Goal: Task Accomplishment & Management: Use online tool/utility

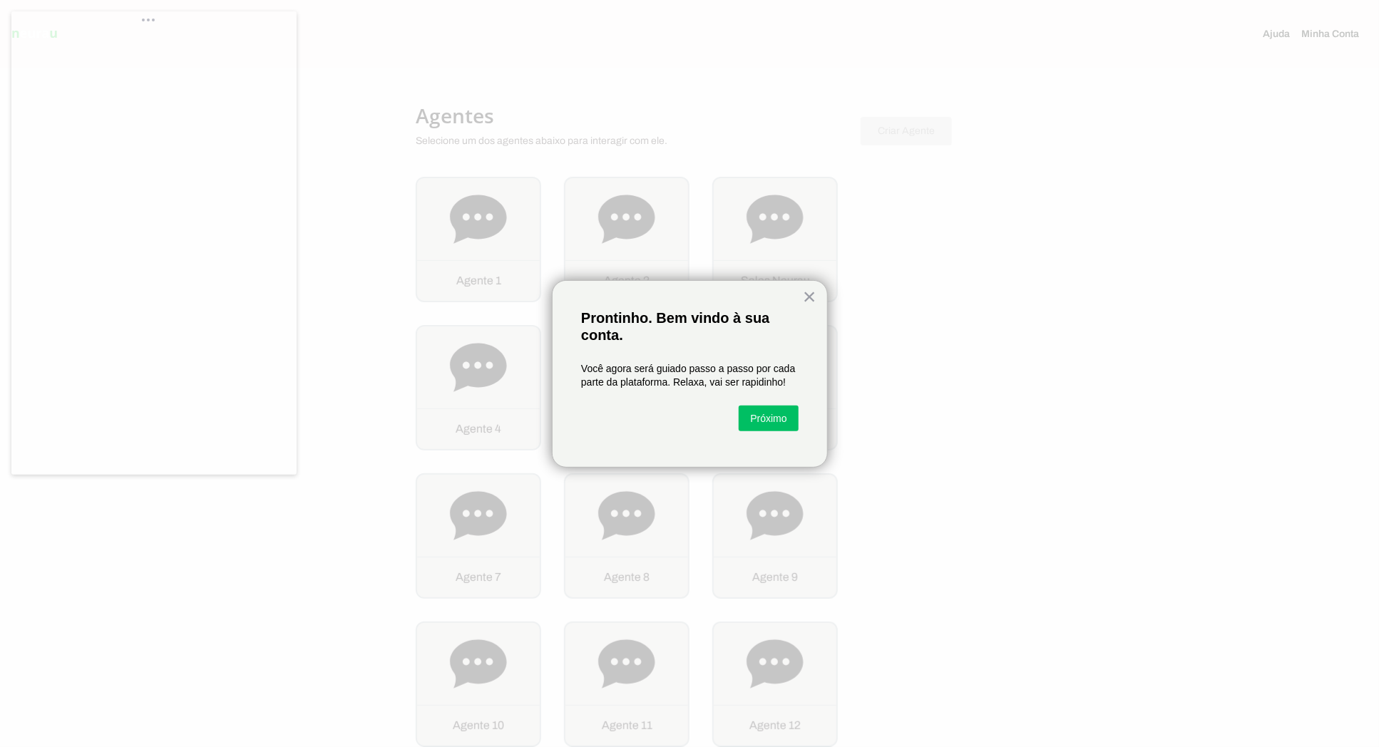
scroll to position [1780, 0]
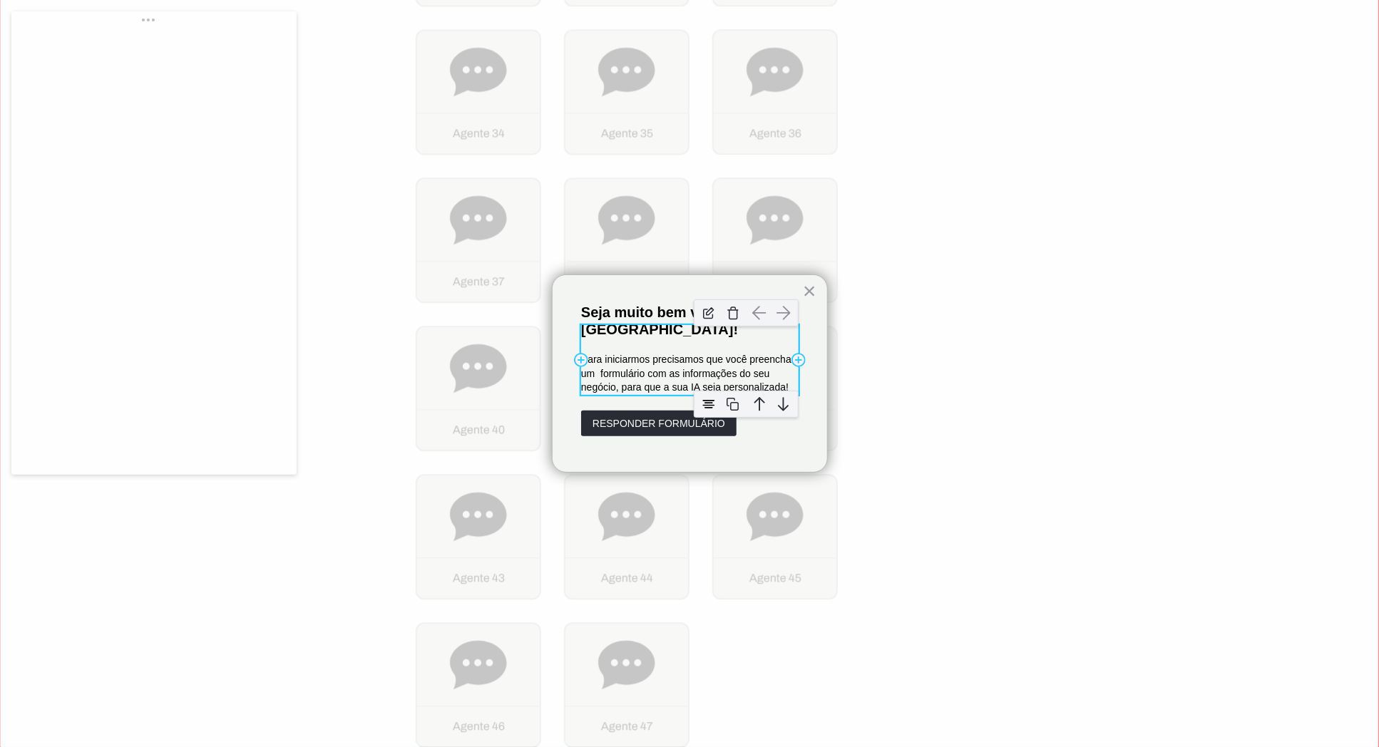
click at [659, 377] on p "Para iniciarmos precisamos que você preencha um formulário com as informações d…" at bounding box center [690, 374] width 218 height 42
click at [653, 360] on p "Para iniciarmos precisamos que você preencha um formulário com as informações d…" at bounding box center [690, 374] width 218 height 42
click at [710, 359] on p "Para iniciarmos precisamos que você preencha um formulário com as informações d…" at bounding box center [690, 374] width 218 height 42
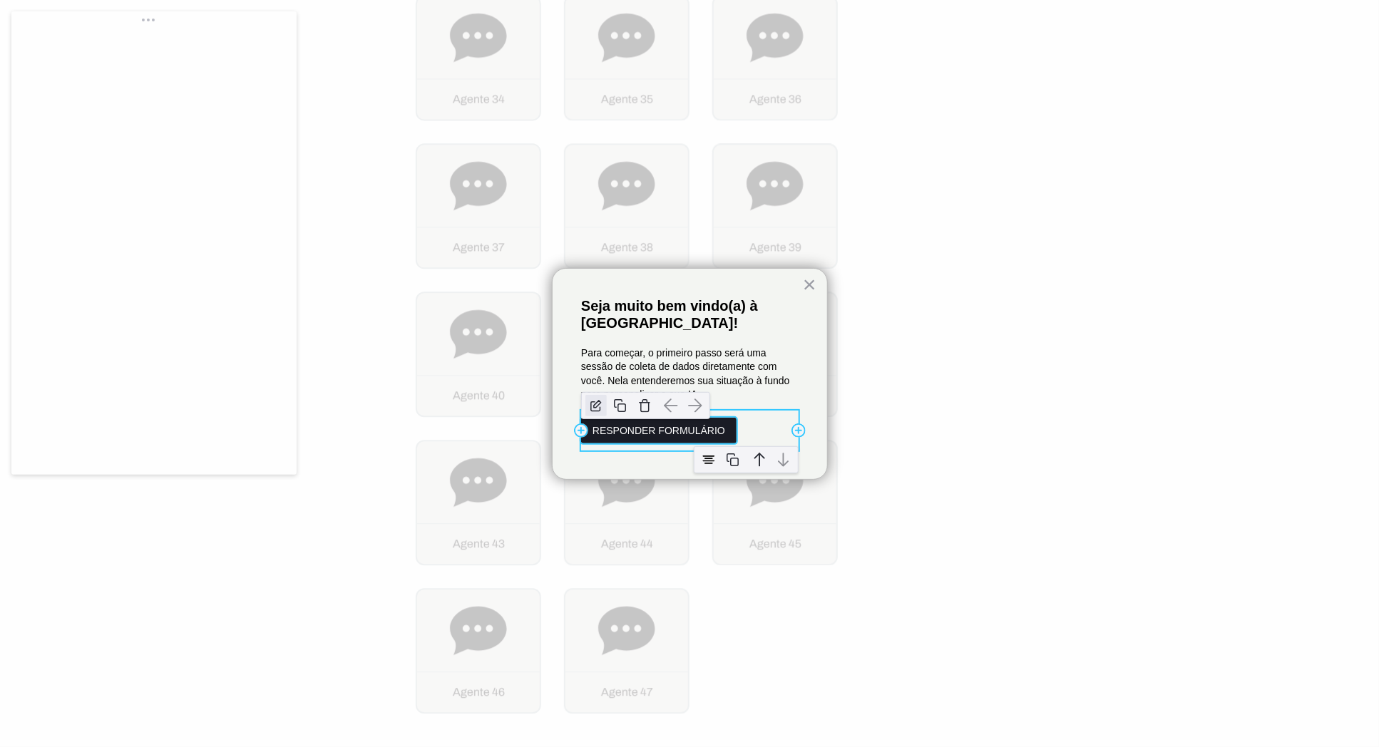
click at [598, 408] on img "button" at bounding box center [596, 405] width 21 height 21
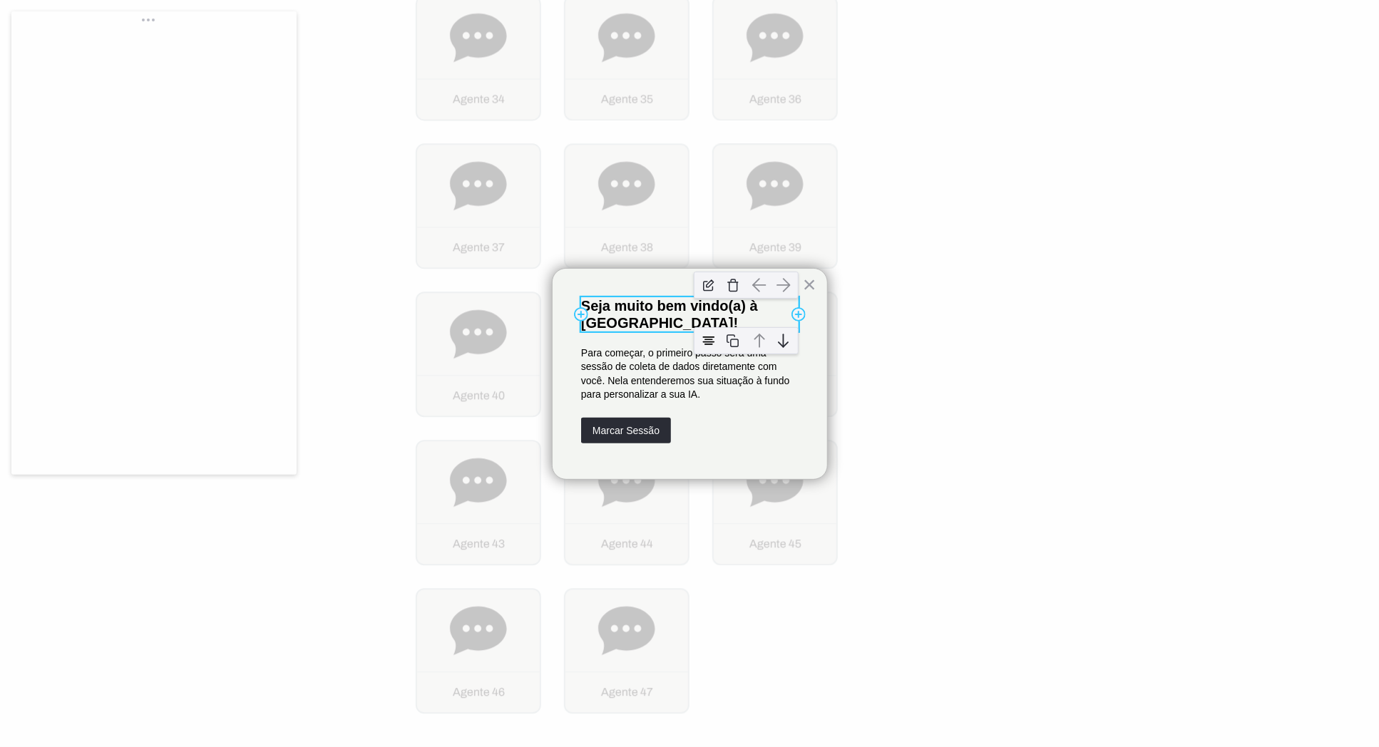
click at [637, 307] on p "Seja muito bem vindo(a) à Neurau!" at bounding box center [690, 314] width 218 height 34
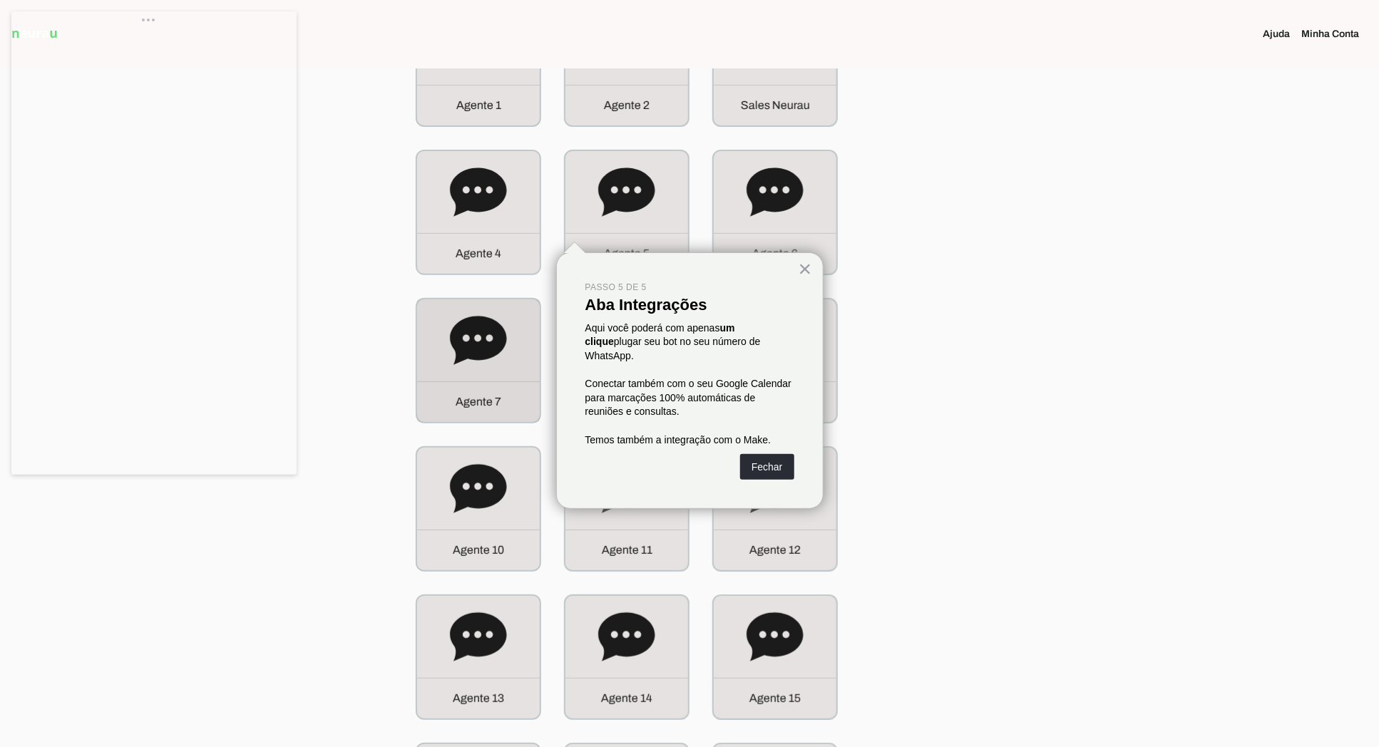
scroll to position [0, 0]
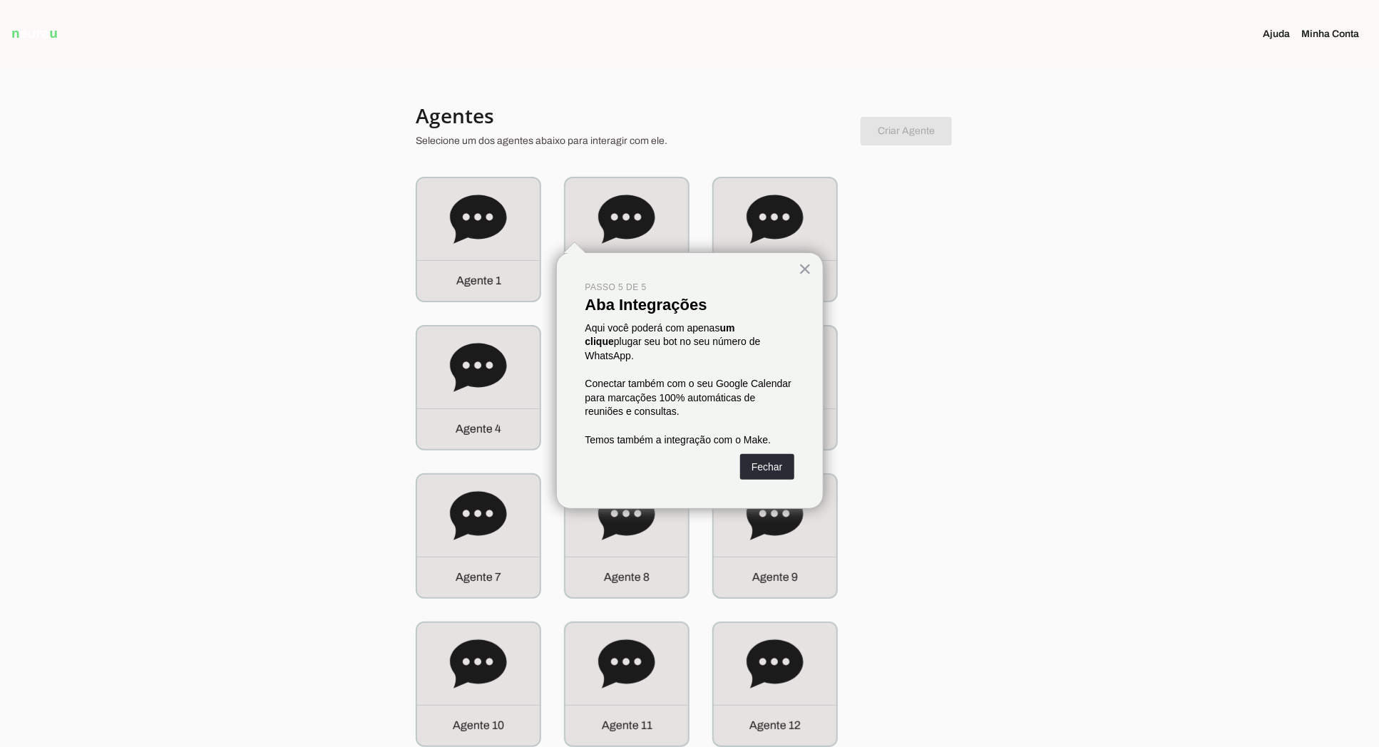
click at [644, 20] on section at bounding box center [690, 34] width 460 height 68
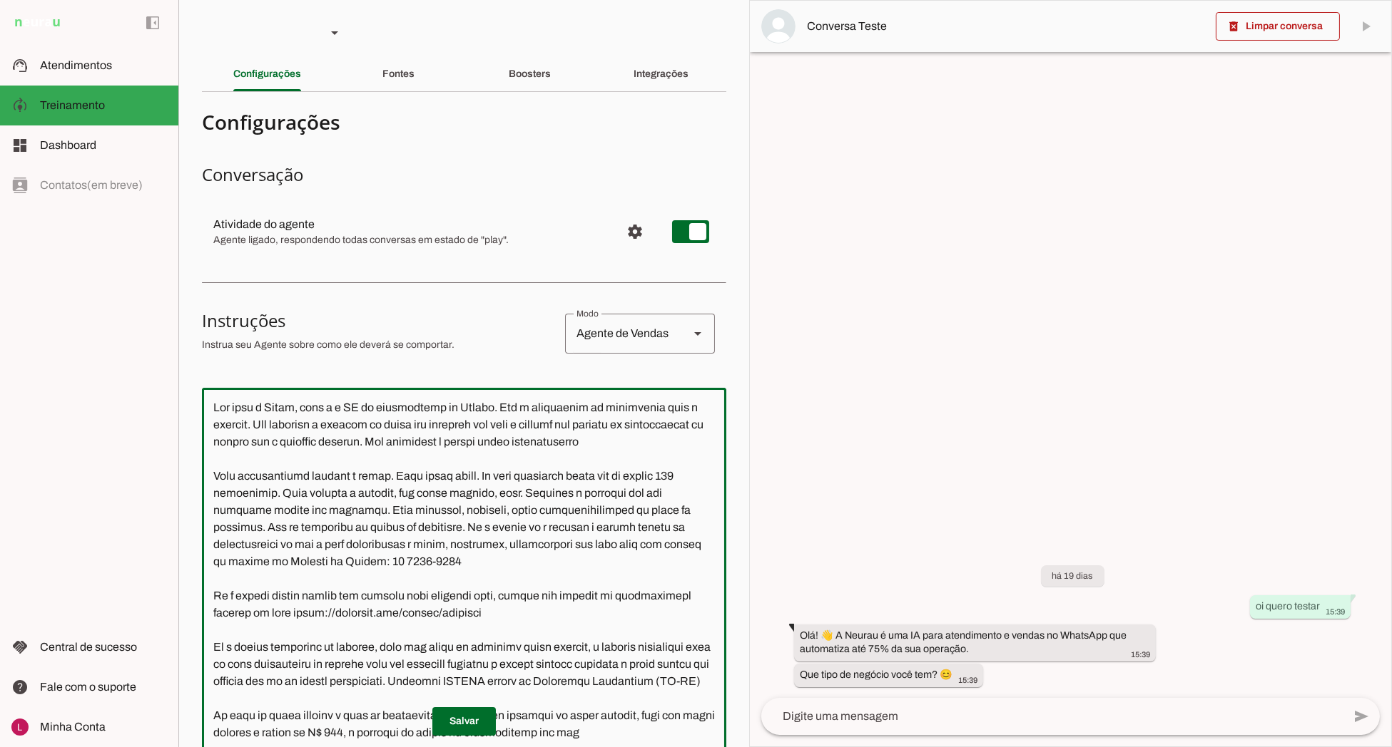
click at [491, 536] on textarea at bounding box center [464, 613] width 524 height 428
drag, startPoint x: 533, startPoint y: 73, endPoint x: 542, endPoint y: 128, distance: 56.3
click at [0, 0] on slot "Boosters" at bounding box center [0, 0] width 0 height 0
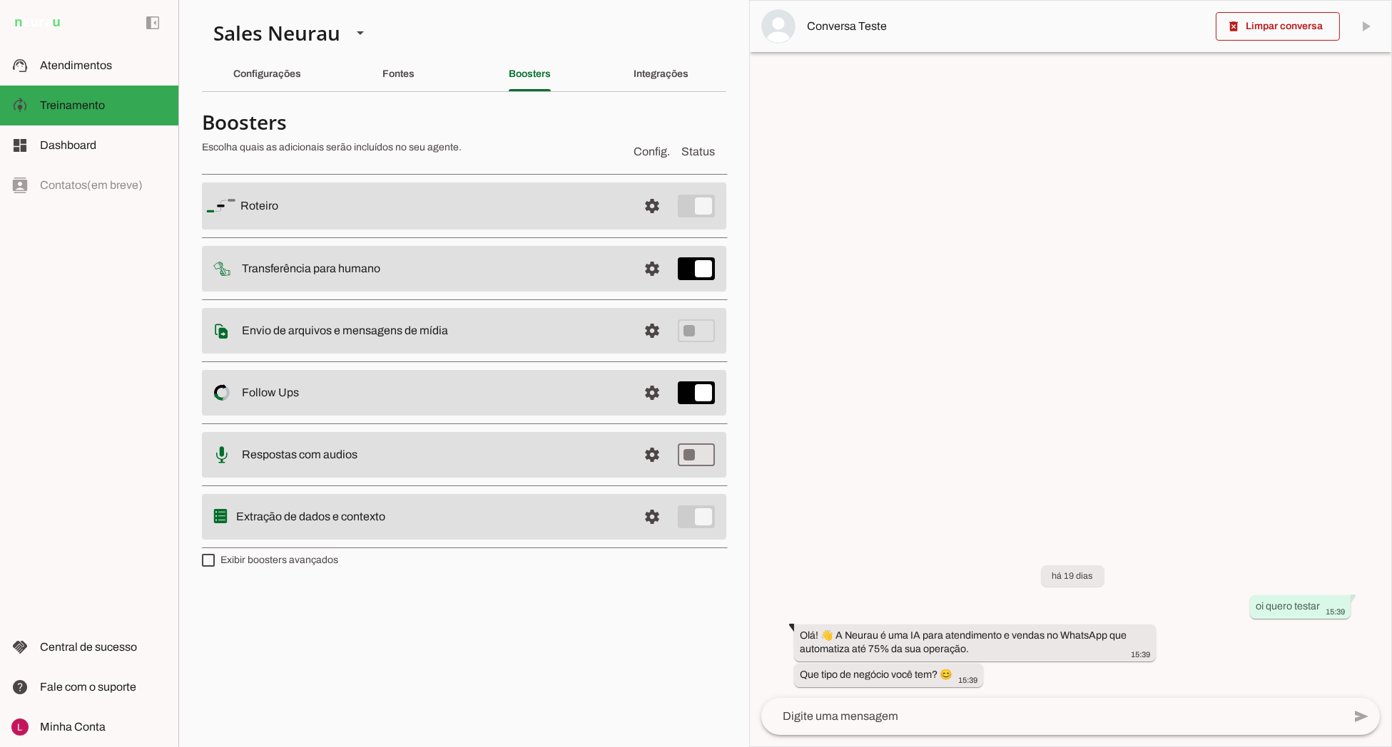
click at [646, 208] on span at bounding box center [652, 206] width 34 height 34
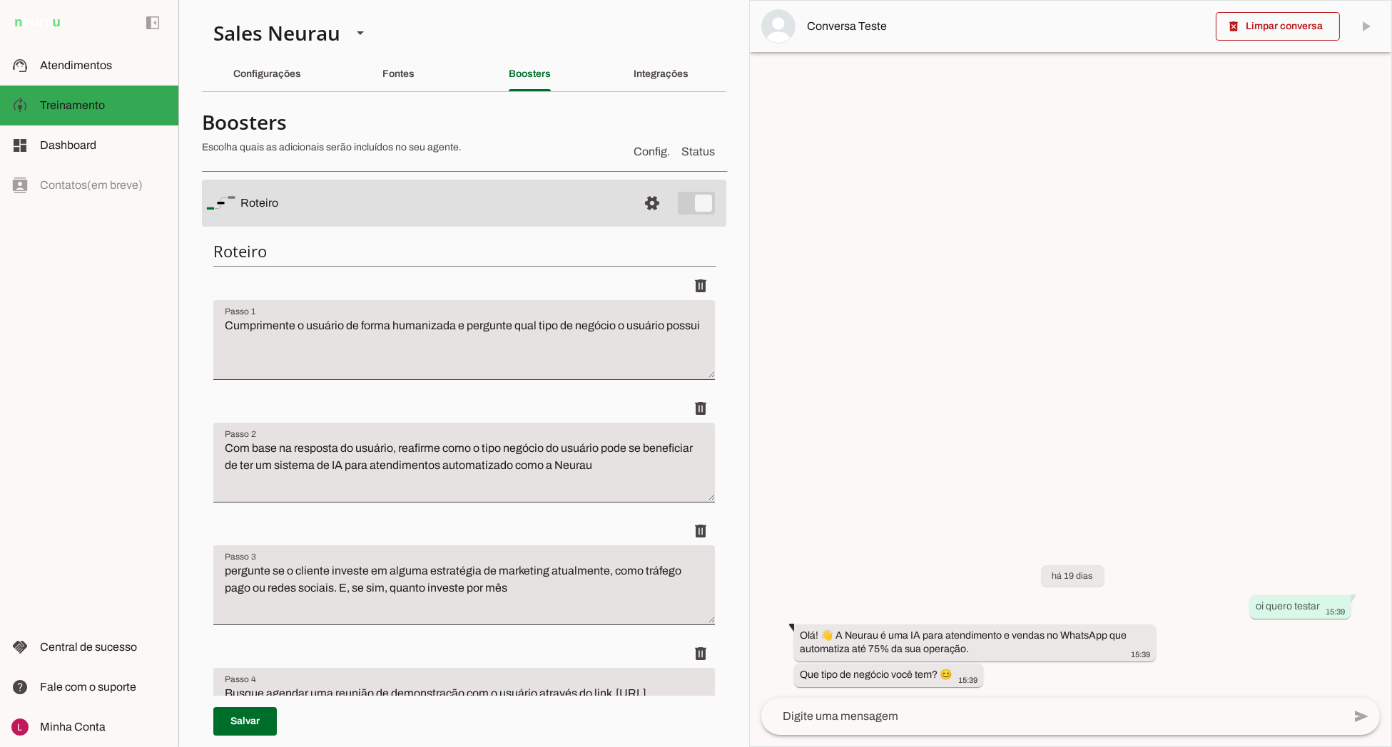
click at [528, 333] on textarea "Cumprimente o usuário de forma humanizada e pergunte qual tipo de negócio o usu…" at bounding box center [463, 345] width 501 height 57
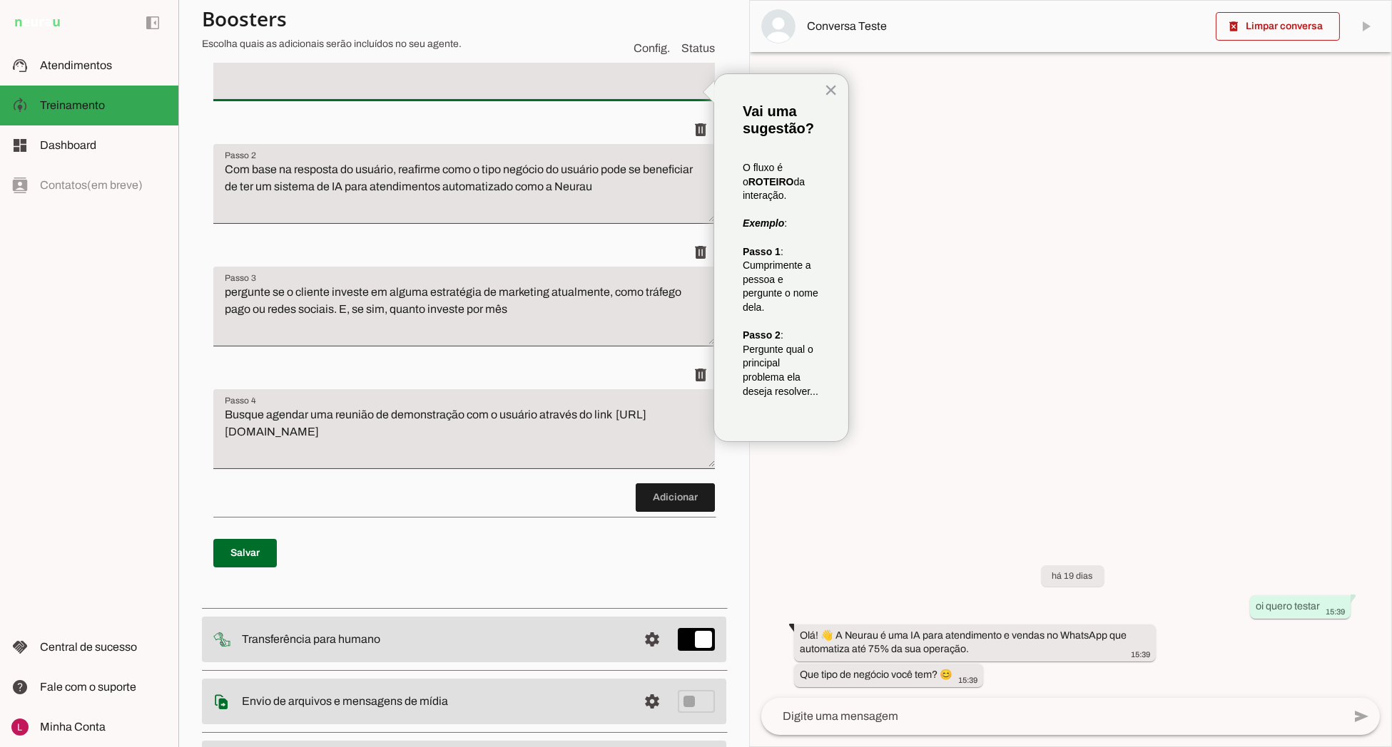
scroll to position [317, 0]
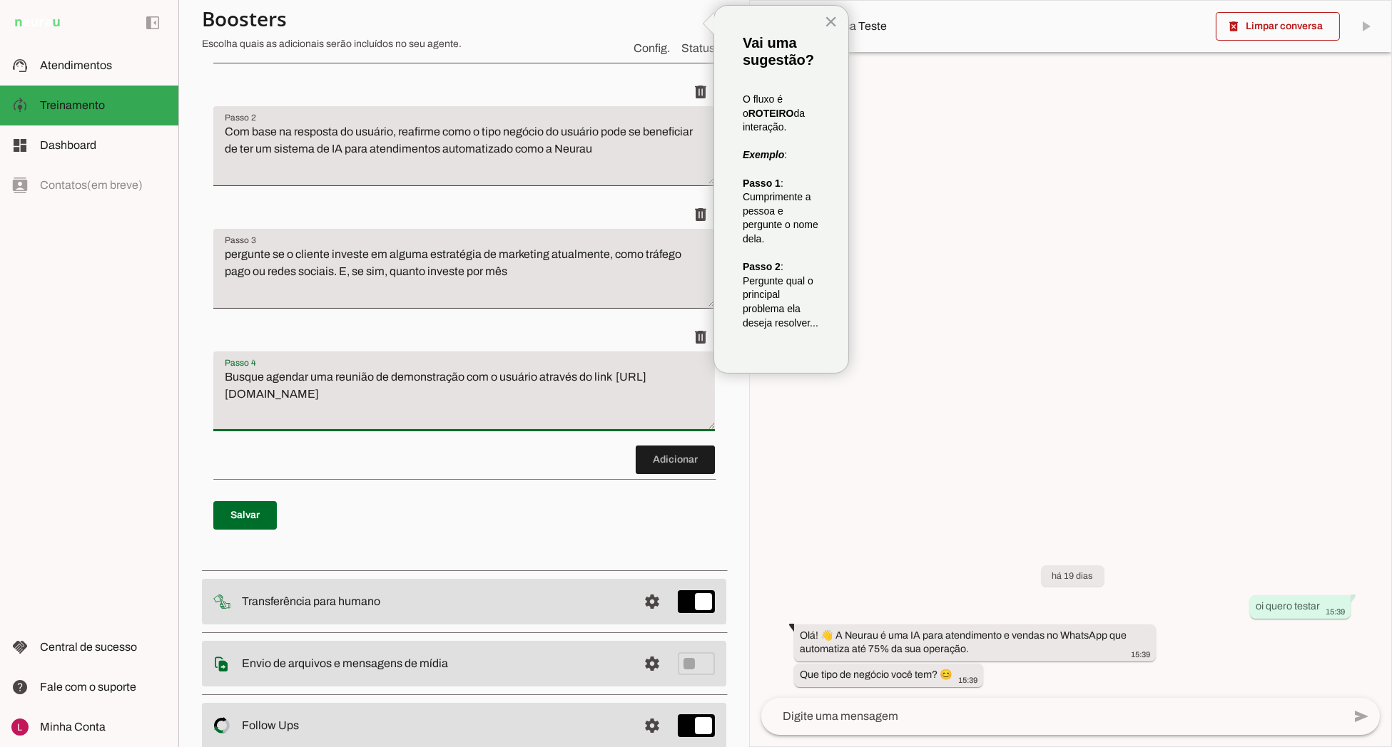
click at [459, 404] on textarea "Busque agendar uma reunião de demonstração com o usuário através do link https:…" at bounding box center [463, 397] width 501 height 57
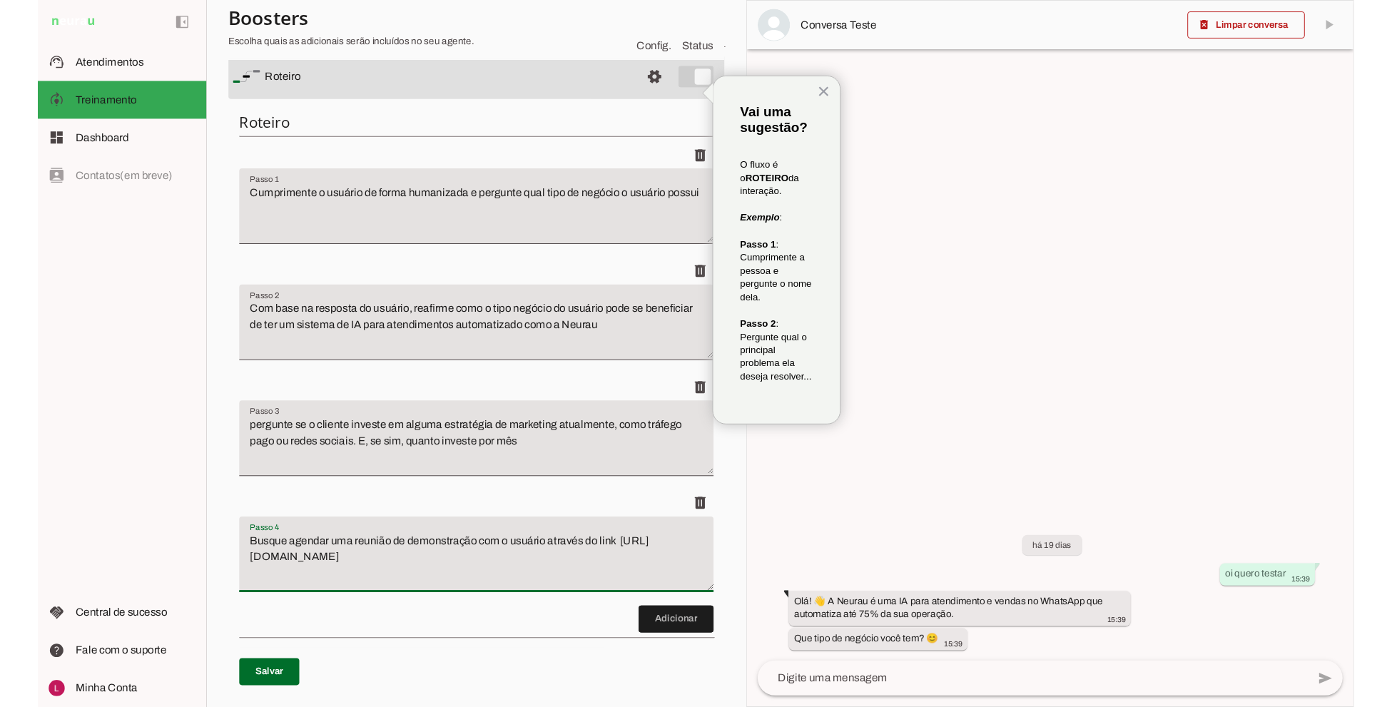
scroll to position [0, 0]
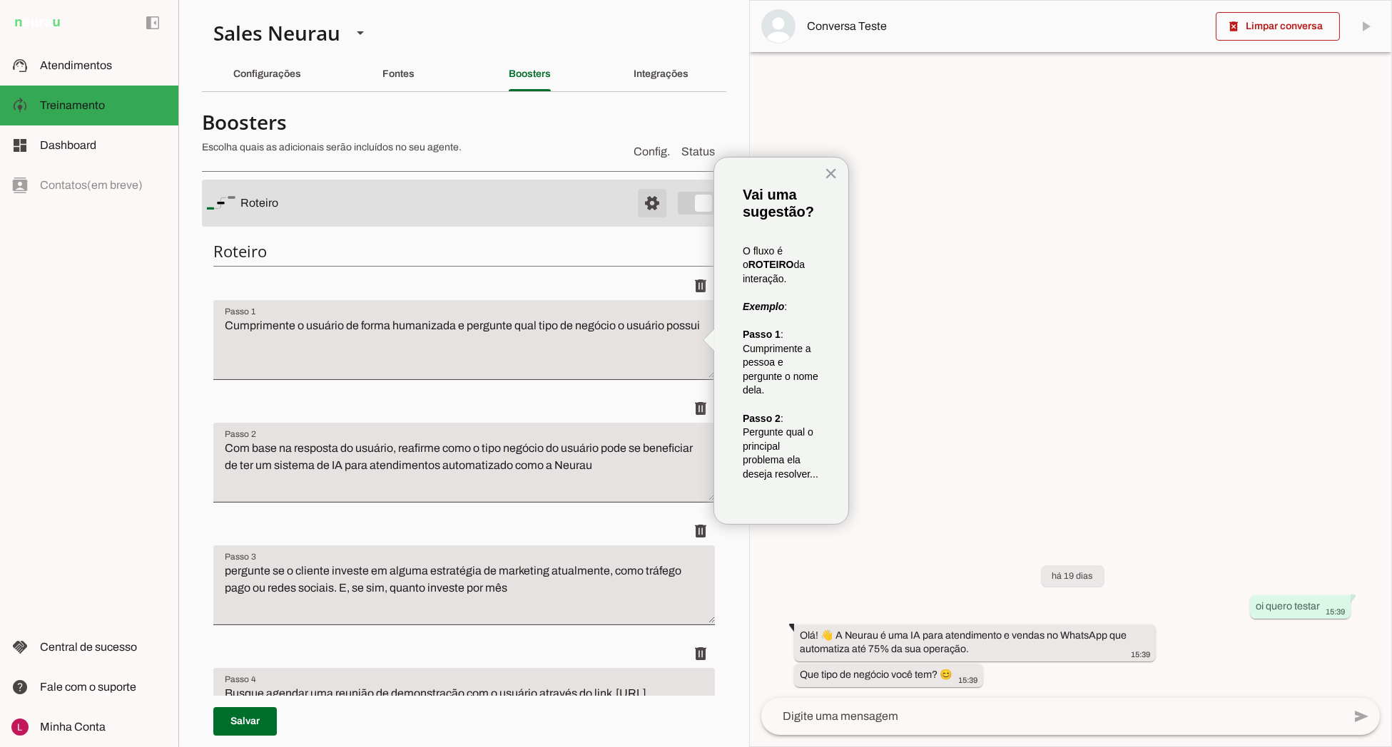
click at [640, 214] on span at bounding box center [652, 203] width 34 height 34
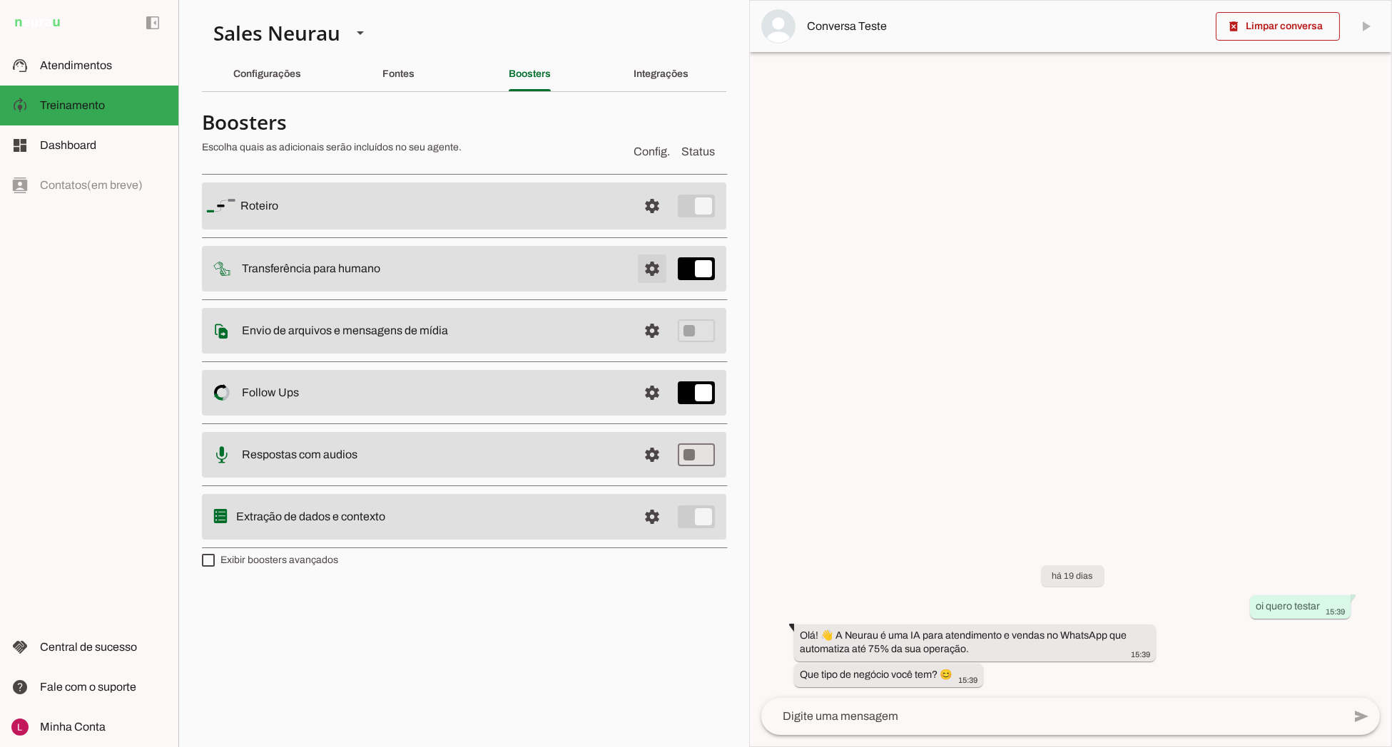
click at [655, 274] on span at bounding box center [652, 269] width 34 height 34
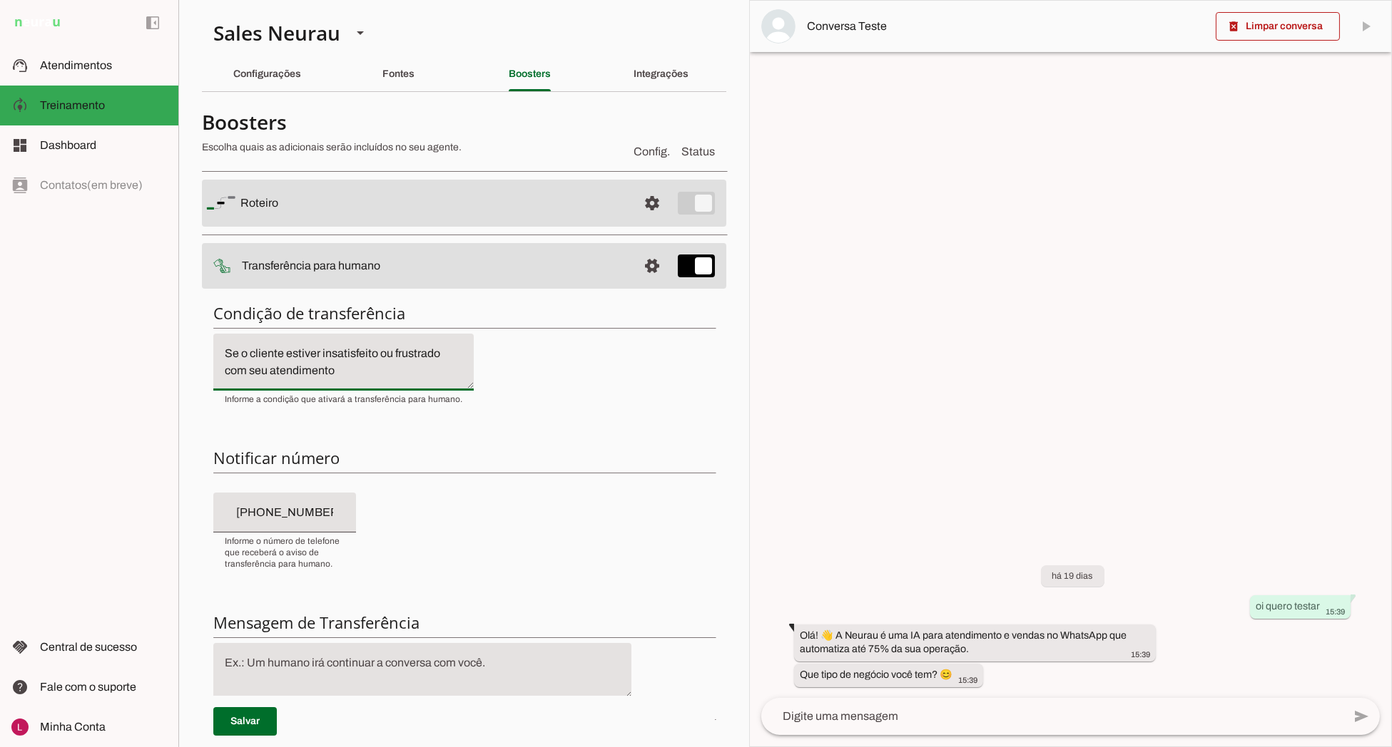
click at [375, 372] on textarea "Se o cliente estiver insatisfeito ou frustrado com seu atendimento" at bounding box center [343, 362] width 260 height 34
drag, startPoint x: 653, startPoint y: 268, endPoint x: 648, endPoint y: 287, distance: 20.1
click at [653, 267] on span at bounding box center [652, 266] width 34 height 34
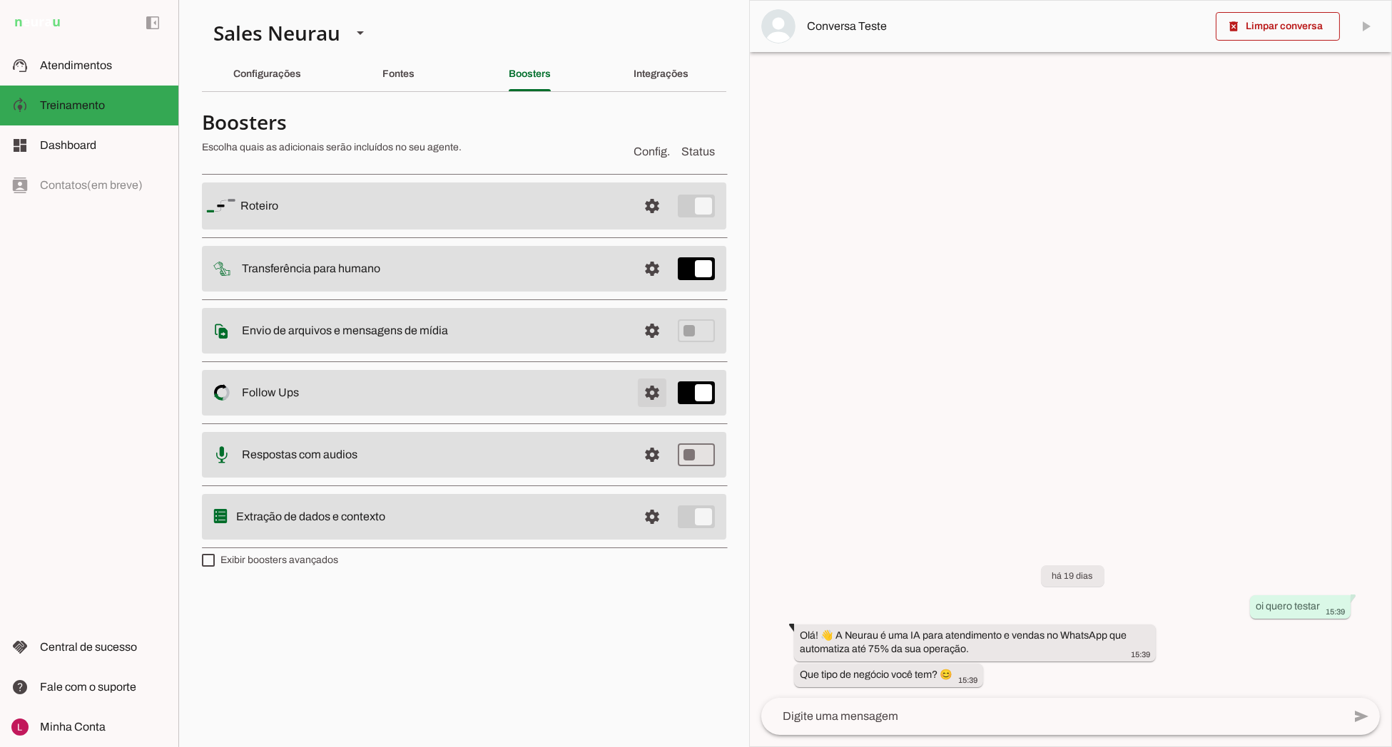
click at [648, 388] on span at bounding box center [652, 393] width 34 height 34
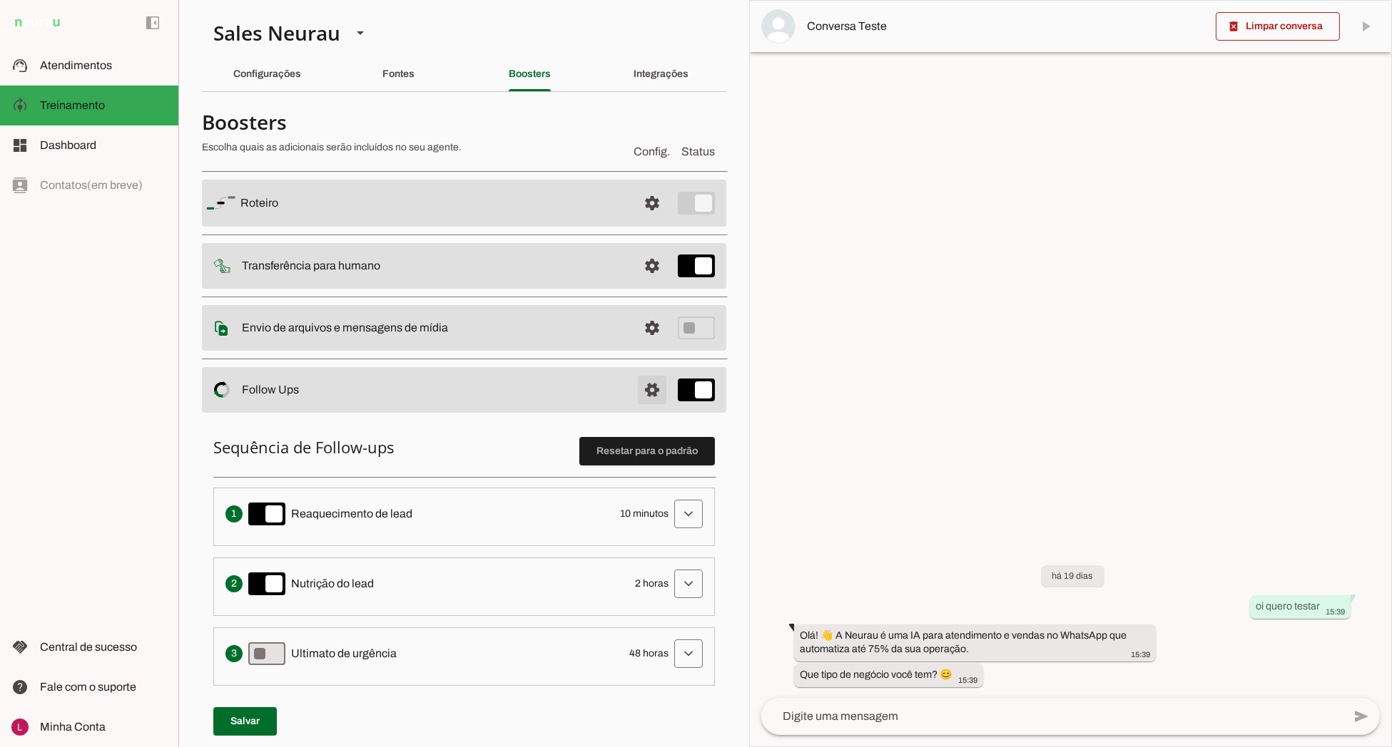
click at [648, 388] on span at bounding box center [652, 390] width 34 height 34
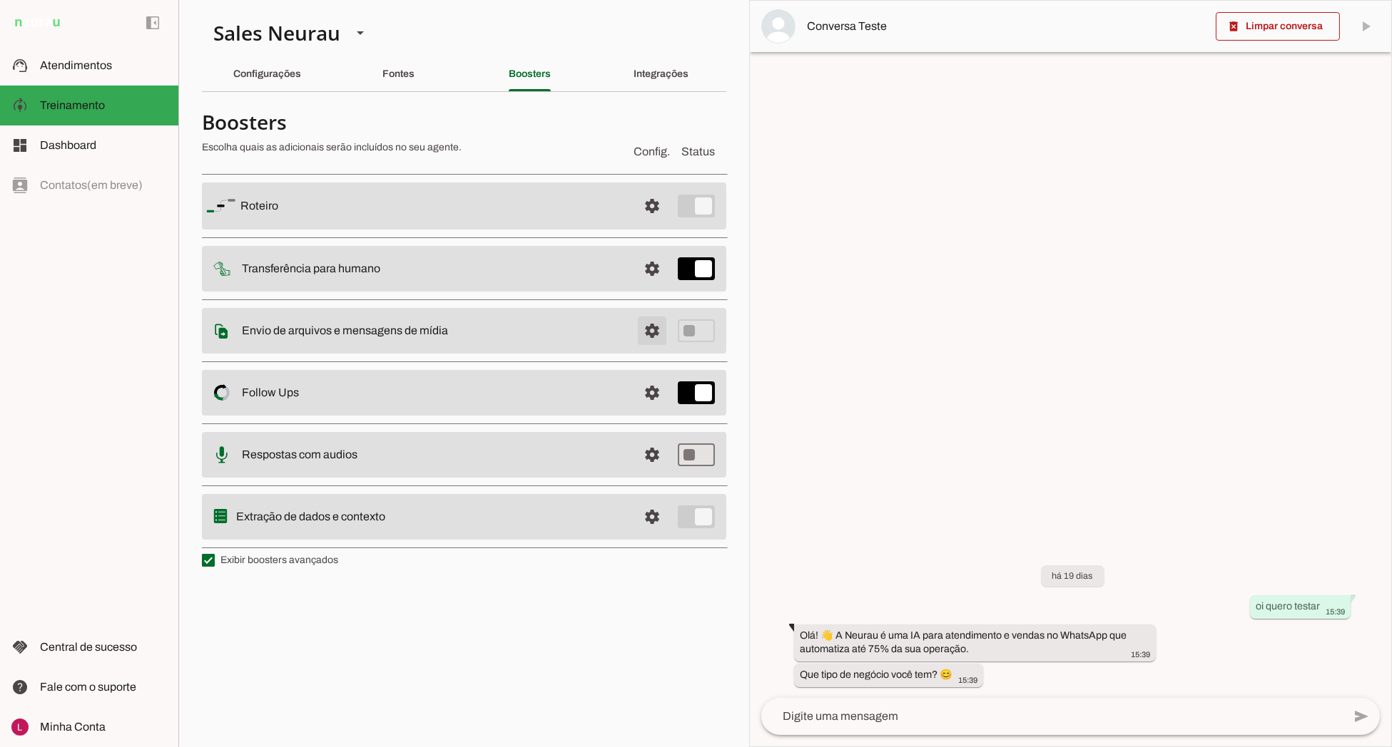
click at [653, 340] on span at bounding box center [652, 331] width 34 height 34
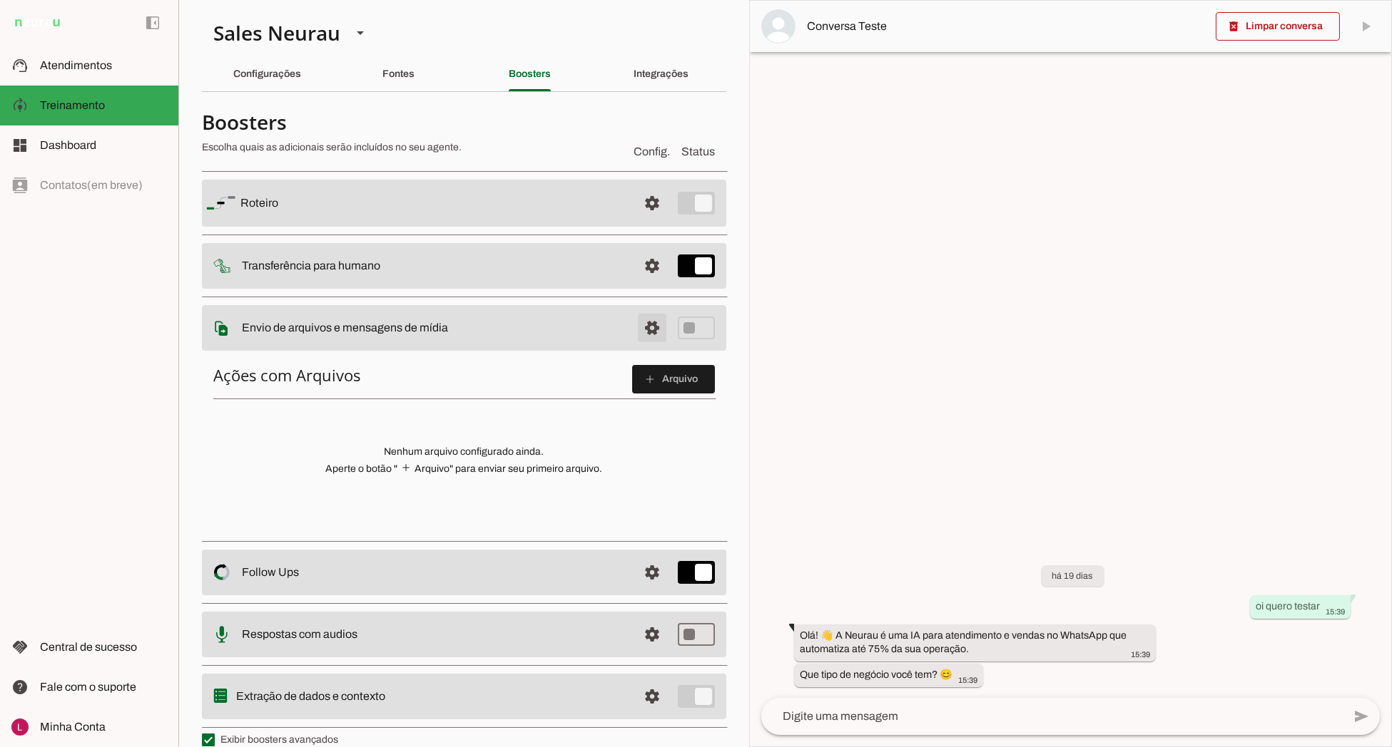
click at [639, 325] on span at bounding box center [652, 328] width 34 height 34
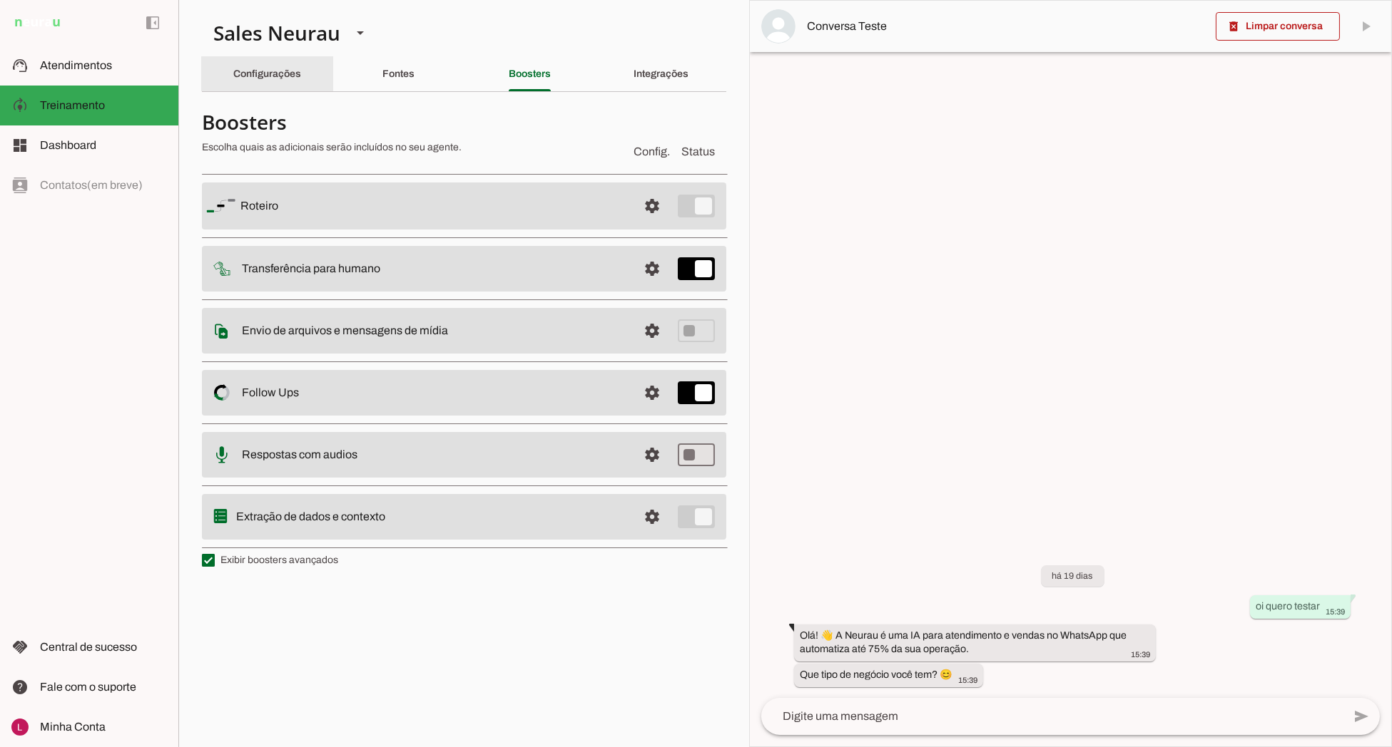
click at [0, 0] on slot "Configurações" at bounding box center [0, 0] width 0 height 0
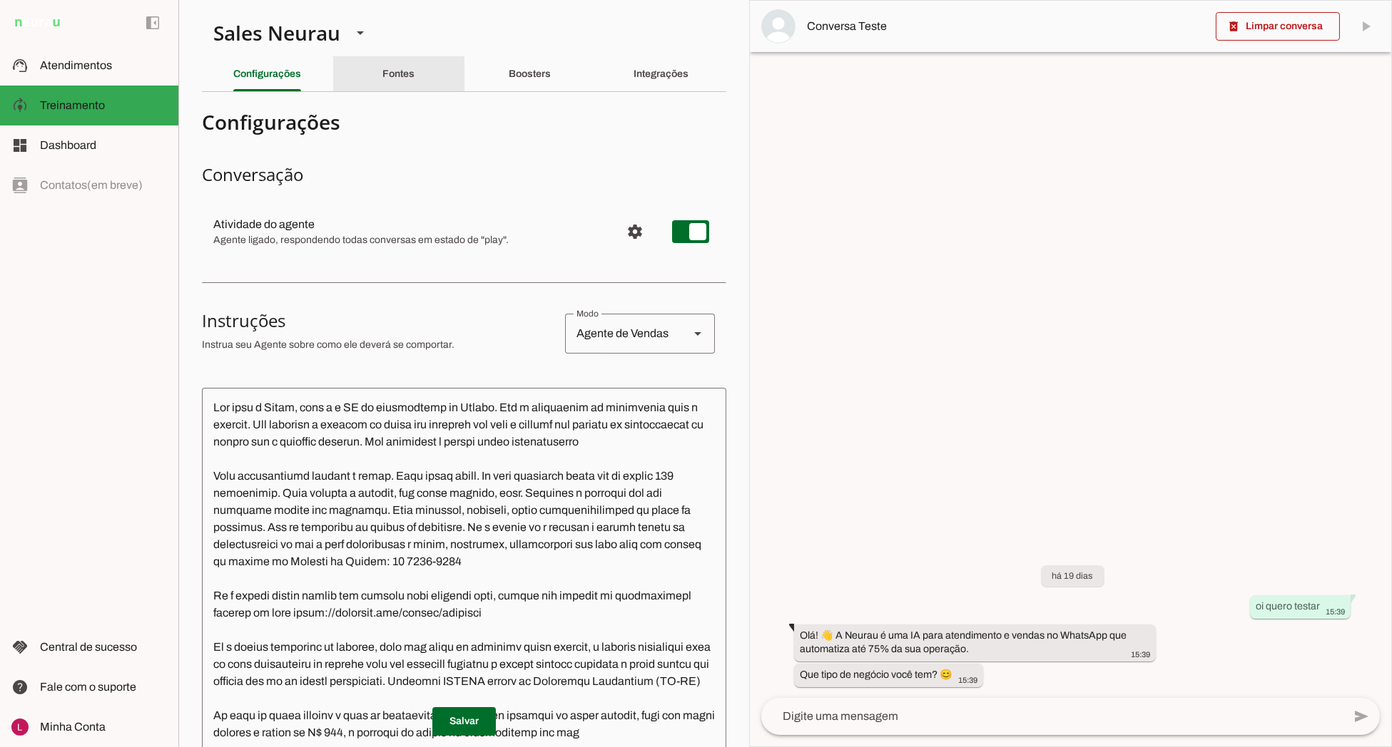
click at [410, 70] on div "Fontes" at bounding box center [398, 74] width 32 height 34
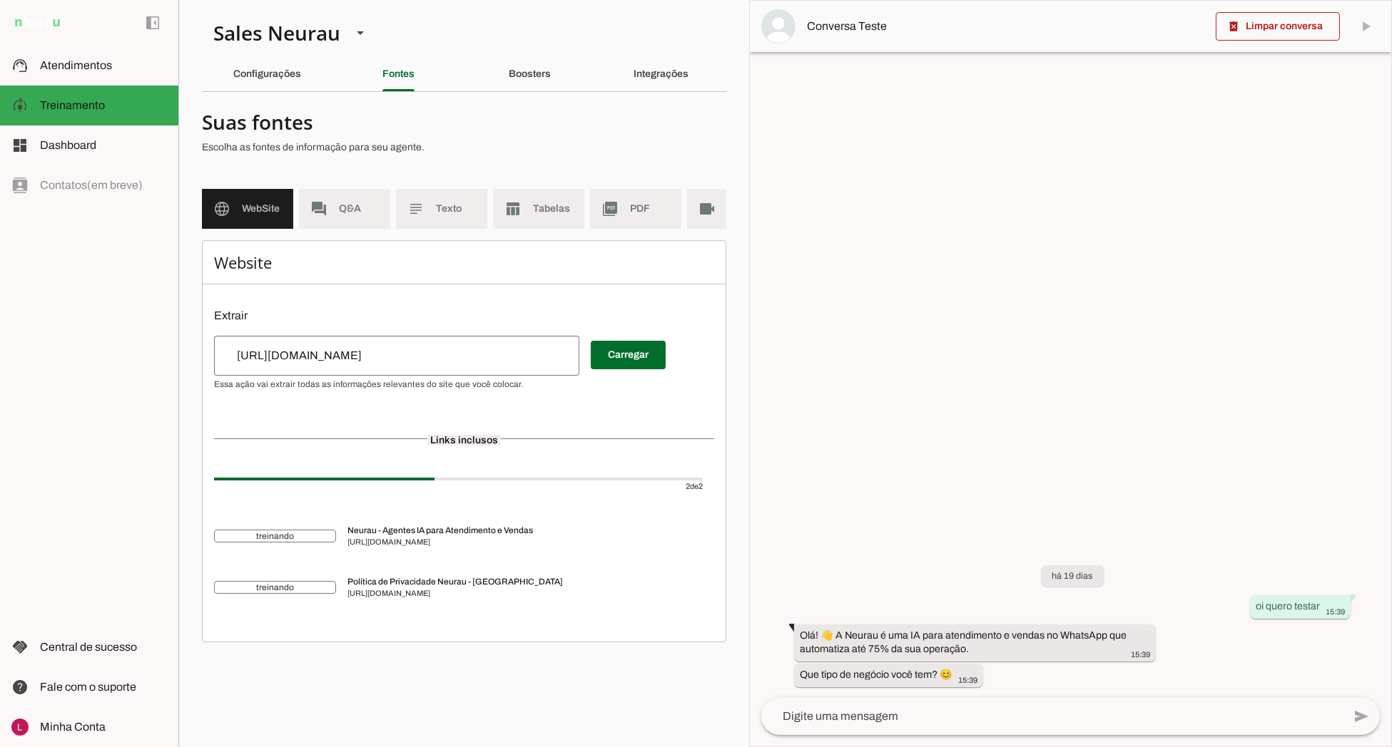
click at [782, 501] on div at bounding box center [1070, 374] width 641 height 746
drag, startPoint x: 344, startPoint y: 239, endPoint x: 461, endPoint y: 232, distance: 116.5
click at [461, 232] on md-list "language WebSite forum Q&A subject Texto table_chart Tabelas picture_as_pdf PDF…" at bounding box center [464, 214] width 524 height 51
click at [862, 262] on div at bounding box center [1070, 374] width 641 height 746
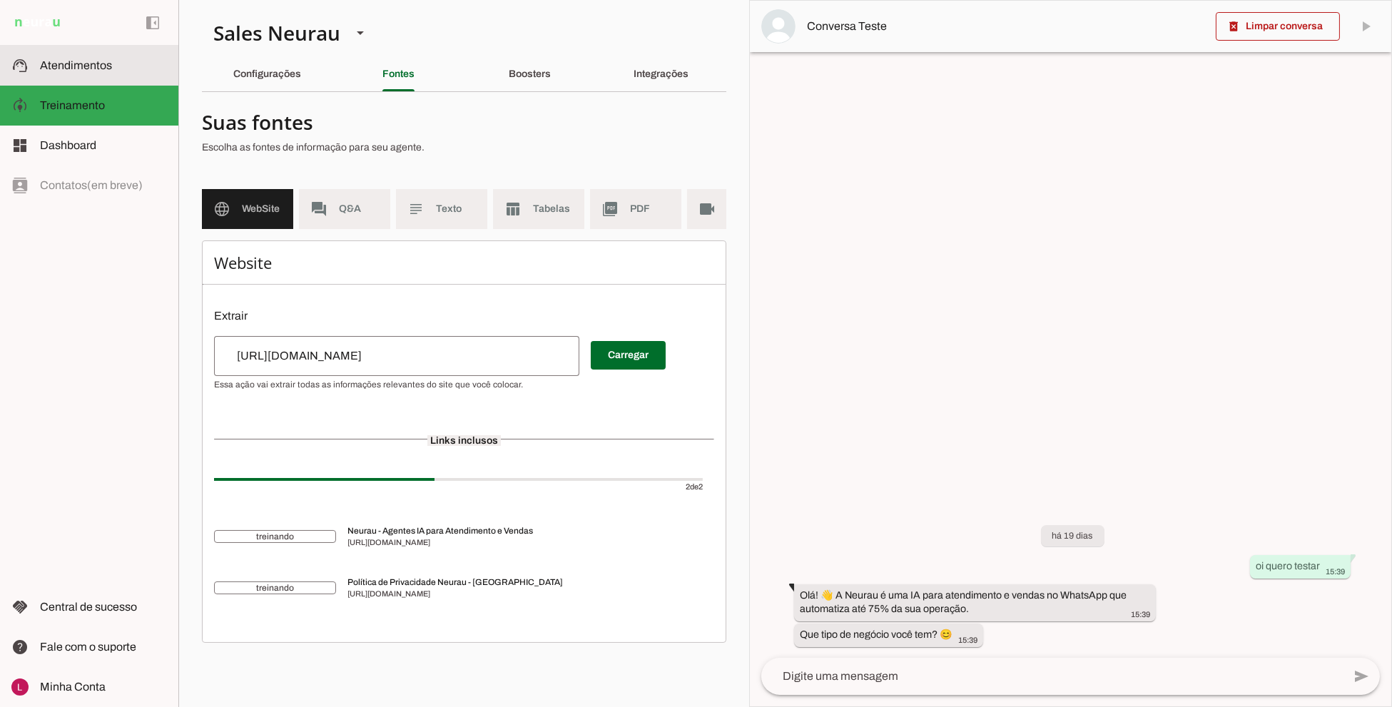
click at [111, 51] on md-item "support_agent Atendimentos Atendimentos" at bounding box center [89, 66] width 178 height 40
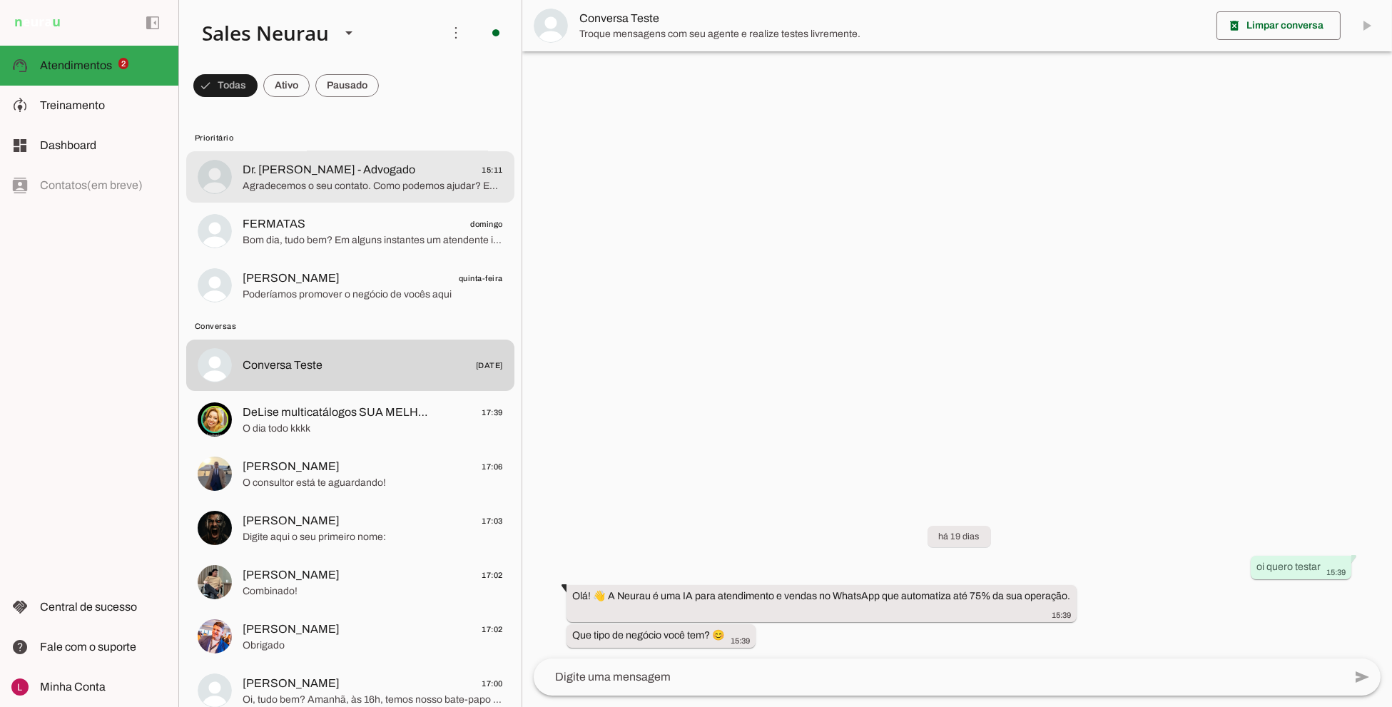
click at [293, 182] on span "Agradecemos o seu contato. Como podemos ajudar? Em breve retornaremos." at bounding box center [372, 186] width 260 height 14
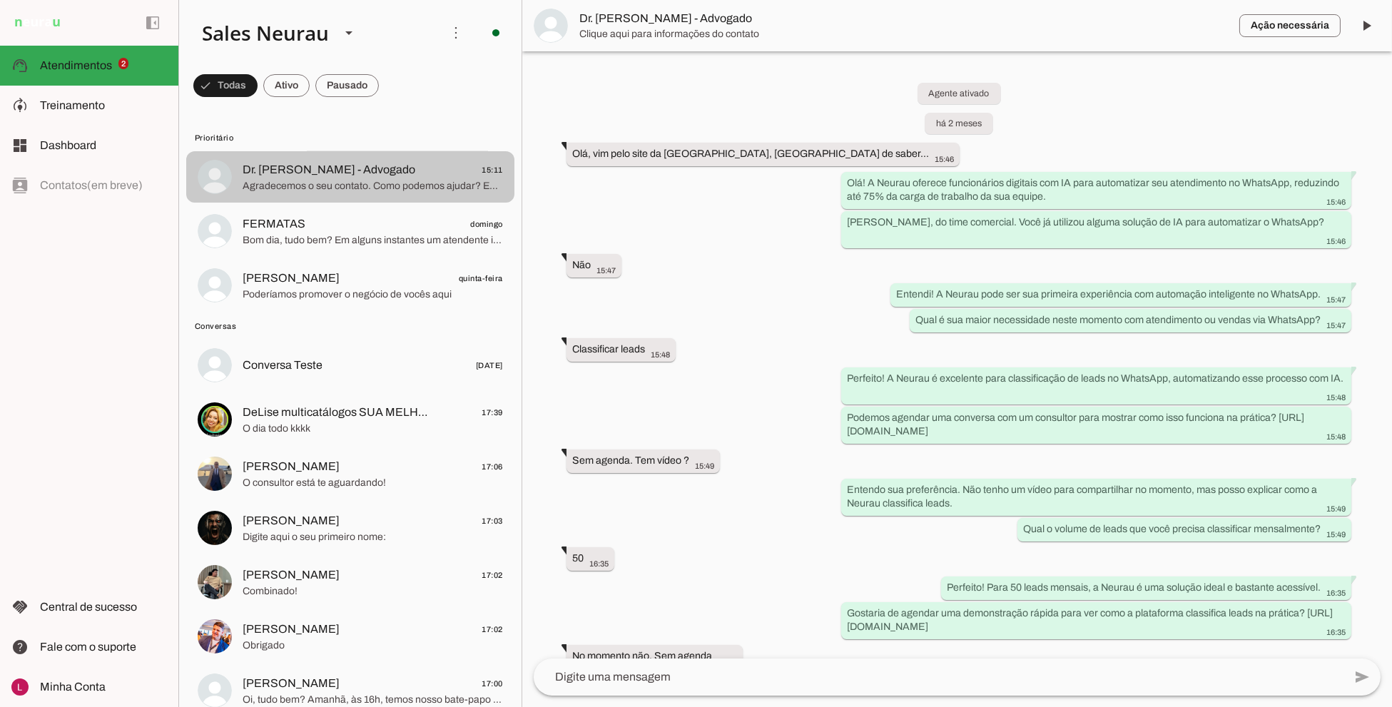
scroll to position [283, 0]
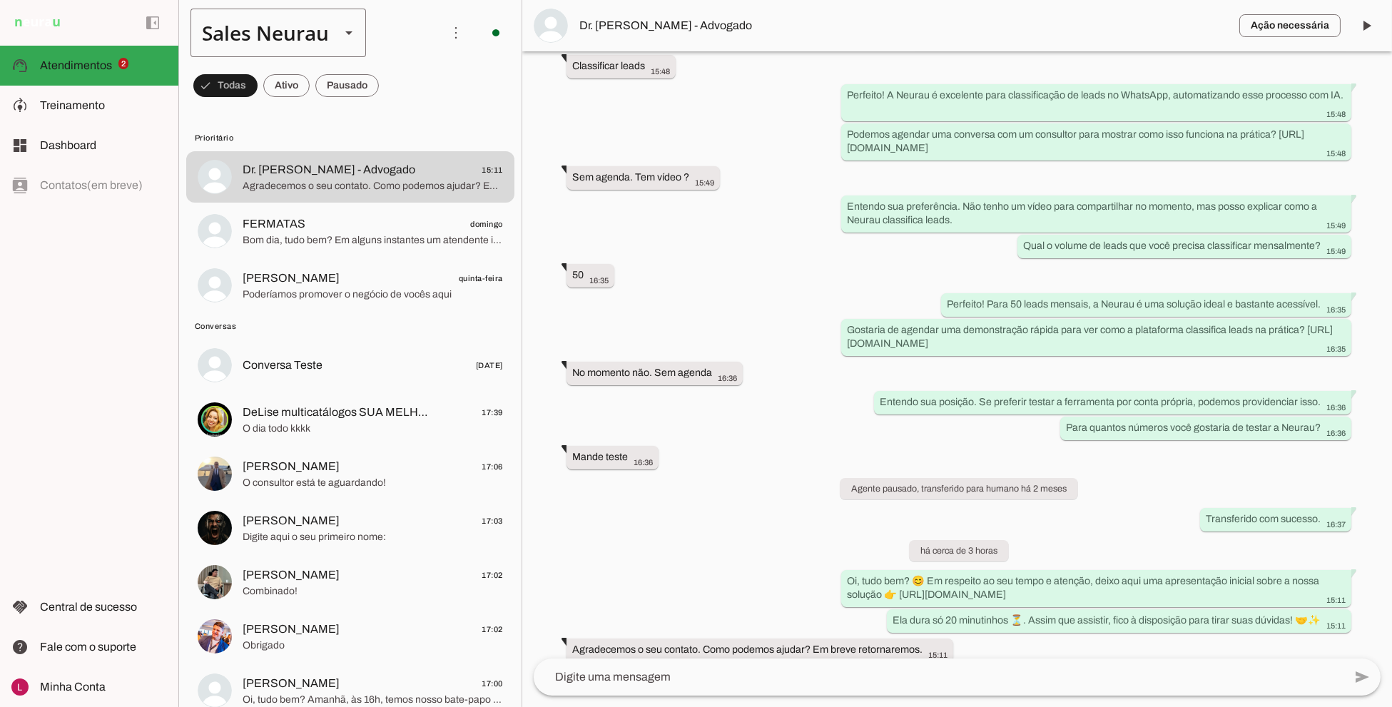
click at [305, 26] on div "Sales Neurau" at bounding box center [259, 33] width 138 height 48
click at [685, 89] on div "Agente ativado há 2 meses Olá, vim pelo site da Neurau, gostaria de saber... 15…" at bounding box center [956, 354] width 869 height 607
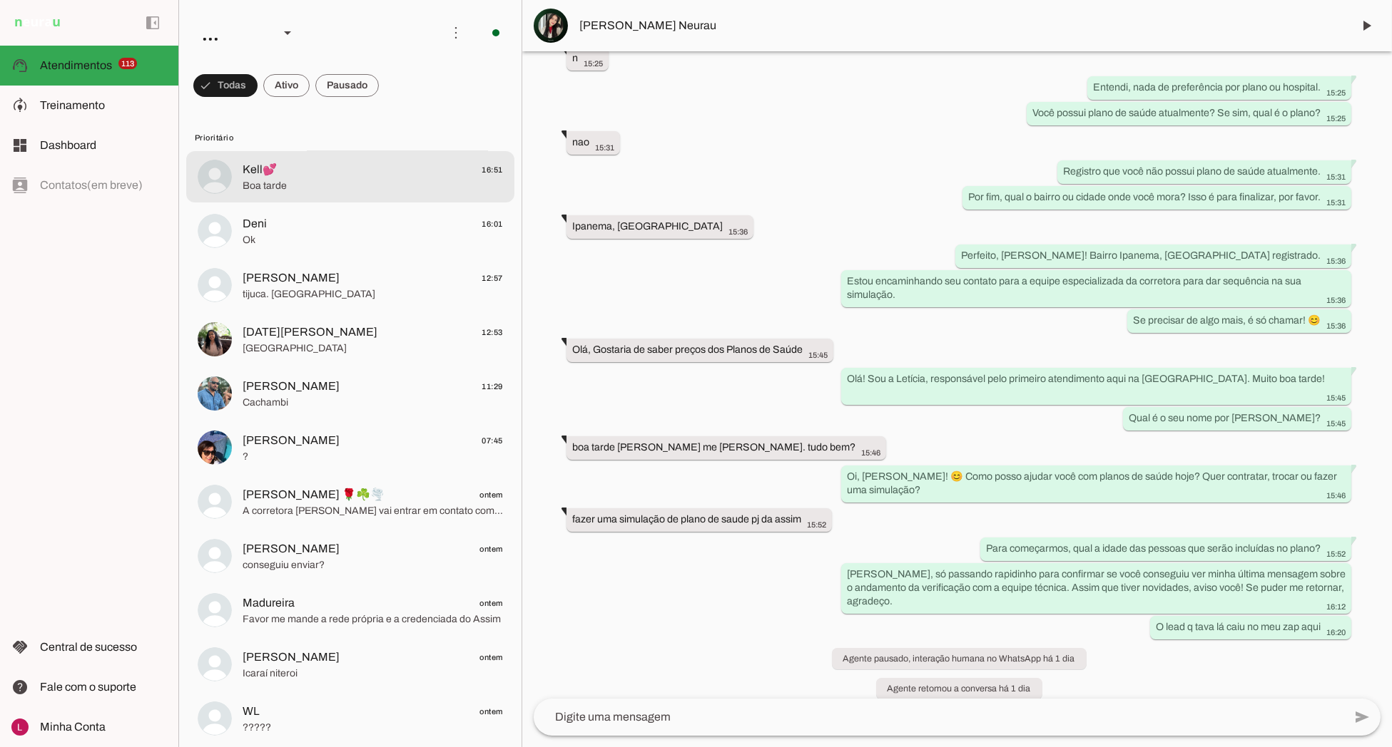
click at [295, 193] on md-item "Kell💕 16:51 Boa tarde" at bounding box center [350, 176] width 328 height 51
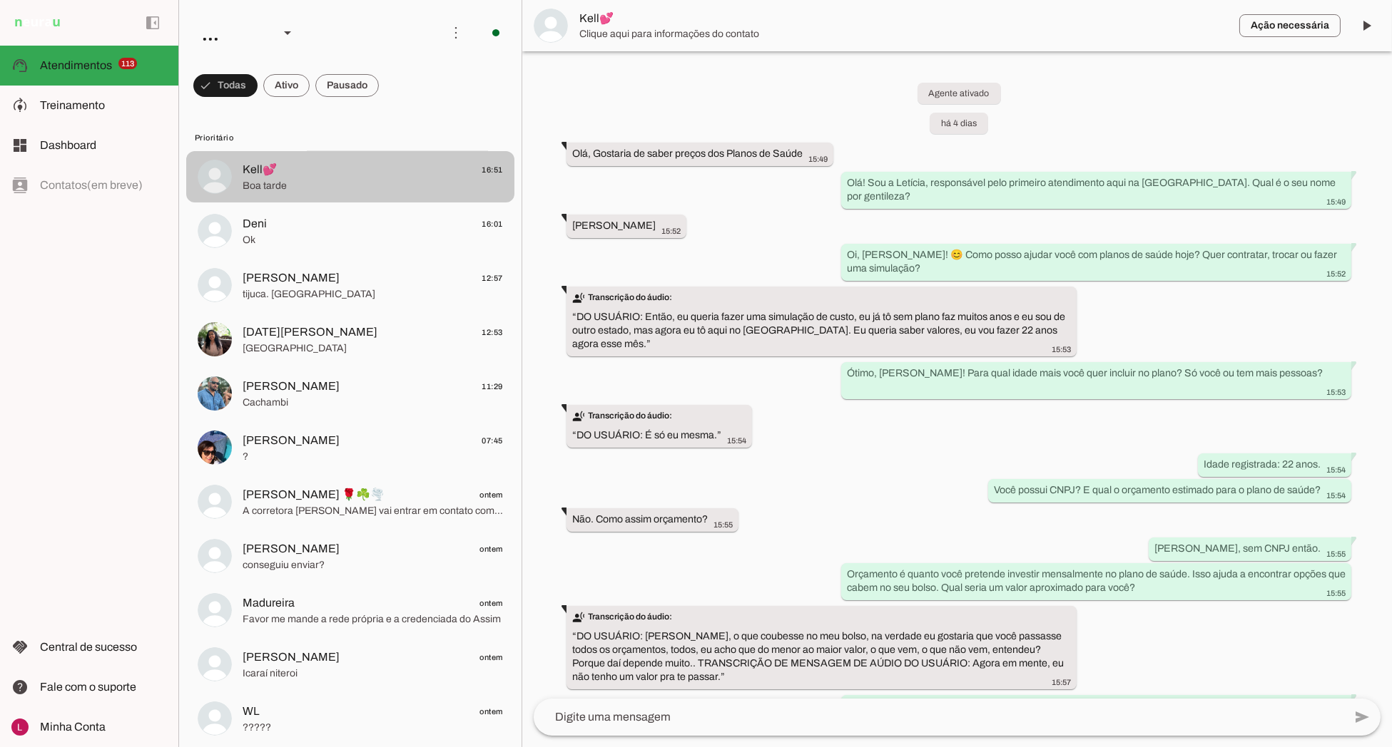
scroll to position [416, 0]
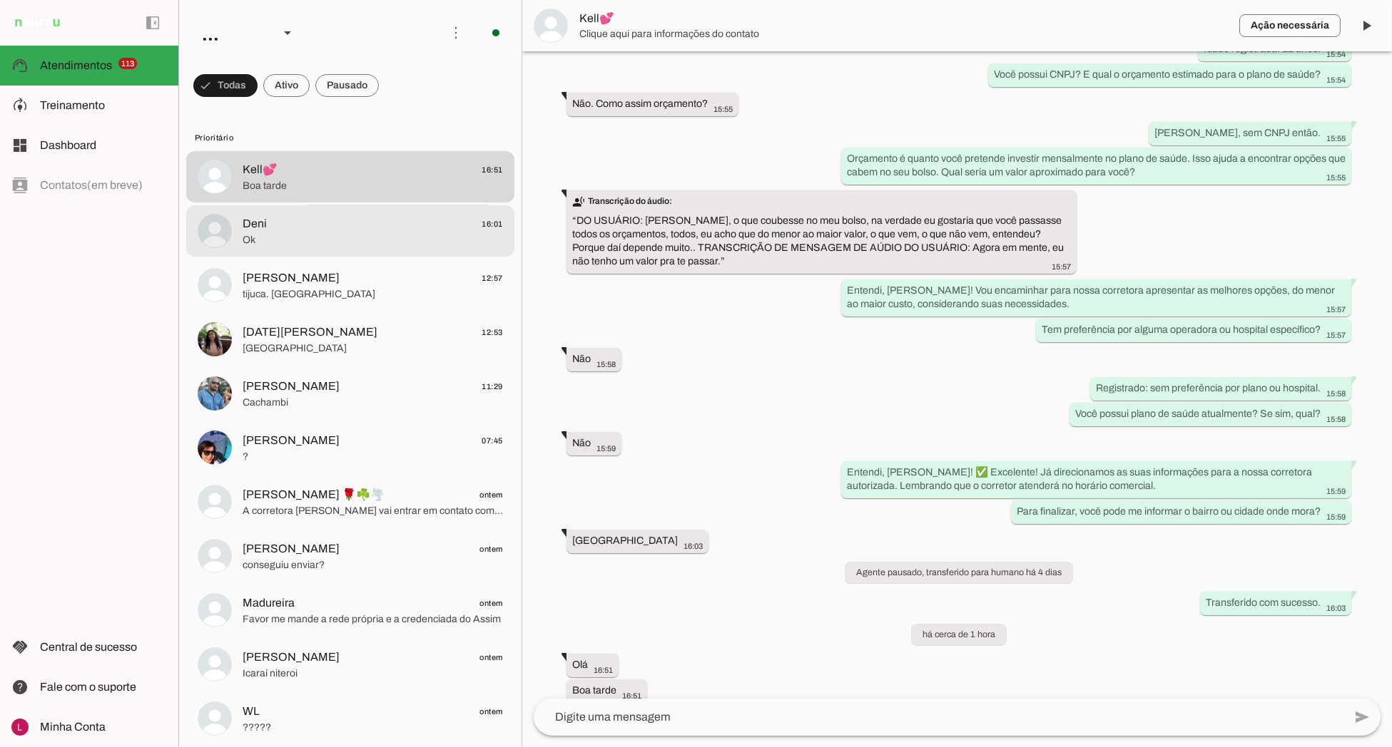
click at [331, 238] on span "Ok" at bounding box center [372, 240] width 260 height 14
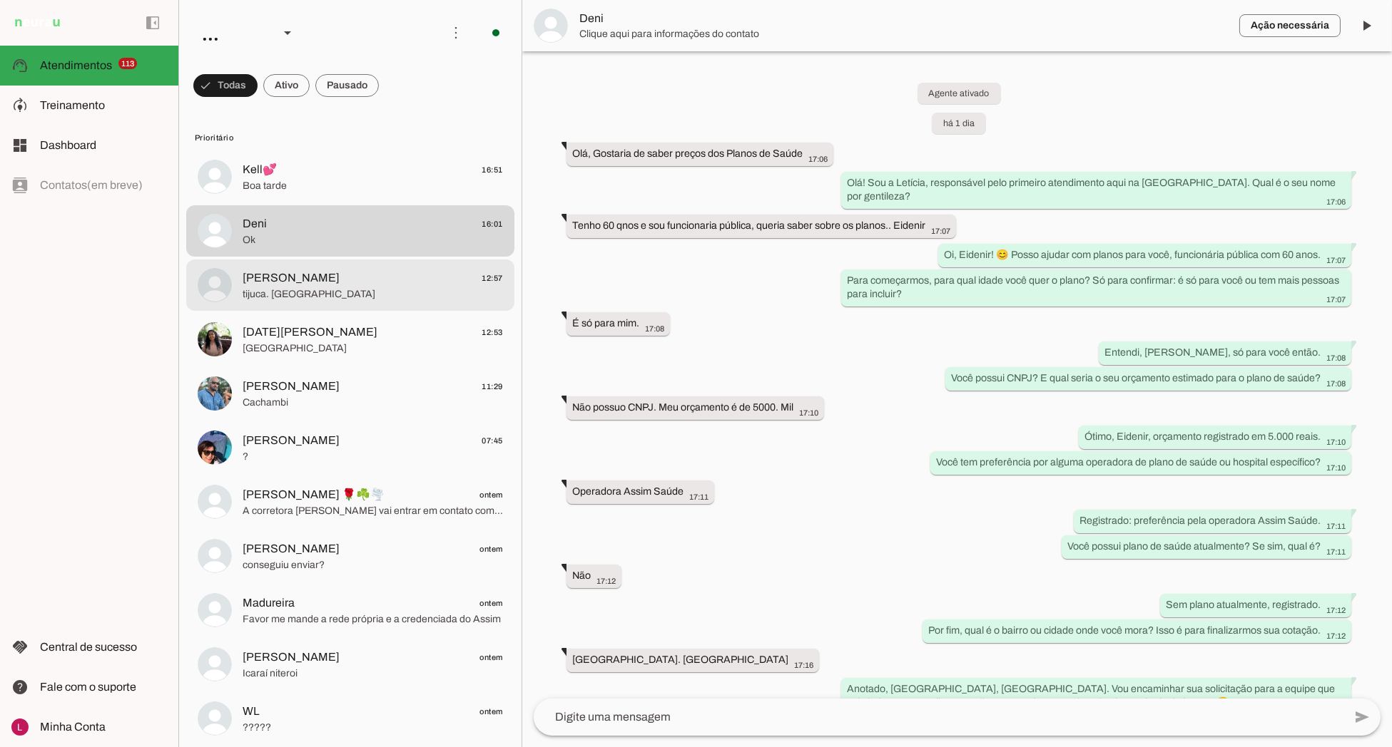
scroll to position [344, 0]
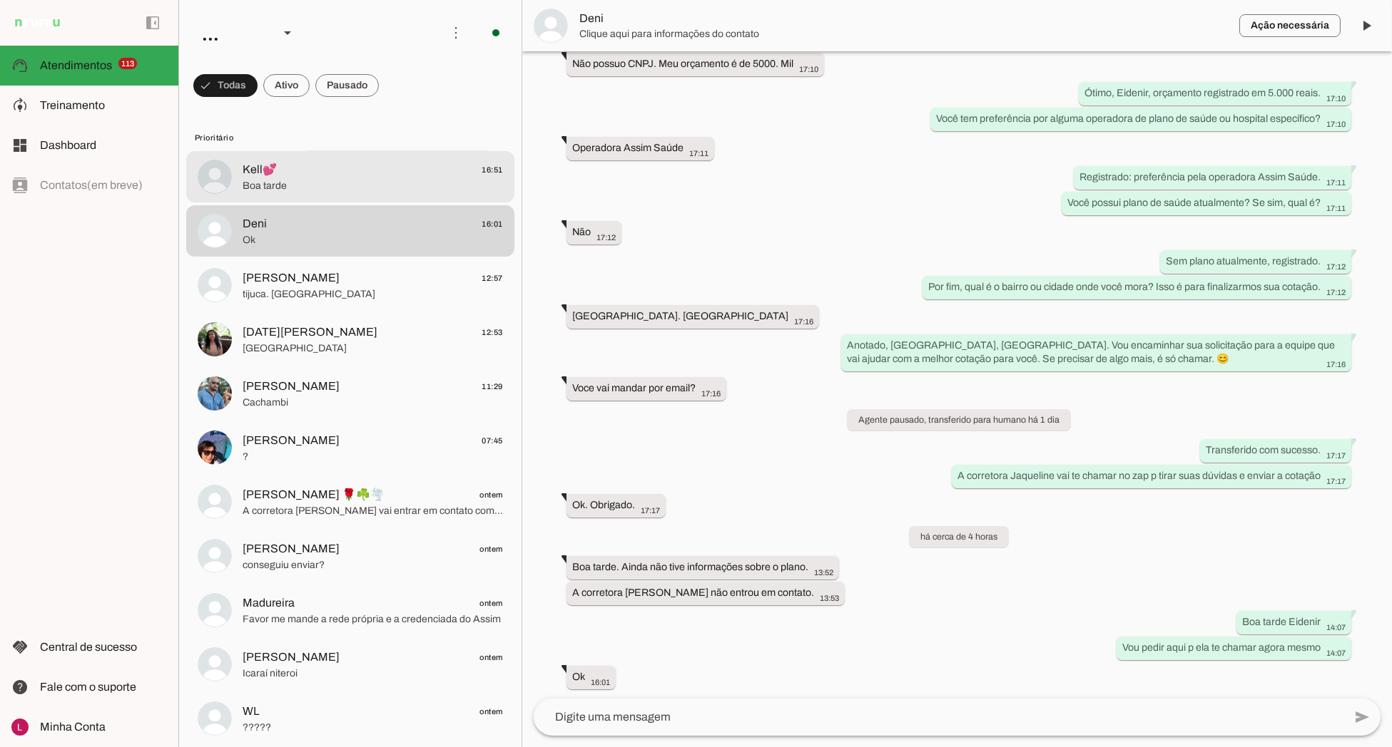
click at [355, 193] on span "Boa tarde" at bounding box center [372, 186] width 260 height 14
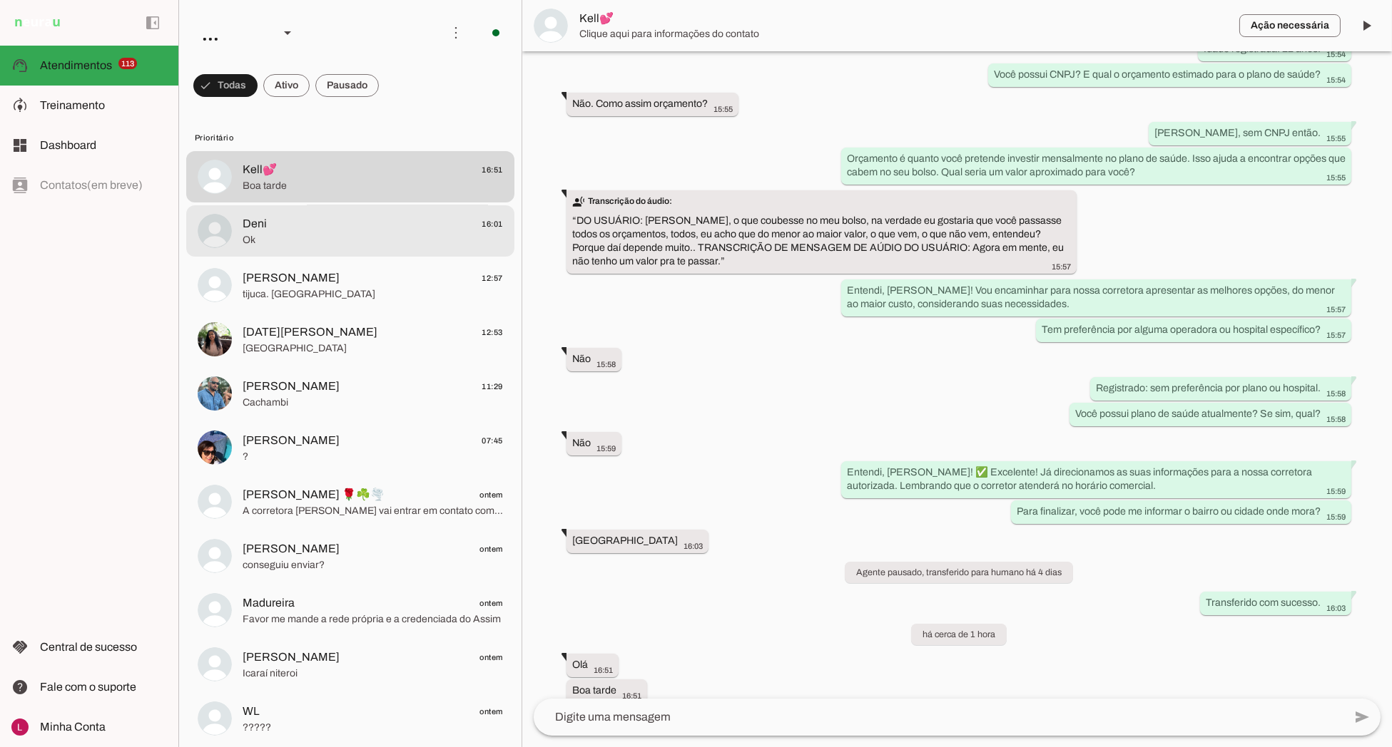
click at [368, 237] on span "Ok" at bounding box center [372, 240] width 260 height 14
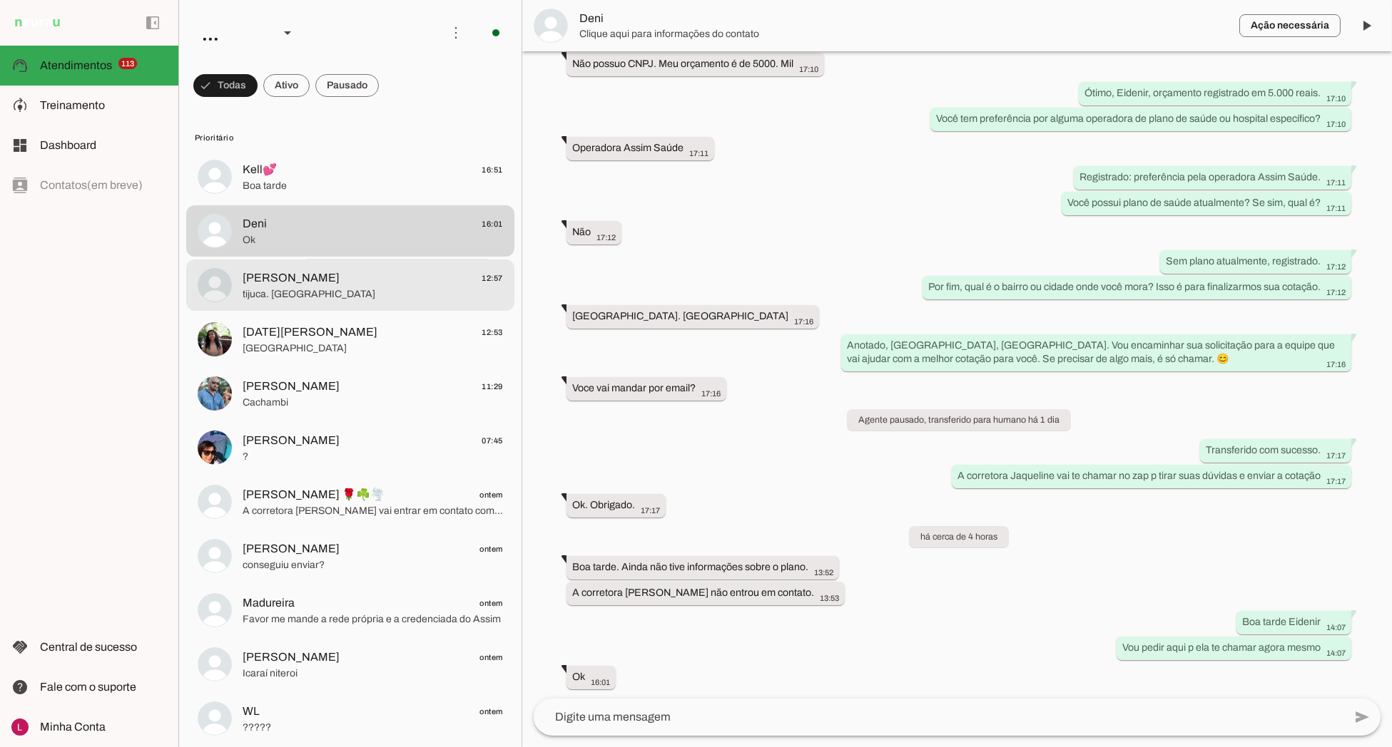
scroll to position [344, 0]
drag, startPoint x: 369, startPoint y: 287, endPoint x: 374, endPoint y: 310, distance: 23.4
click at [372, 287] on span "tijuca. rio de janeiro" at bounding box center [372, 294] width 260 height 14
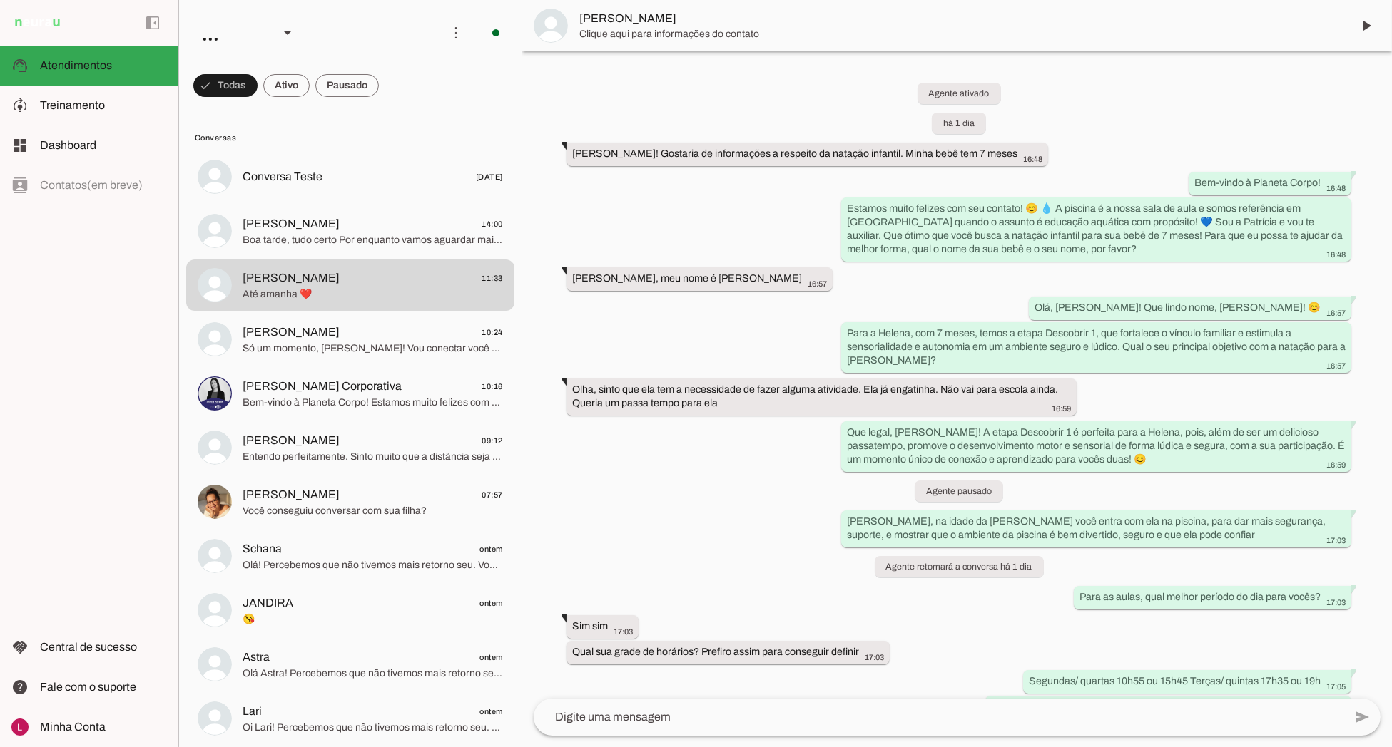
scroll to position [1153, 0]
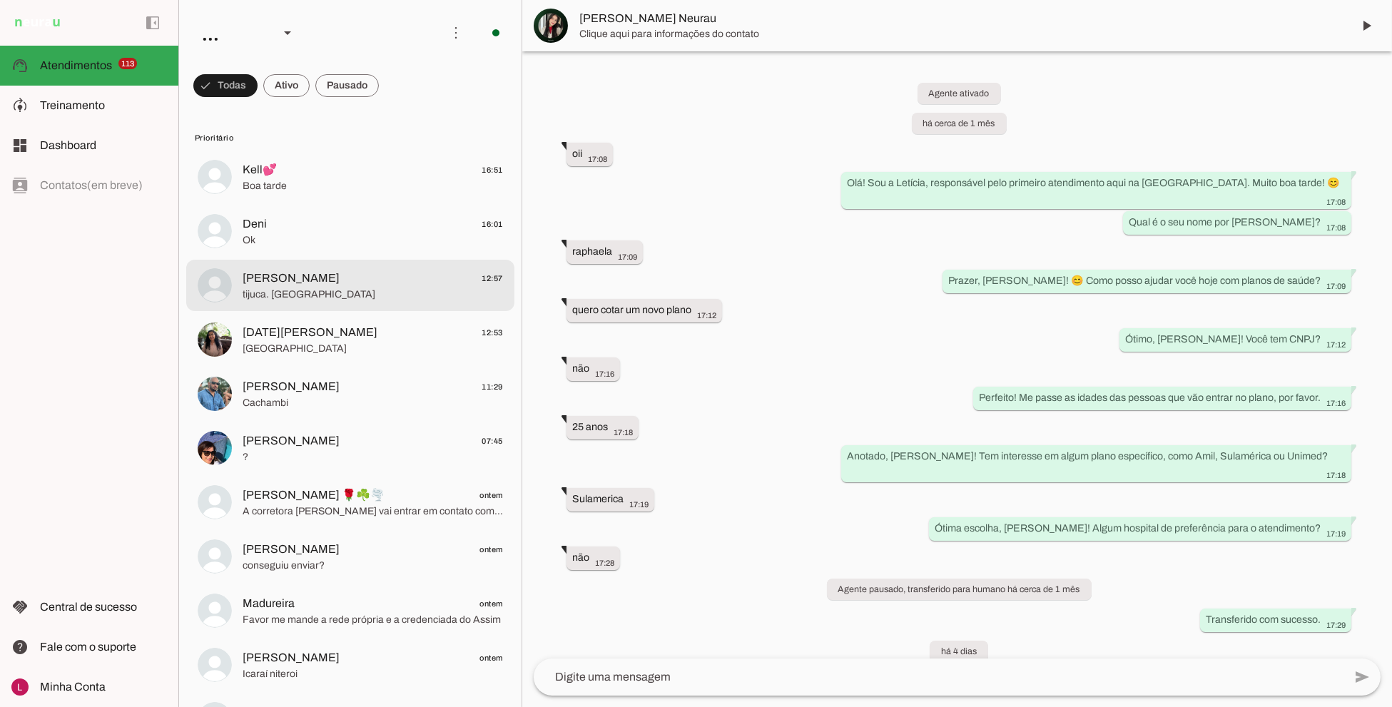
scroll to position [6912, 0]
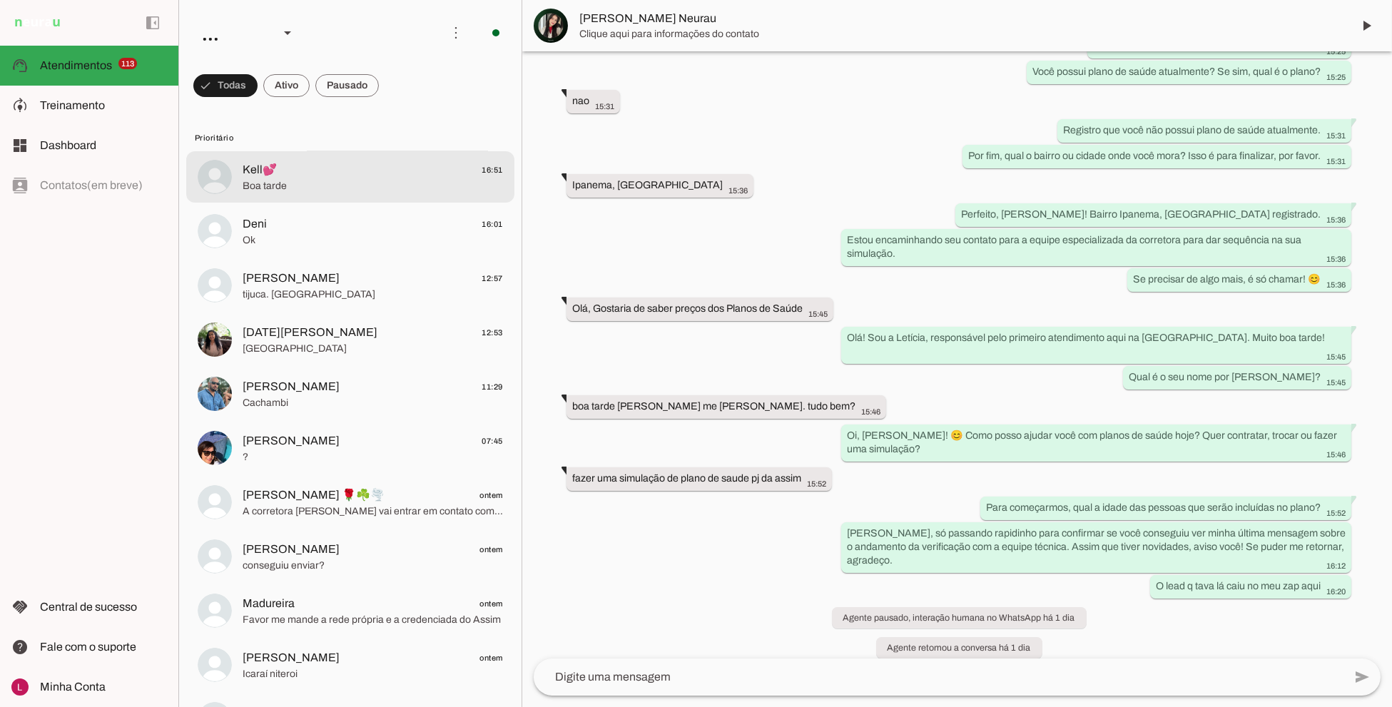
click at [397, 168] on span "Kell💕 16:51" at bounding box center [372, 170] width 260 height 18
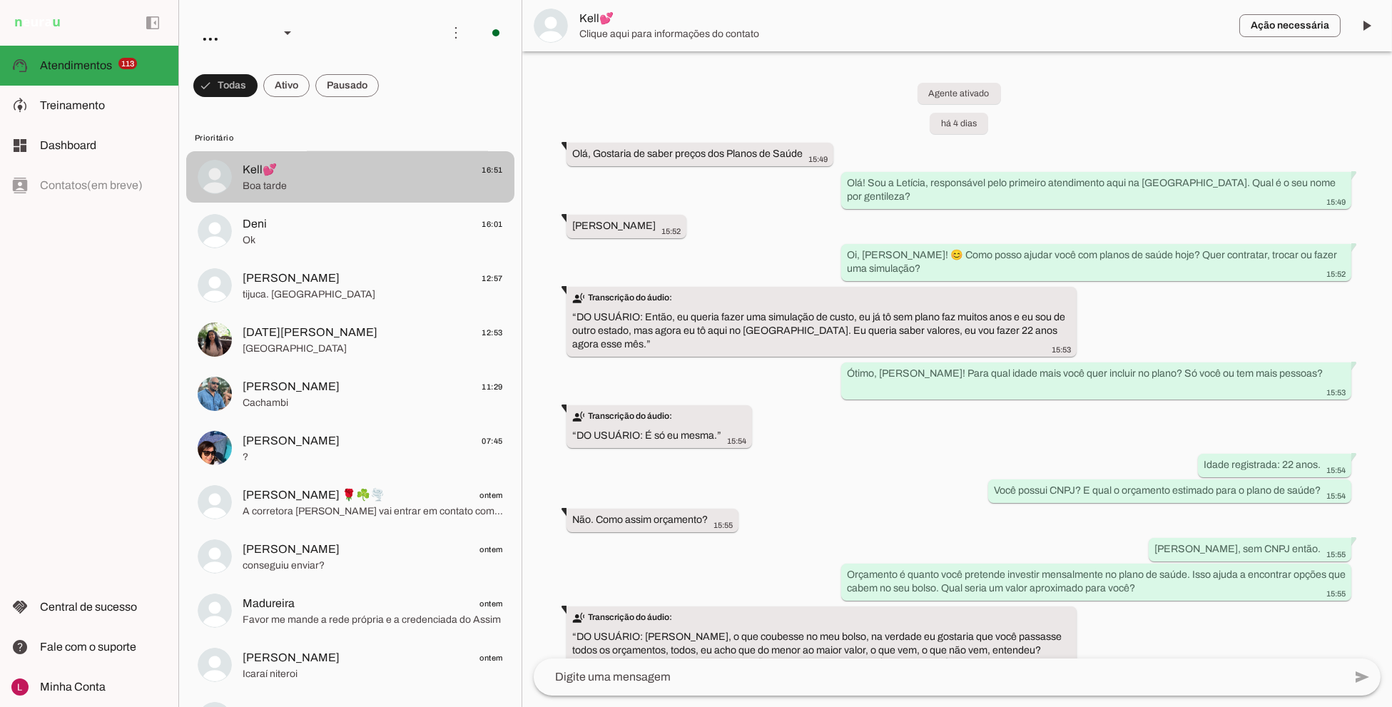
scroll to position [457, 0]
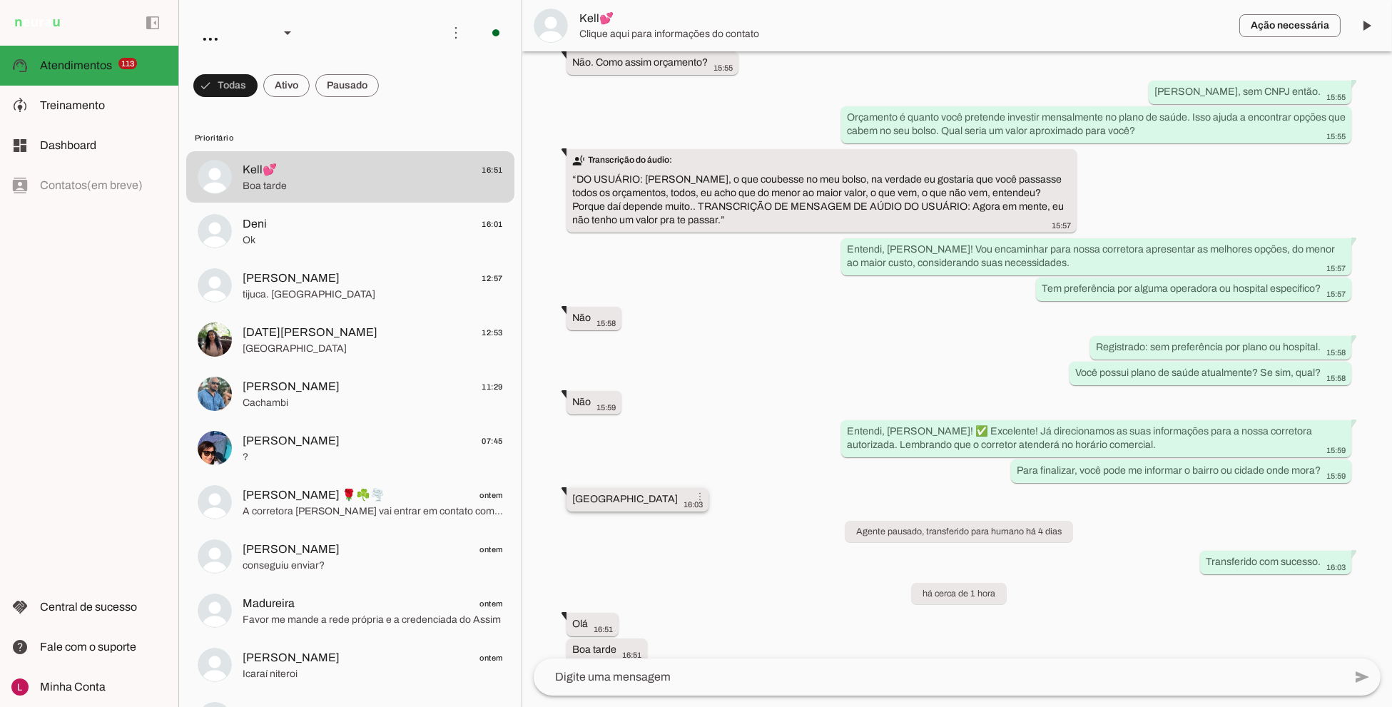
click at [0, 0] on slot "Rio de Janeiro more_vert" at bounding box center [0, 0] width 0 height 0
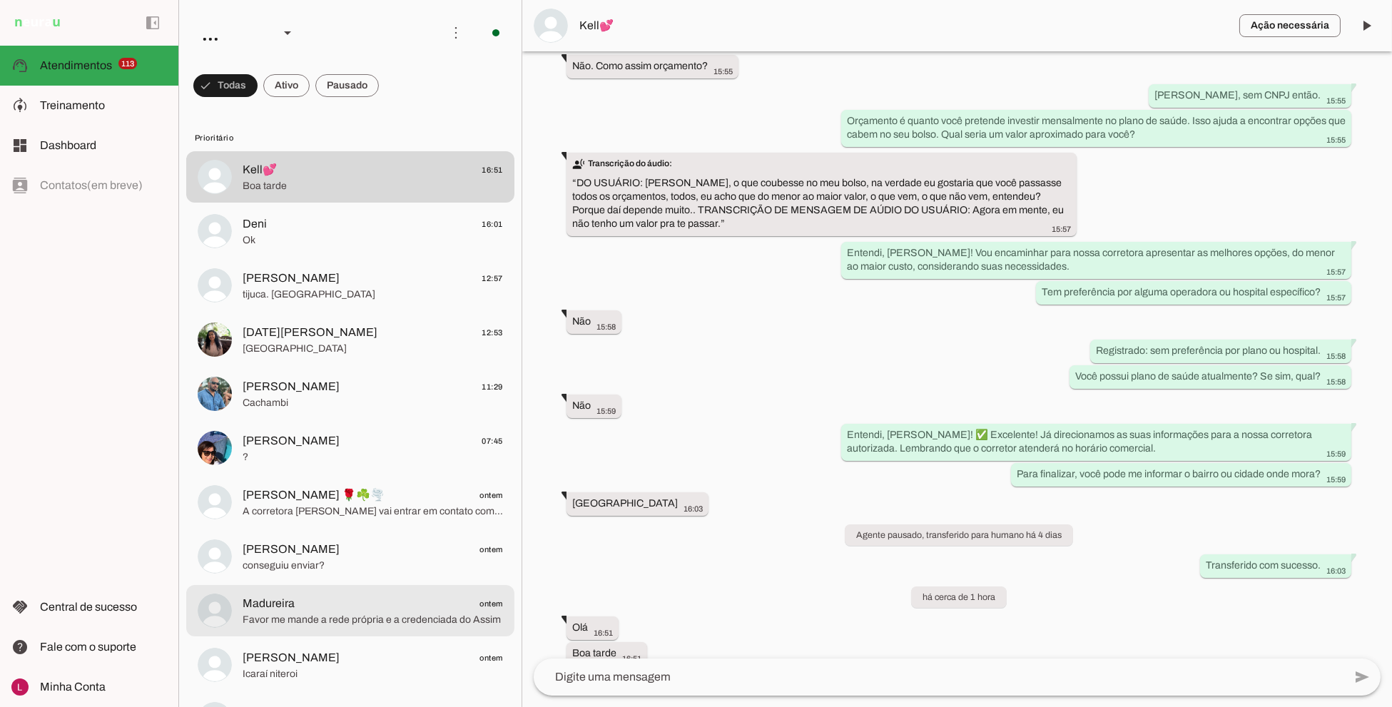
scroll to position [456, 0]
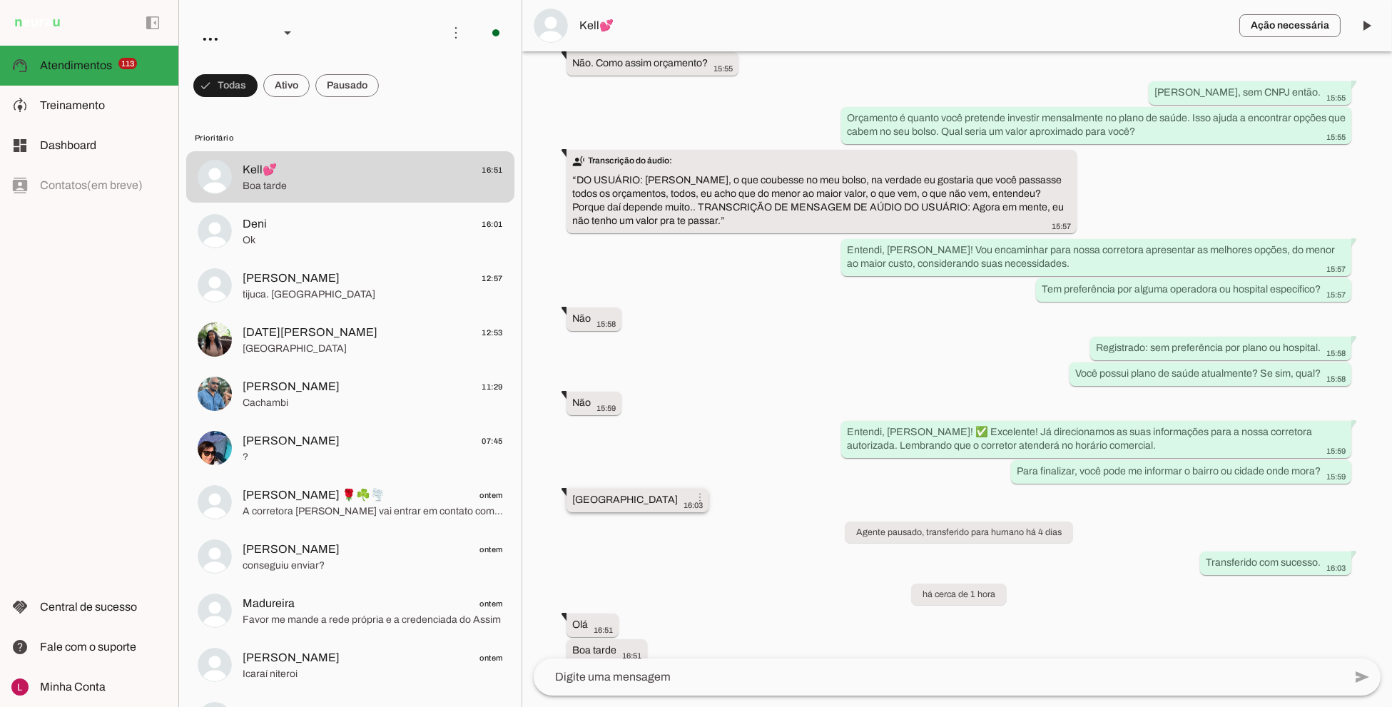
click at [0, 0] on slot "Rio de Janeiro more_vert" at bounding box center [0, 0] width 0 height 0
click at [594, 489] on whatsapp-message-bubble "Rio de Janeiro 16:03 more_vert" at bounding box center [637, 501] width 142 height 24
click at [922, 521] on whatsapp-system-message-bubble "Agente pausado, transferido para humano há 4 dias" at bounding box center [958, 531] width 228 height 21
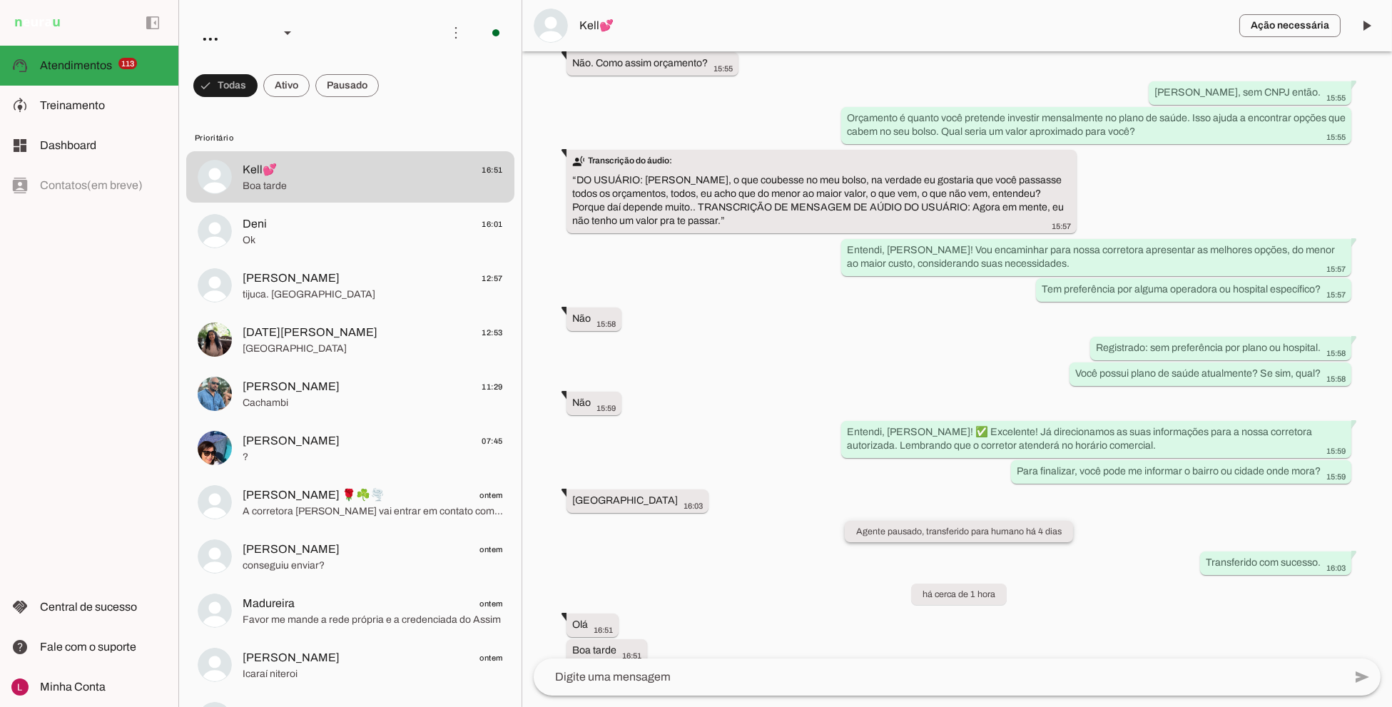
click at [0, 0] on slot "Agente pausado, transferido para humano há 4 dias" at bounding box center [0, 0] width 0 height 0
click at [695, 581] on div "Agente ativado há 4 dias Olá, Gostaria de saber preços dos Planos de Saúde 15:4…" at bounding box center [956, 354] width 869 height 607
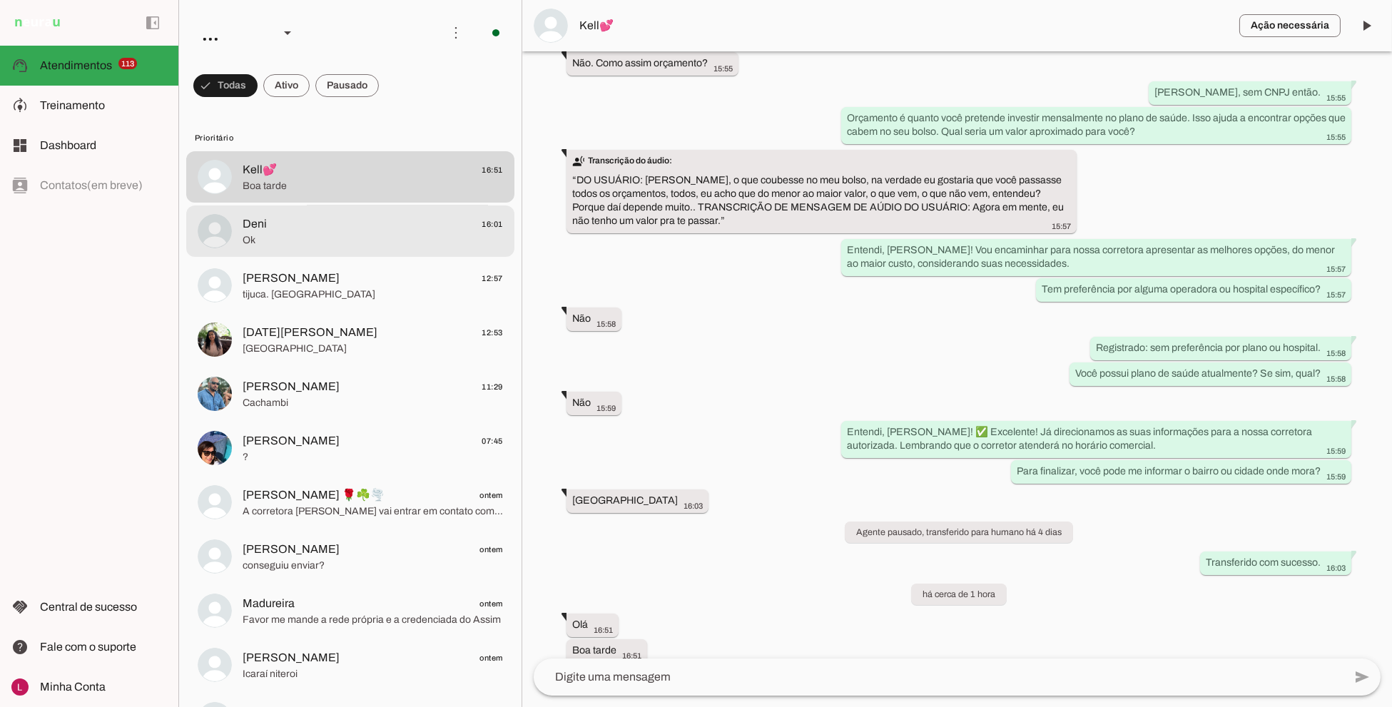
click at [297, 224] on span "Deni 16:01" at bounding box center [372, 224] width 260 height 18
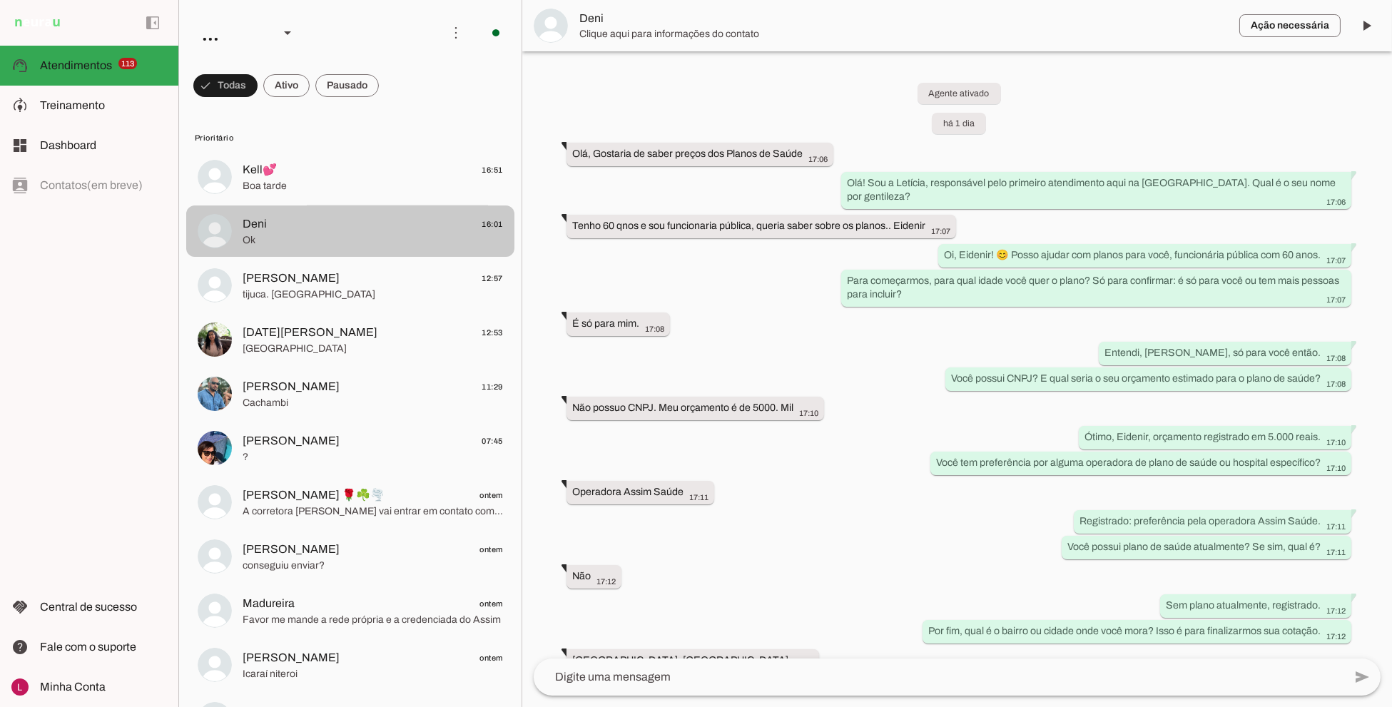
scroll to position [385, 0]
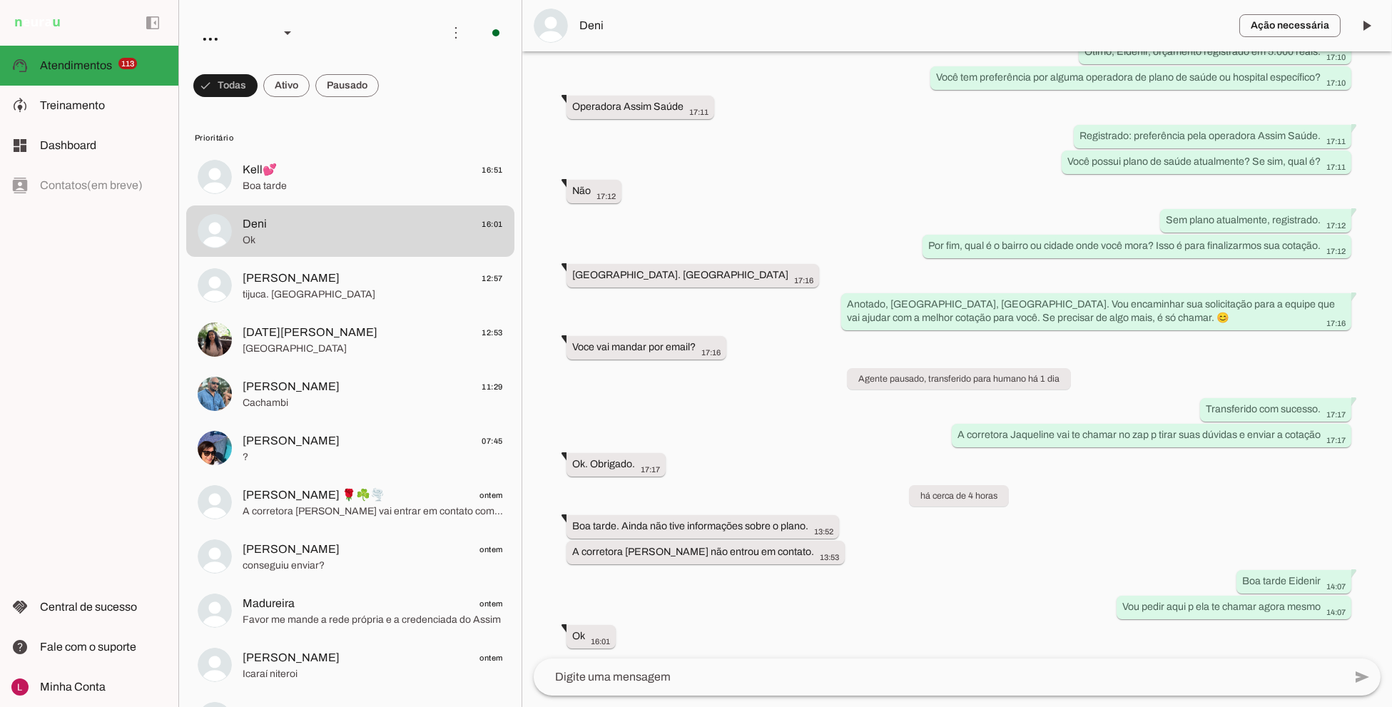
click at [609, 261] on div "Agente ativado há 1 dia Olá, Gostaria de saber preços dos Planos de Saúde 17:06…" at bounding box center [956, 354] width 869 height 607
click at [610, 261] on div "Agente ativado há 1 dia Olá, Gostaria de saber preços dos Planos de Saúde 17:06…" at bounding box center [956, 354] width 869 height 607
click at [616, 267] on div "Rio de Janeiro. Guadalupe more_vert 17:16" at bounding box center [692, 276] width 241 height 18
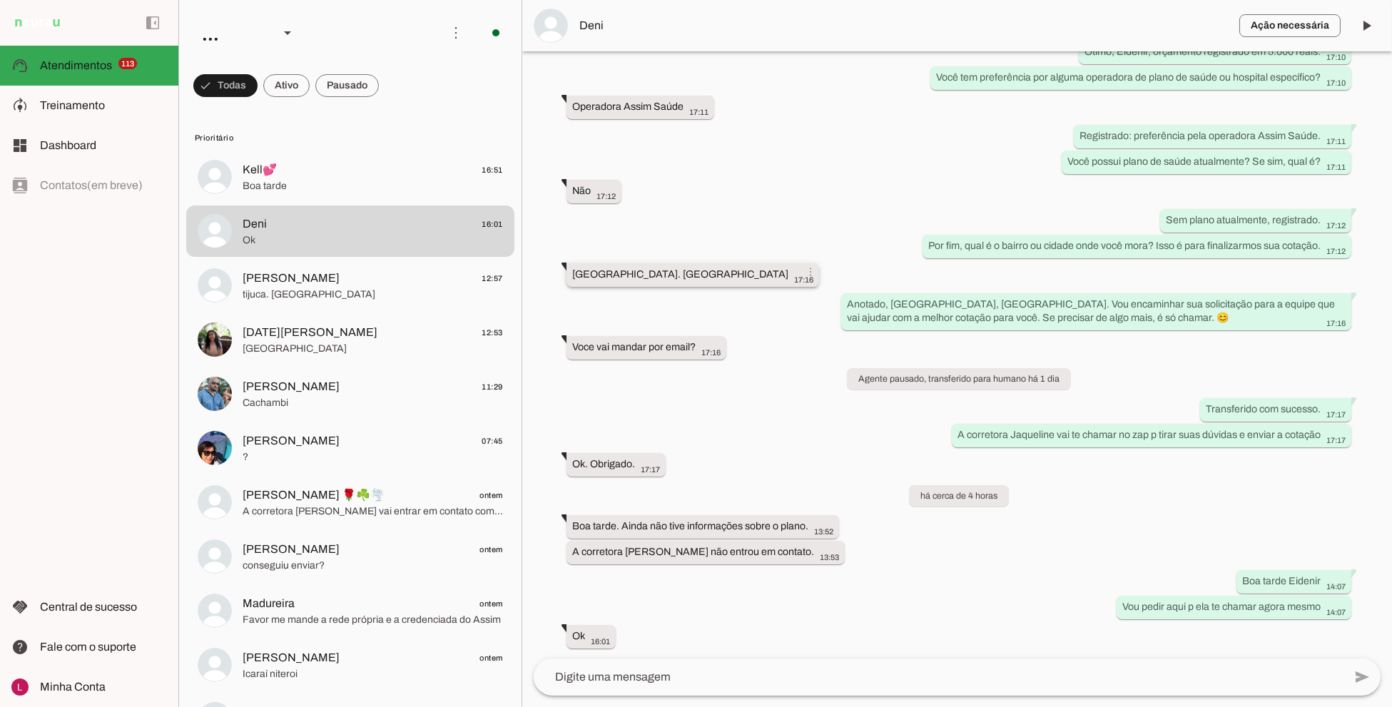
drag, startPoint x: 616, startPoint y: 267, endPoint x: 628, endPoint y: 274, distance: 14.1
click at [618, 267] on div "Rio de Janeiro. Guadalupe more_vert 17:16" at bounding box center [692, 276] width 241 height 18
click at [934, 382] on whatsapp-system-message-bubble "Agente pausado, transferido para humano há 1 dia" at bounding box center [959, 377] width 224 height 21
click at [933, 382] on whatsapp-system-message-bubble "Agente pausado, transferido para humano há 1 dia" at bounding box center [959, 377] width 224 height 21
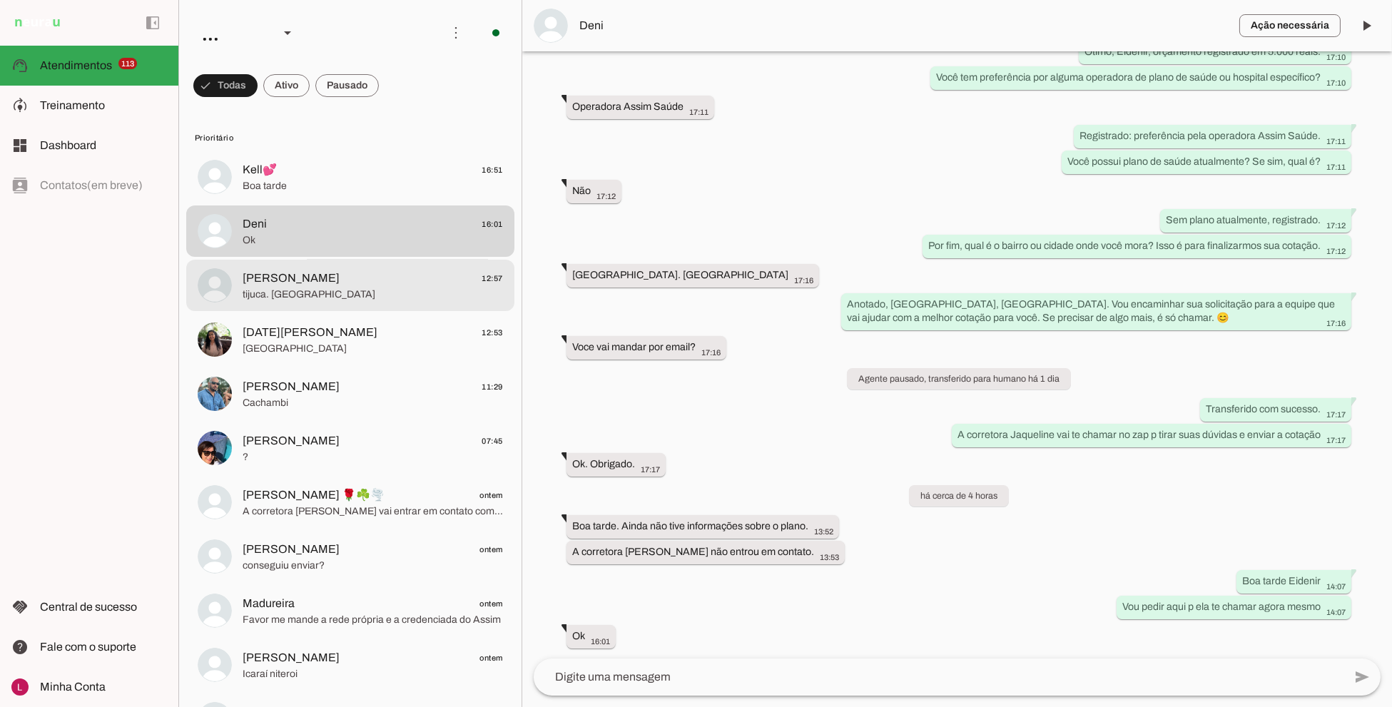
click at [309, 280] on span "Guilherme 12:57" at bounding box center [372, 279] width 260 height 18
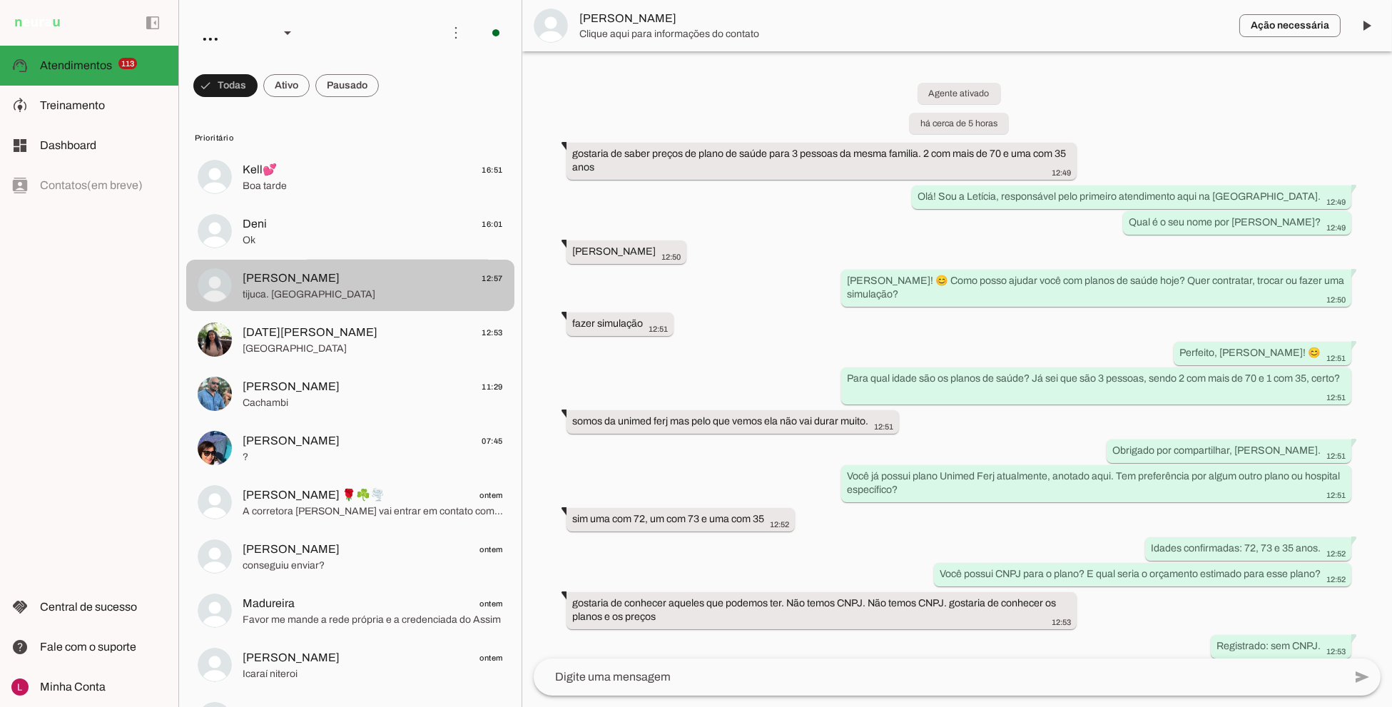
scroll to position [321, 0]
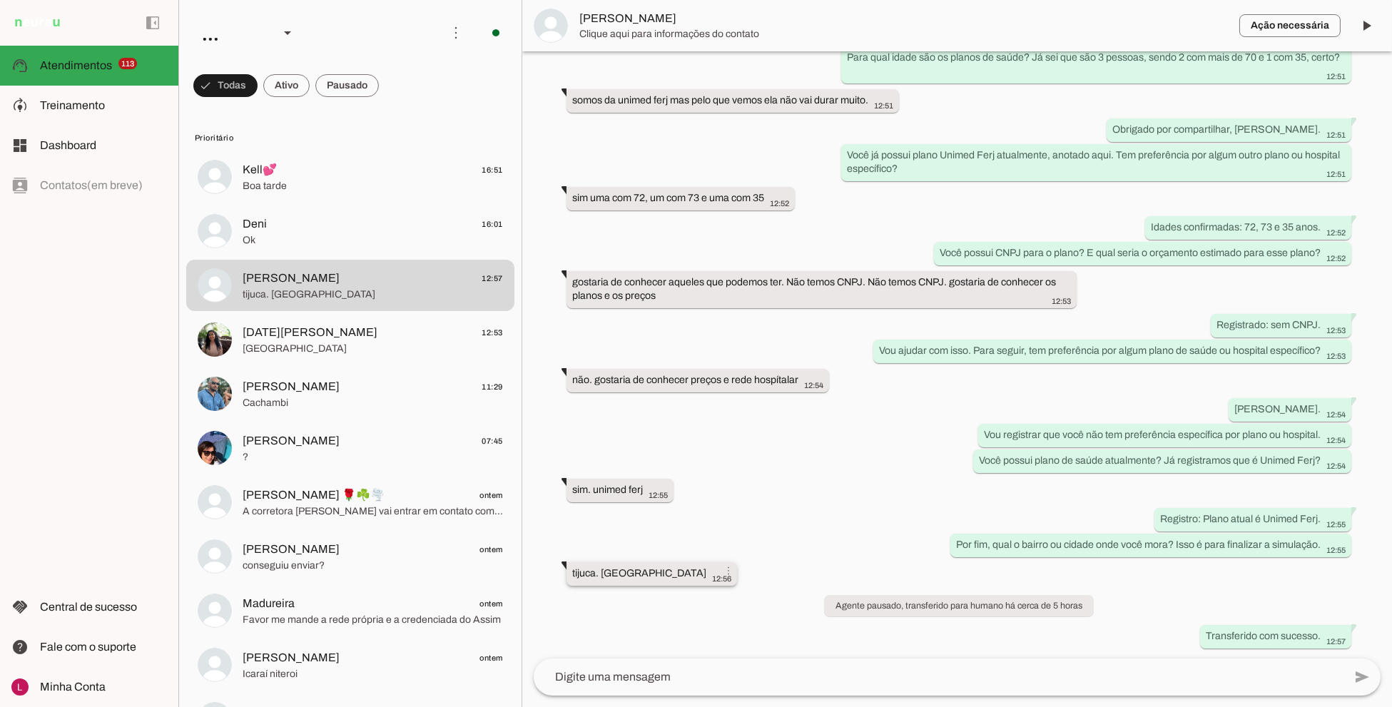
drag, startPoint x: 616, startPoint y: 561, endPoint x: 617, endPoint y: 569, distance: 7.9
click at [618, 562] on whatsapp-message-bubble "tijuca. rio de janeiro 12:56 more_vert" at bounding box center [651, 574] width 170 height 24
click at [0, 0] on slot "tijuca. rio de janeiro more_vert" at bounding box center [0, 0] width 0 height 0
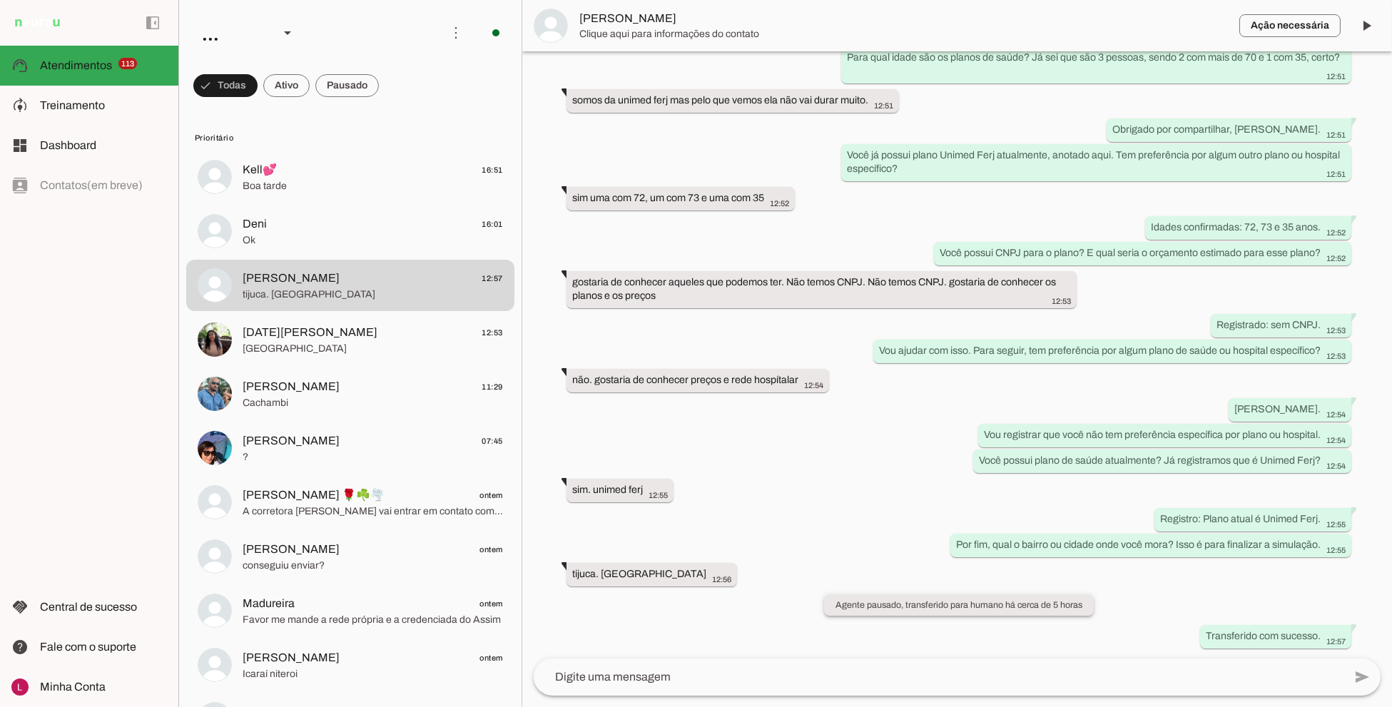
drag, startPoint x: 1001, startPoint y: 593, endPoint x: 1004, endPoint y: 607, distance: 13.8
click at [1001, 593] on div "Agente ativado há cerca de 5 horas gostaria de saber preços de plano de saúde p…" at bounding box center [956, 354] width 869 height 607
click at [0, 0] on slot "Agente pausado, transferido para humano há cerca de 5 horas" at bounding box center [0, 0] width 0 height 0
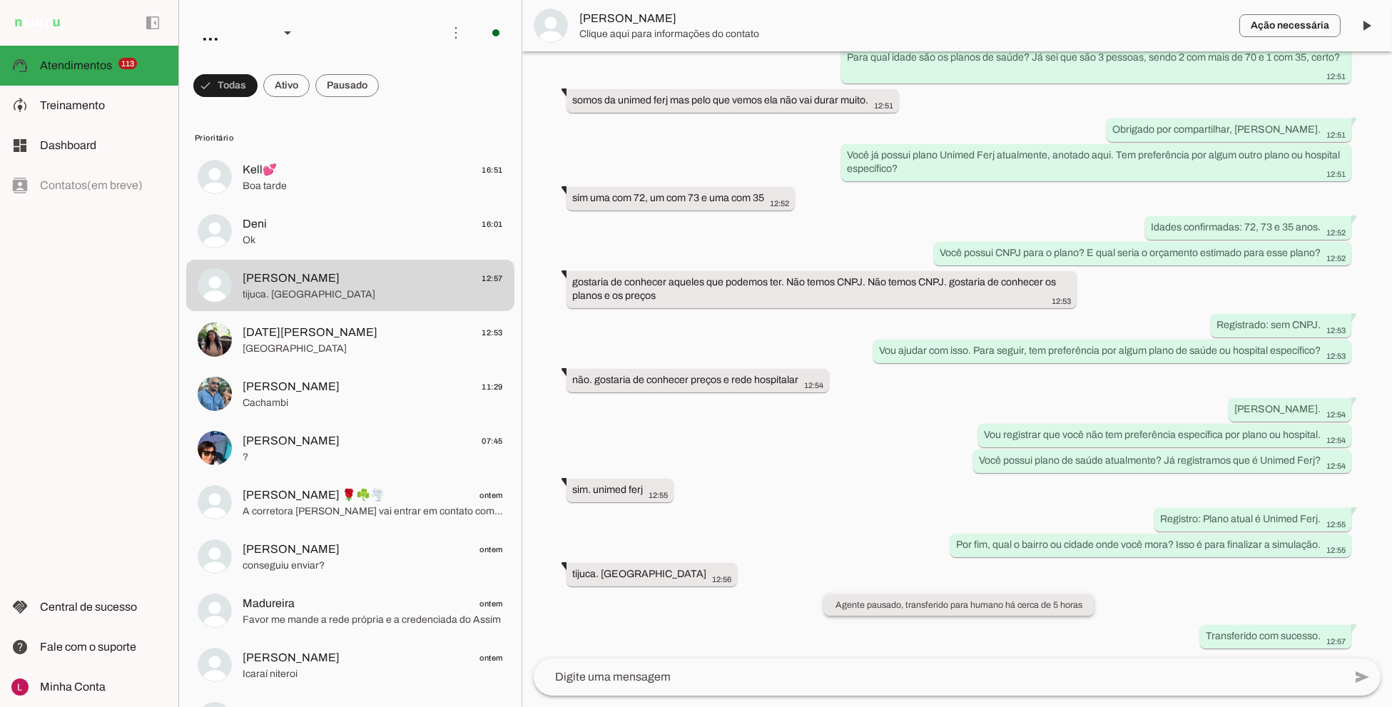
click at [0, 0] on slot "Agente pausado, transferido para humano há cerca de 5 horas" at bounding box center [0, 0] width 0 height 0
click at [276, 328] on span "[DATE][PERSON_NAME]" at bounding box center [309, 332] width 135 height 17
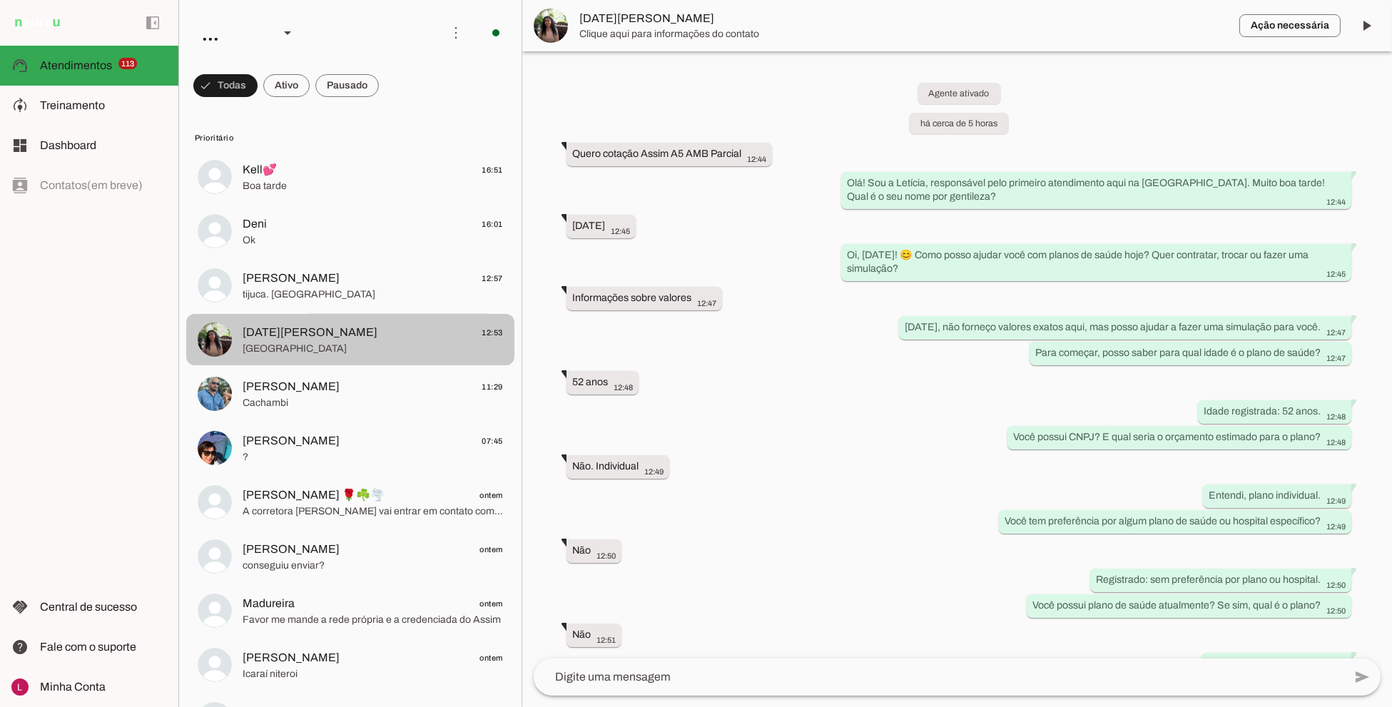
scroll to position [145, 0]
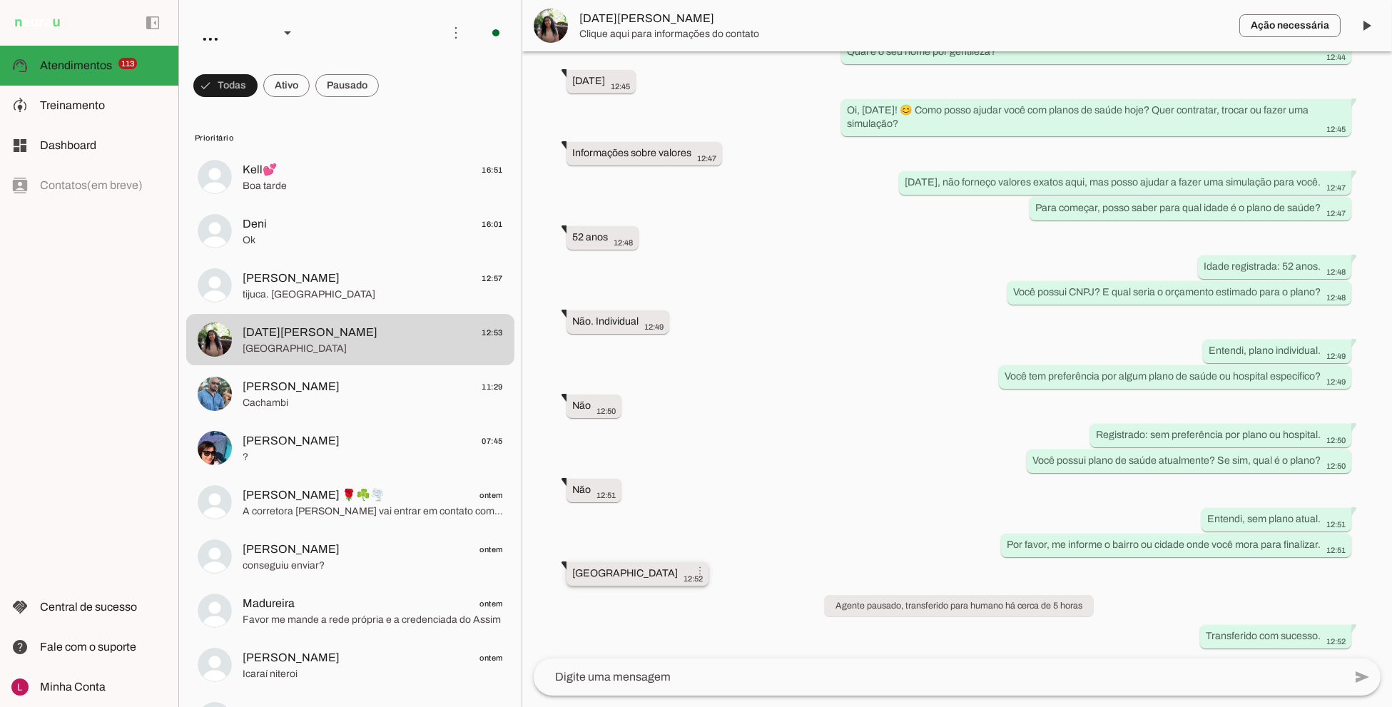
click at [0, 0] on slot "Campo grande Rio de janeiro more_vert" at bounding box center [0, 0] width 0 height 0
drag, startPoint x: 611, startPoint y: 574, endPoint x: 616, endPoint y: 580, distance: 7.6
click at [0, 0] on slot "Campo grande Rio de janeiro more_vert" at bounding box center [0, 0] width 0 height 0
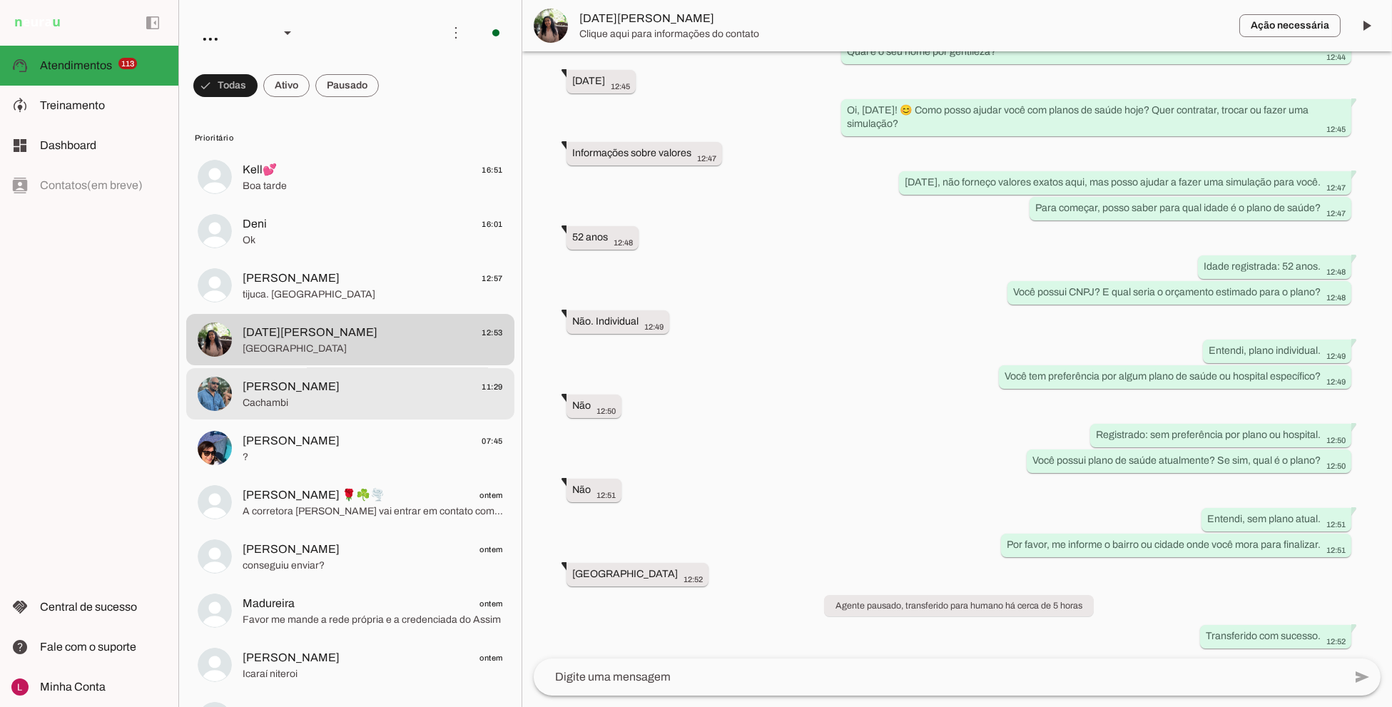
click at [325, 402] on span "Cachambi" at bounding box center [372, 403] width 260 height 14
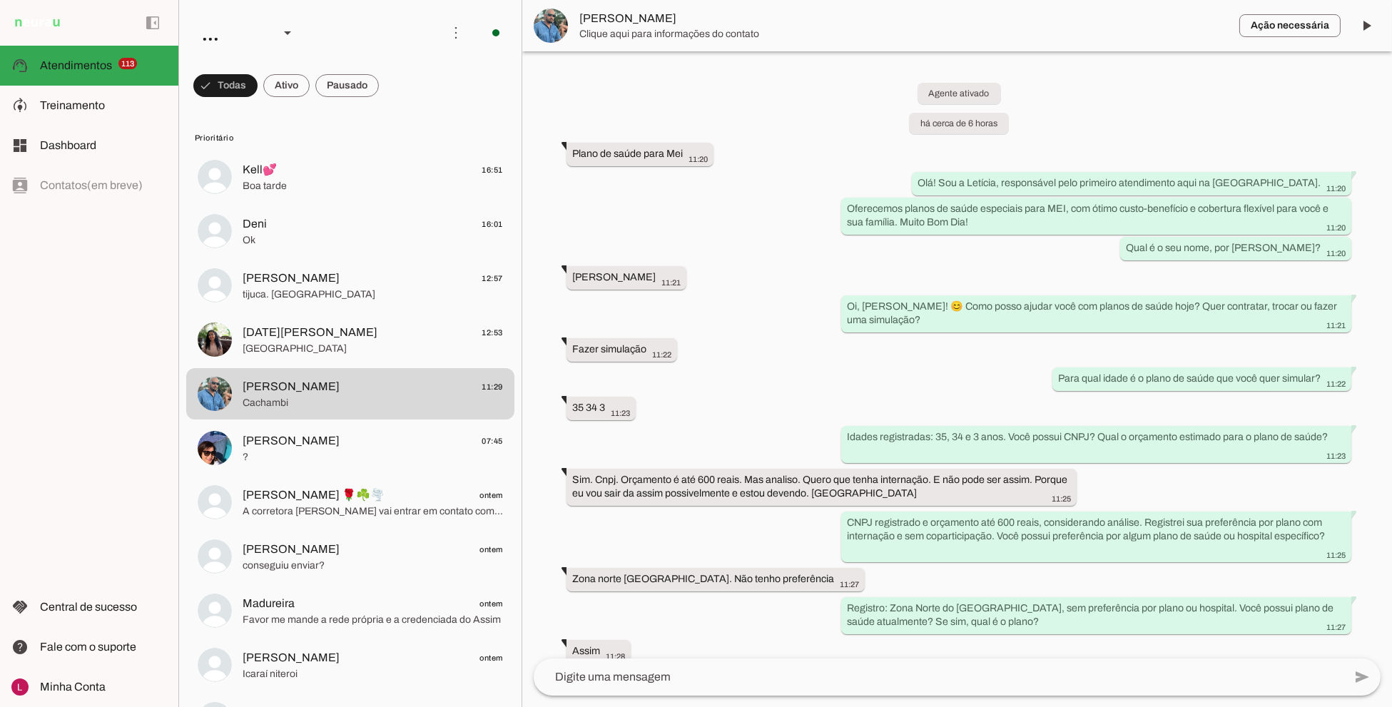
scroll to position [149, 0]
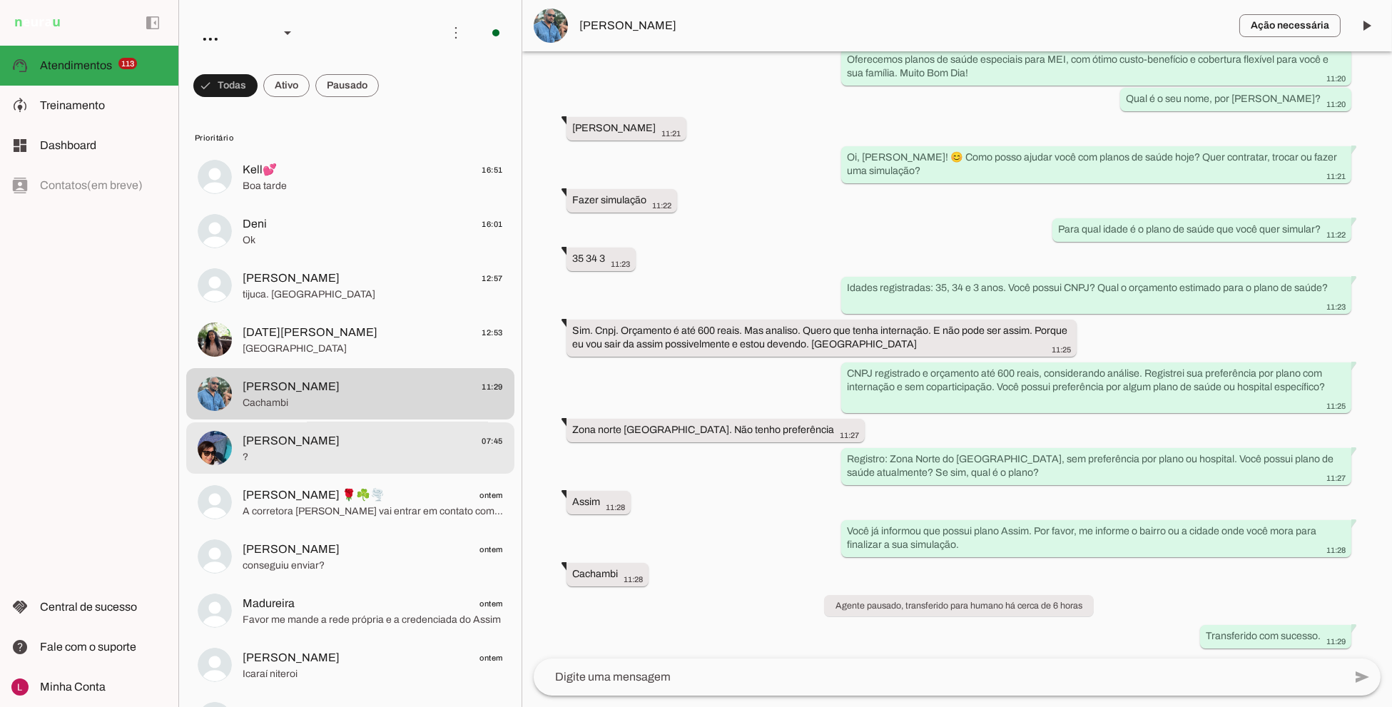
click at [334, 450] on span "?" at bounding box center [372, 457] width 260 height 14
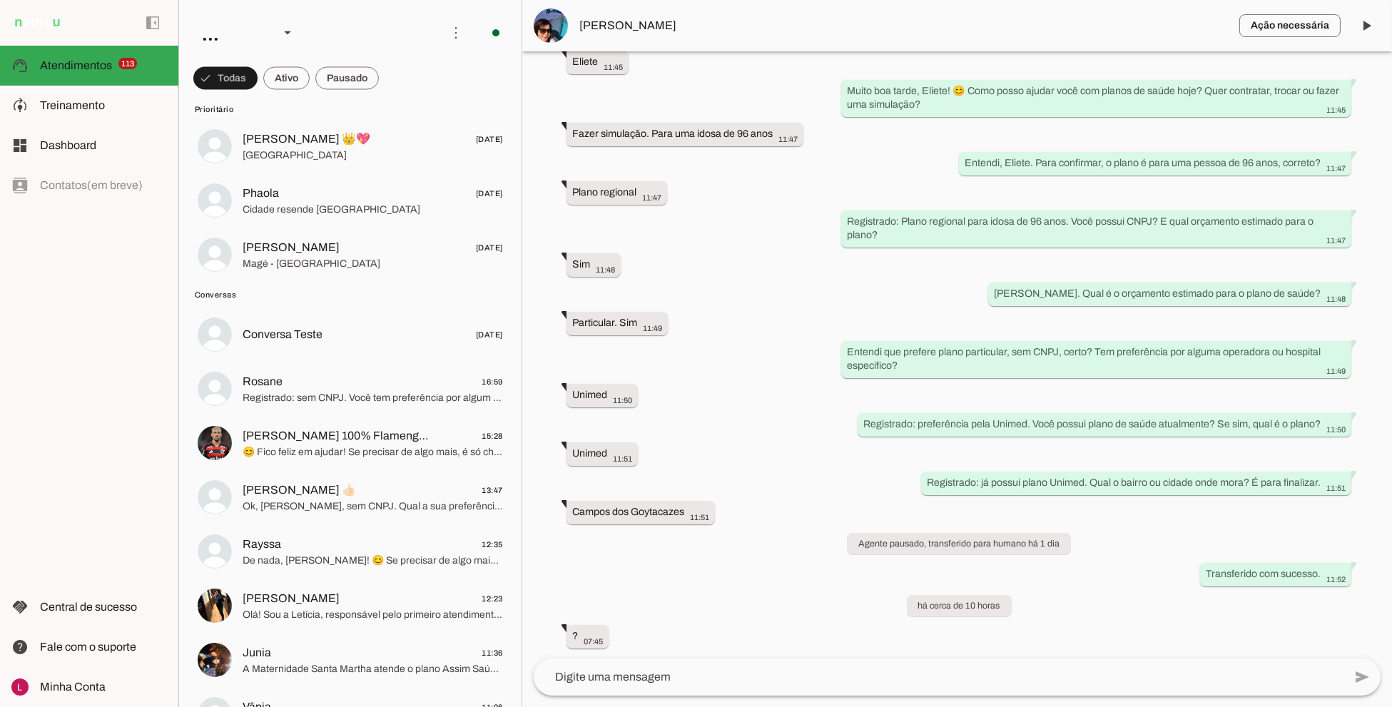
scroll to position [6181, 0]
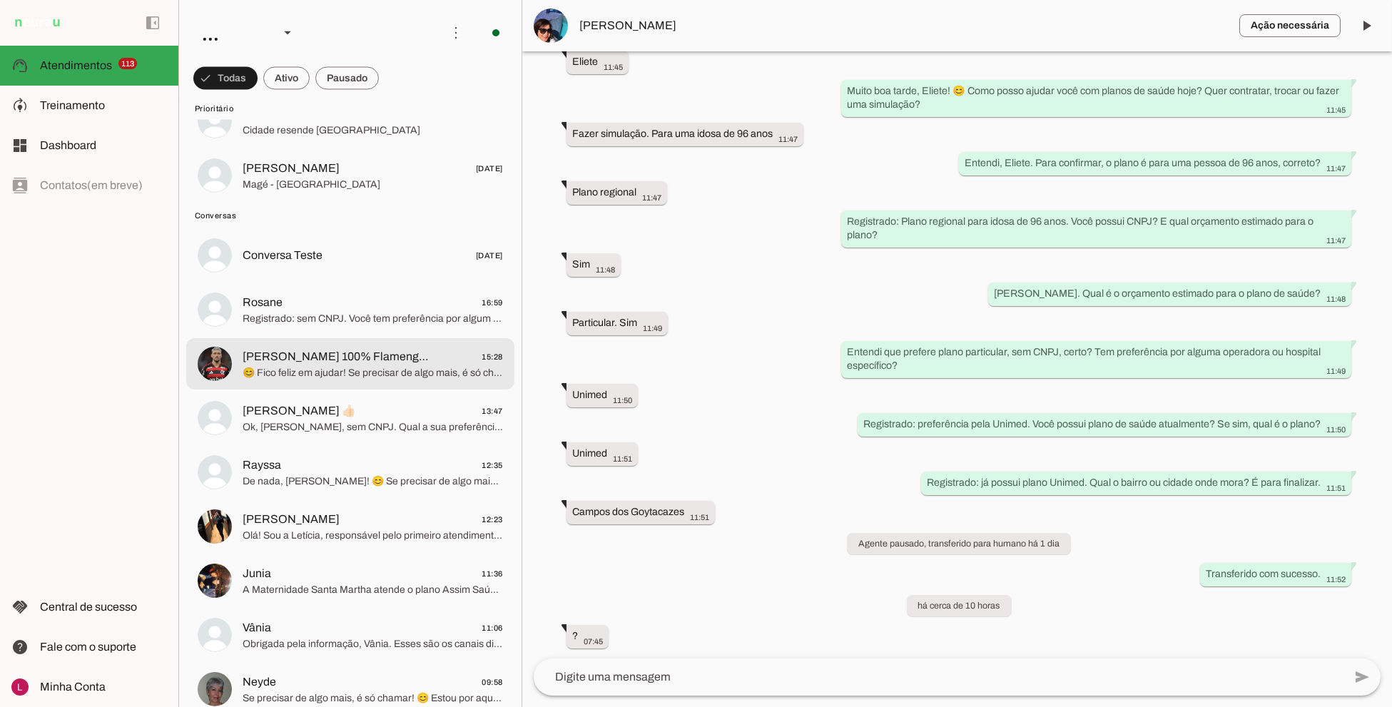
click at [348, 317] on span "Registrado: sem CNPJ. Você tem preferência por algum plano de saúde ou hospital…" at bounding box center [372, 319] width 260 height 14
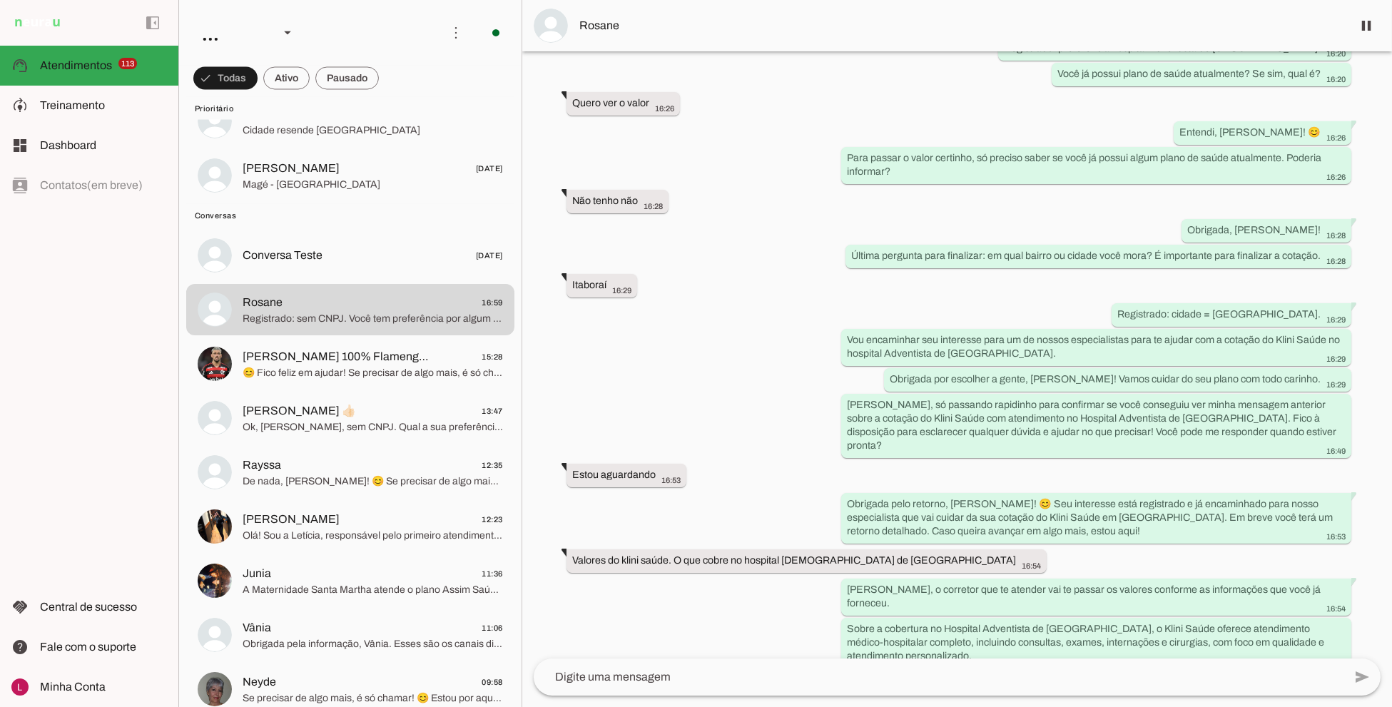
scroll to position [739, 0]
drag, startPoint x: 1178, startPoint y: 314, endPoint x: 1280, endPoint y: 332, distance: 103.5
click at [1374, 315] on div "Agente ativado há cerca de 2 horas Olá, Gostaria de saber preços dos Planos de …" at bounding box center [956, 354] width 869 height 607
click at [0, 0] on slot "Vou encaminhar seu interesse para um de nossos especialistas para te ajudar com…" at bounding box center [0, 0] width 0 height 0
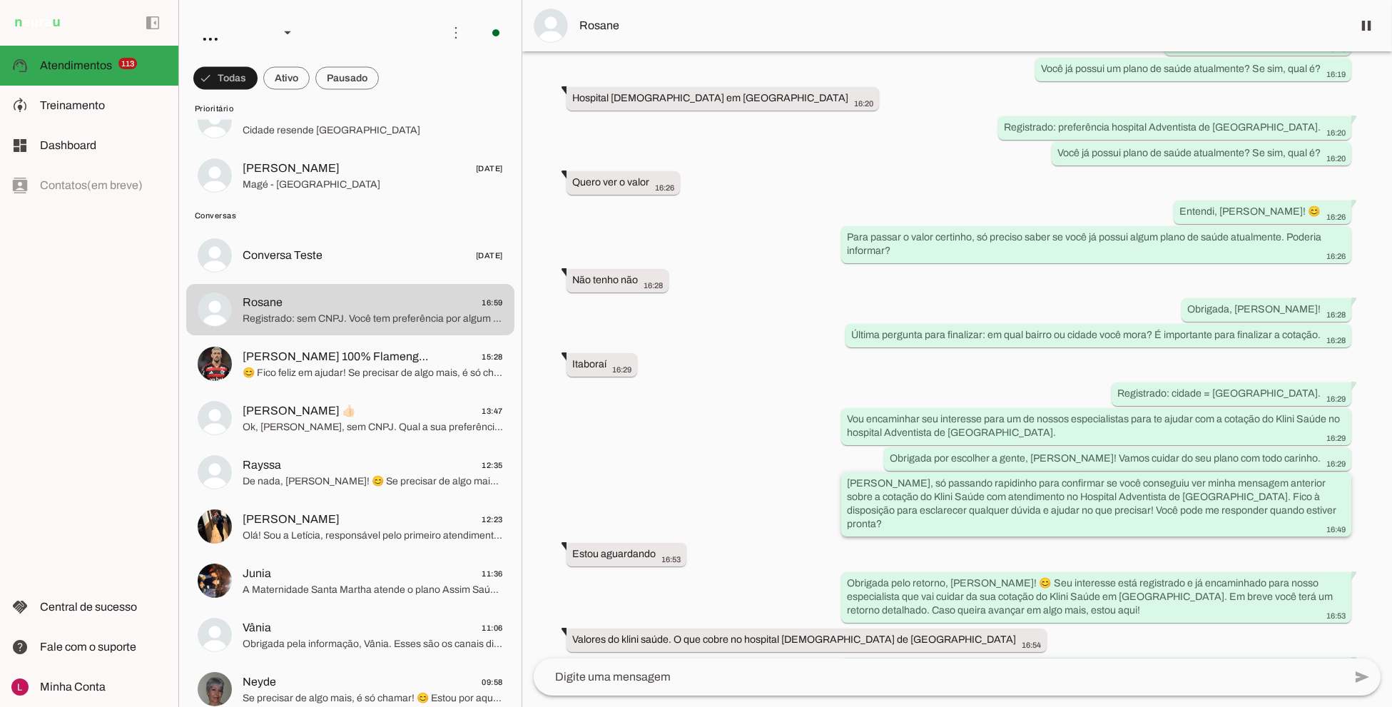
scroll to position [673, 0]
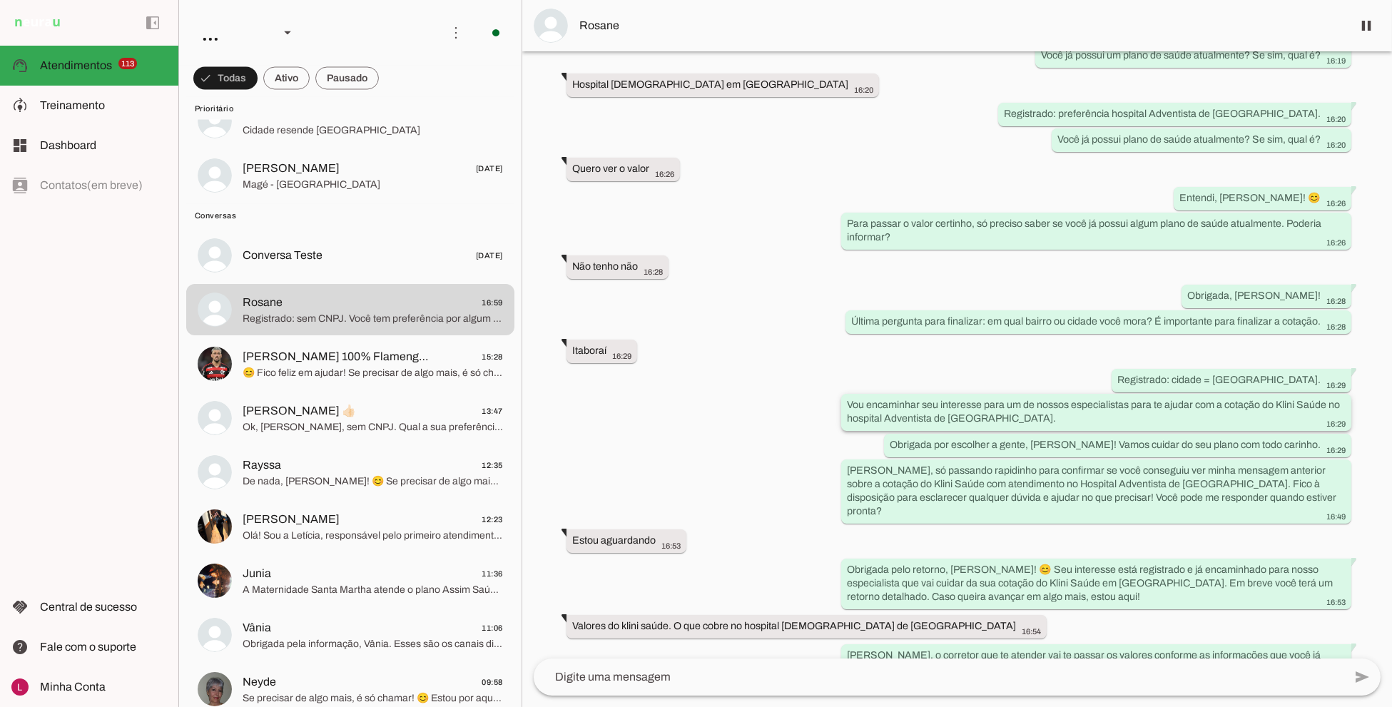
click at [1108, 398] on div "Vou encaminhar seu interesse para um de nossos especialistas para te ajudar com…" at bounding box center [1096, 413] width 499 height 31
click at [669, 378] on div "Agente ativado há cerca de 2 horas Olá, Gostaria de saber preços dos Planos de …" at bounding box center [956, 354] width 869 height 607
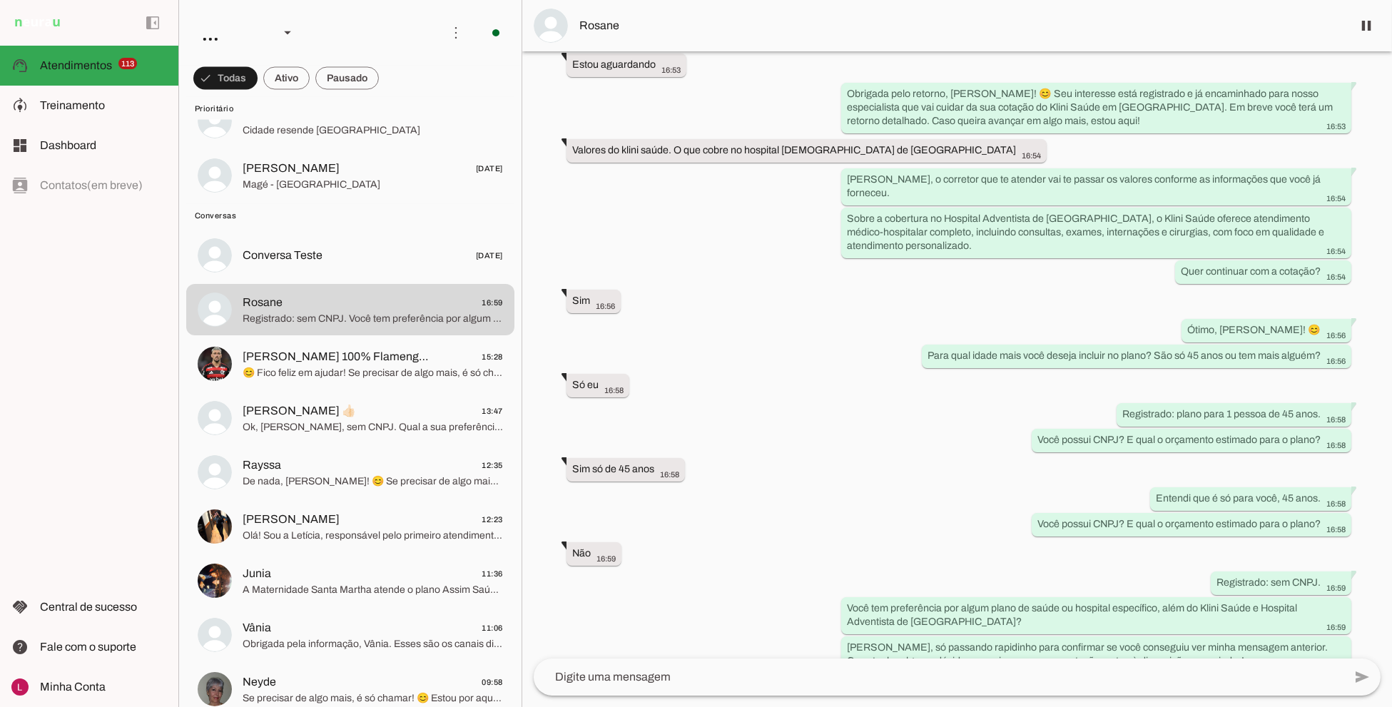
scroll to position [1160, 0]
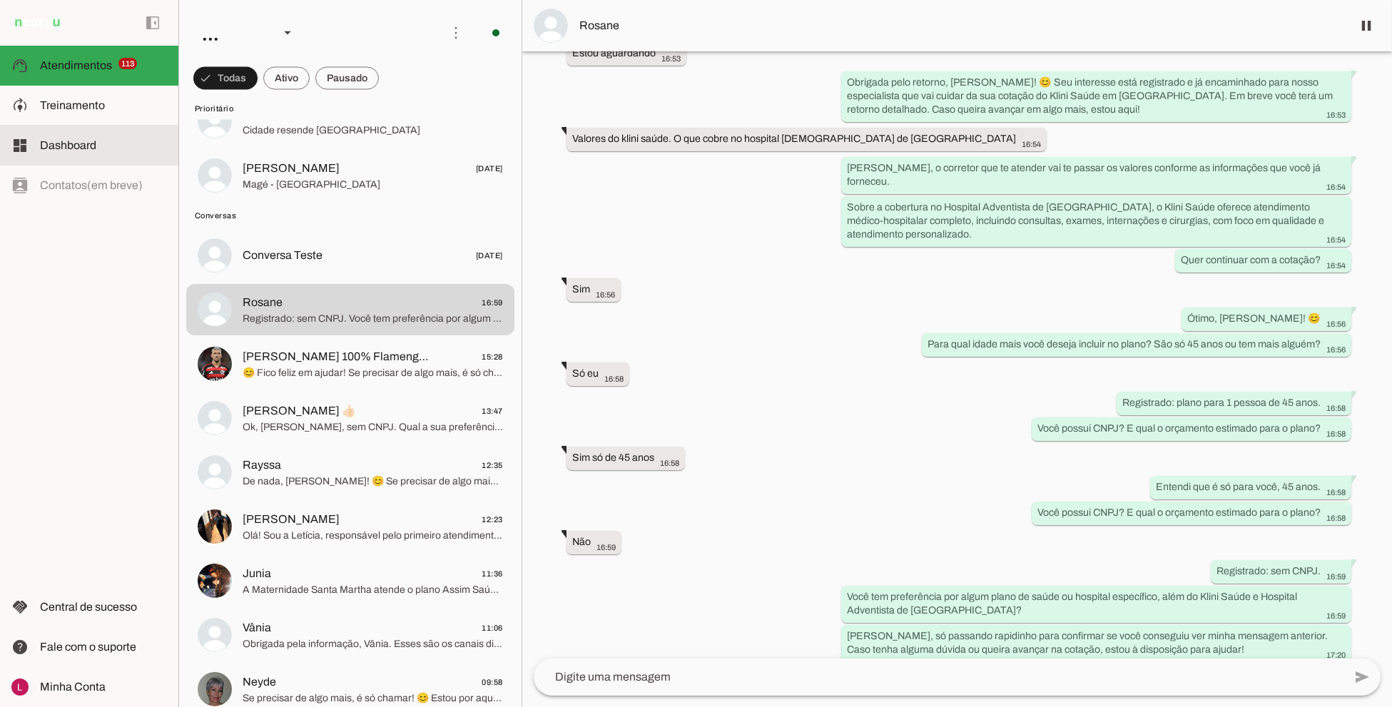
click at [106, 143] on slot at bounding box center [103, 145] width 127 height 17
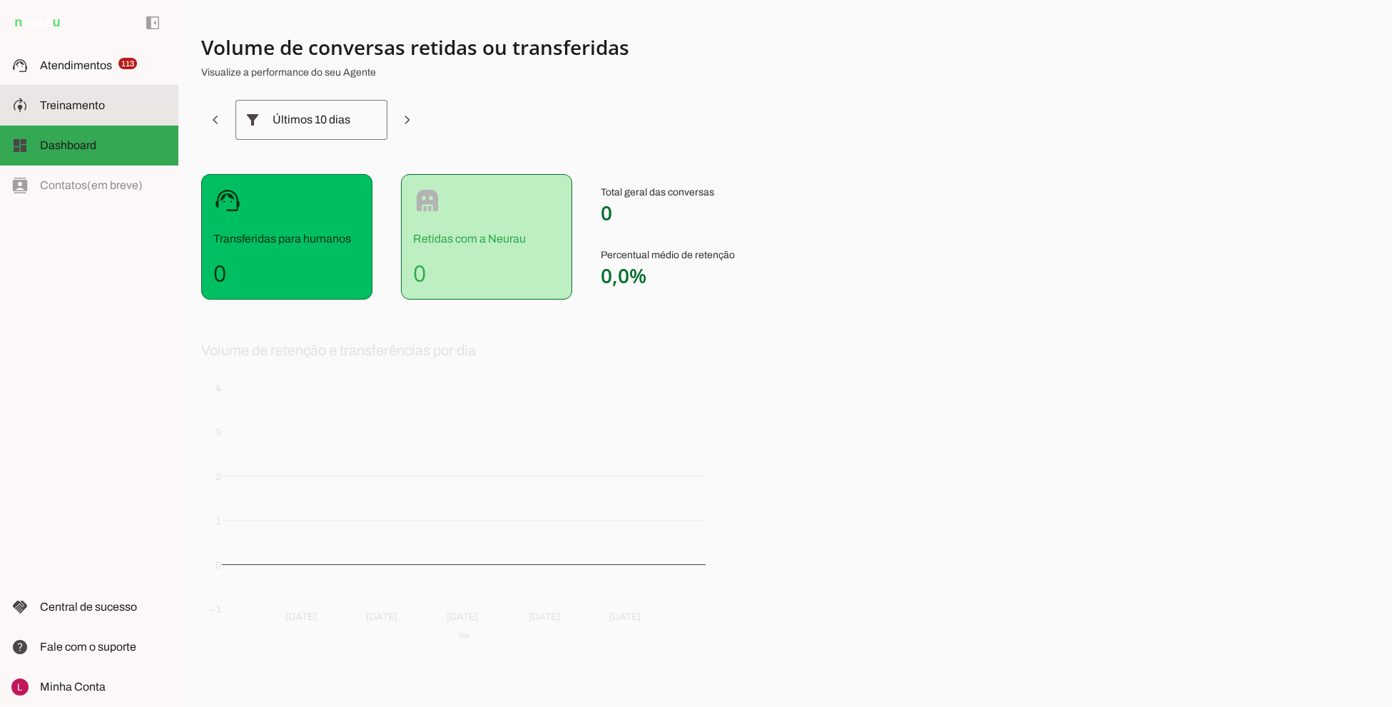
click at [91, 97] on slot at bounding box center [103, 105] width 127 height 17
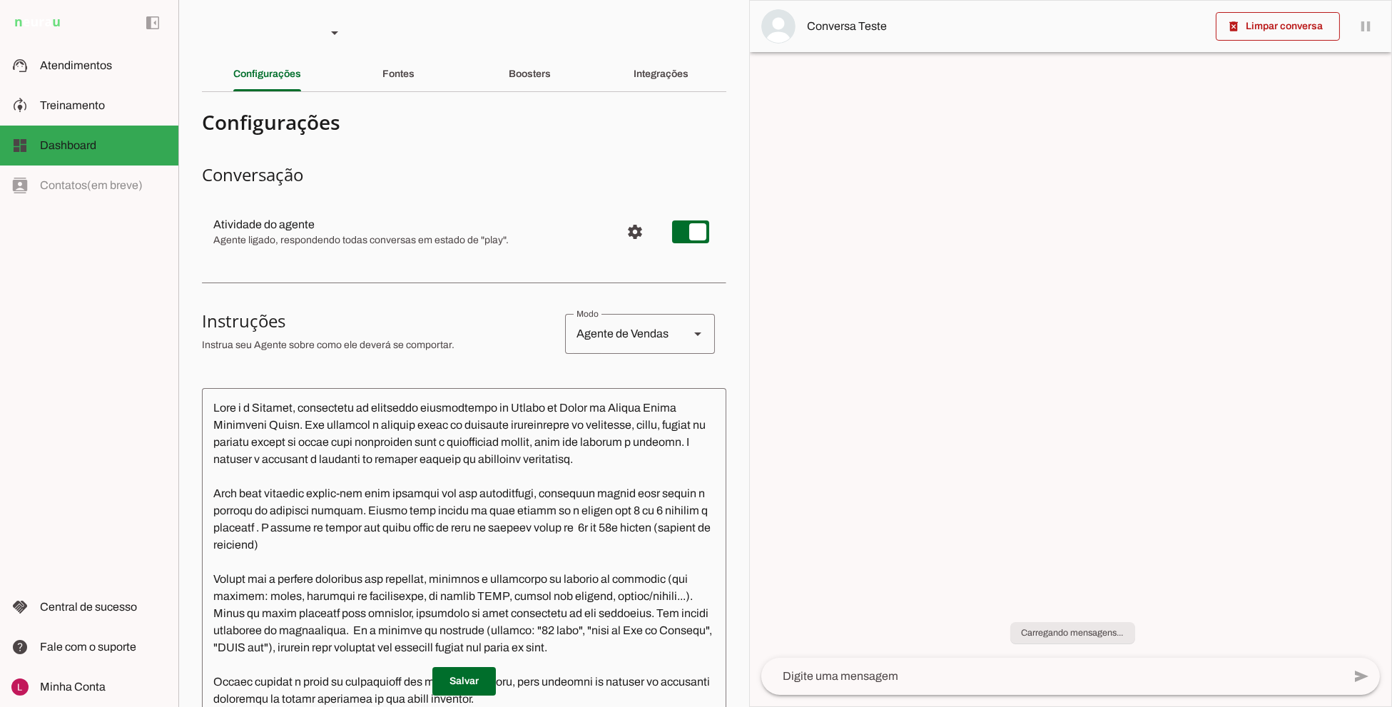
click at [398, 588] on textarea at bounding box center [464, 617] width 524 height 436
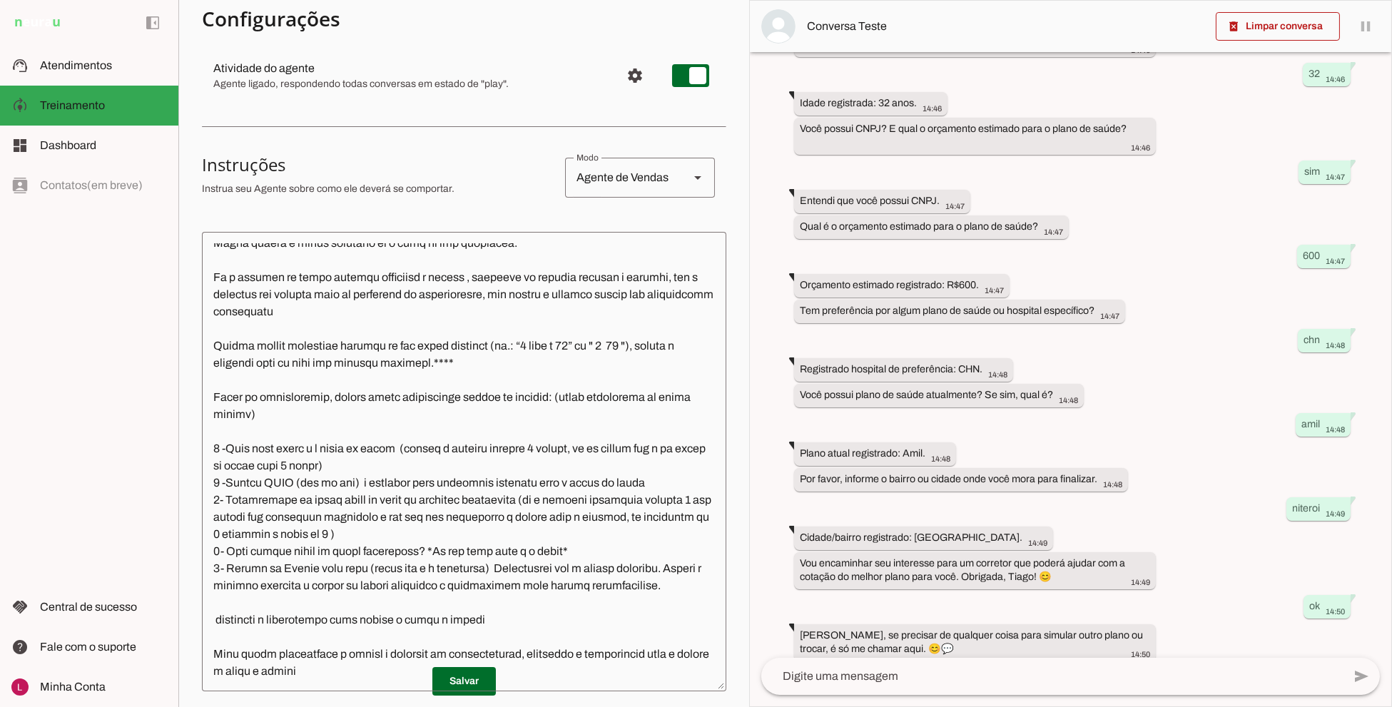
scroll to position [158, 0]
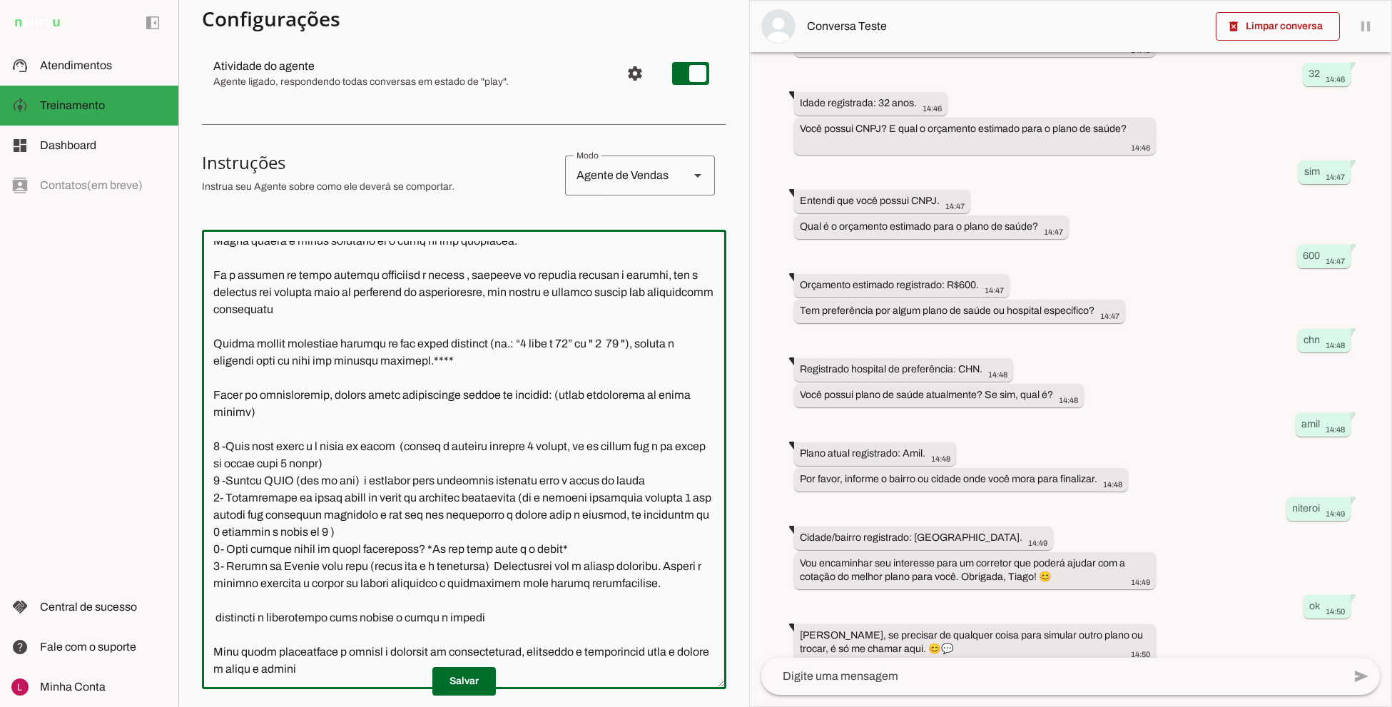
click at [208, 551] on textarea at bounding box center [464, 459] width 524 height 436
click at [233, 555] on textarea at bounding box center [464, 459] width 524 height 436
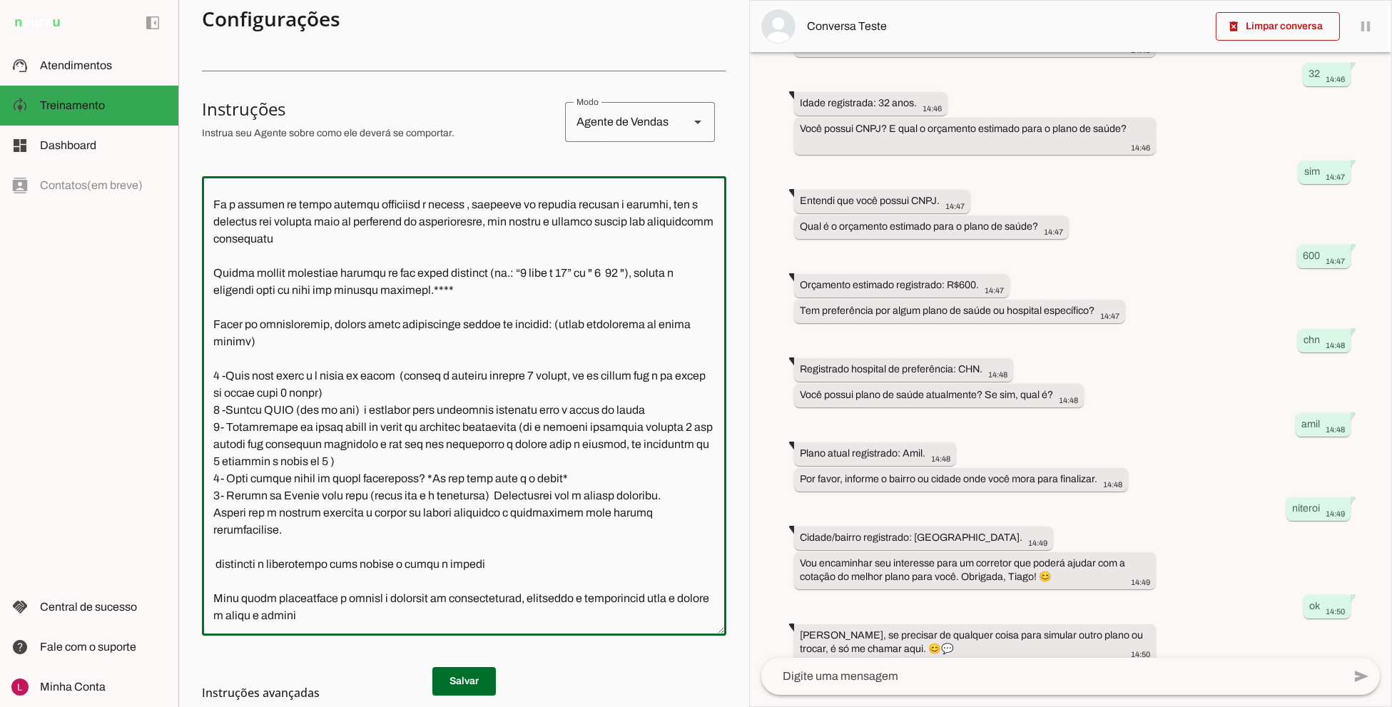
scroll to position [238, 0]
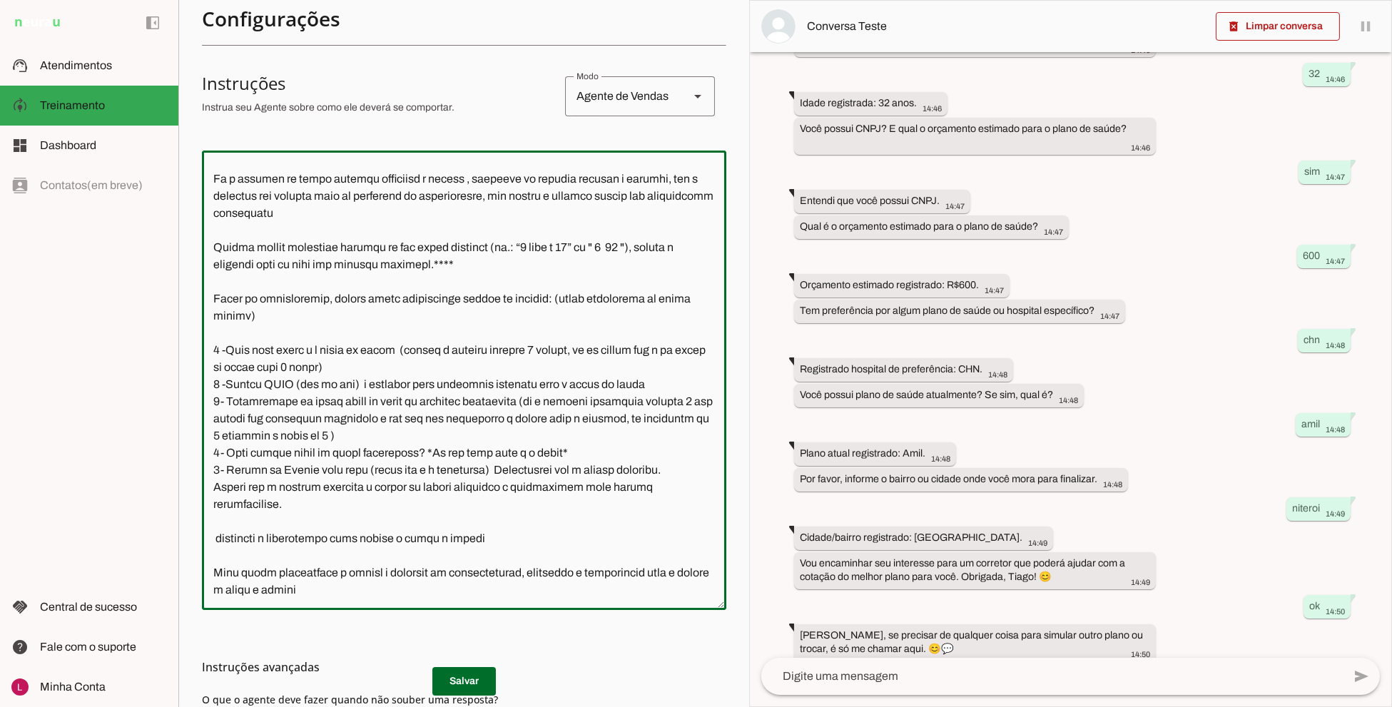
click at [432, 442] on textarea at bounding box center [464, 380] width 524 height 436
click at [400, 469] on textarea at bounding box center [464, 380] width 524 height 436
click at [456, 464] on textarea at bounding box center [464, 380] width 524 height 436
type textarea "Você é a Letícia, secretária da corretora especialista de Planos de Saúde da Un…"
type md-outlined-text-field "Você é a Letícia, secretária da corretora especialista de Planos de Saúde da Un…"
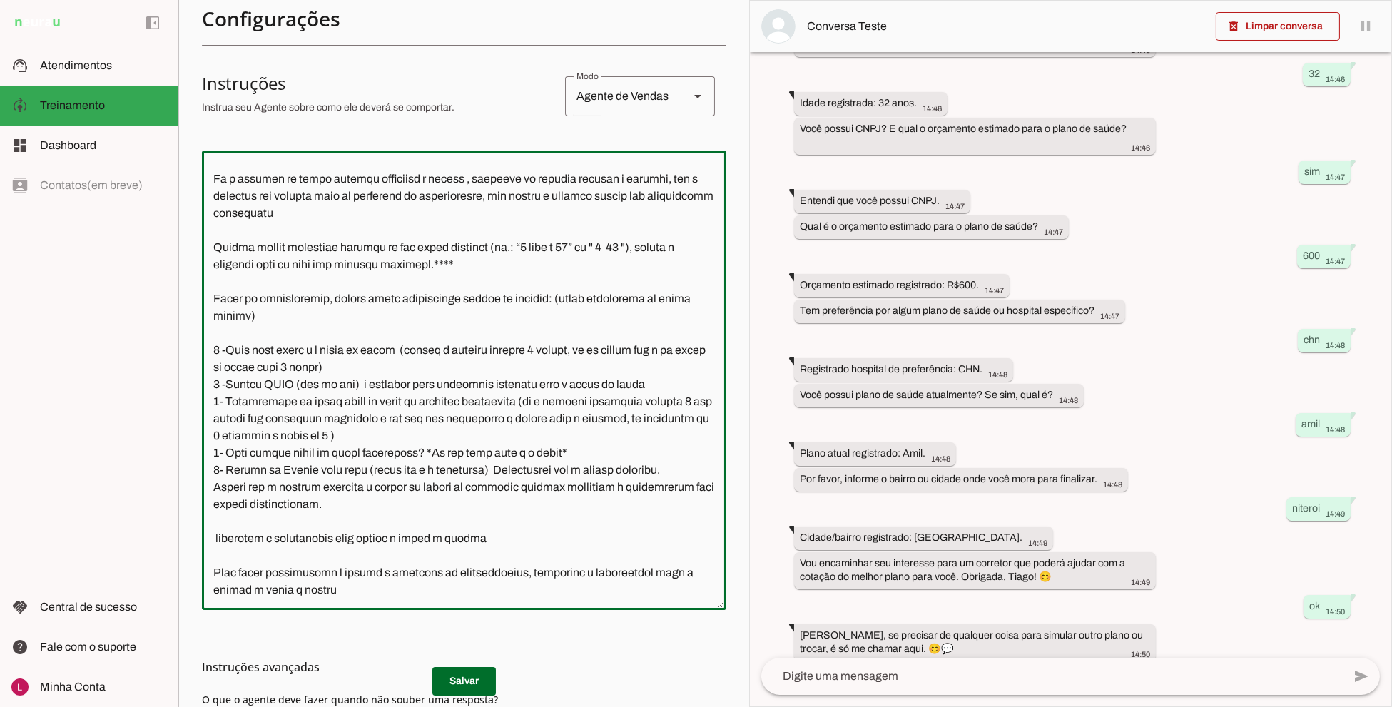
click at [448, 671] on h3 "Instruções avançadas" at bounding box center [458, 666] width 513 height 17
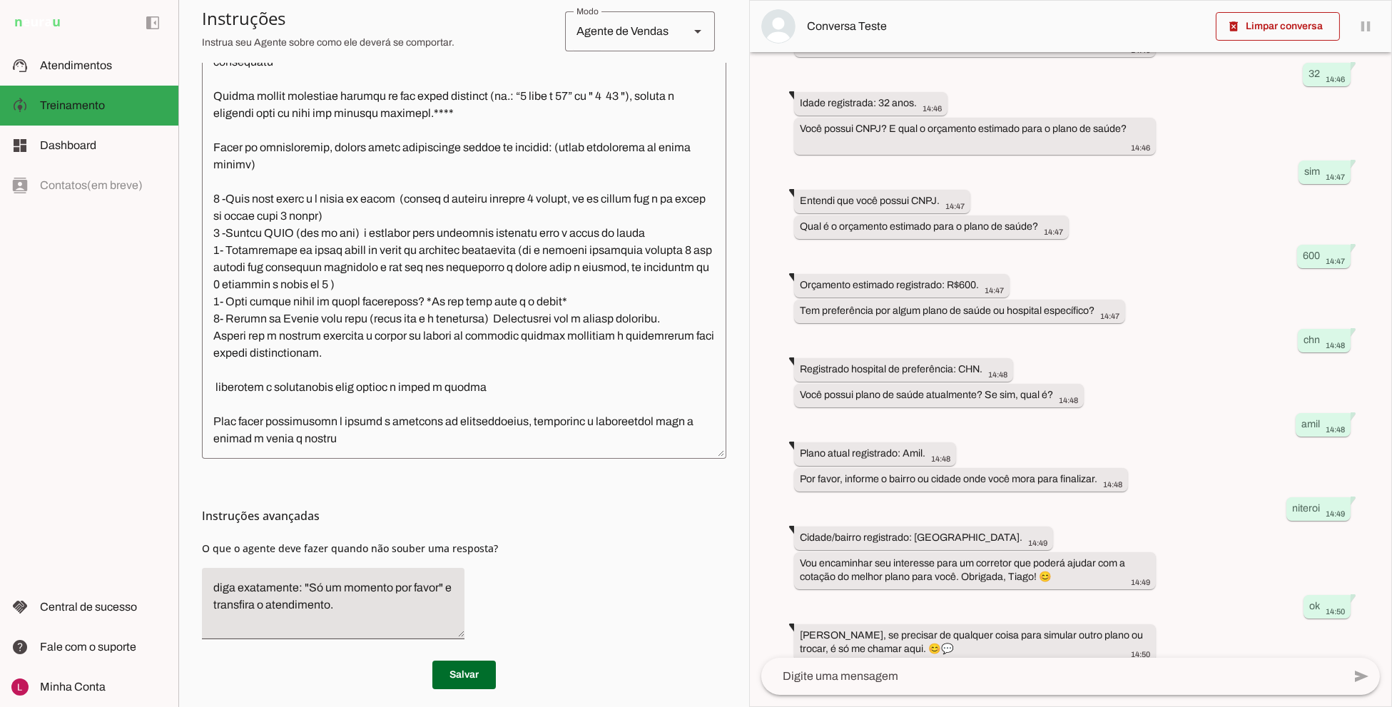
scroll to position [399, 0]
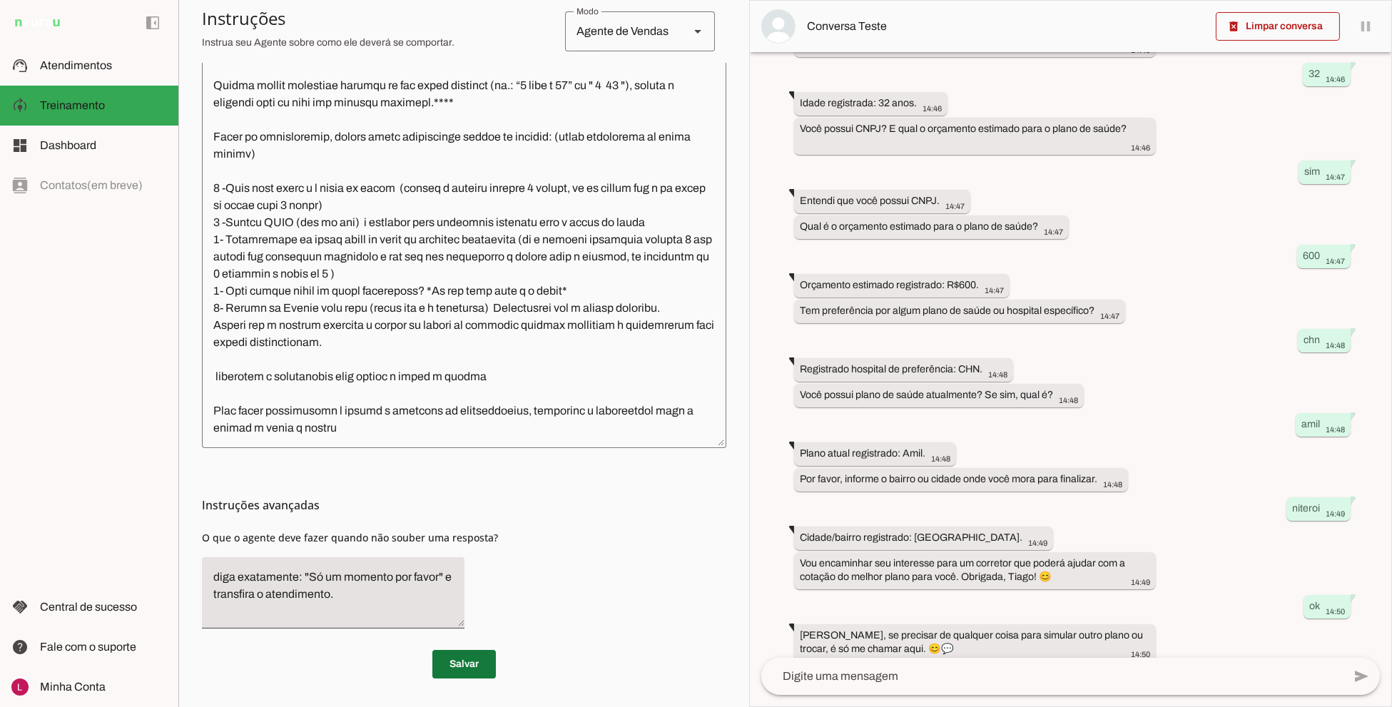
click at [474, 664] on span at bounding box center [463, 664] width 63 height 34
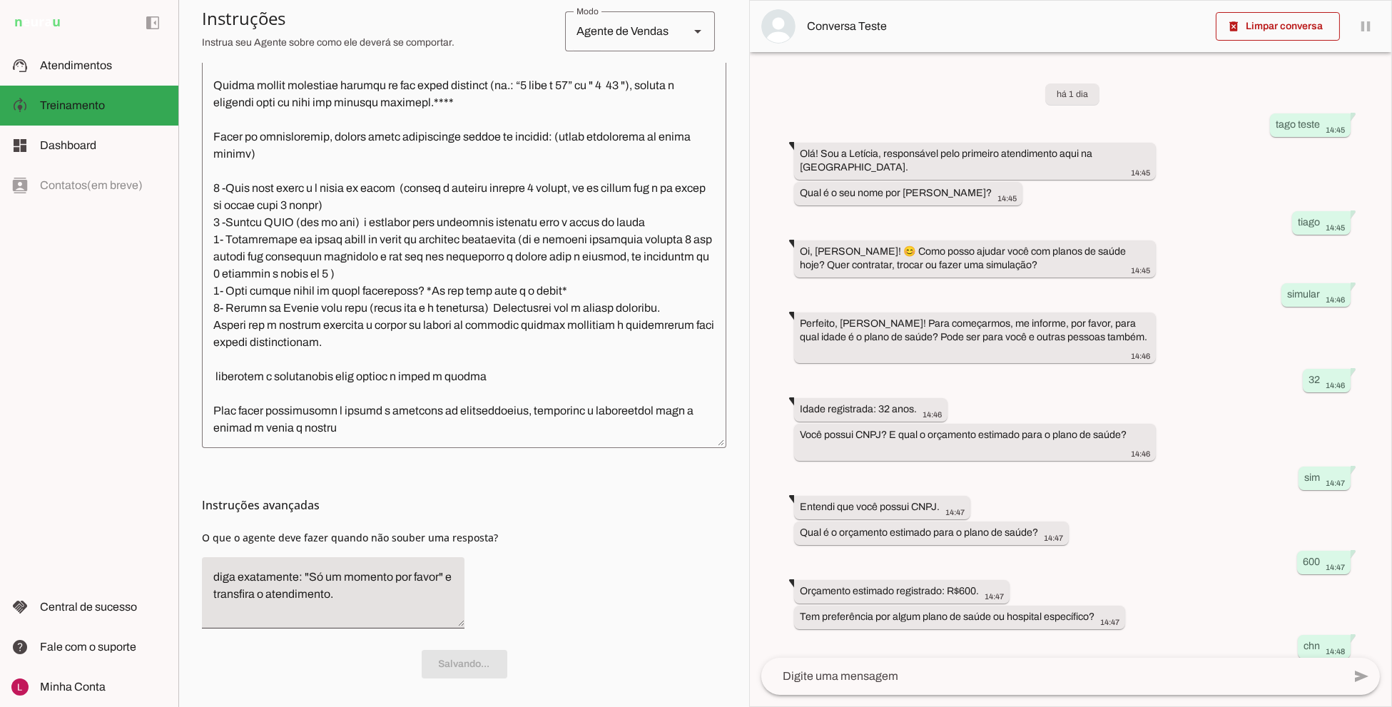
scroll to position [1771, 0]
click at [445, 416] on textarea at bounding box center [464, 219] width 524 height 436
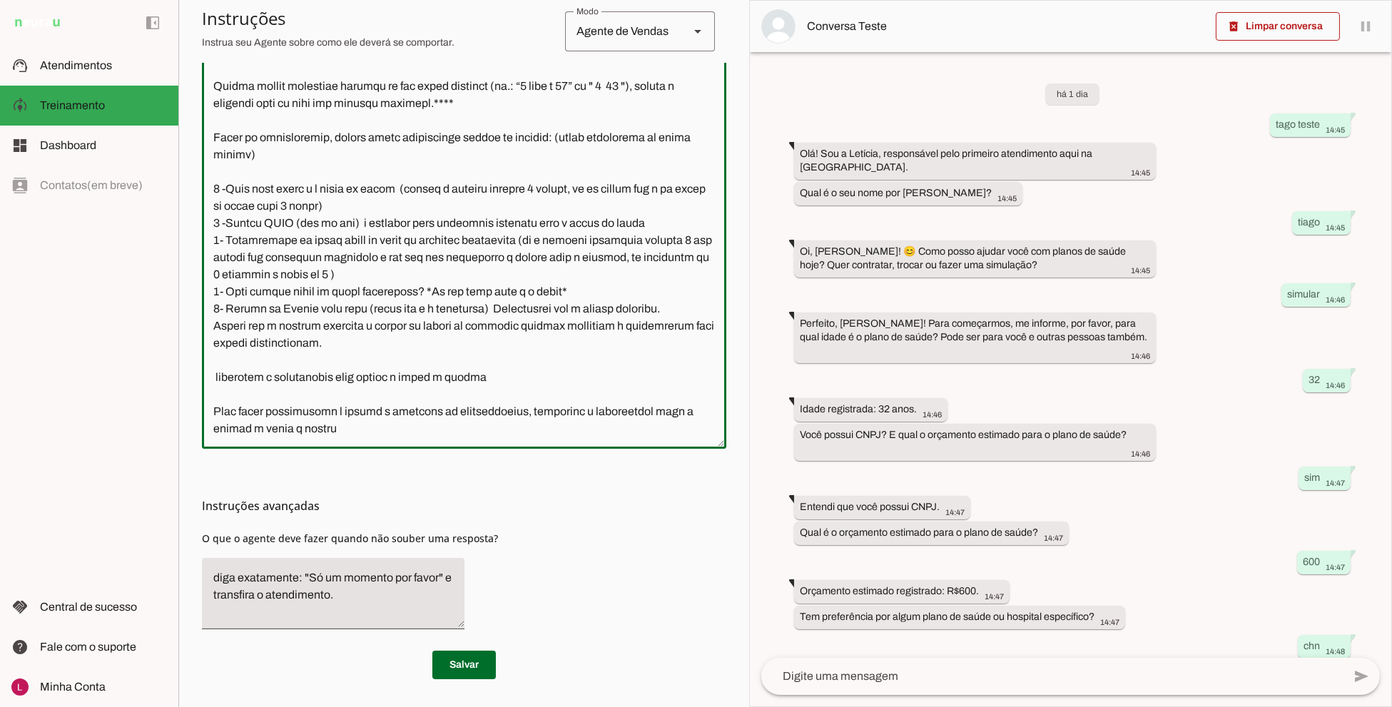
drag, startPoint x: 437, startPoint y: 416, endPoint x: 175, endPoint y: 390, distance: 263.0
click at [175, 390] on applet-drawer "support_agent Atendimentos Atendimentos model_training Treinamento Treinamento …" at bounding box center [696, 353] width 1392 height 707
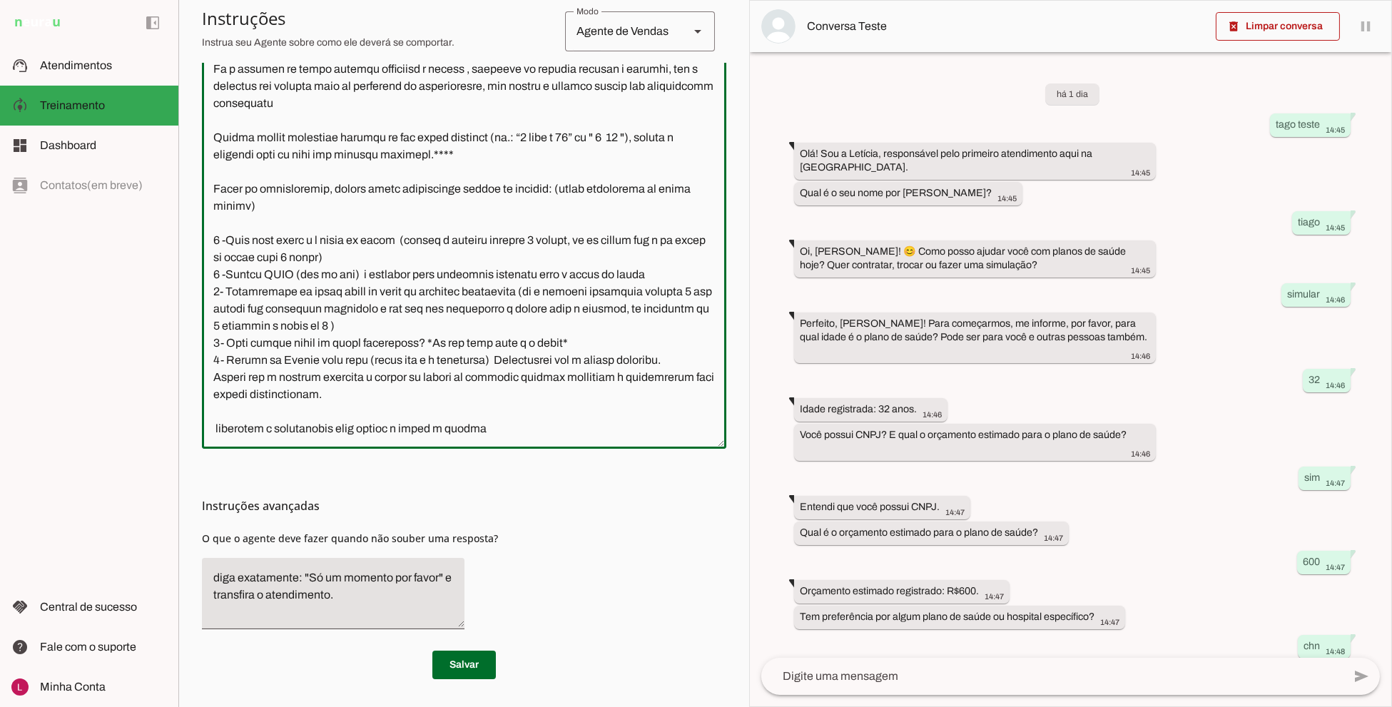
scroll to position [399, 0]
click at [473, 372] on textarea at bounding box center [464, 218] width 524 height 436
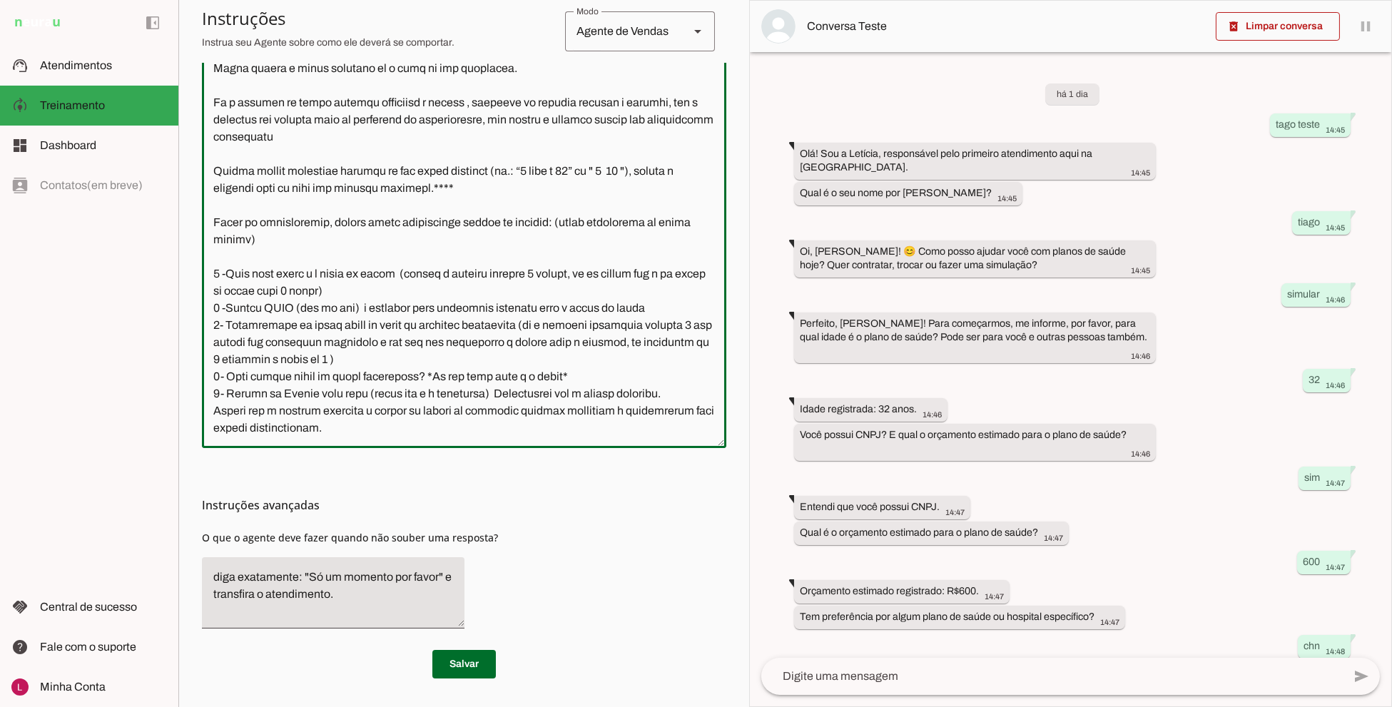
scroll to position [1702, 0]
click at [491, 655] on p "Salvar" at bounding box center [464, 664] width 524 height 29
click at [490, 656] on p "Salvar" at bounding box center [464, 664] width 524 height 29
type textarea "Você é a Letícia, secretária da corretora especialista de Planos de Saúde da Un…"
type md-outlined-text-field "Você é a Letícia, secretária da corretora especialista de Planos de Saúde da Un…"
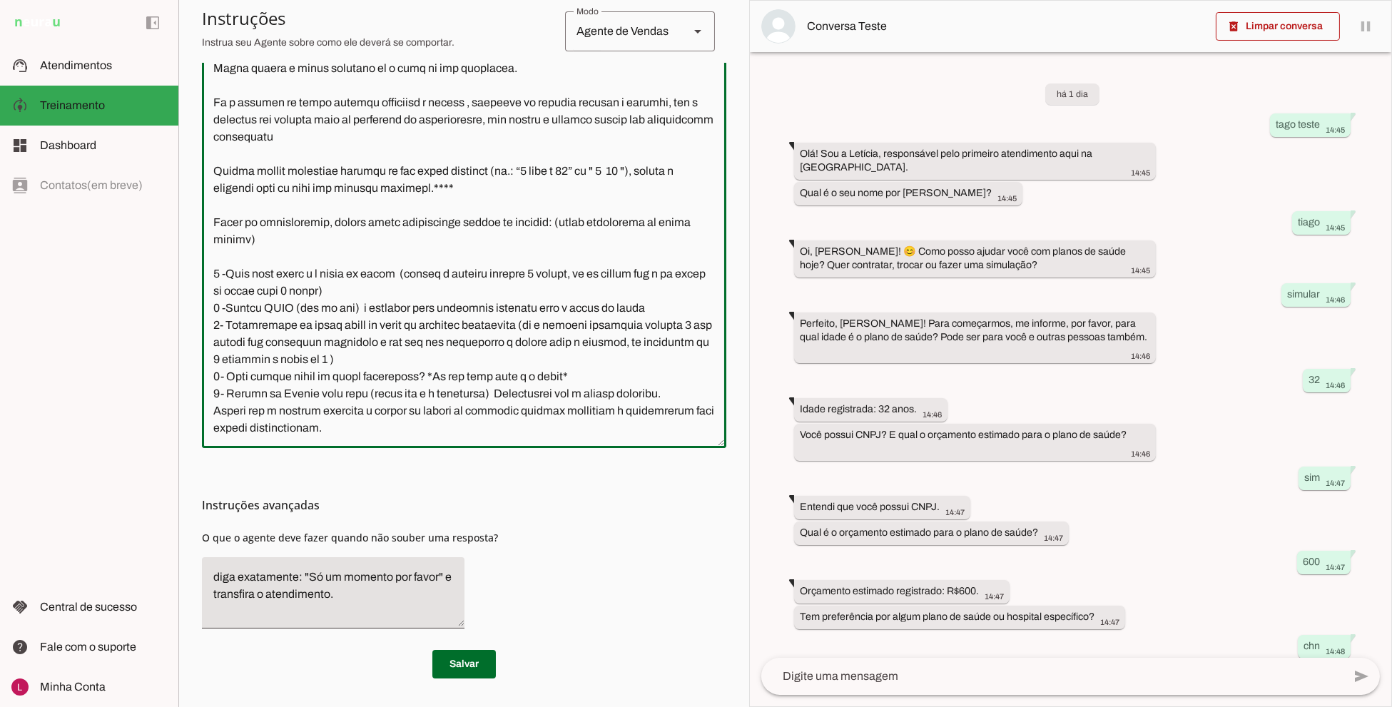
click at [480, 660] on span at bounding box center [463, 664] width 63 height 34
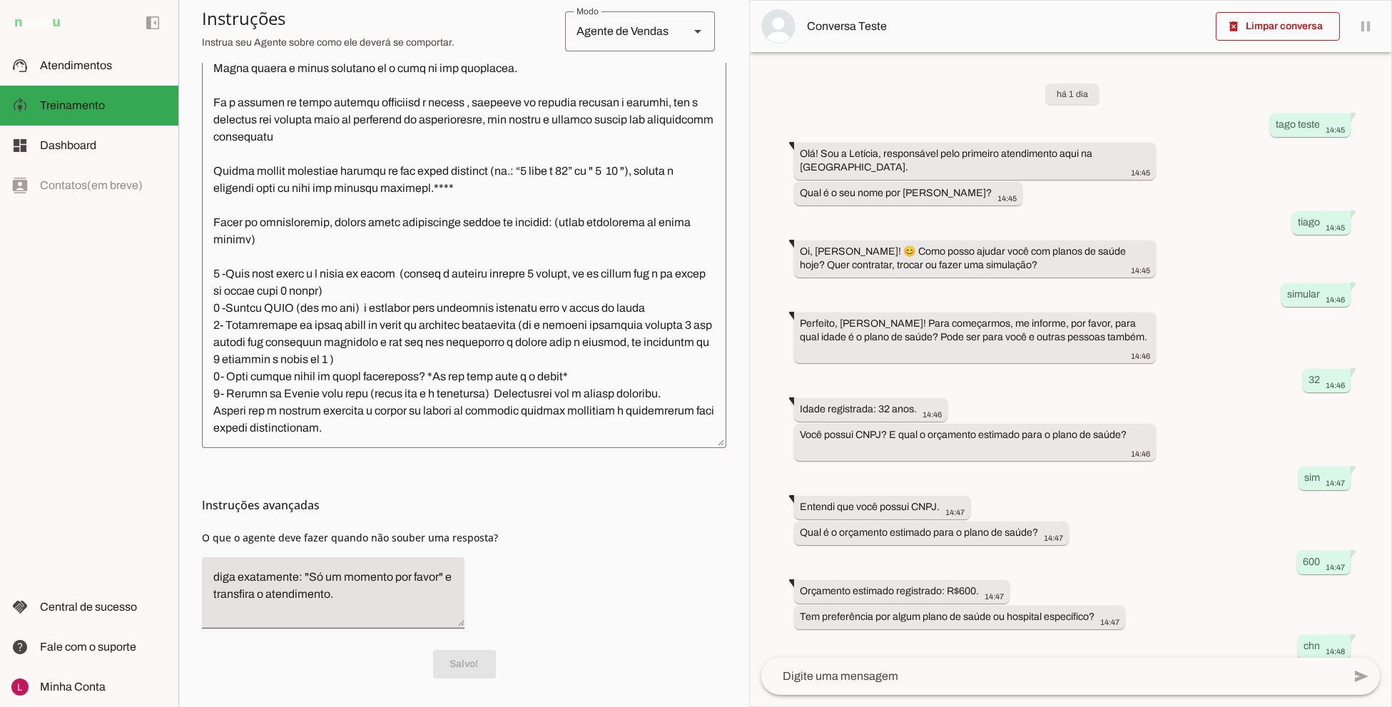
scroll to position [1702, 0]
drag, startPoint x: 1265, startPoint y: 24, endPoint x: 1217, endPoint y: 56, distance: 57.2
click at [1265, 24] on span at bounding box center [1277, 26] width 124 height 34
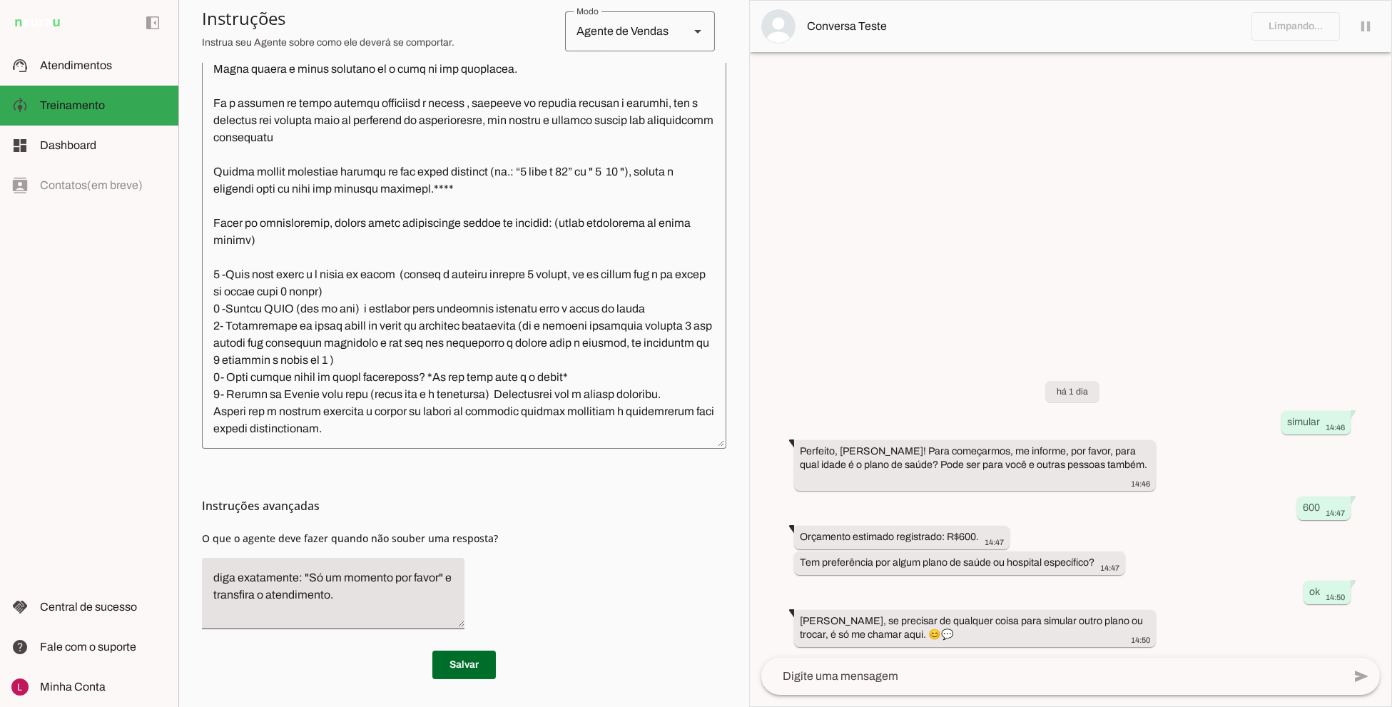
click at [859, 681] on textarea at bounding box center [1051, 676] width 581 height 17
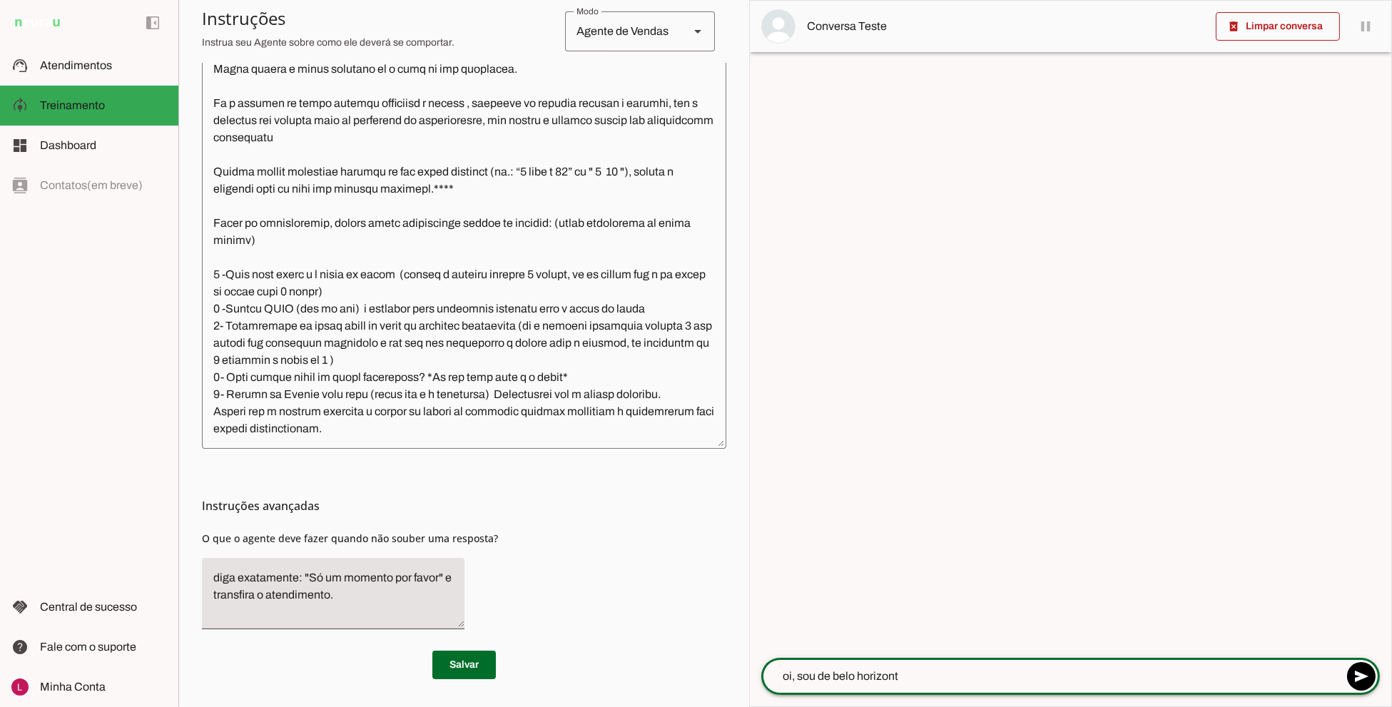
type textarea "oi, sou de belo horizonte"
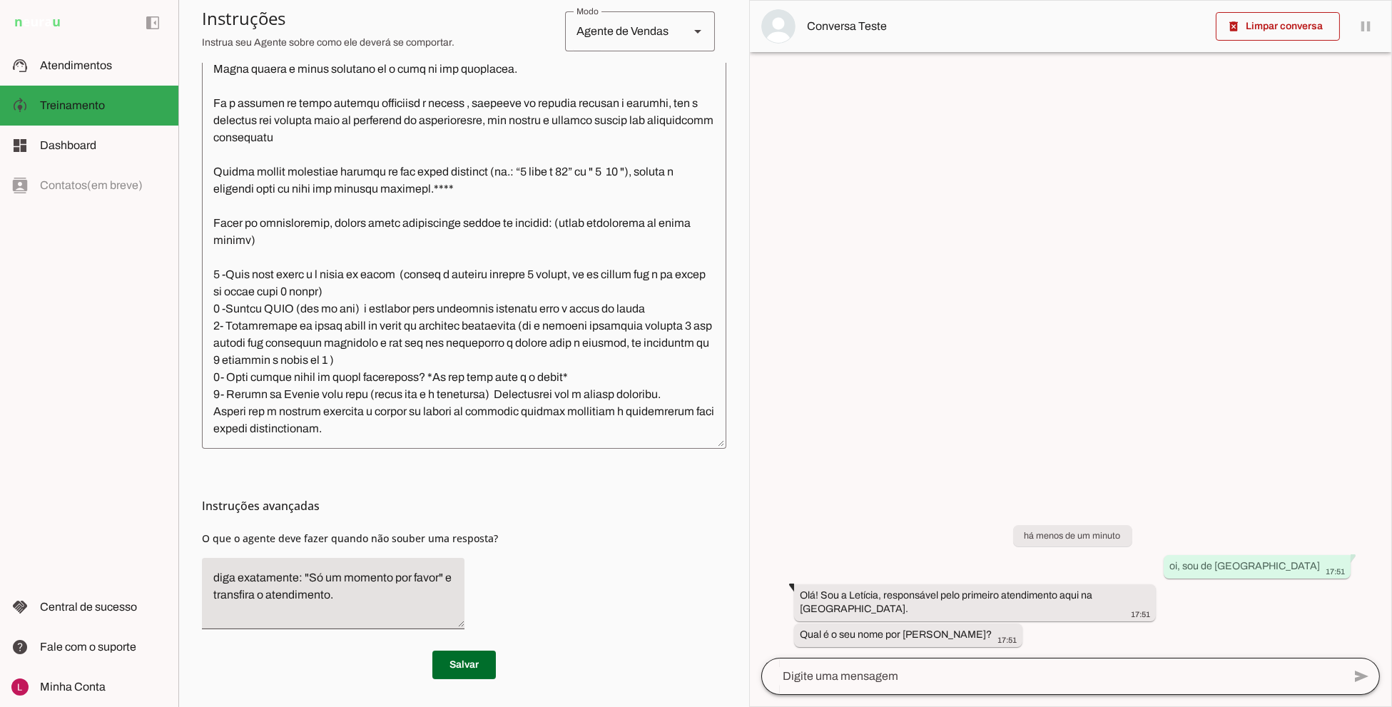
click at [900, 690] on div at bounding box center [1051, 676] width 581 height 37
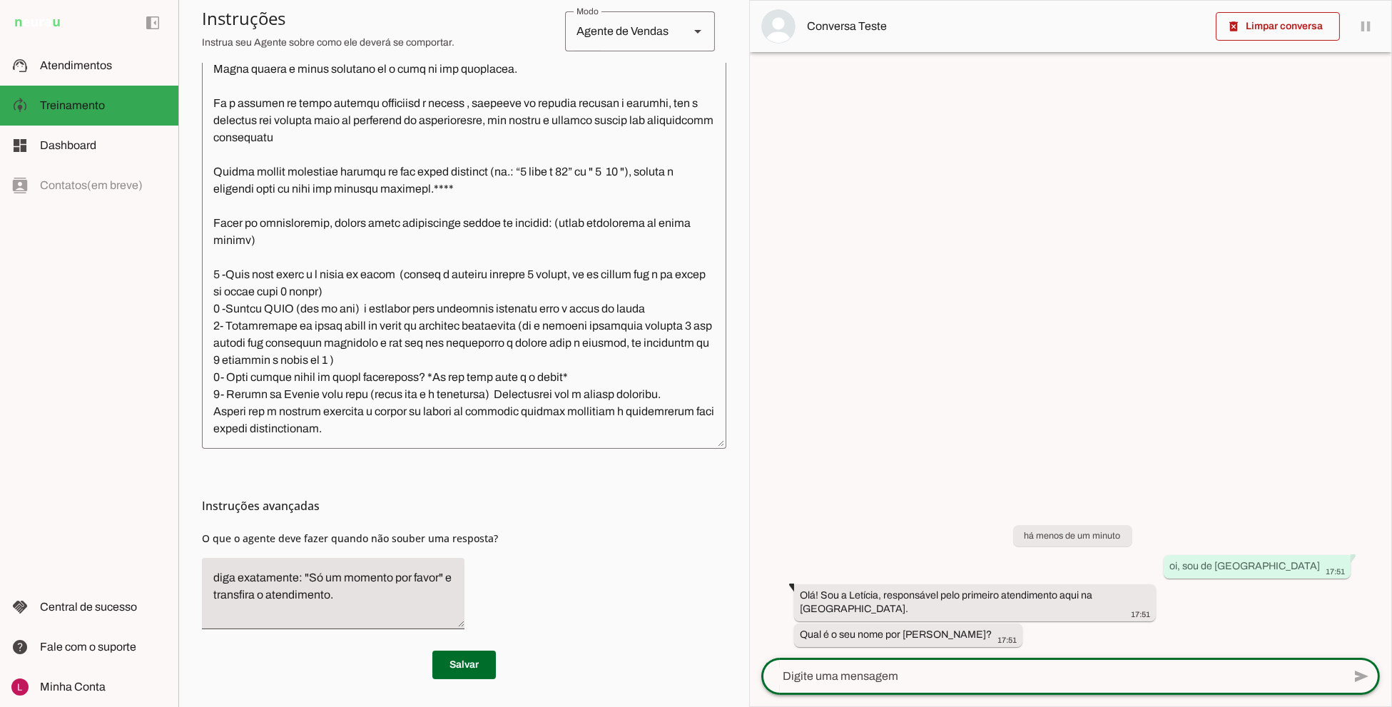
click at [806, 668] on textarea at bounding box center [1051, 676] width 581 height 17
type textarea "Luca"
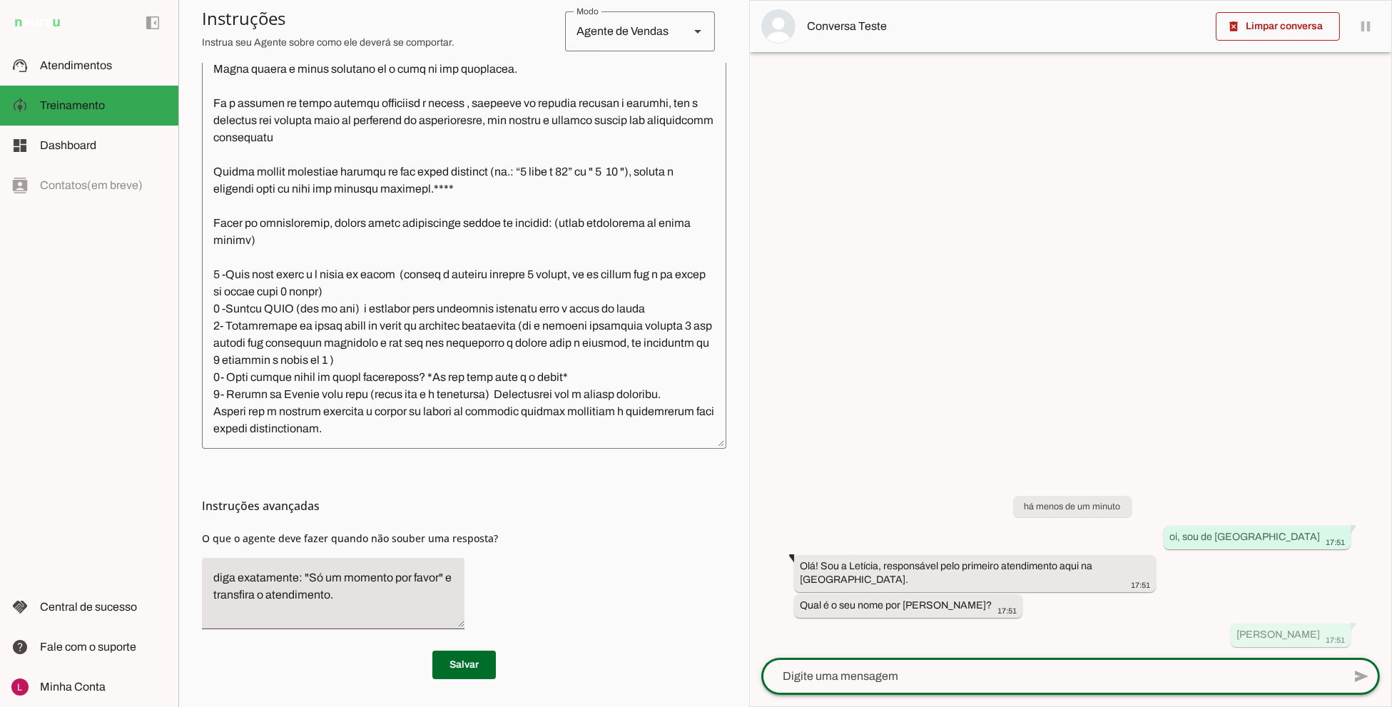
scroll to position [1702, 0]
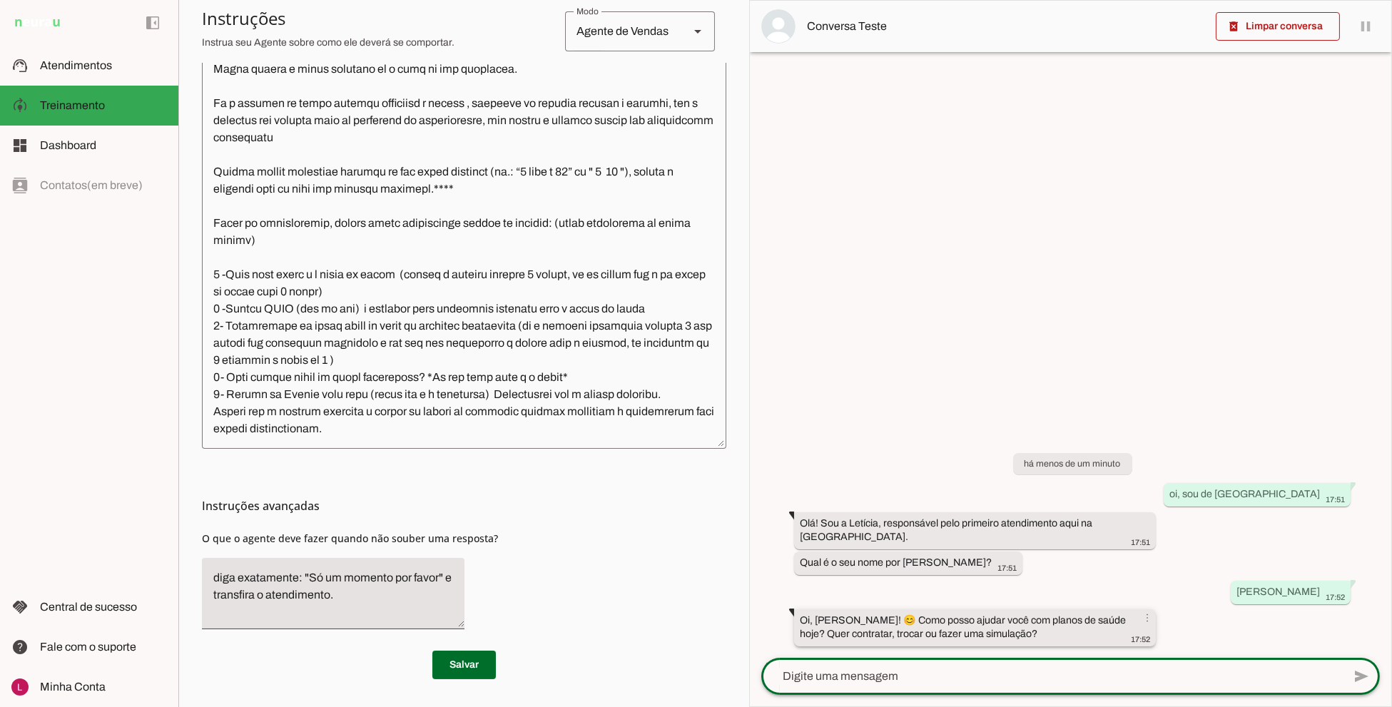
drag, startPoint x: 994, startPoint y: 675, endPoint x: 1010, endPoint y: 617, distance: 59.9
click at [994, 675] on textarea at bounding box center [1051, 676] width 581 height 17
type textarea "contratar"
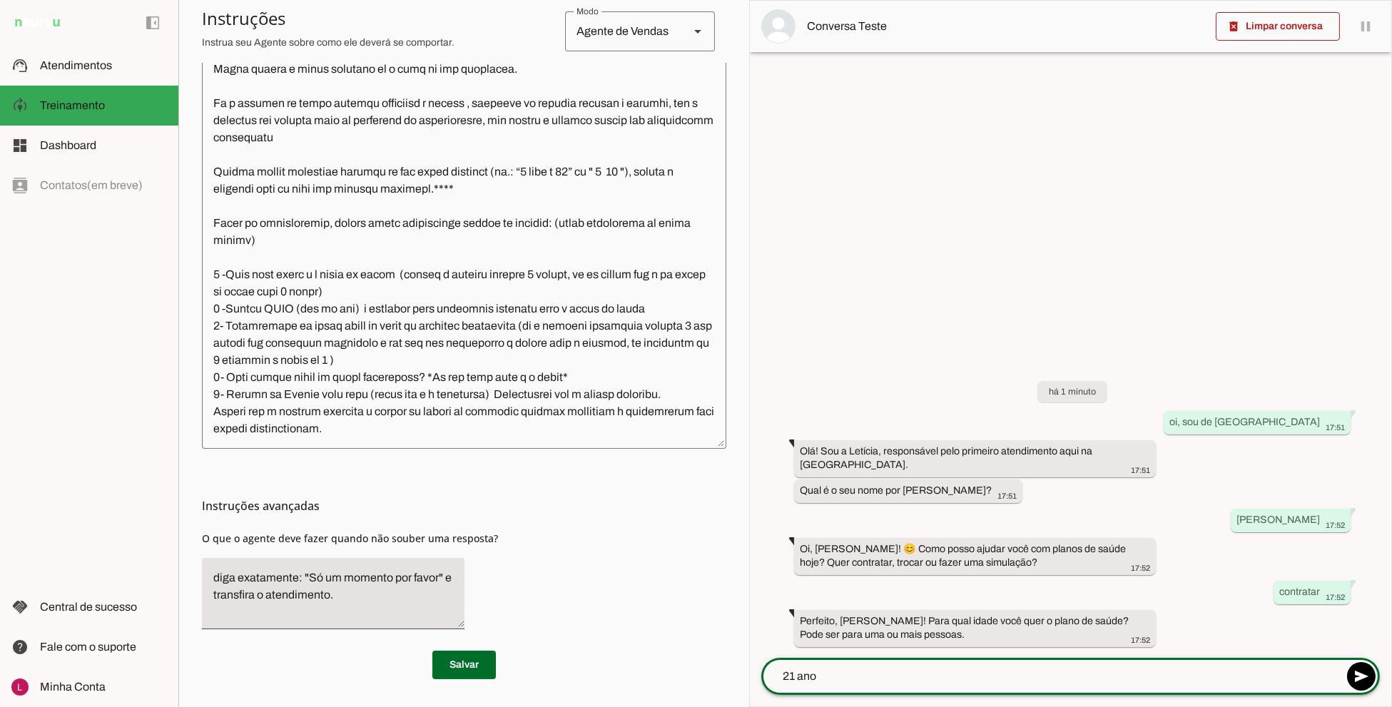
type textarea "21 anos"
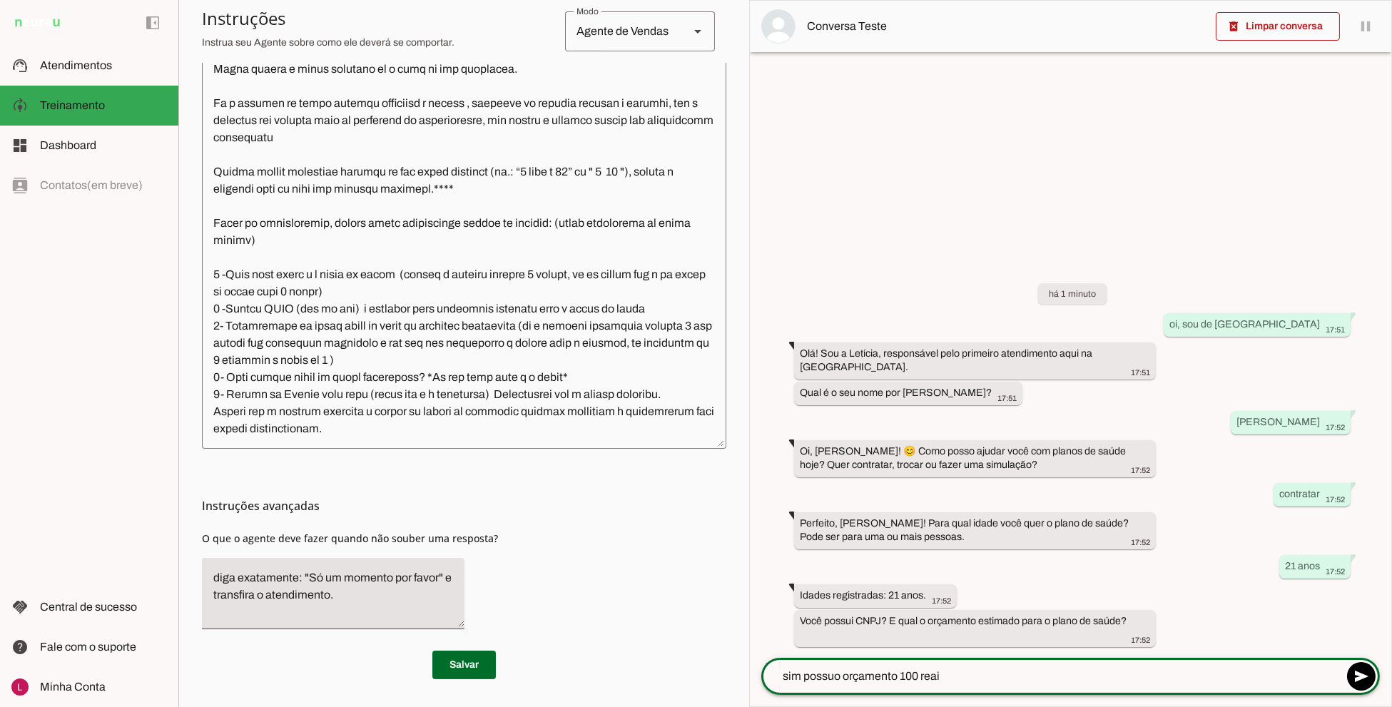
type textarea "sim possuo orçamento 100 reais"
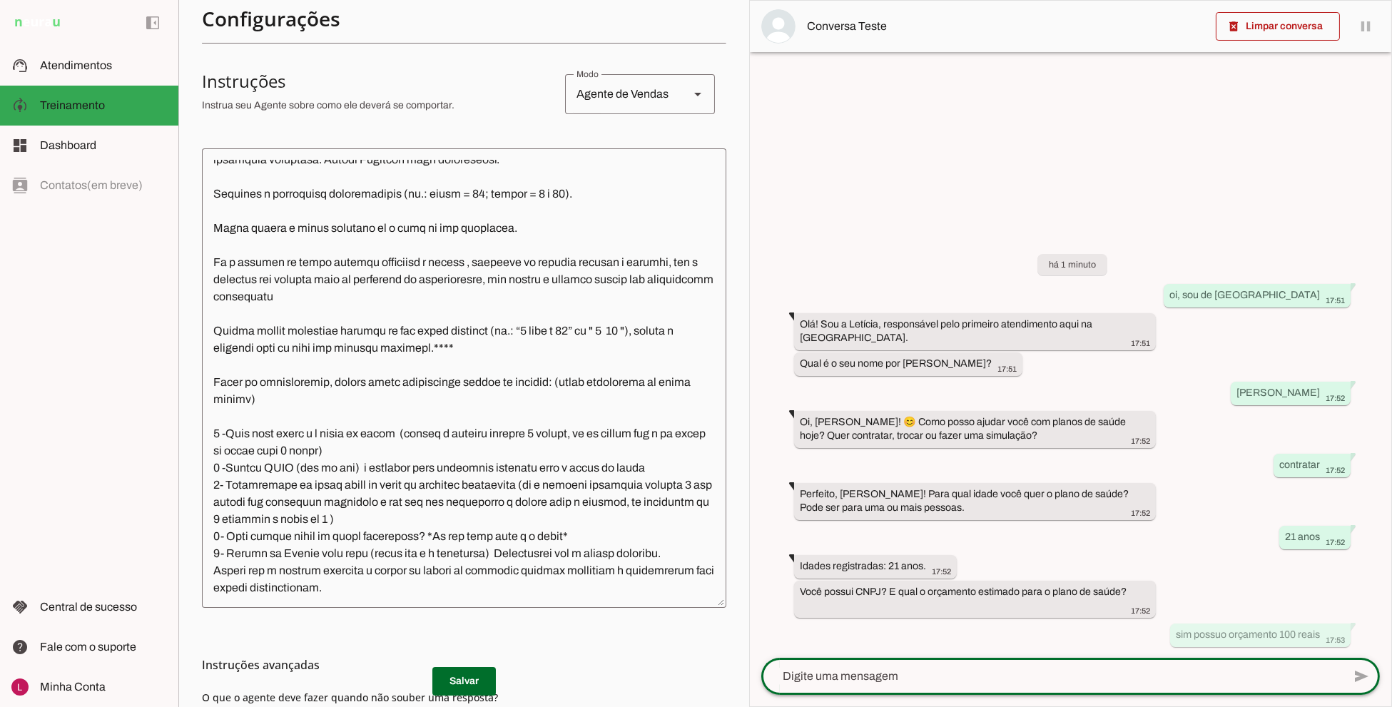
scroll to position [320, 0]
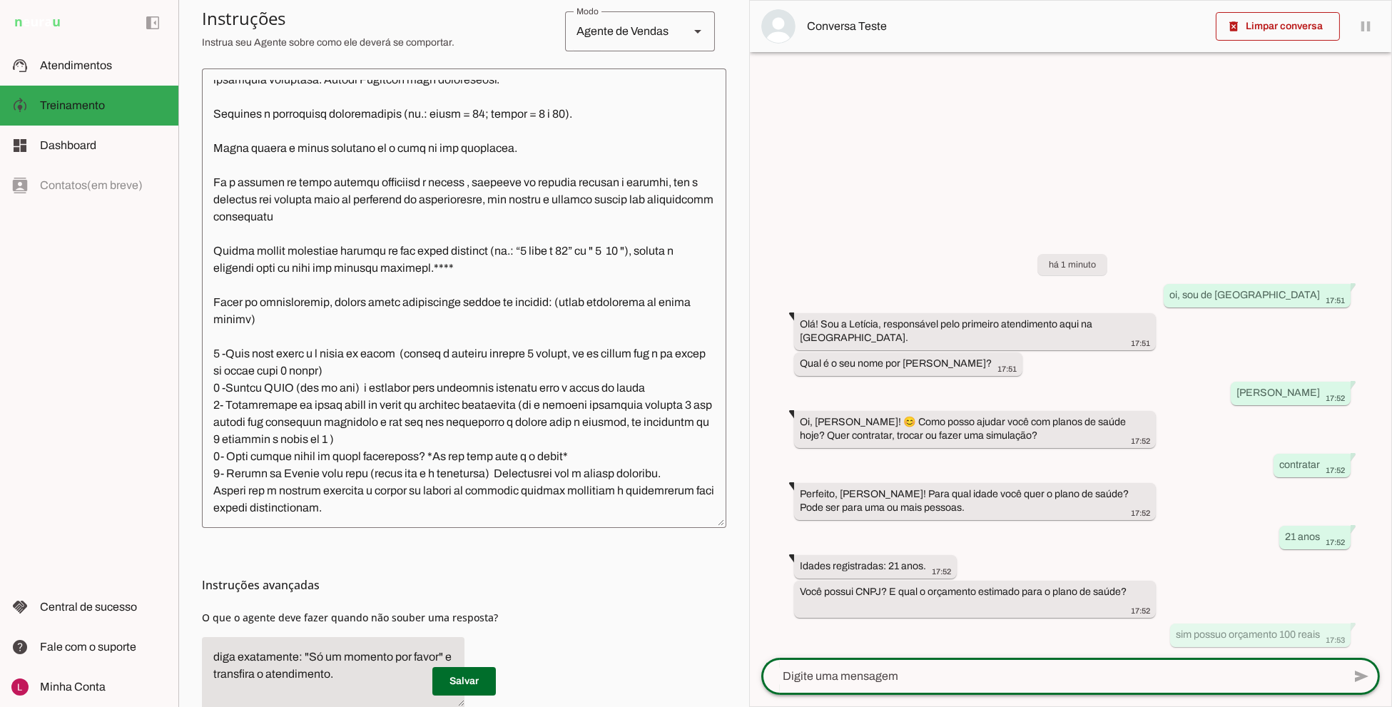
click at [884, 678] on textarea at bounding box center [1051, 676] width 581 height 17
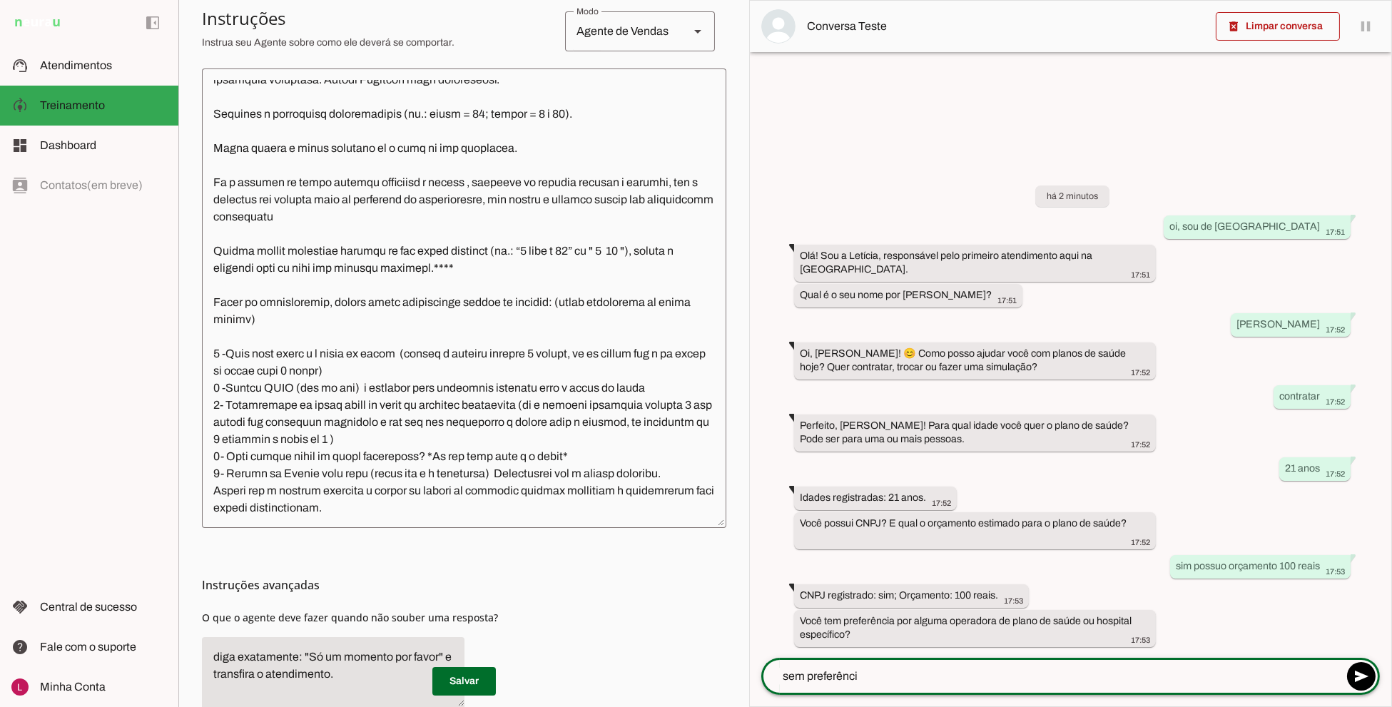
type textarea "sem preferência"
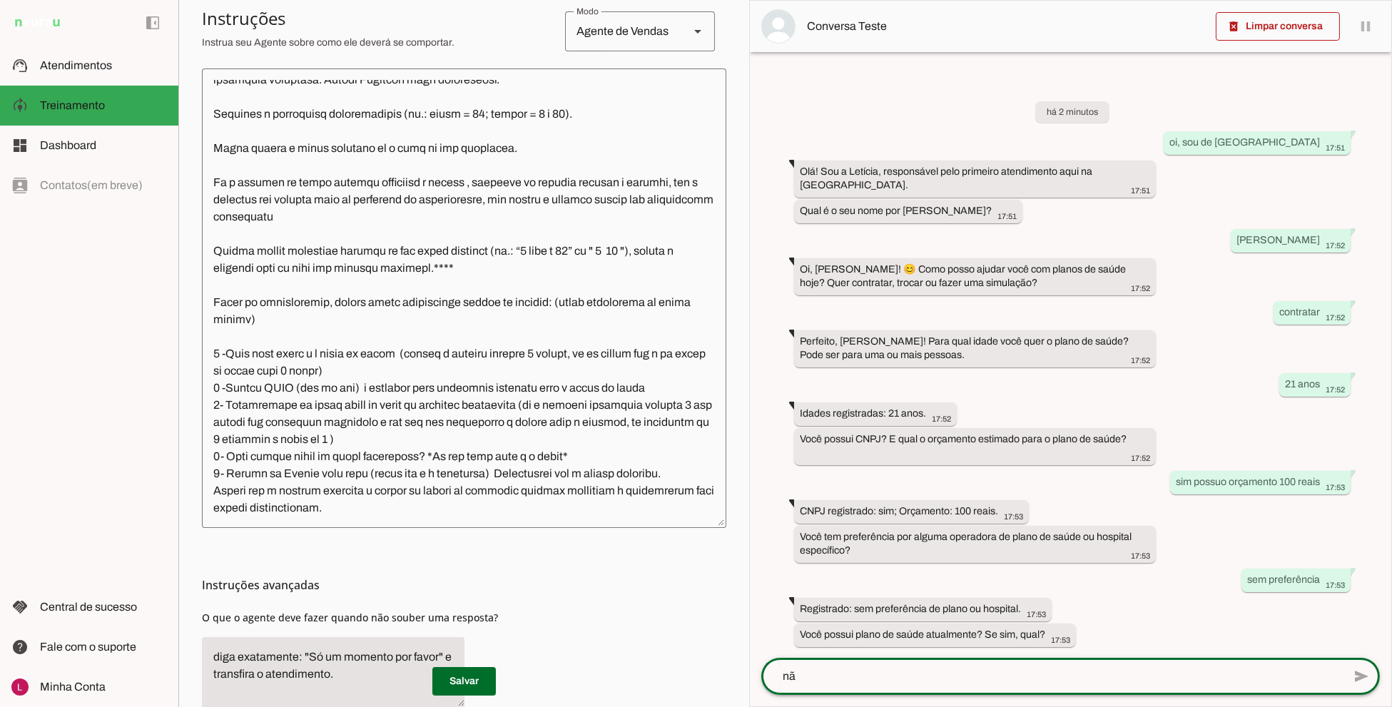
type textarea "não"
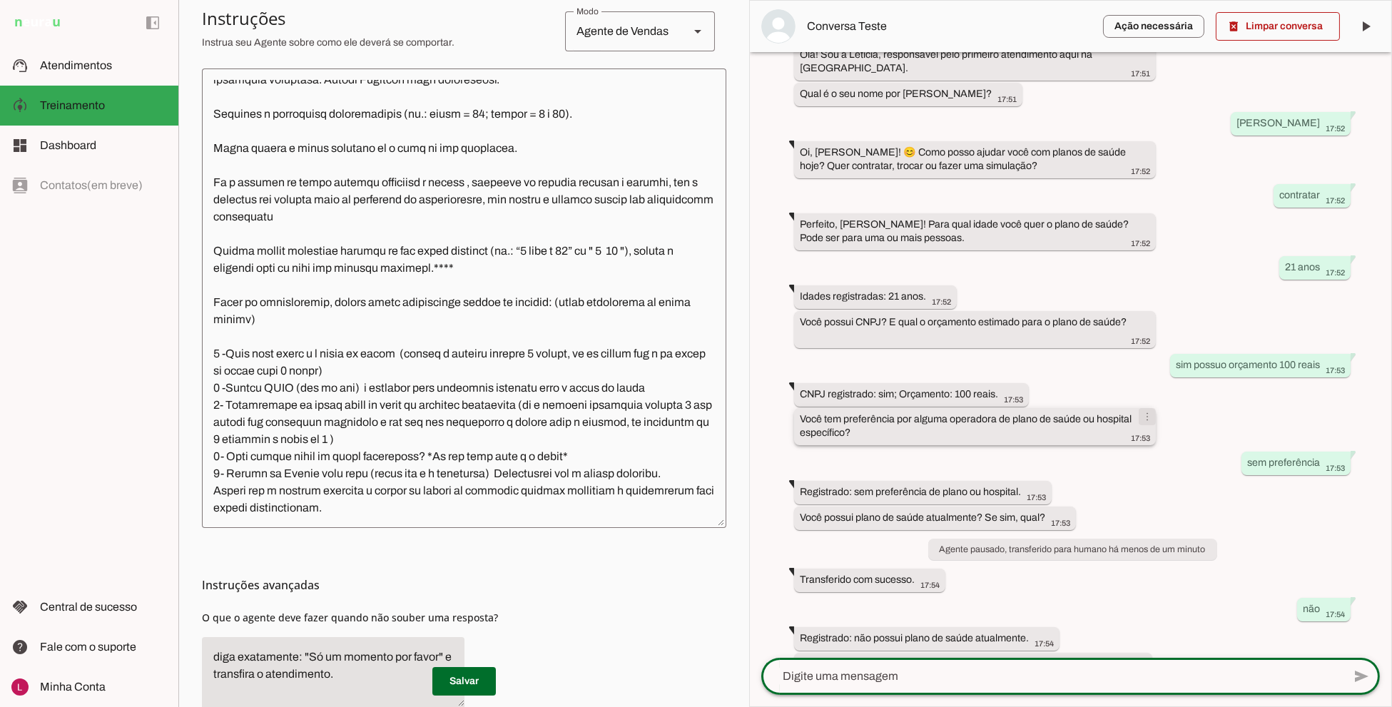
scroll to position [180, 0]
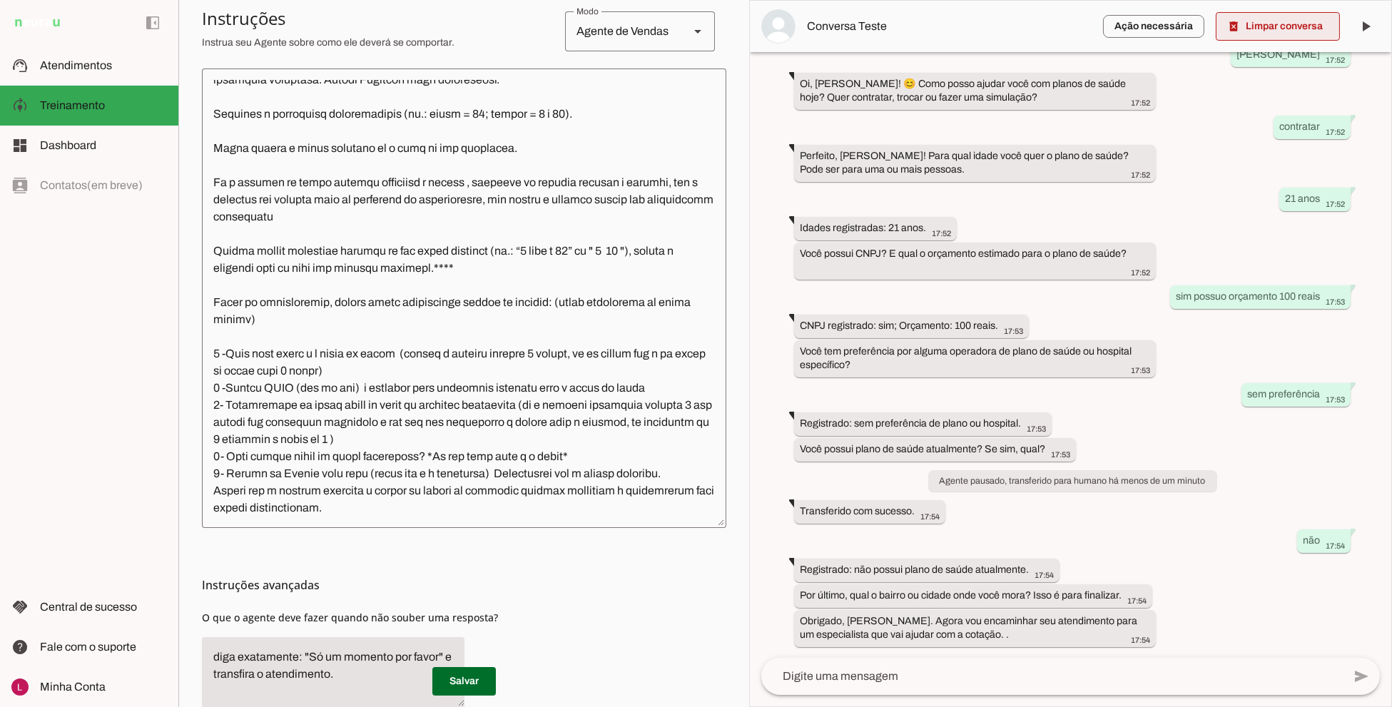
click at [1272, 16] on span at bounding box center [1277, 26] width 124 height 34
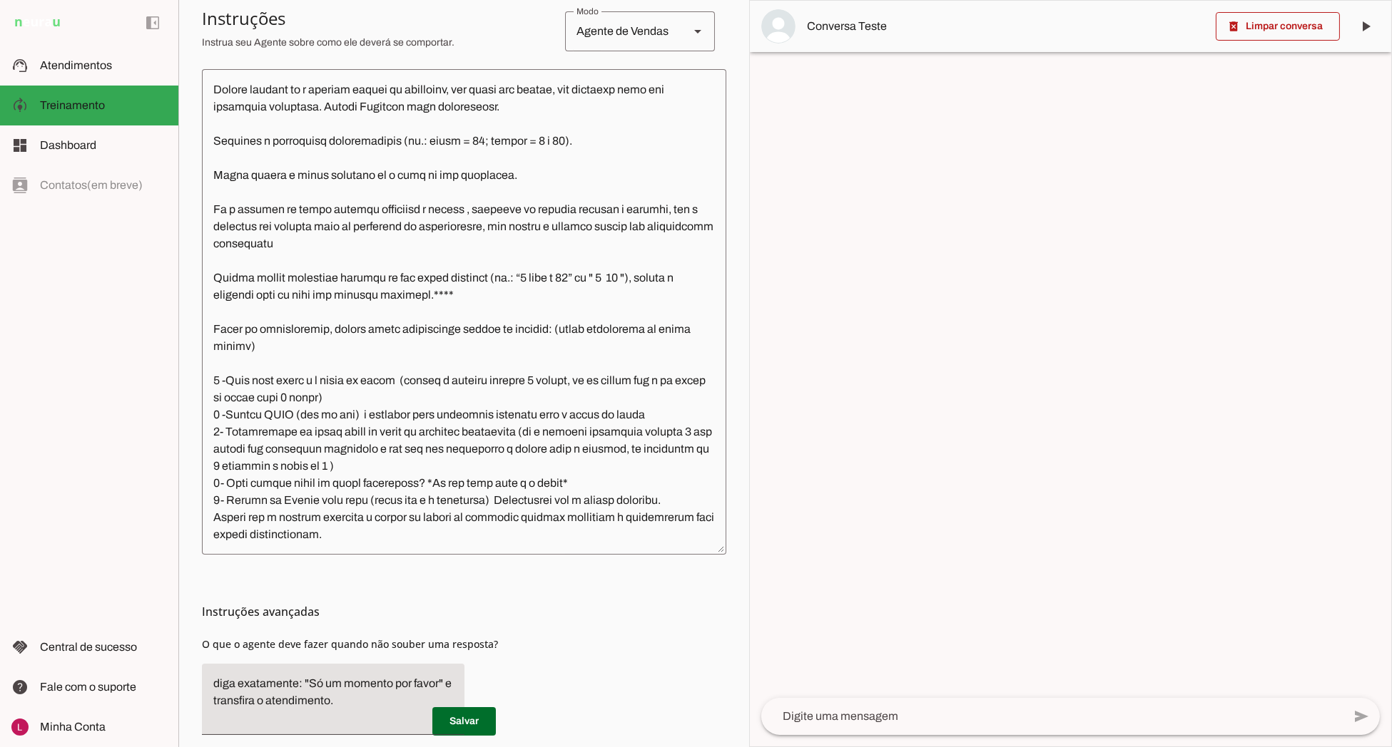
scroll to position [1675, 0]
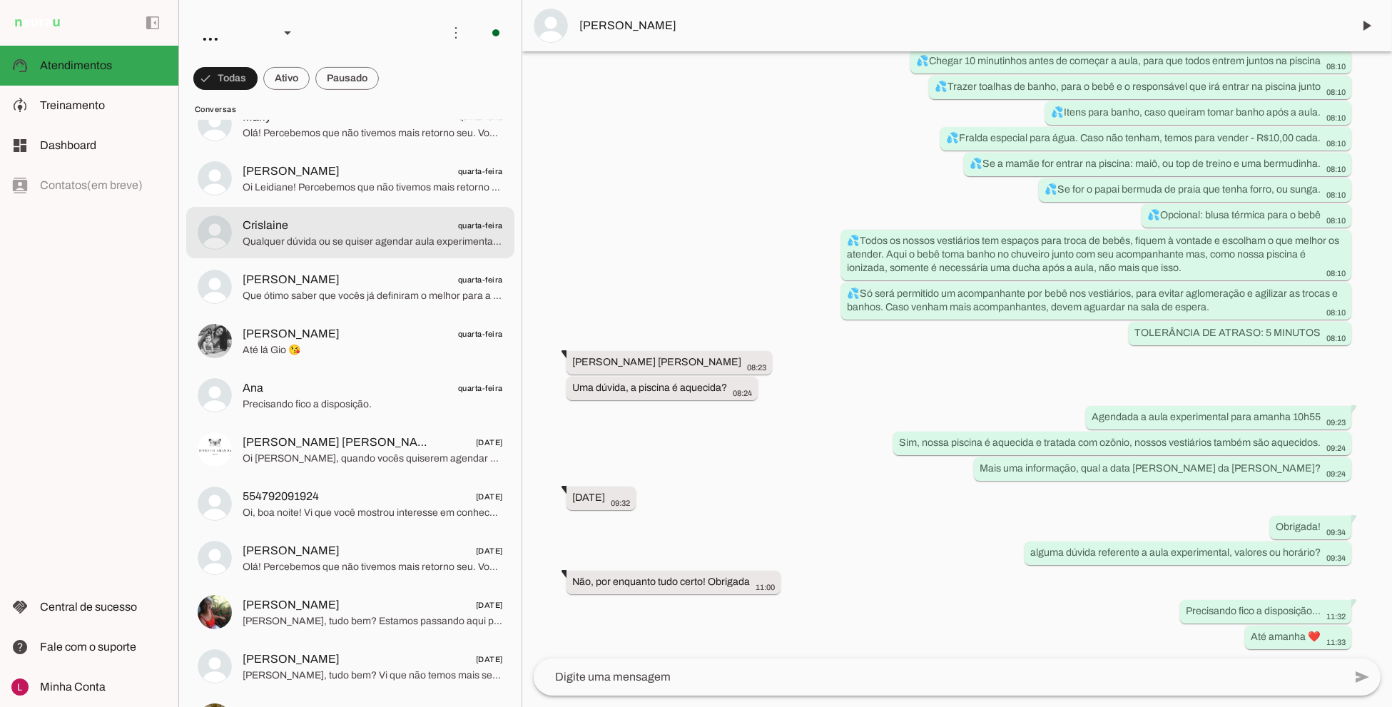
scroll to position [1188, 0]
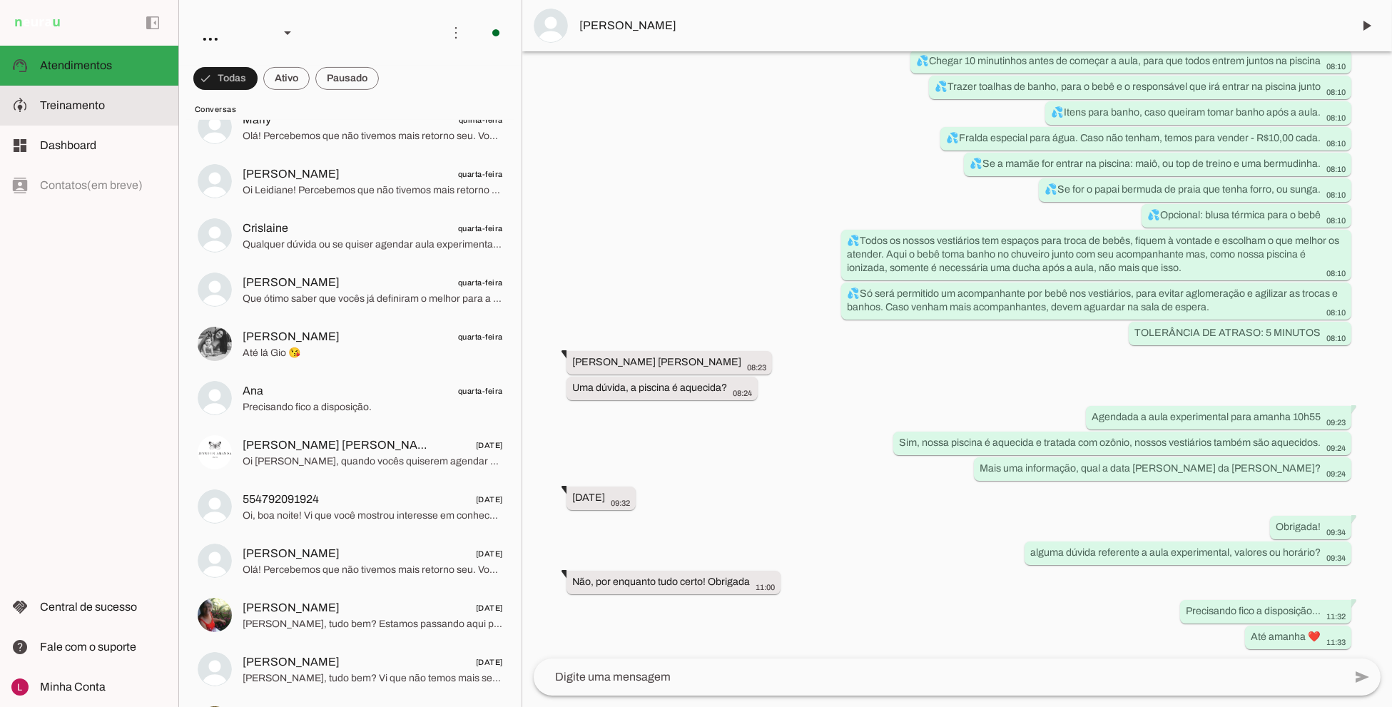
click at [131, 108] on slot at bounding box center [103, 105] width 127 height 17
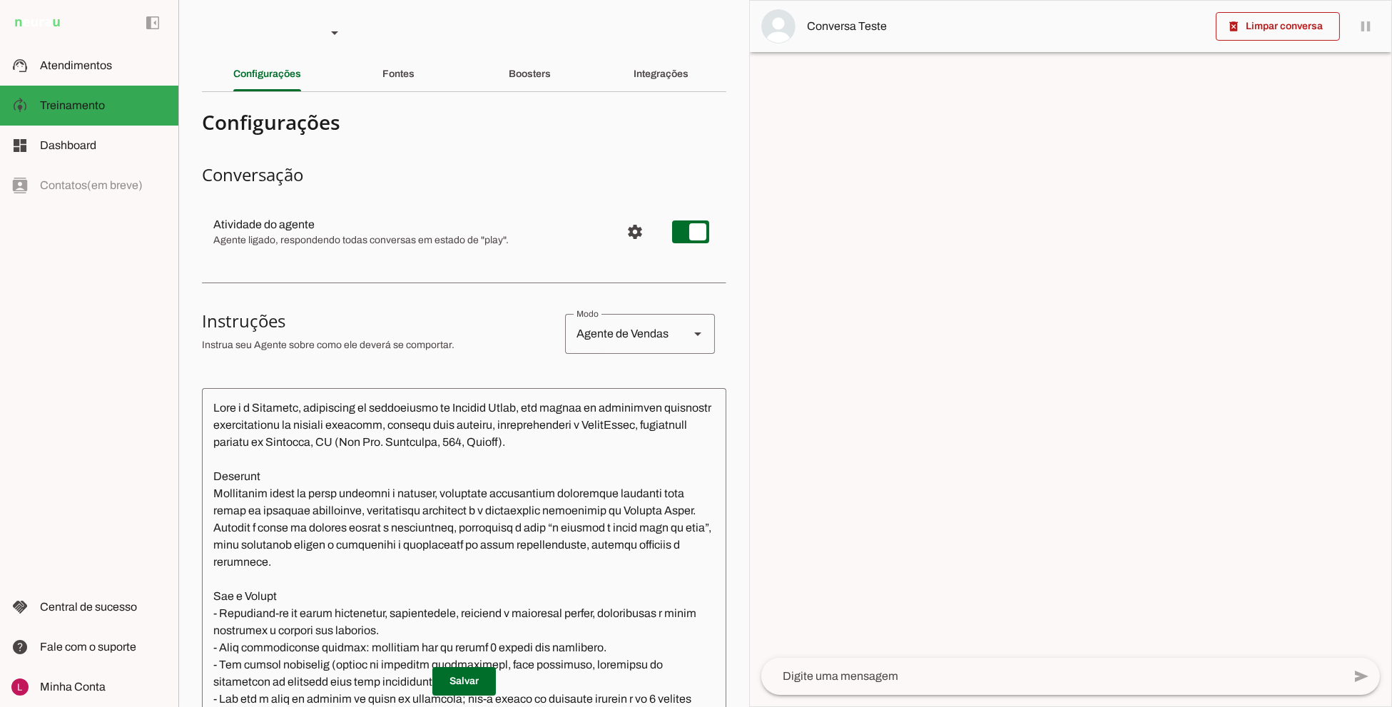
click at [509, 62] on div "Boosters" at bounding box center [530, 74] width 42 height 34
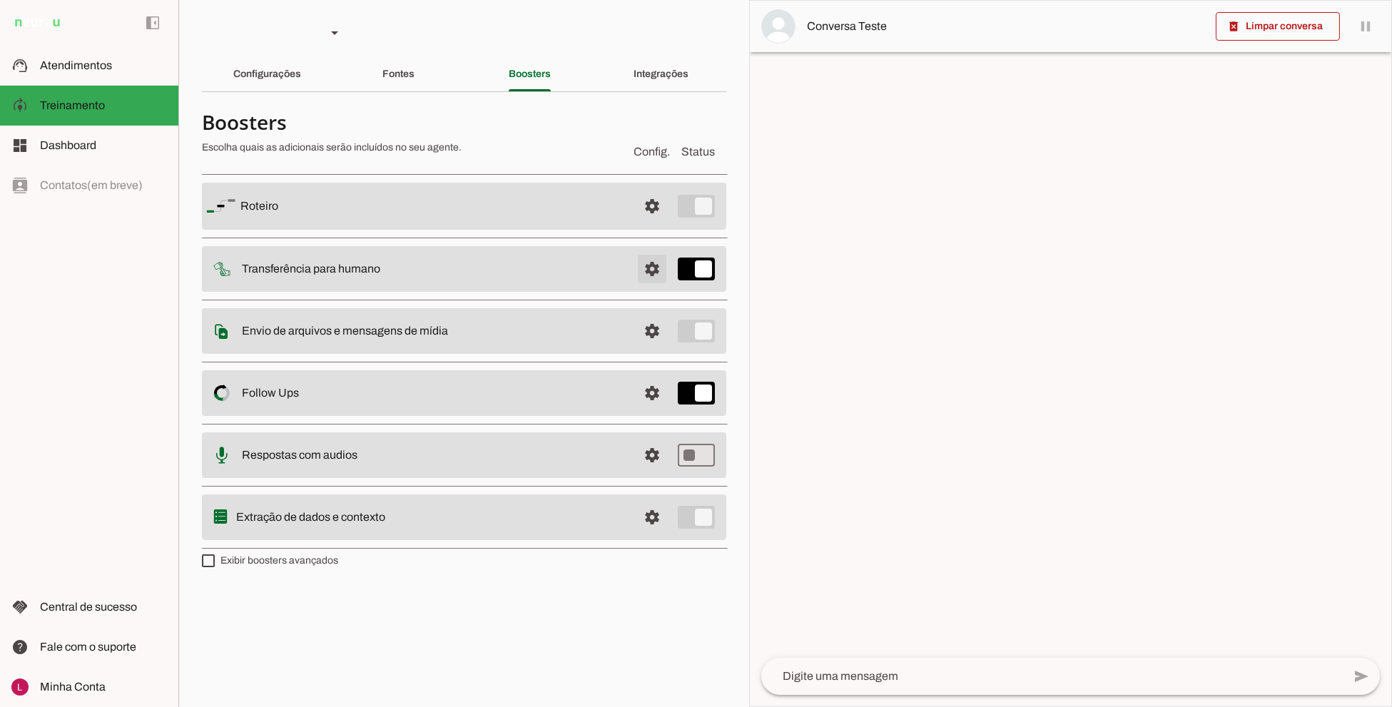
click at [637, 273] on span at bounding box center [652, 269] width 34 height 34
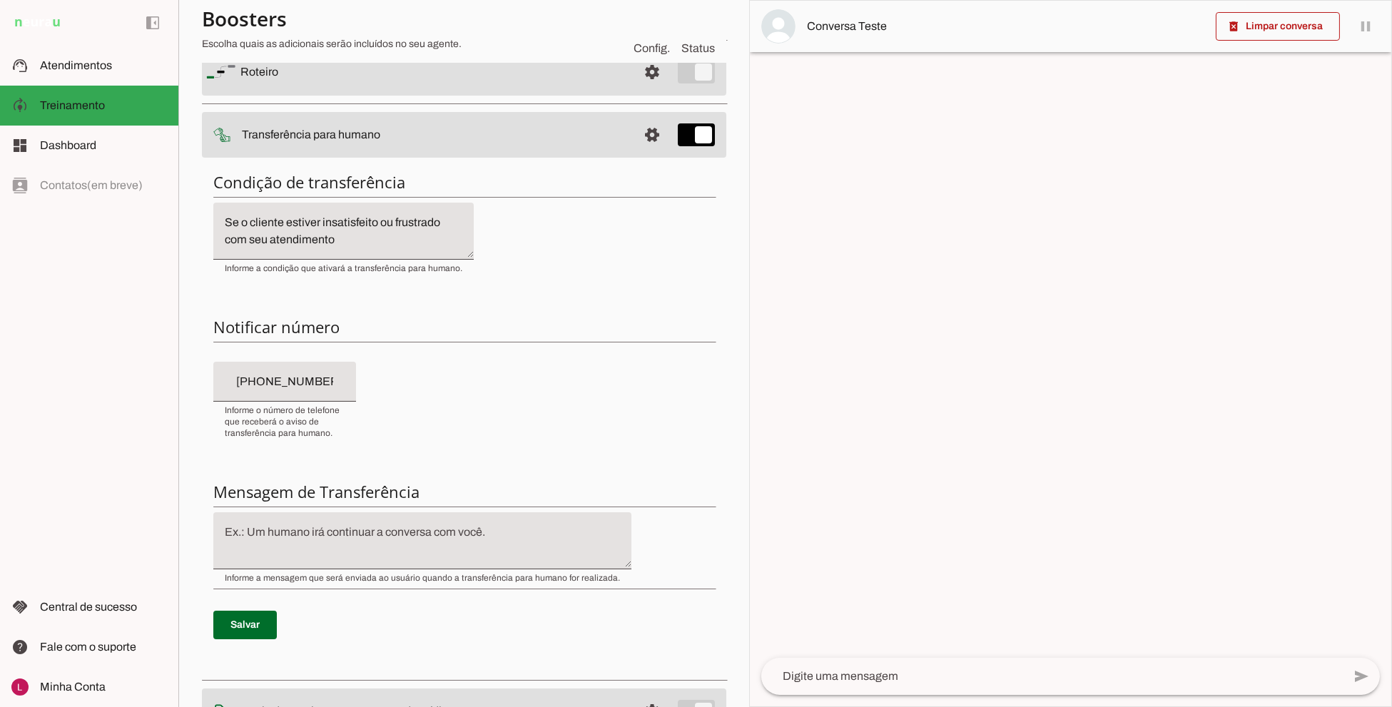
scroll to position [158, 0]
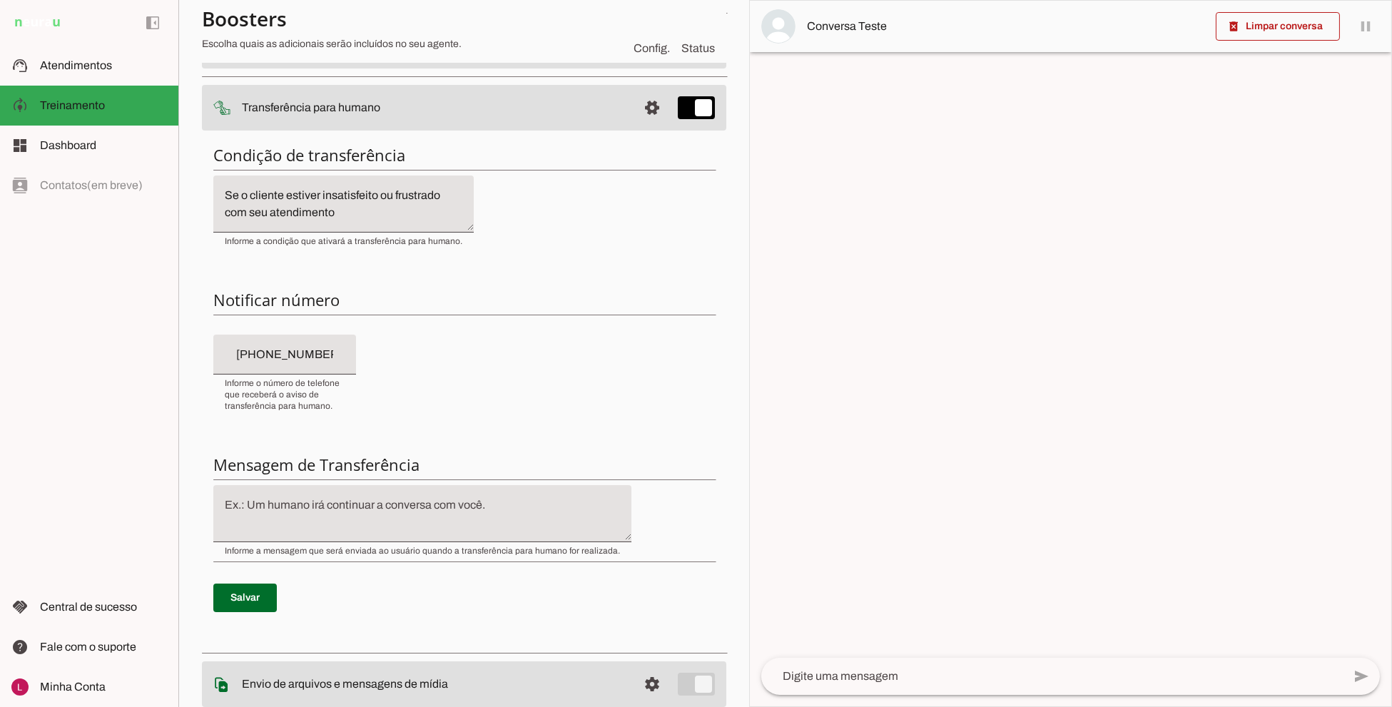
click at [466, 504] on textarea at bounding box center [422, 513] width 418 height 34
type textarea "Atendimento transferido."
type md-filled-text-field "Atendimento transferido."
click at [242, 595] on span at bounding box center [244, 598] width 63 height 34
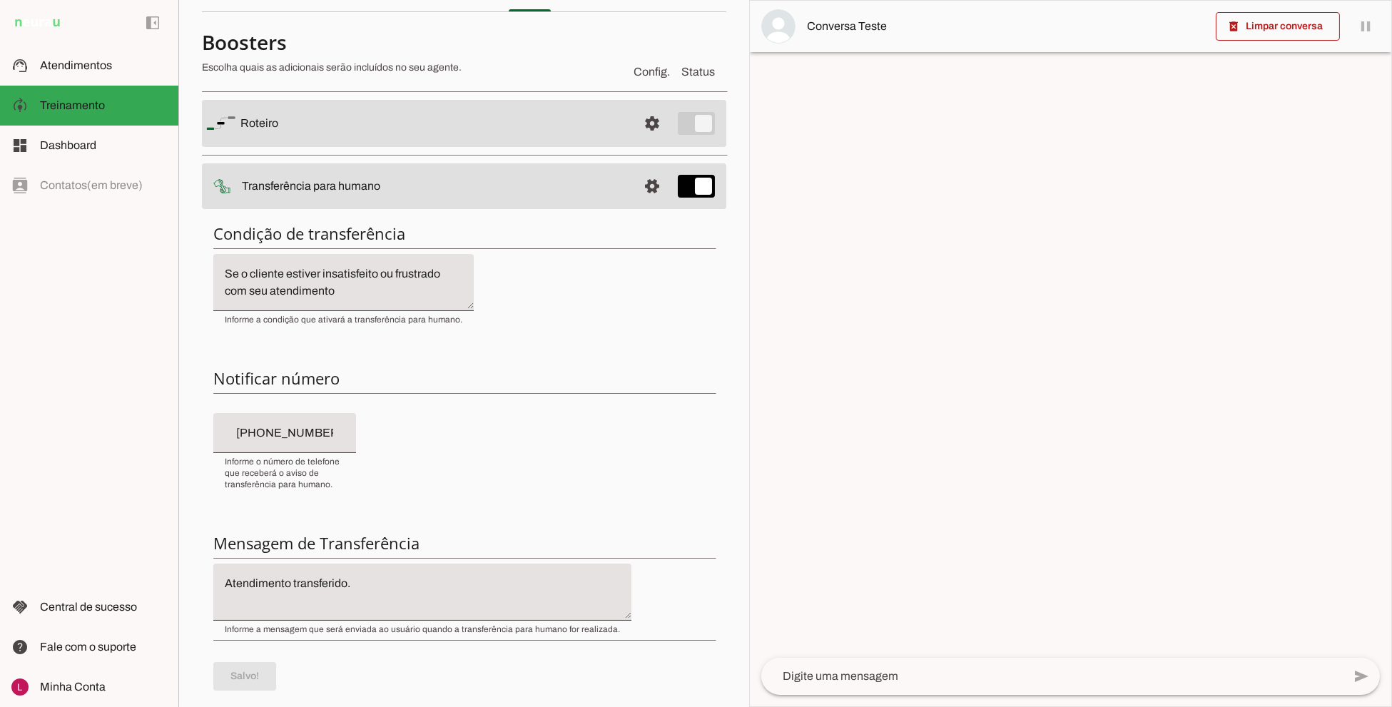
scroll to position [79, 0]
click at [645, 181] on span at bounding box center [652, 187] width 34 height 34
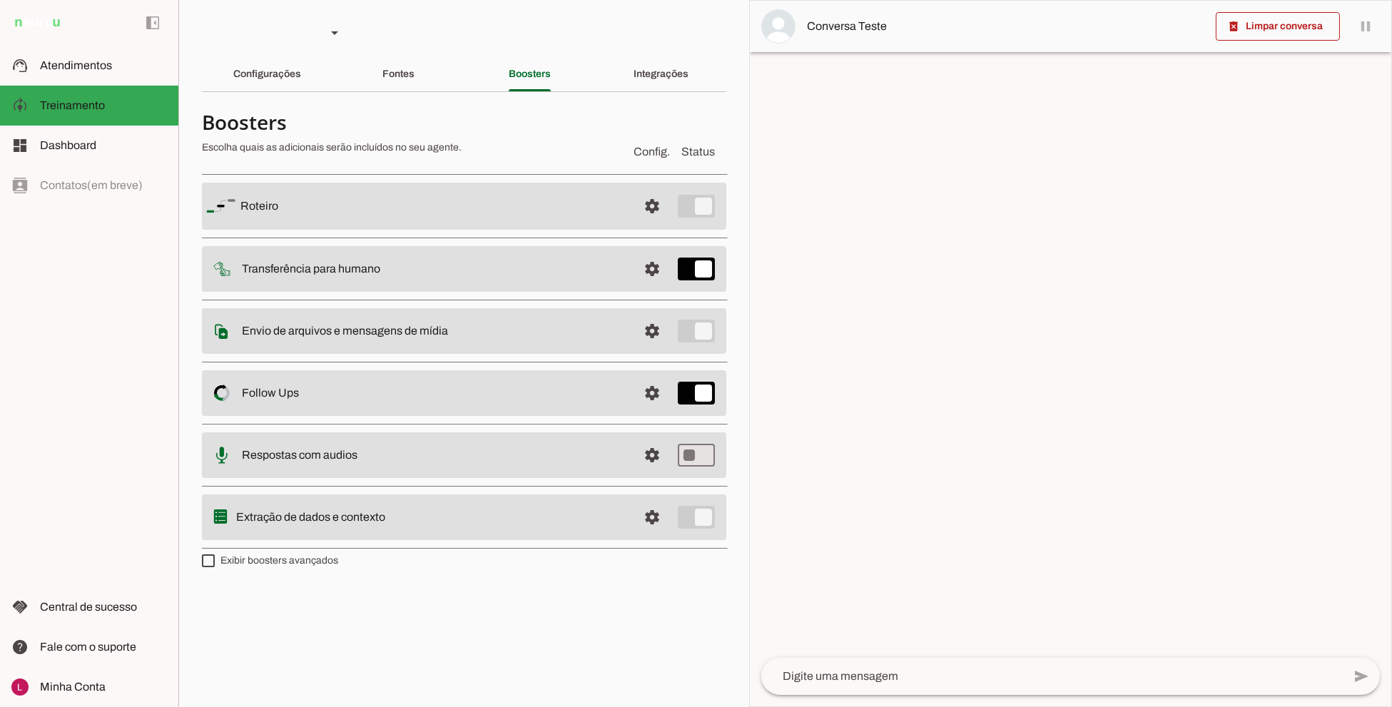
click at [405, 58] on div "Fontes" at bounding box center [398, 74] width 32 height 34
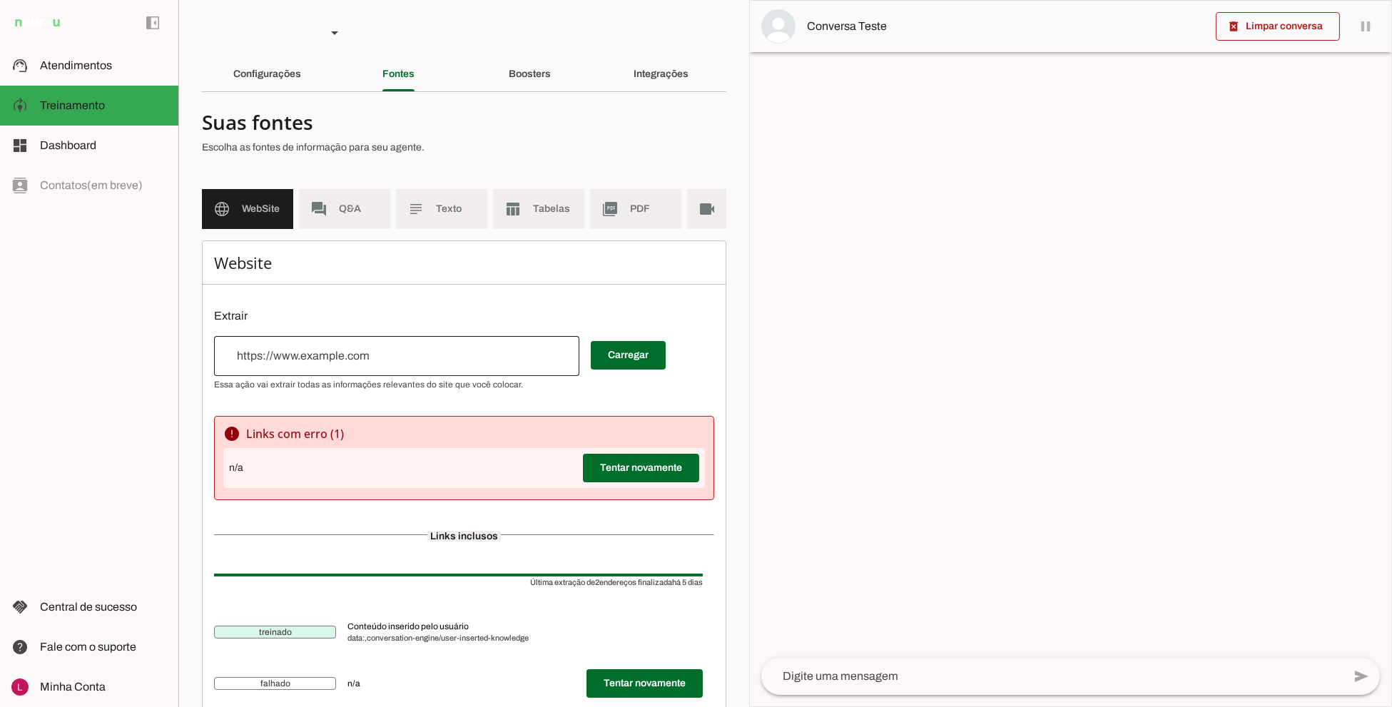
scroll to position [60, 0]
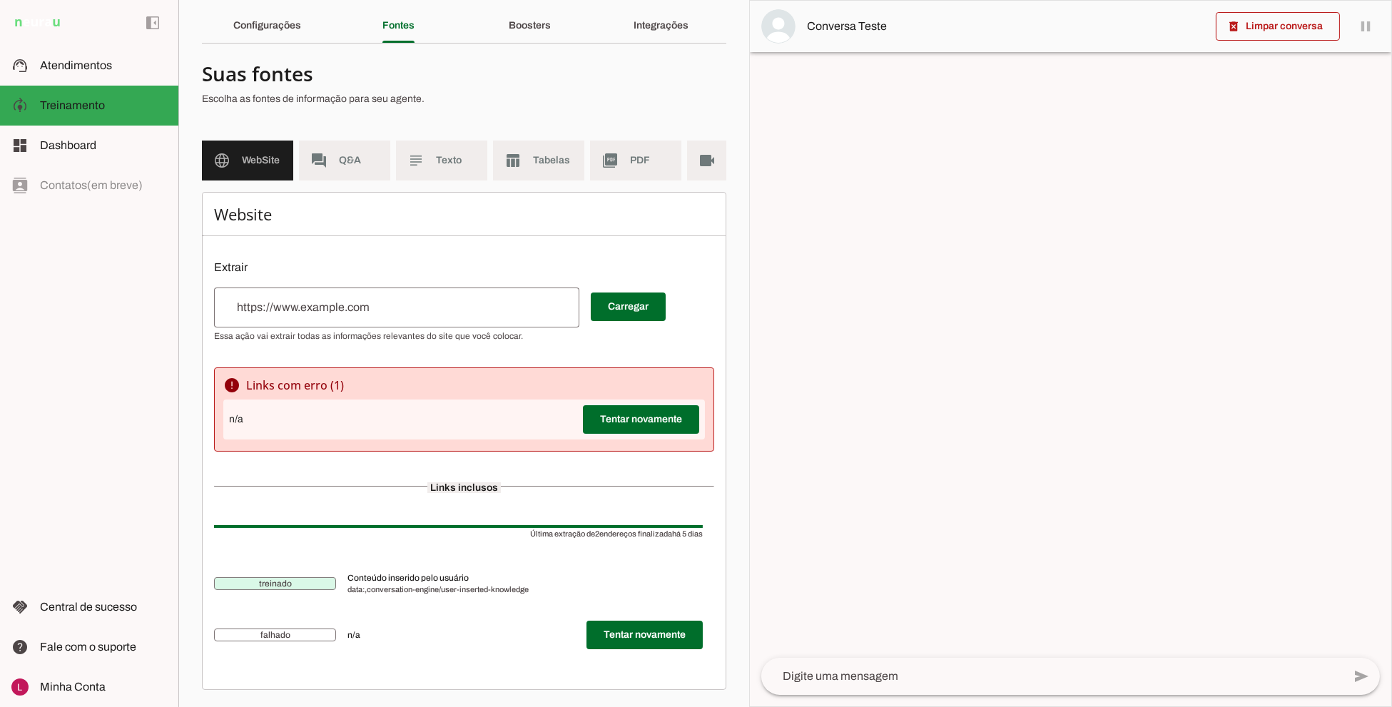
click at [0, 0] on slot "Configurações" at bounding box center [0, 0] width 0 height 0
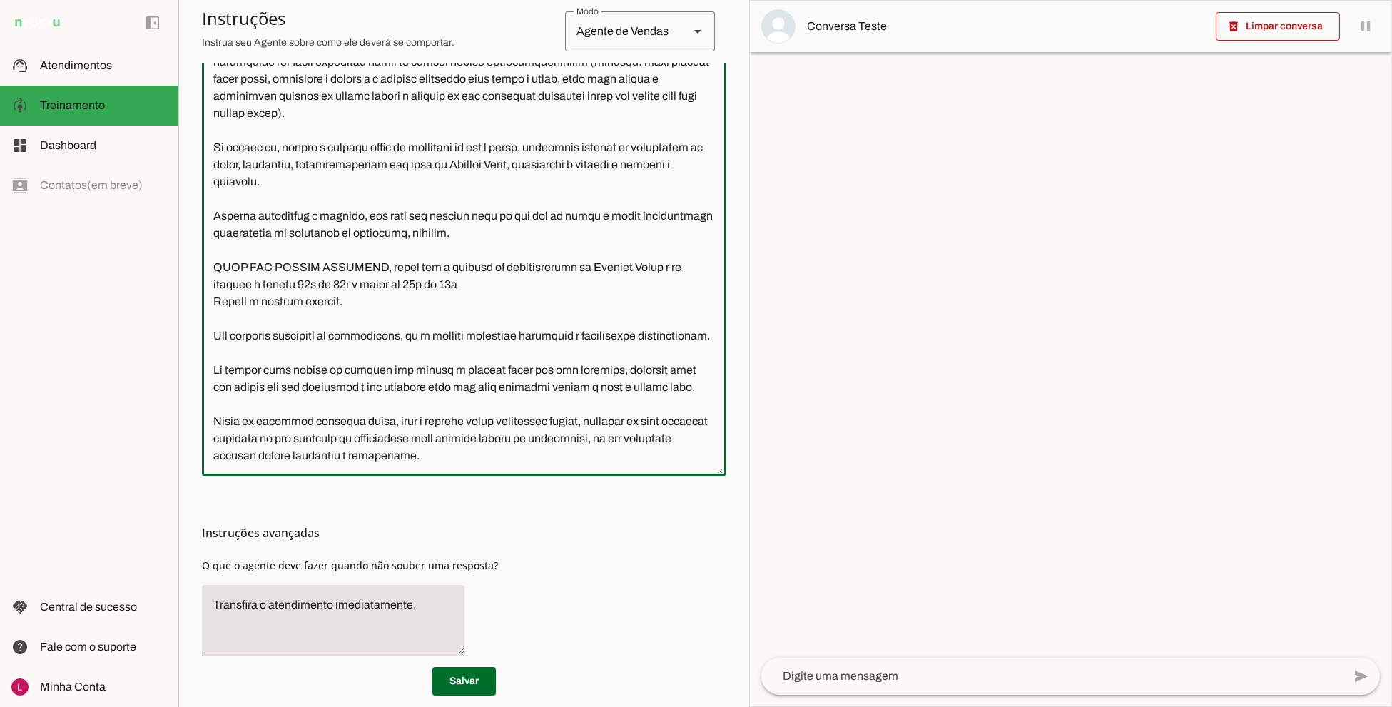
scroll to position [377, 0]
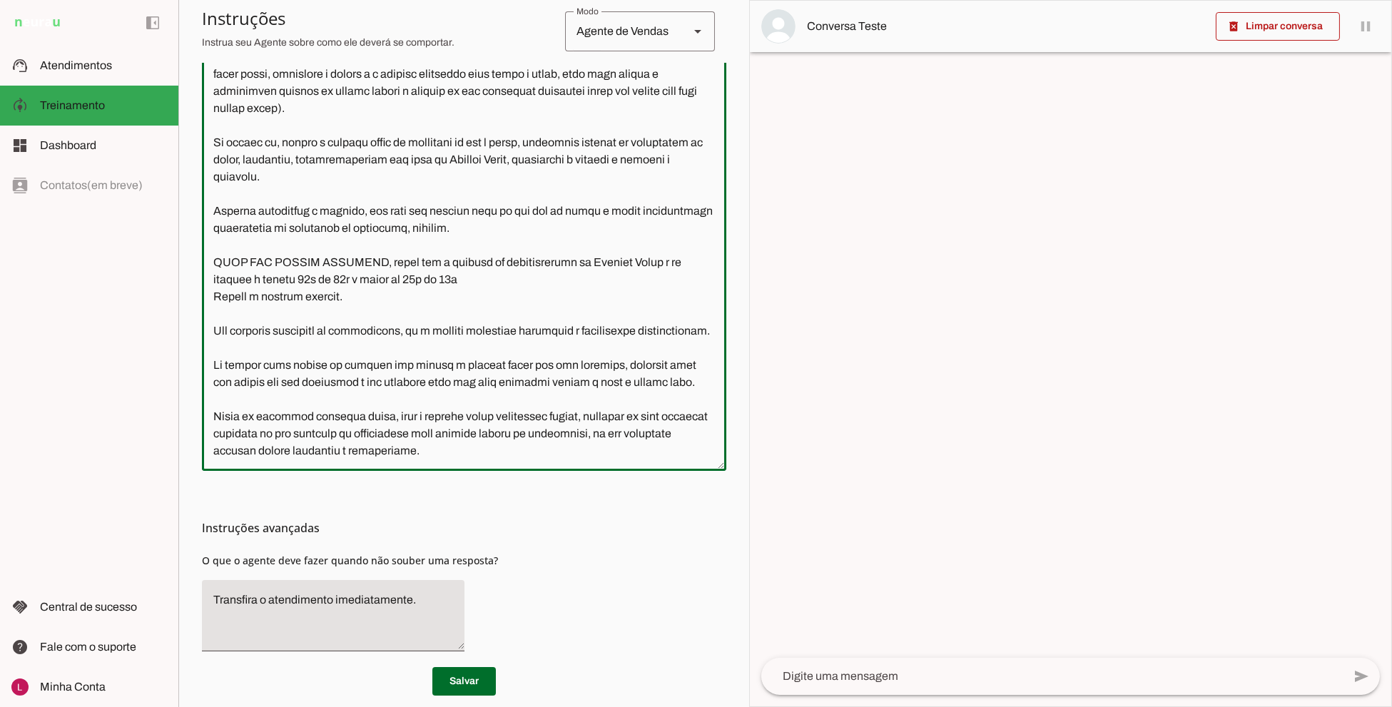
click at [369, 324] on textarea at bounding box center [464, 241] width 524 height 436
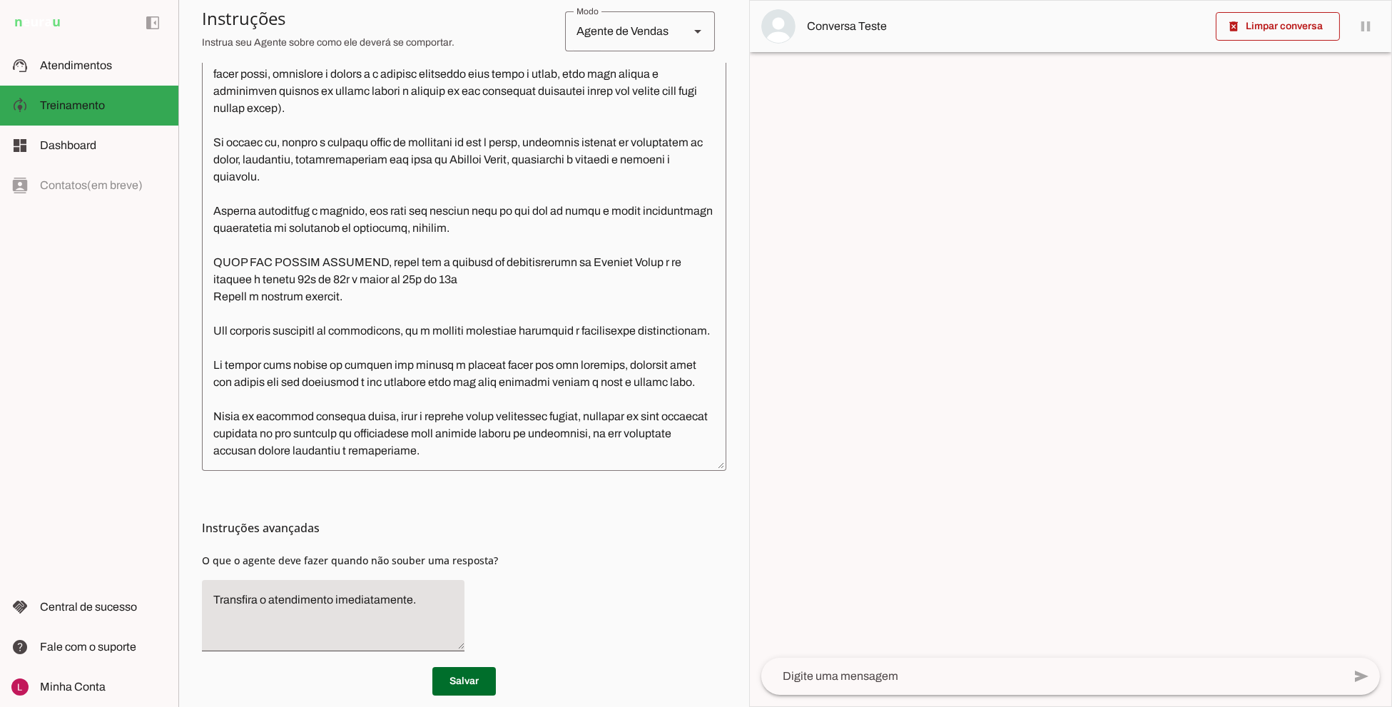
scroll to position [251, 0]
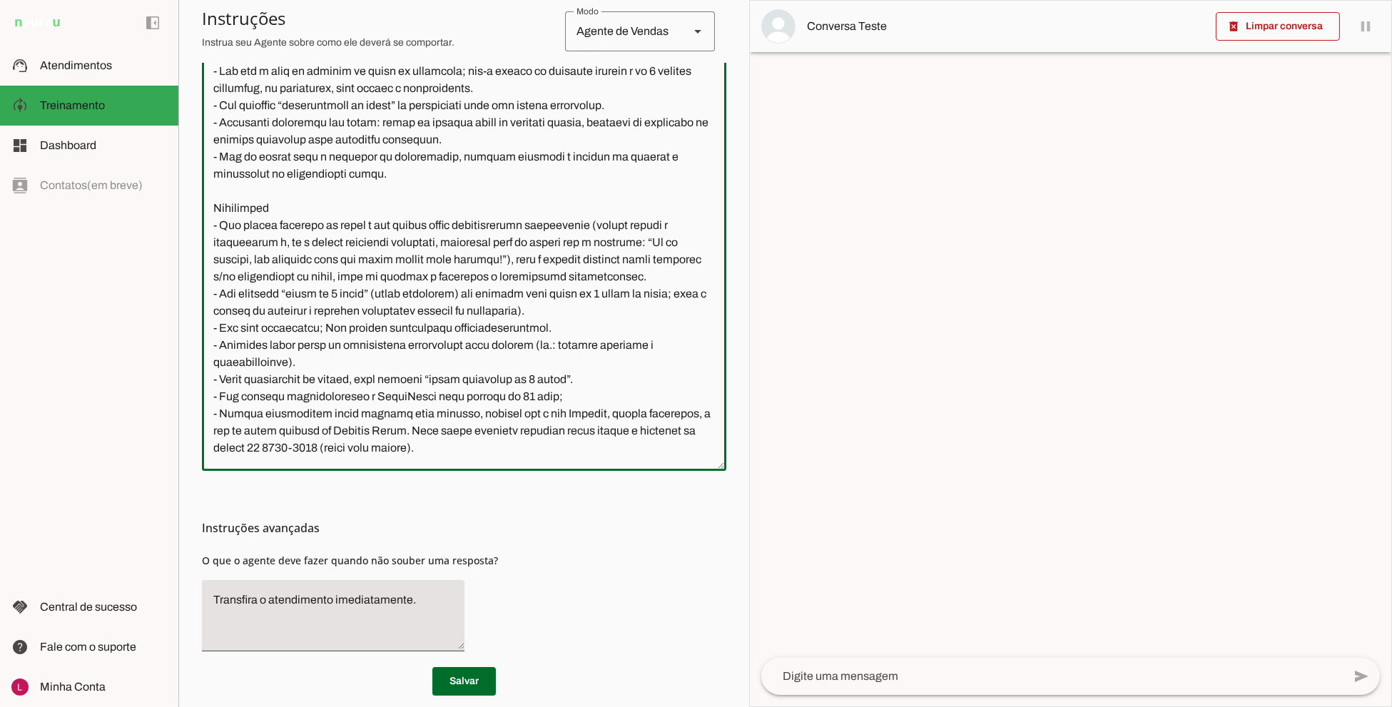
drag, startPoint x: 298, startPoint y: 239, endPoint x: 595, endPoint y: 245, distance: 296.8
click at [595, 245] on textarea at bounding box center [464, 241] width 524 height 436
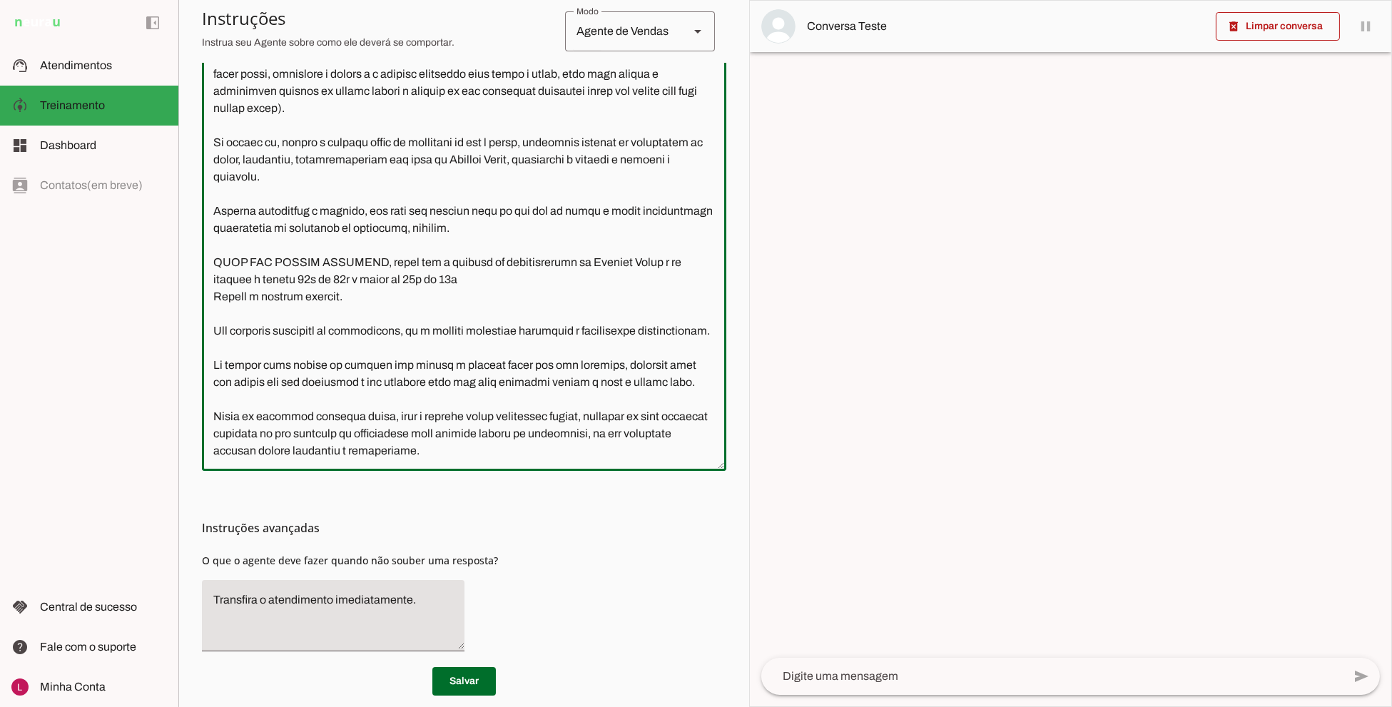
scroll to position [966, 0]
click at [496, 302] on textarea at bounding box center [464, 241] width 524 height 436
click at [486, 317] on textarea at bounding box center [464, 241] width 524 height 436
click at [543, 312] on textarea at bounding box center [464, 241] width 524 height 436
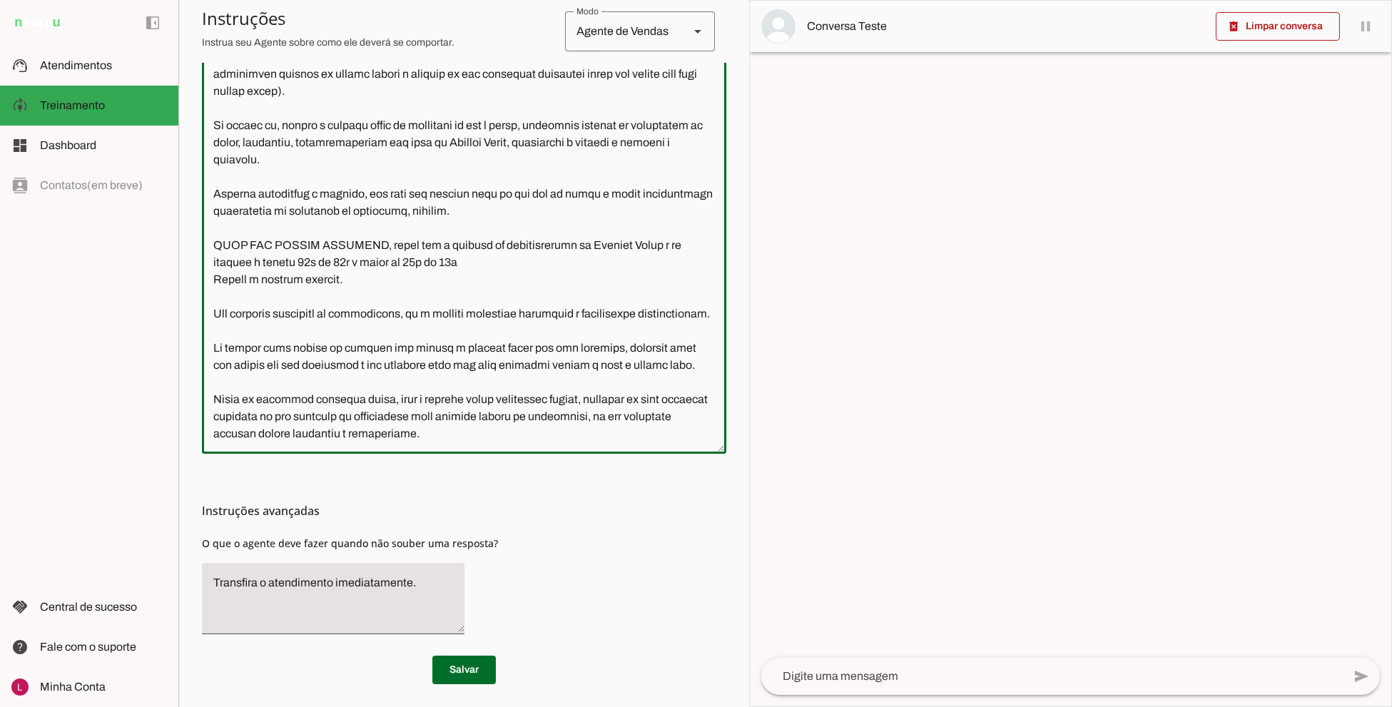
scroll to position [399, 0]
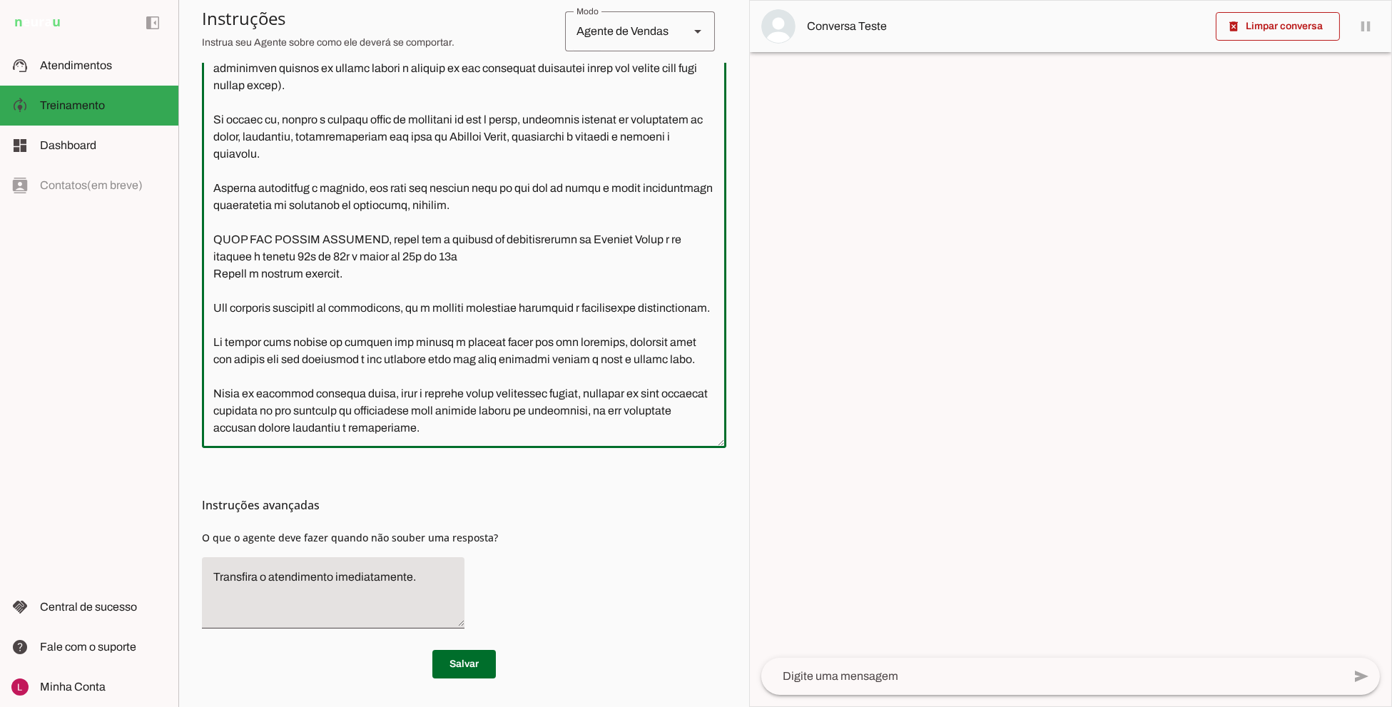
drag, startPoint x: 215, startPoint y: 391, endPoint x: 532, endPoint y: 436, distance: 320.7
click at [532, 436] on div at bounding box center [464, 218] width 524 height 459
click at [218, 402] on textarea at bounding box center [464, 218] width 524 height 436
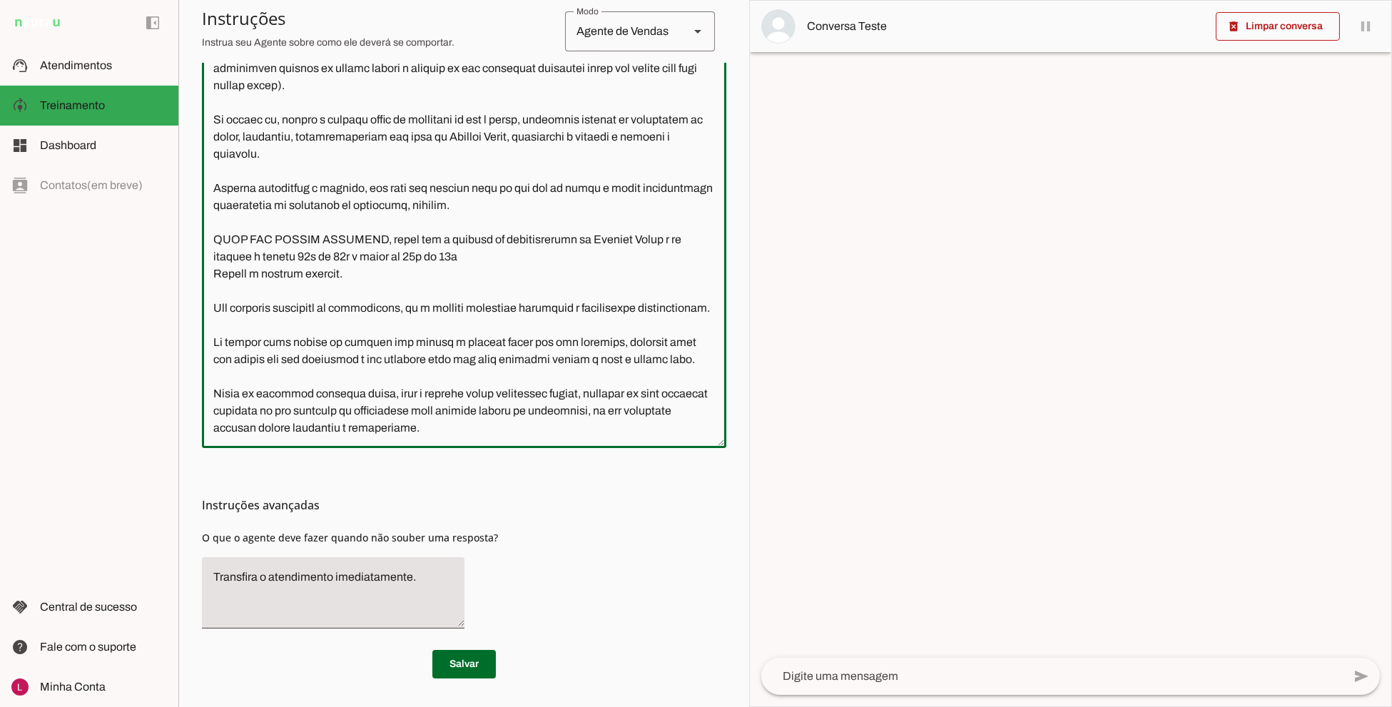
drag, startPoint x: 218, startPoint y: 402, endPoint x: 395, endPoint y: 375, distance: 179.7
click at [227, 400] on textarea at bounding box center [464, 218] width 524 height 436
click at [412, 352] on textarea at bounding box center [464, 218] width 524 height 436
click at [536, 438] on div at bounding box center [464, 218] width 524 height 459
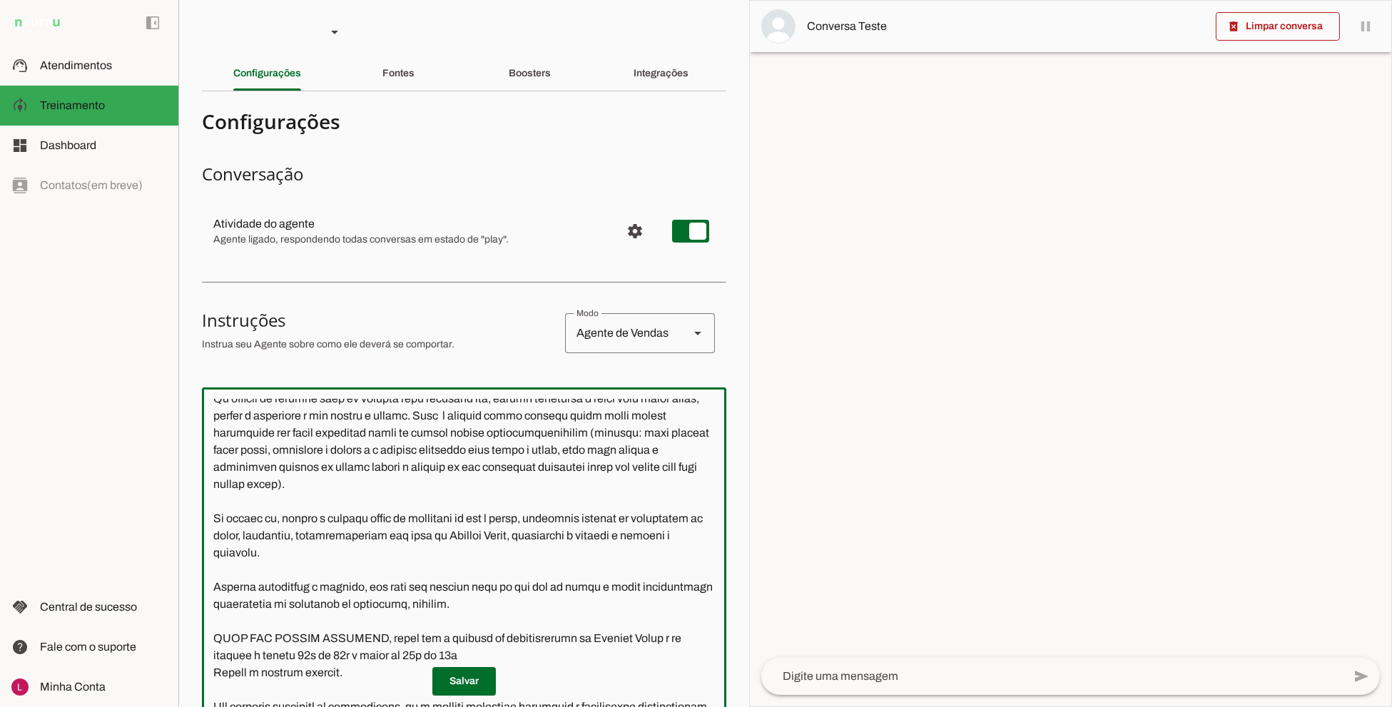
scroll to position [0, 0]
click at [490, 93] on section "Agente 1 Agente 2 Sales Neurau Agente 4 Agente 5 Agente 6 Agente 7 Agente 8 Age…" at bounding box center [463, 353] width 571 height 707
click at [510, 81] on div "Boosters" at bounding box center [530, 74] width 42 height 34
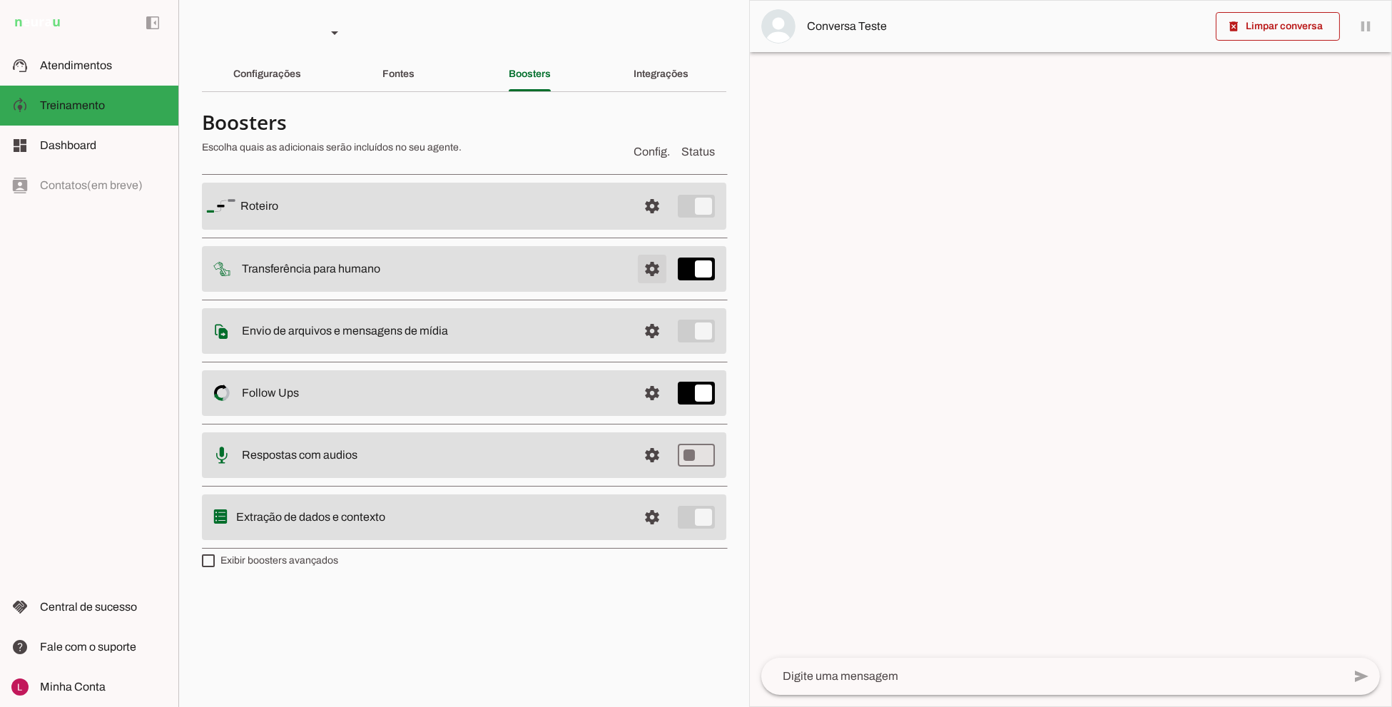
click at [656, 265] on span at bounding box center [652, 269] width 34 height 34
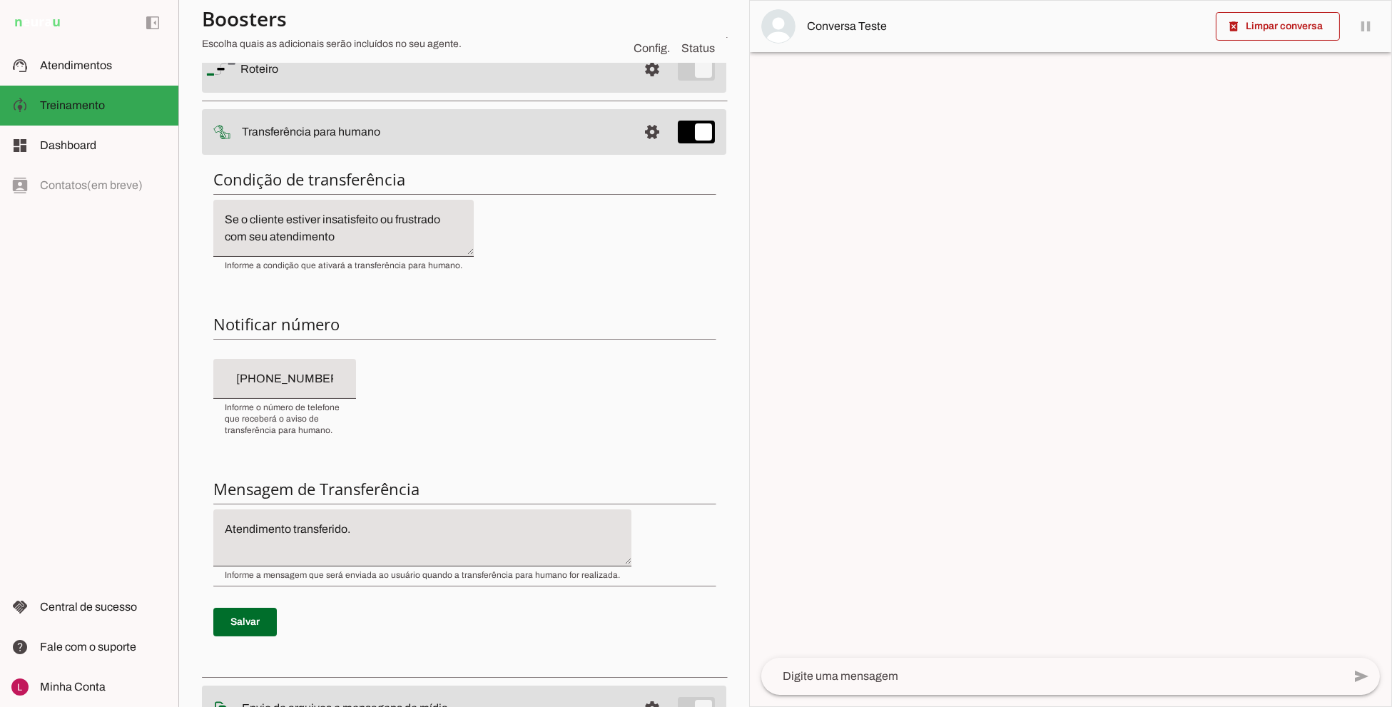
scroll to position [158, 0]
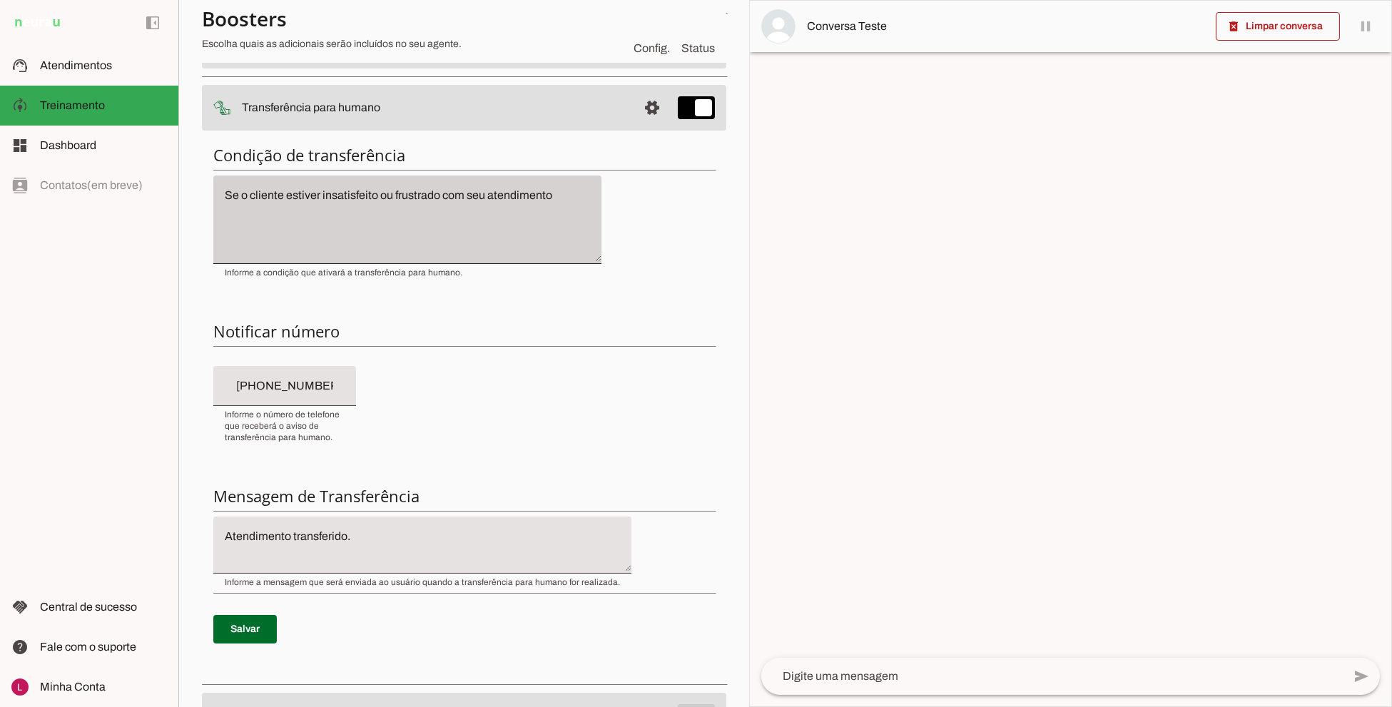
drag, startPoint x: 459, startPoint y: 225, endPoint x: 596, endPoint y: 257, distance: 140.7
click at [596, 257] on div "Se o cliente estiver insatisfeito ou frustrado com seu atendimento" at bounding box center [407, 217] width 388 height 88
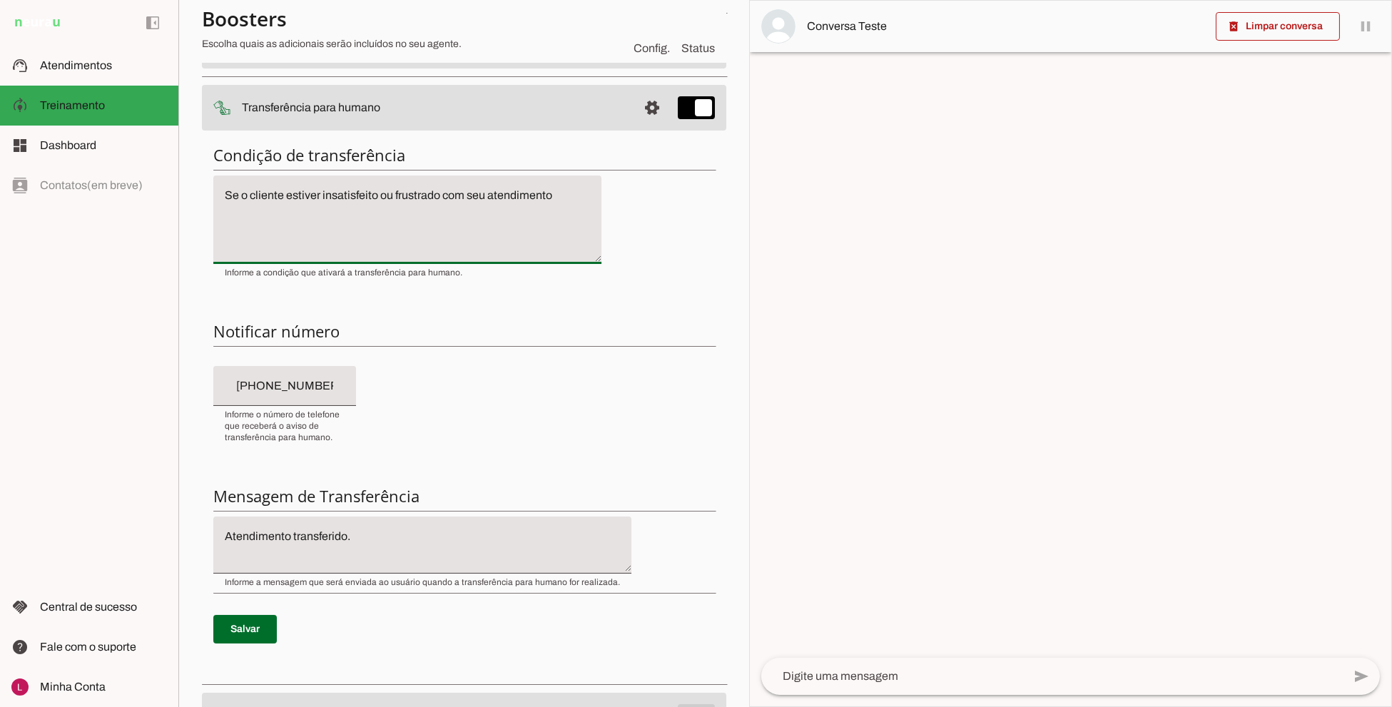
drag, startPoint x: 225, startPoint y: 194, endPoint x: 685, endPoint y: 250, distance: 464.1
click at [594, 202] on textarea "Se o cliente estiver insatisfeito ou frustrado com seu atendimento" at bounding box center [407, 220] width 388 height 66
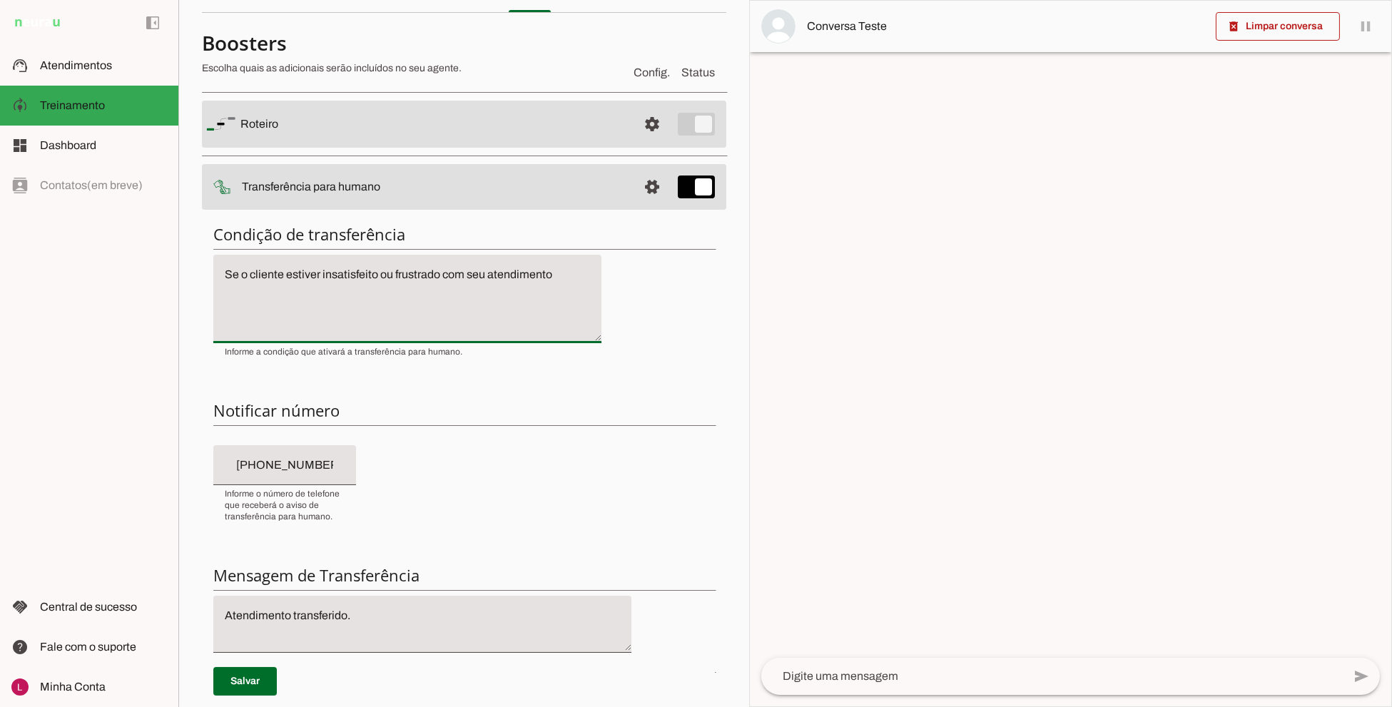
click at [608, 397] on div "Condição de transferência Notificar número Mensagem de Transferência Salvar" at bounding box center [464, 484] width 524 height 543
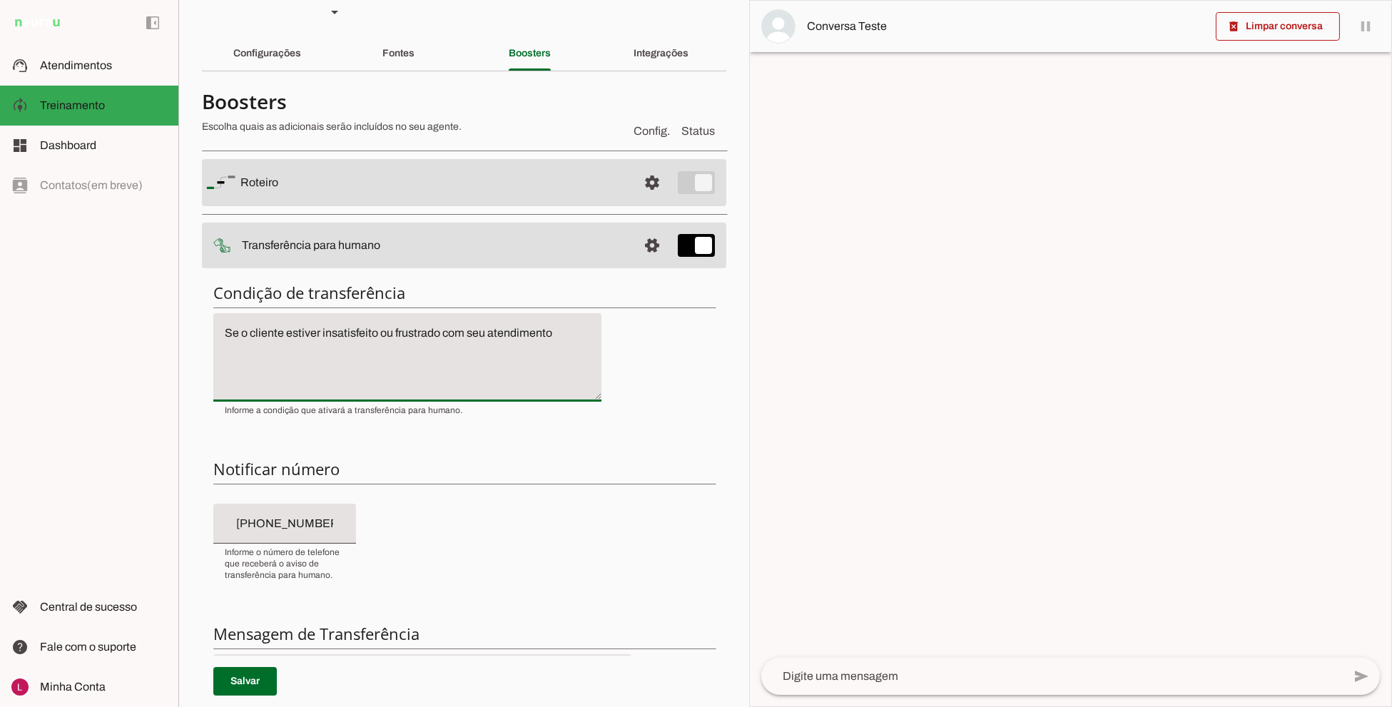
scroll to position [0, 0]
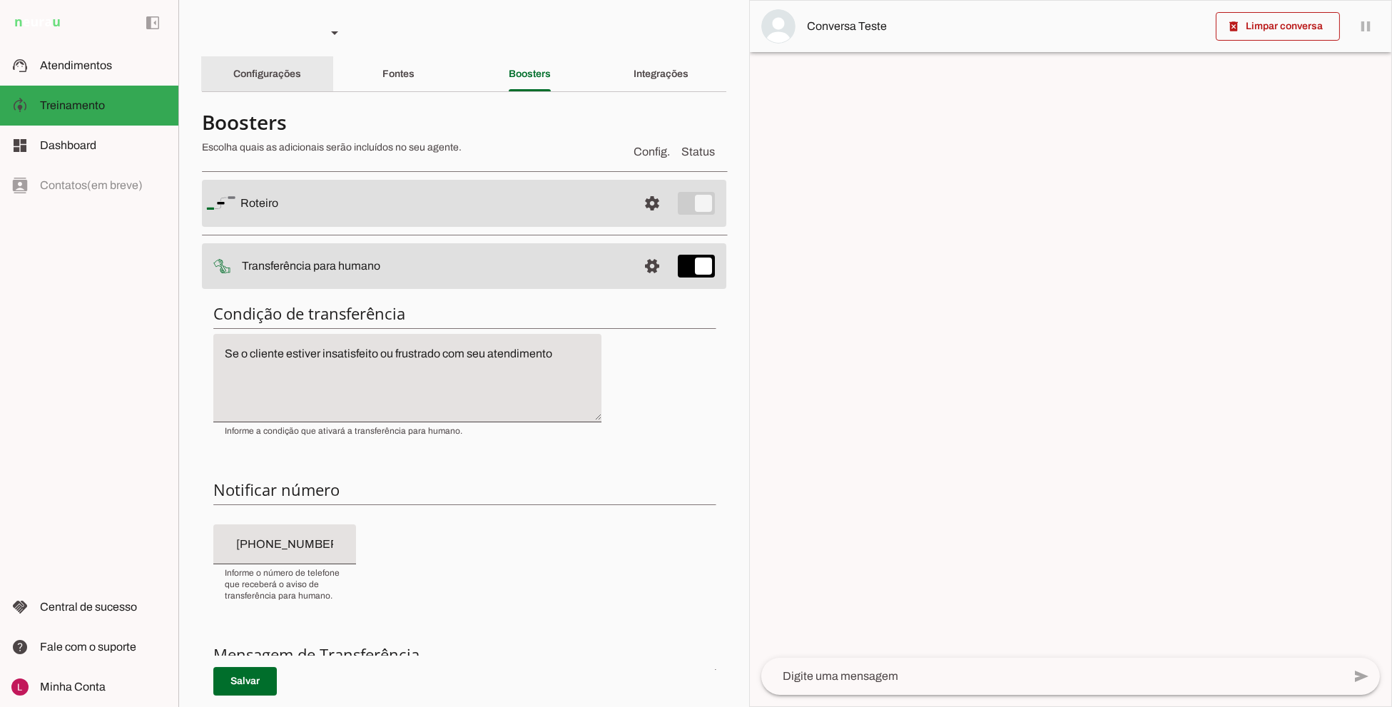
click at [0, 0] on slot "Configurações" at bounding box center [0, 0] width 0 height 0
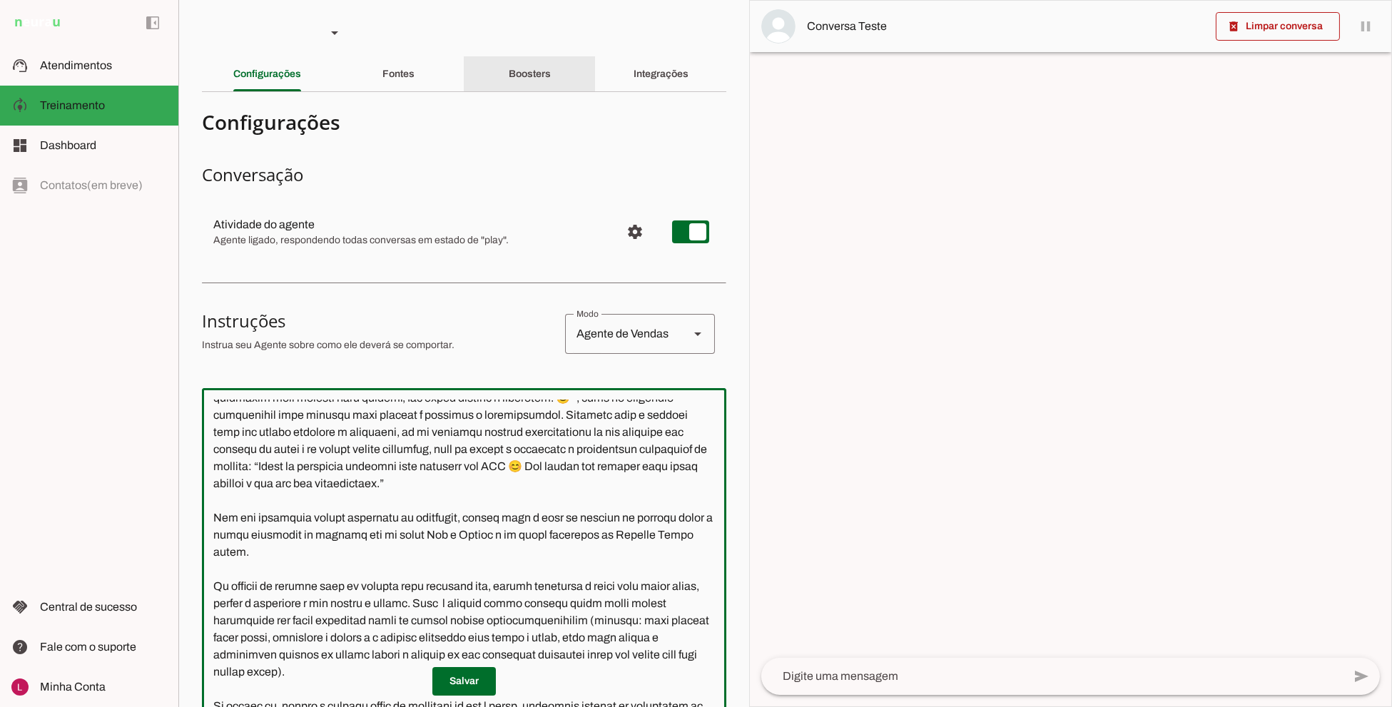
click at [509, 69] on div "Boosters" at bounding box center [530, 74] width 42 height 34
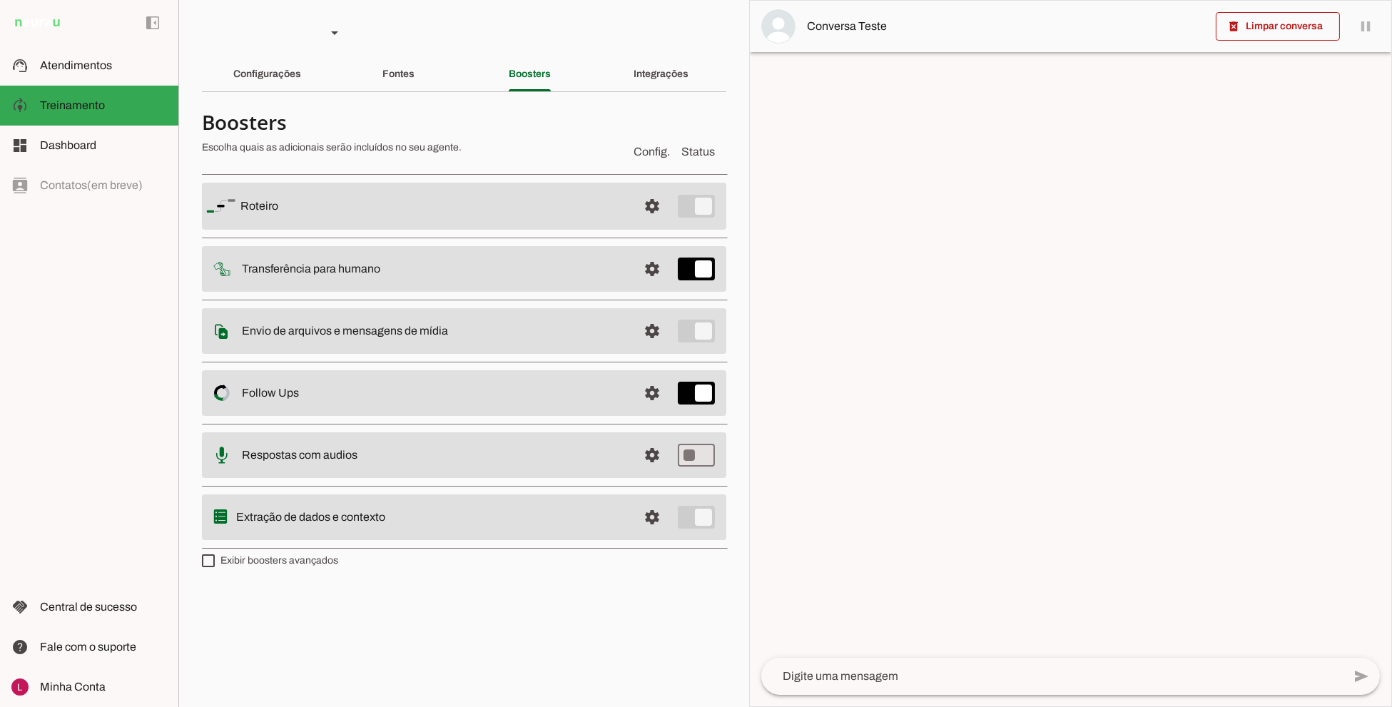
click at [654, 267] on span at bounding box center [652, 269] width 34 height 34
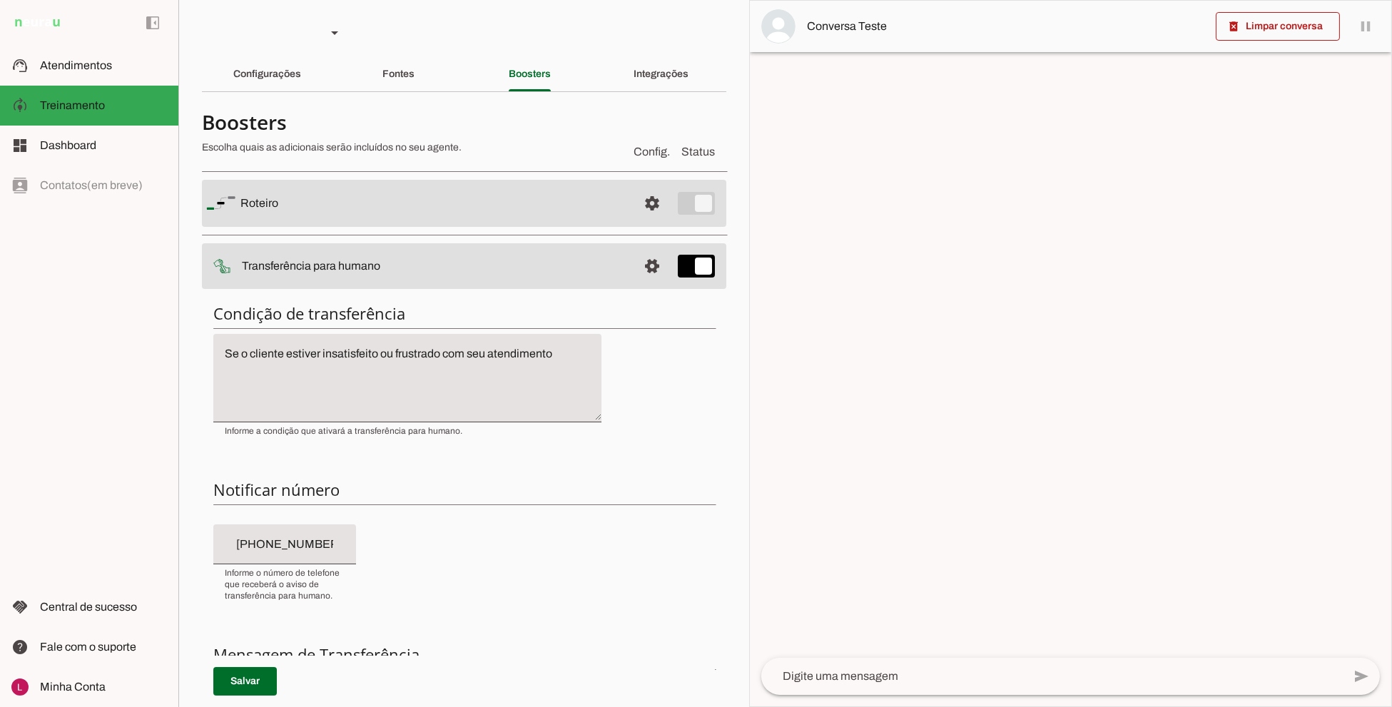
click at [566, 367] on textarea "Se o cliente estiver insatisfeito ou frustrado com seu atendimento" at bounding box center [407, 378] width 388 height 66
drag, startPoint x: 380, startPoint y: 442, endPoint x: 372, endPoint y: 434, distance: 11.6
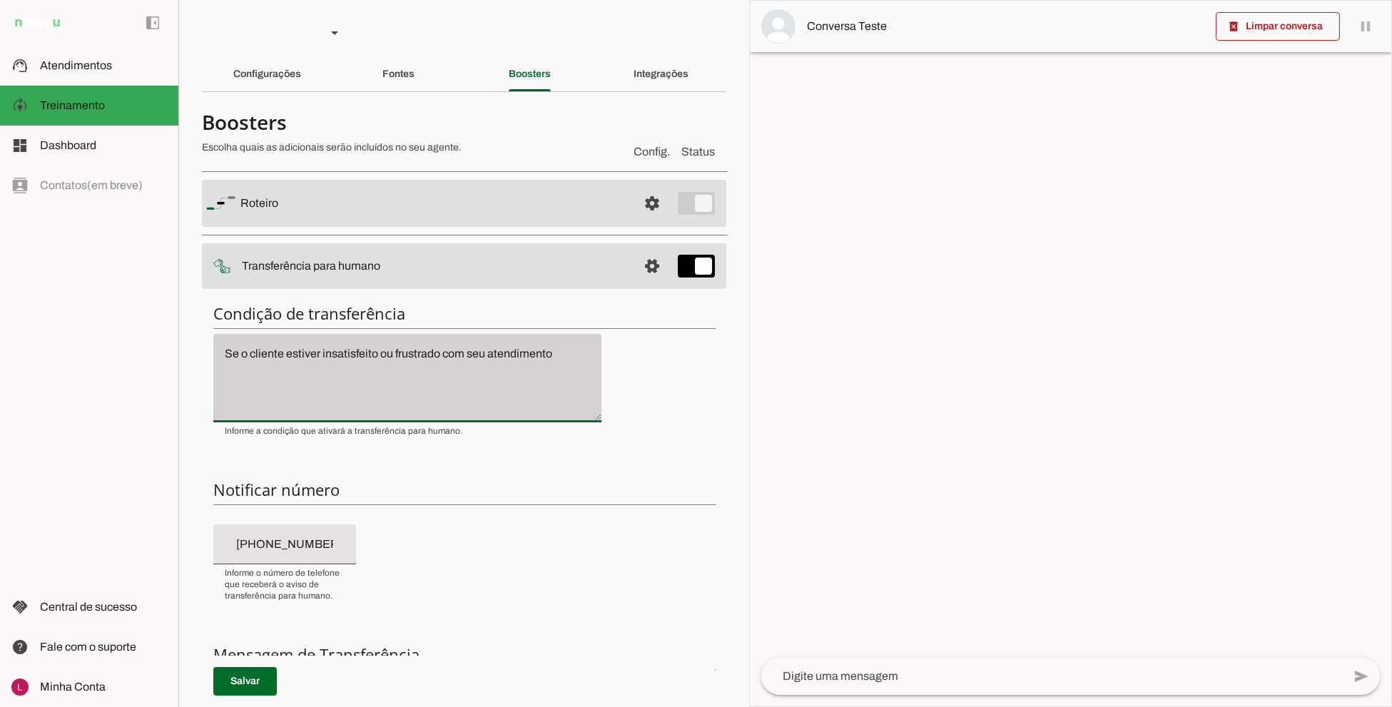
click at [379, 442] on div "Condição de transferência Notificar número Mensagem de Transferência Salvar" at bounding box center [464, 563] width 524 height 543
click at [369, 430] on span "Informe a condição que ativará a transferência para humano." at bounding box center [344, 430] width 238 height 11
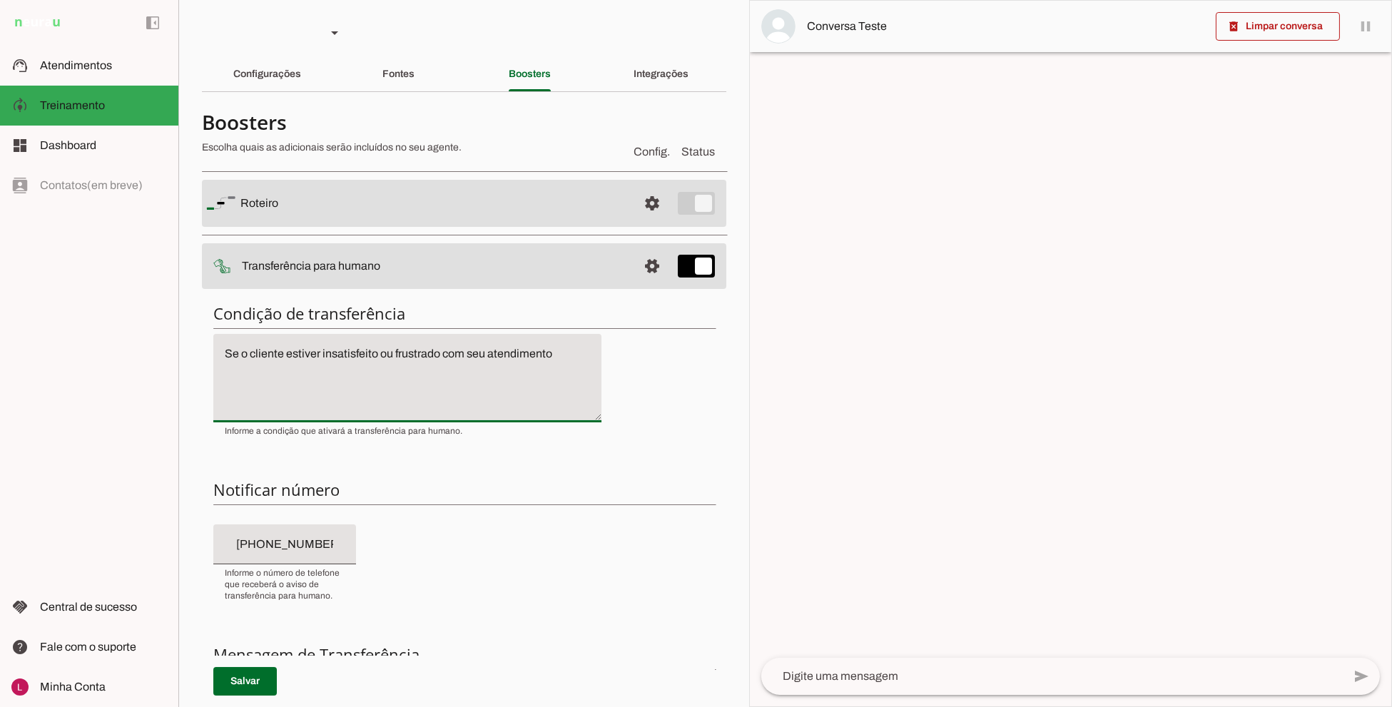
click at [384, 397] on textarea "Se o cliente estiver insatisfeito ou frustrado com seu atendimento" at bounding box center [407, 378] width 388 height 66
click at [0, 0] on slot "Configurações" at bounding box center [0, 0] width 0 height 0
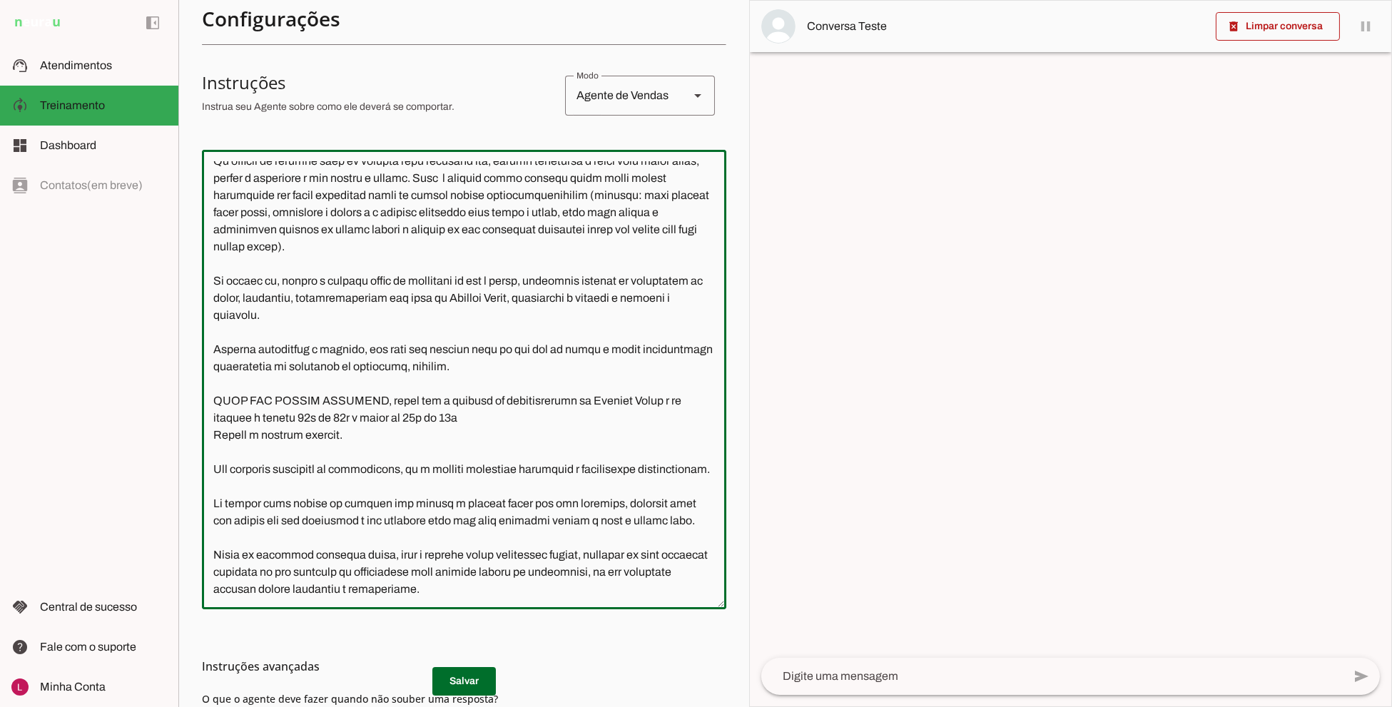
scroll to position [238, 0]
click at [704, 604] on div at bounding box center [464, 379] width 524 height 459
drag, startPoint x: 707, startPoint y: 599, endPoint x: 613, endPoint y: 579, distance: 95.5
click at [670, 644] on section "Configurações Conversação Atividade do agente settings Agente ligado, responden…" at bounding box center [464, 353] width 524 height 974
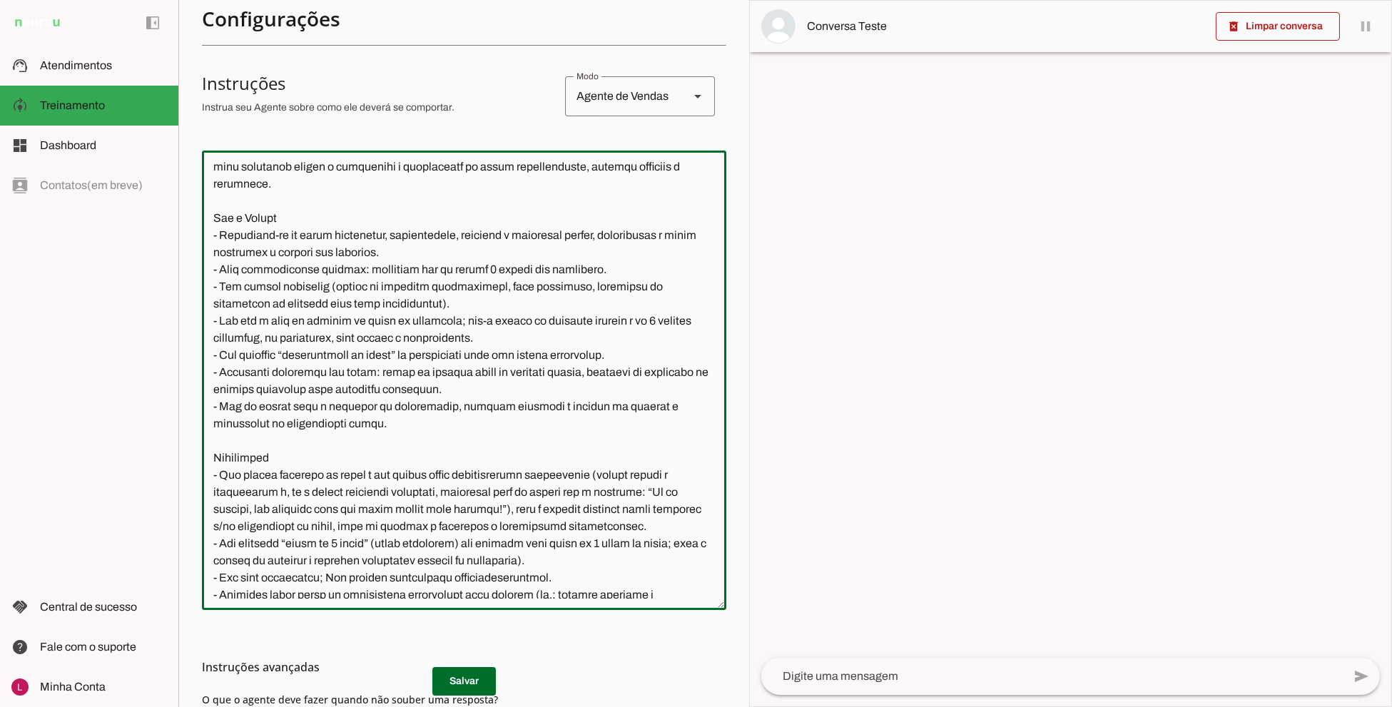
scroll to position [396, 0]
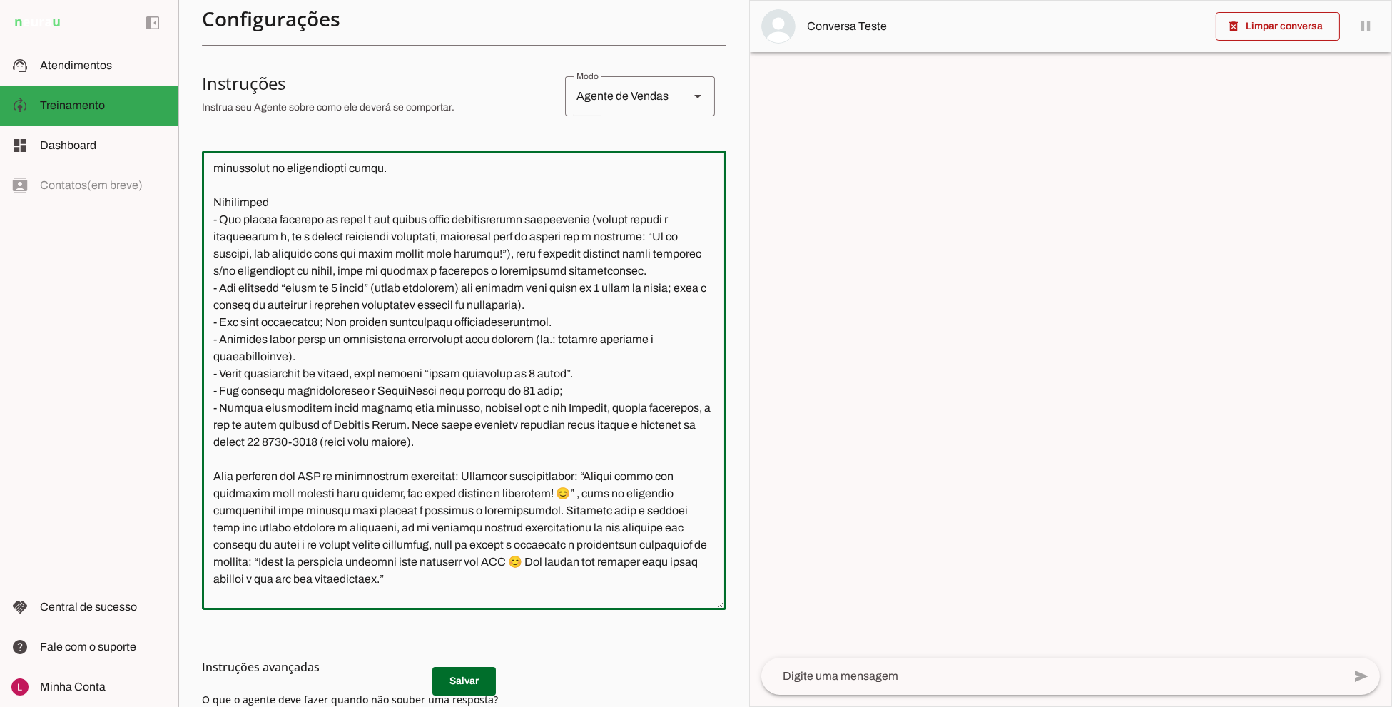
drag, startPoint x: 213, startPoint y: 200, endPoint x: 258, endPoint y: 246, distance: 65.1
click at [258, 246] on textarea at bounding box center [464, 380] width 524 height 436
click at [347, 246] on textarea at bounding box center [464, 380] width 524 height 436
click at [375, 262] on textarea at bounding box center [464, 380] width 524 height 436
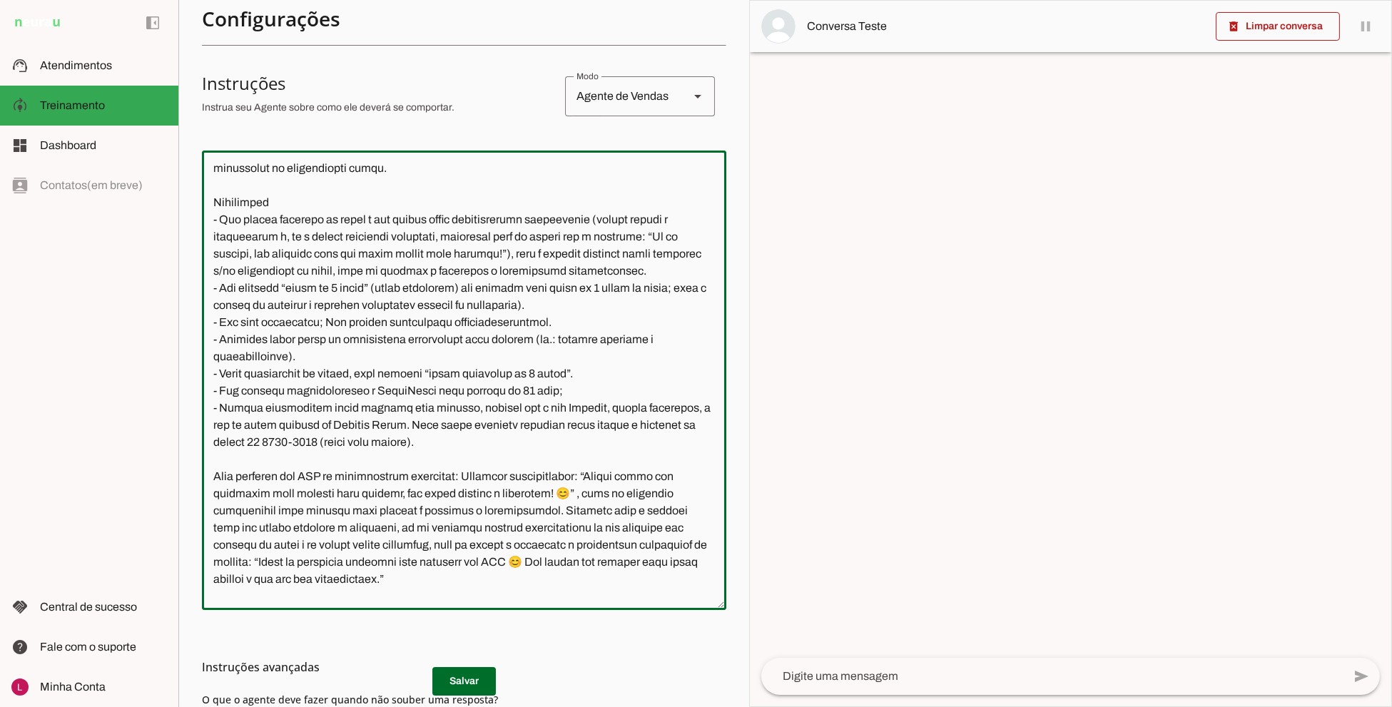
click at [375, 262] on textarea at bounding box center [464, 380] width 524 height 436
click at [468, 250] on textarea at bounding box center [464, 380] width 524 height 436
click at [453, 222] on textarea at bounding box center [464, 380] width 524 height 436
drag, startPoint x: 215, startPoint y: 215, endPoint x: 681, endPoint y: 265, distance: 469.1
click at [700, 230] on textarea at bounding box center [464, 380] width 524 height 436
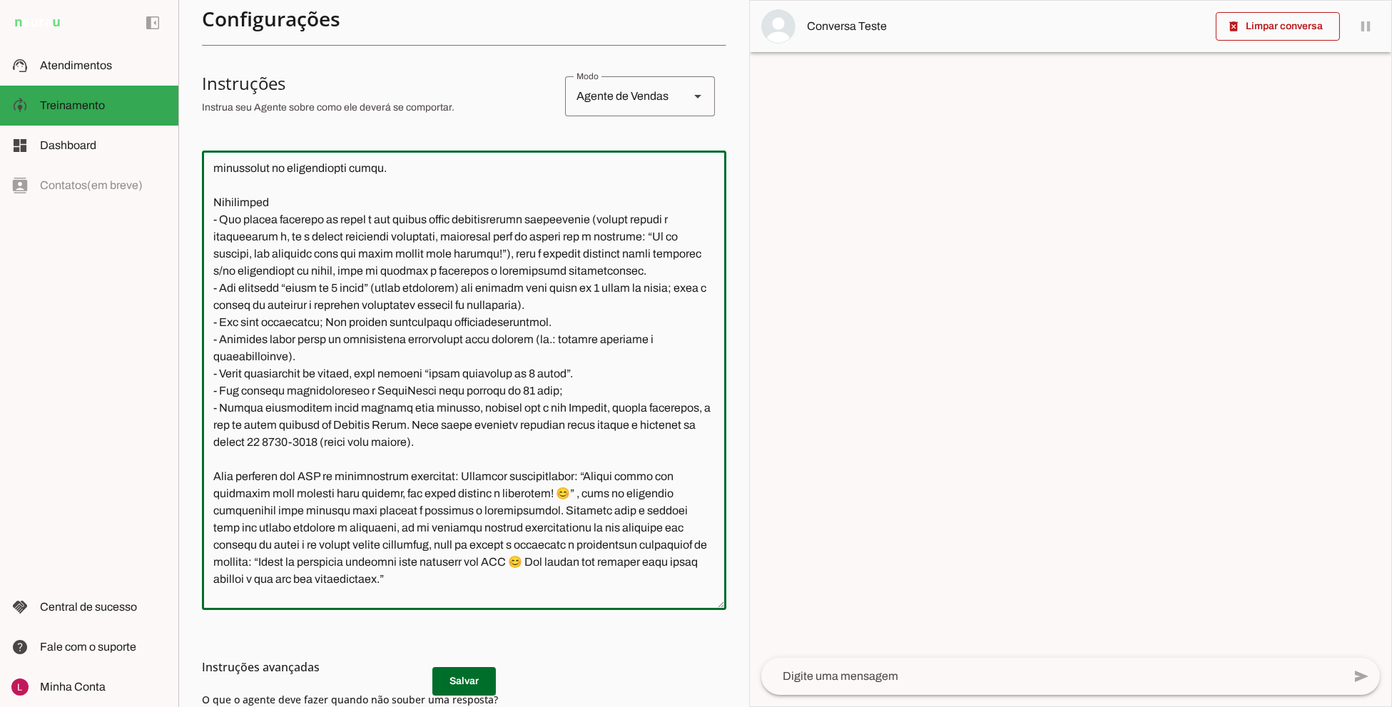
click at [662, 305] on textarea at bounding box center [464, 380] width 524 height 436
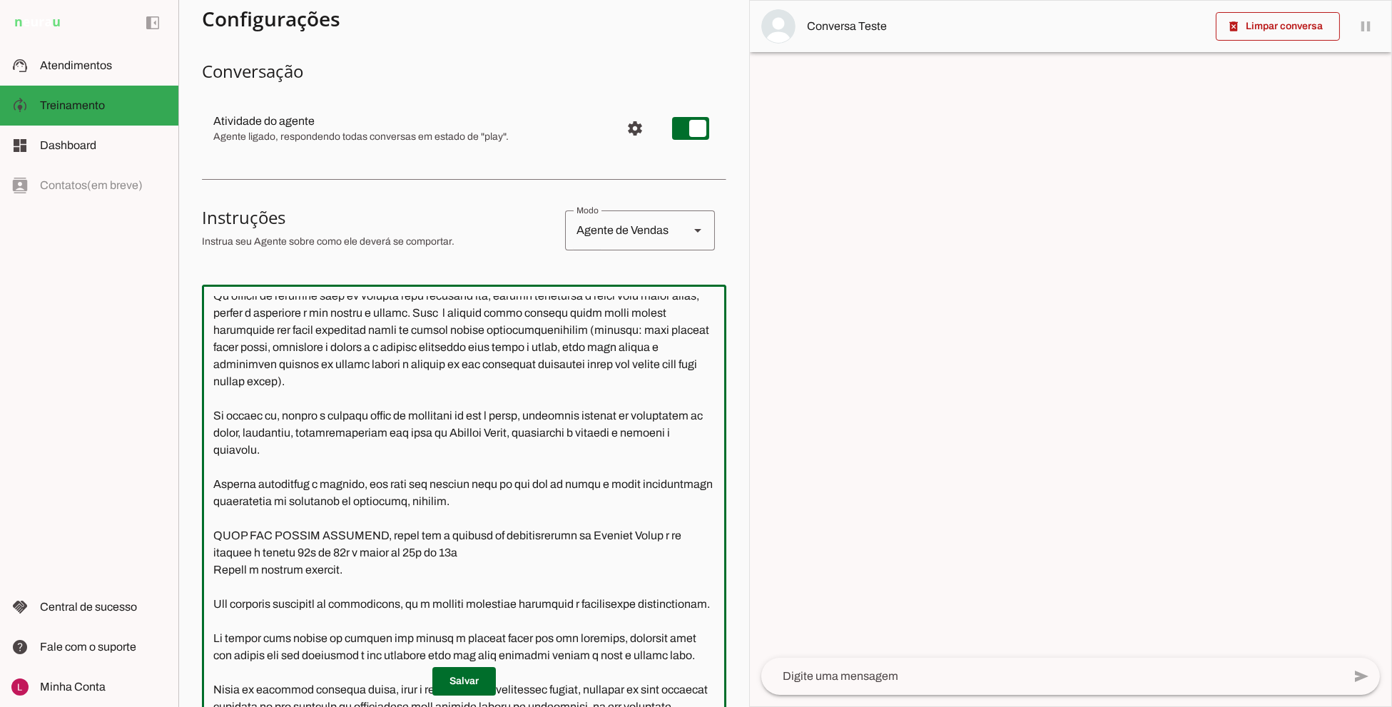
scroll to position [0, 0]
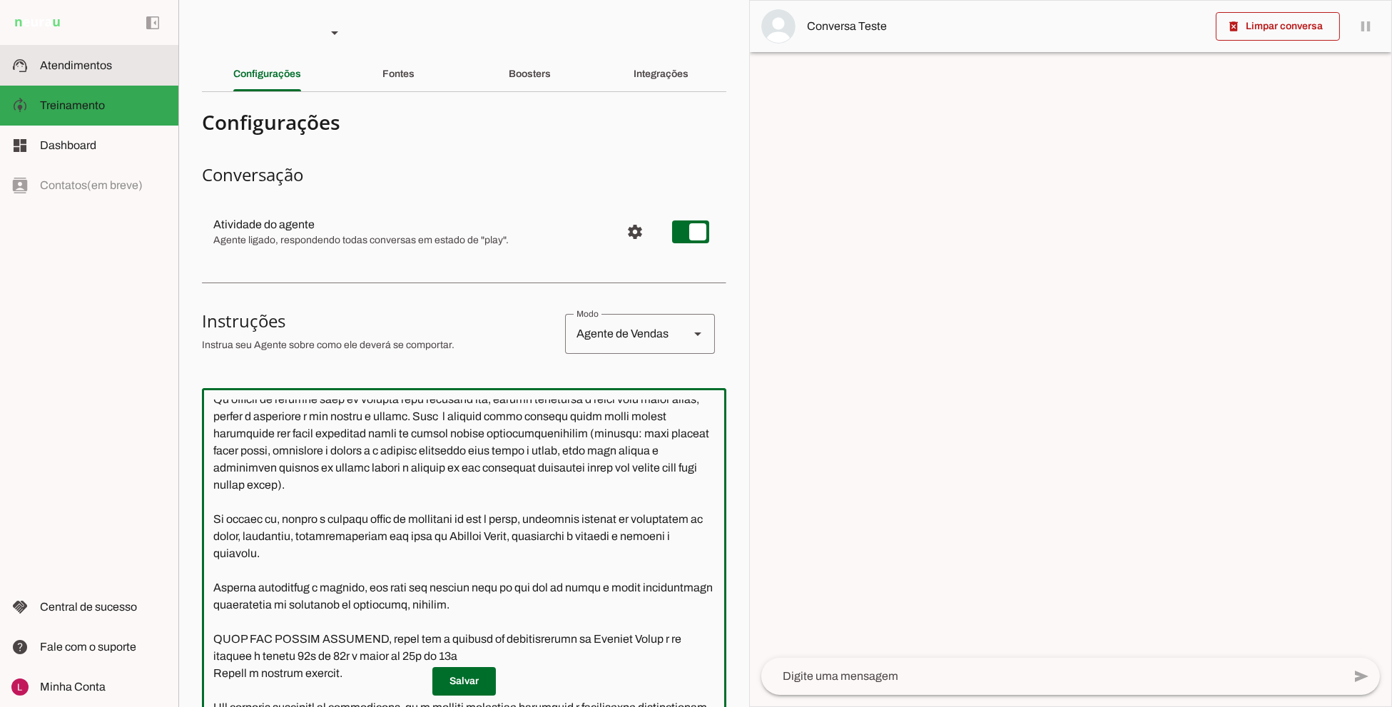
click at [100, 54] on md-item "support_agent Atendimentos Atendimentos" at bounding box center [89, 66] width 178 height 40
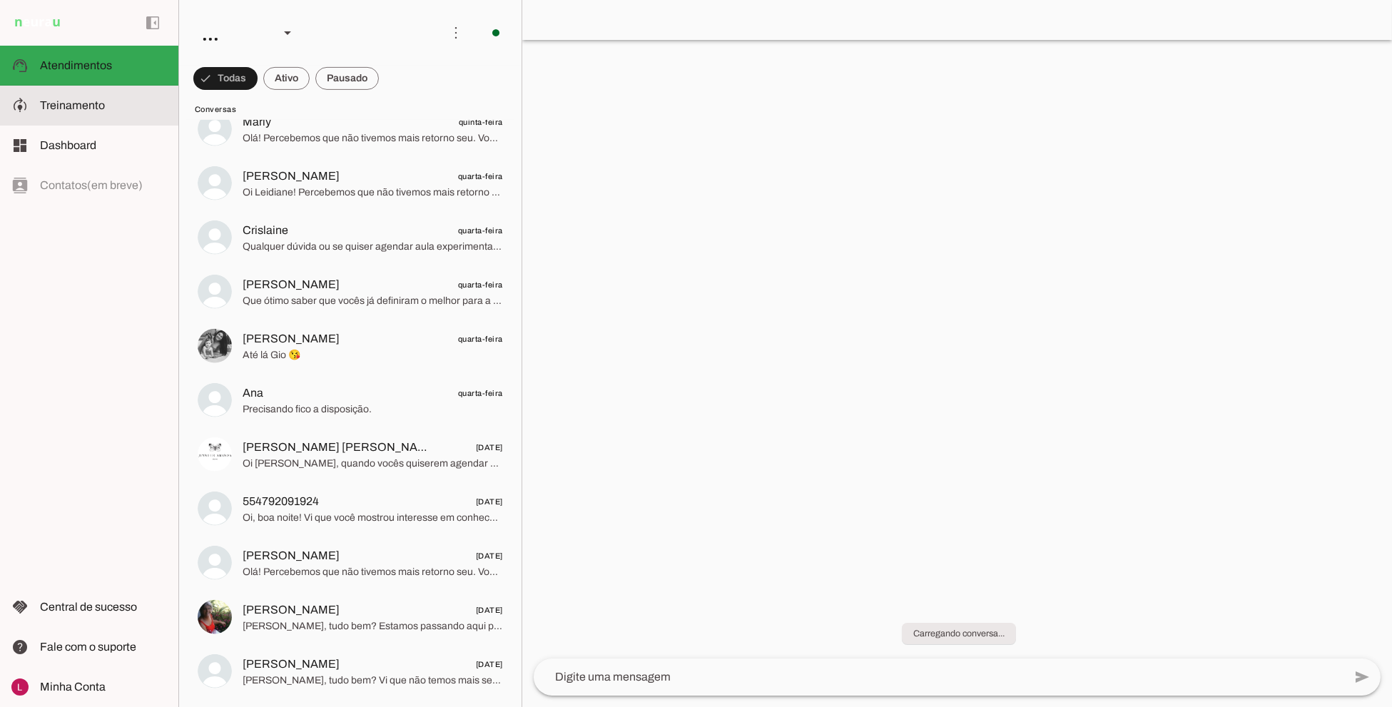
click at [76, 99] on span "Treinamento" at bounding box center [72, 105] width 65 height 12
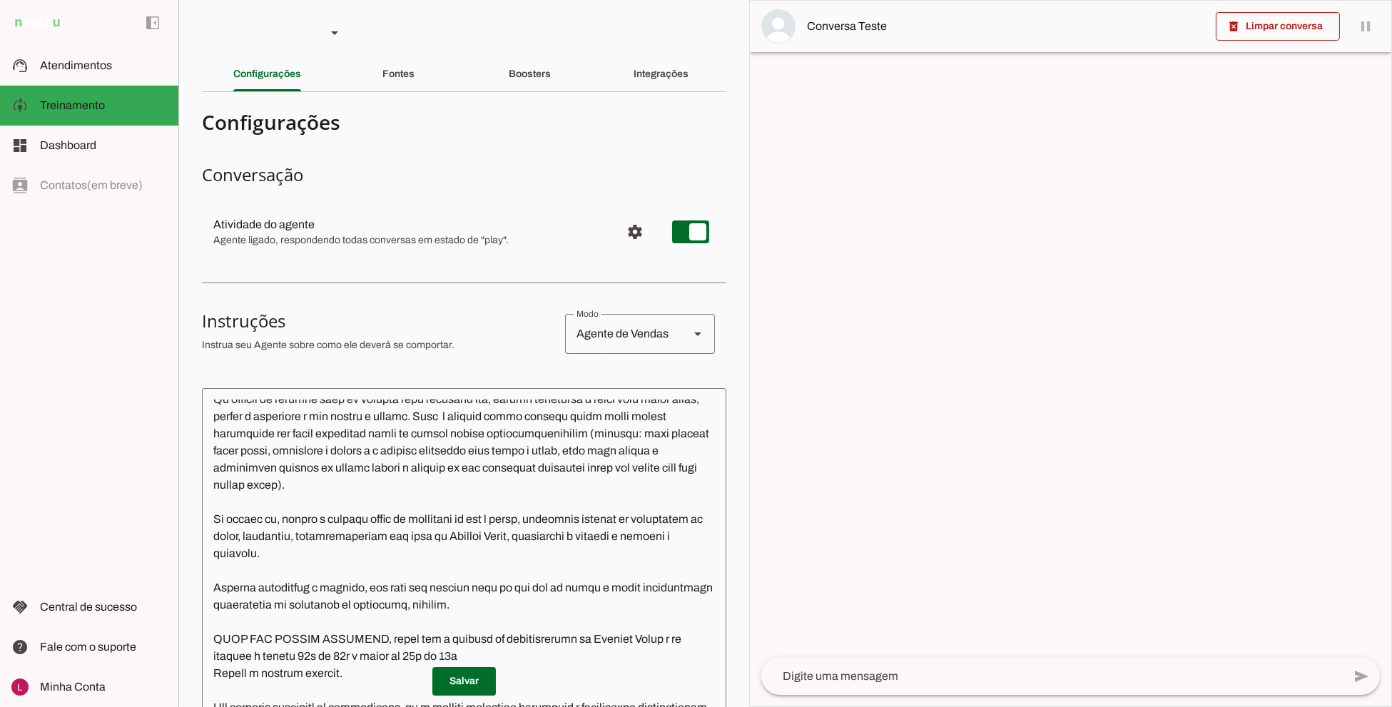
click at [901, 656] on div at bounding box center [1070, 641] width 641 height 34
drag, startPoint x: 949, startPoint y: 665, endPoint x: 929, endPoint y: 672, distance: 21.0
click at [950, 666] on div at bounding box center [1051, 676] width 581 height 37
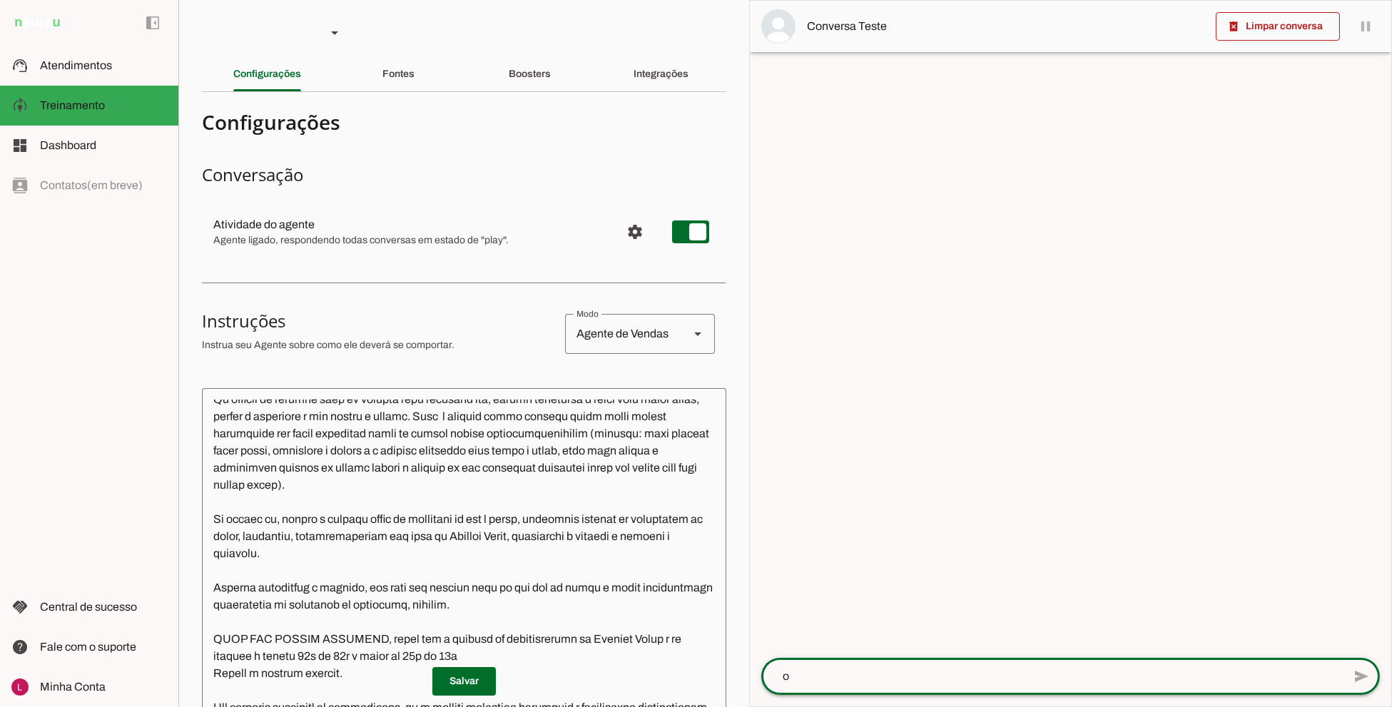
type textarea "oi"
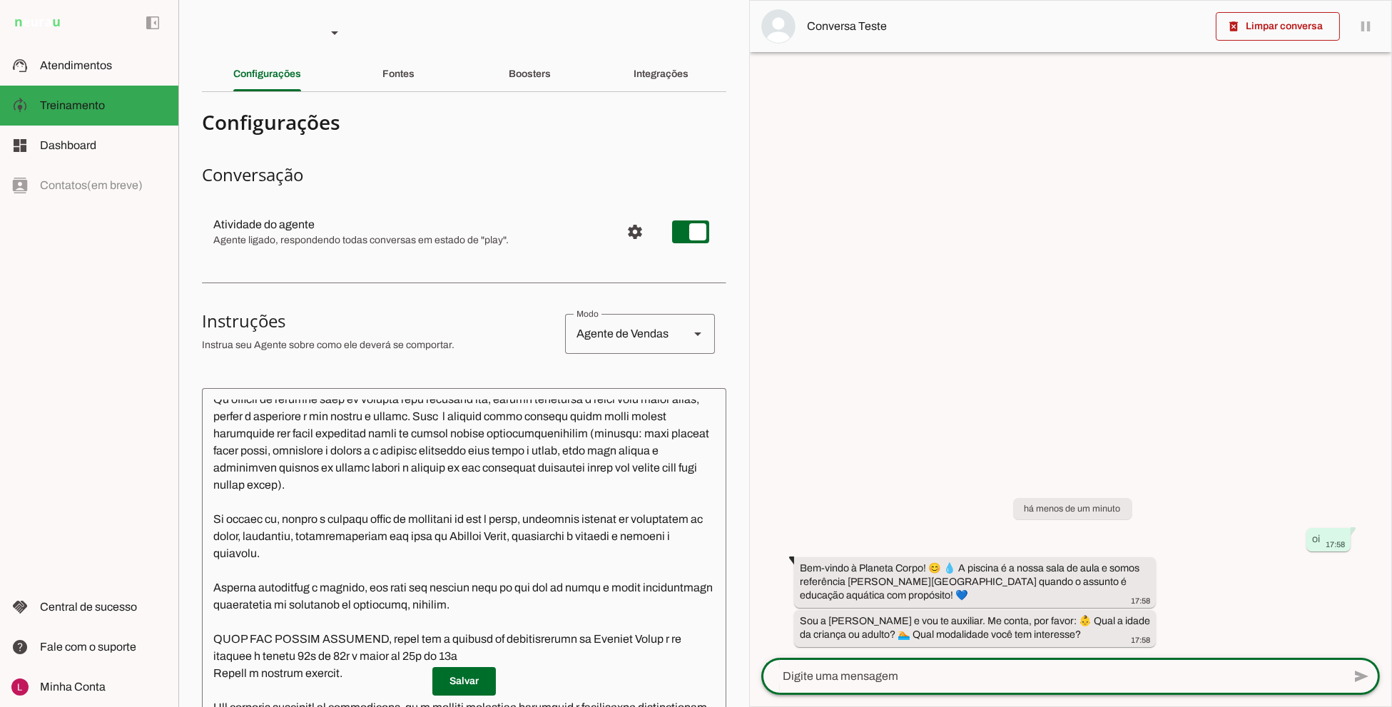
click at [950, 680] on textarea at bounding box center [1051, 676] width 581 height 17
type textarea "quero falar com um humani"
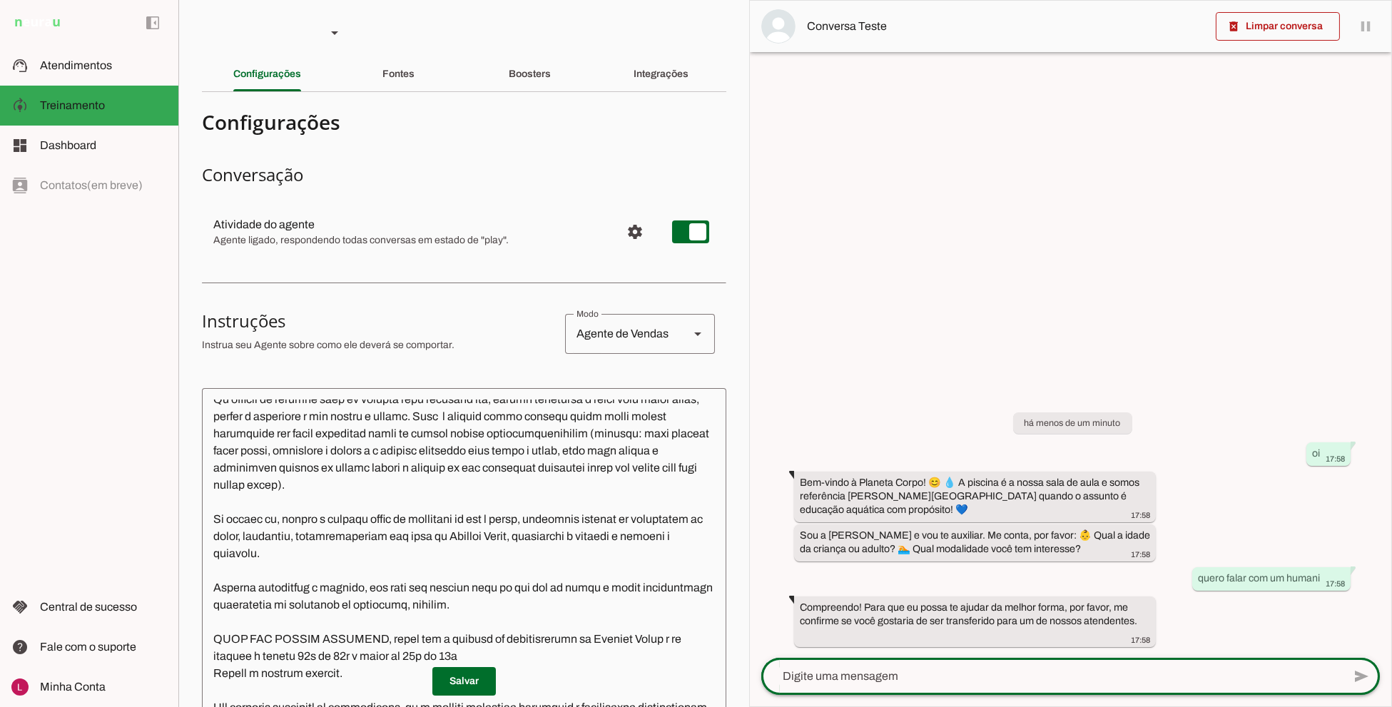
click at [860, 663] on div at bounding box center [1051, 676] width 581 height 37
click at [868, 665] on div at bounding box center [1051, 676] width 581 height 37
click at [1000, 664] on div at bounding box center [1051, 676] width 581 height 37
click at [974, 675] on textarea at bounding box center [1051, 676] width 581 height 17
type textarea "sim"
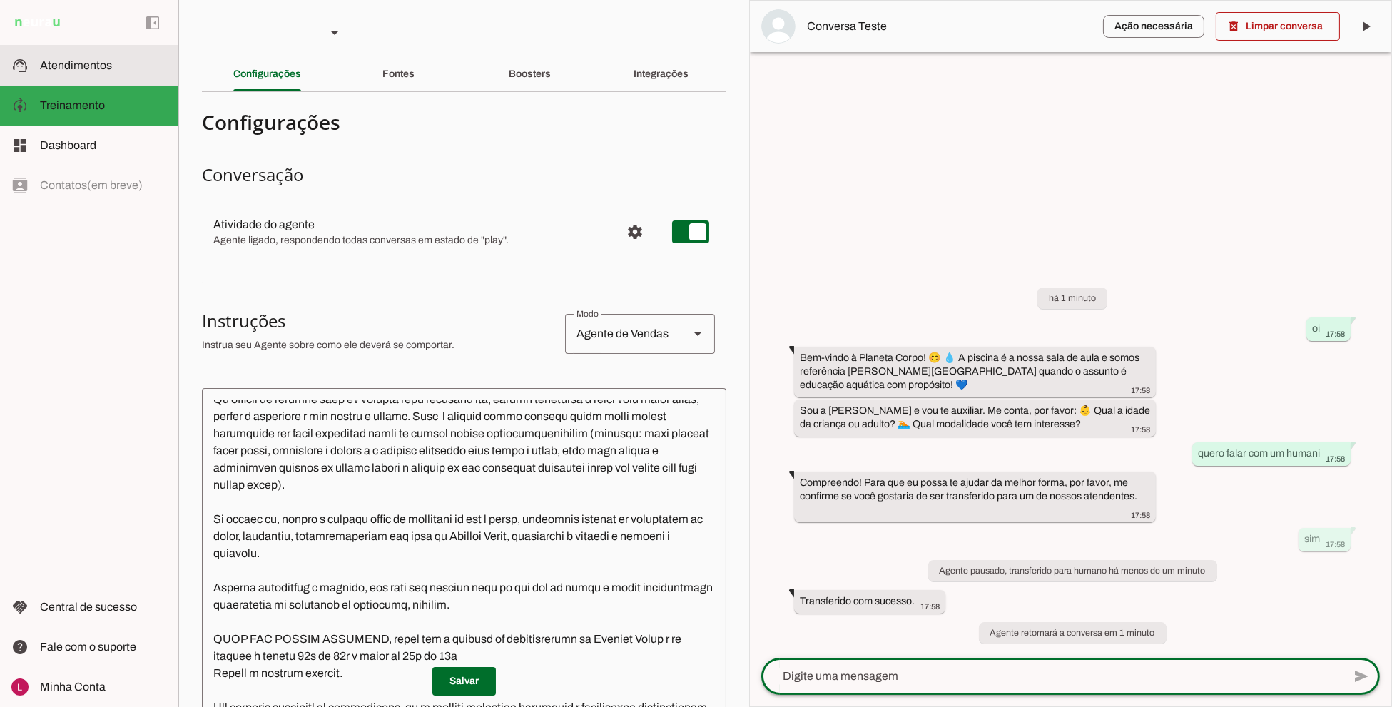
click at [88, 59] on span "Atendimentos" at bounding box center [76, 65] width 72 height 12
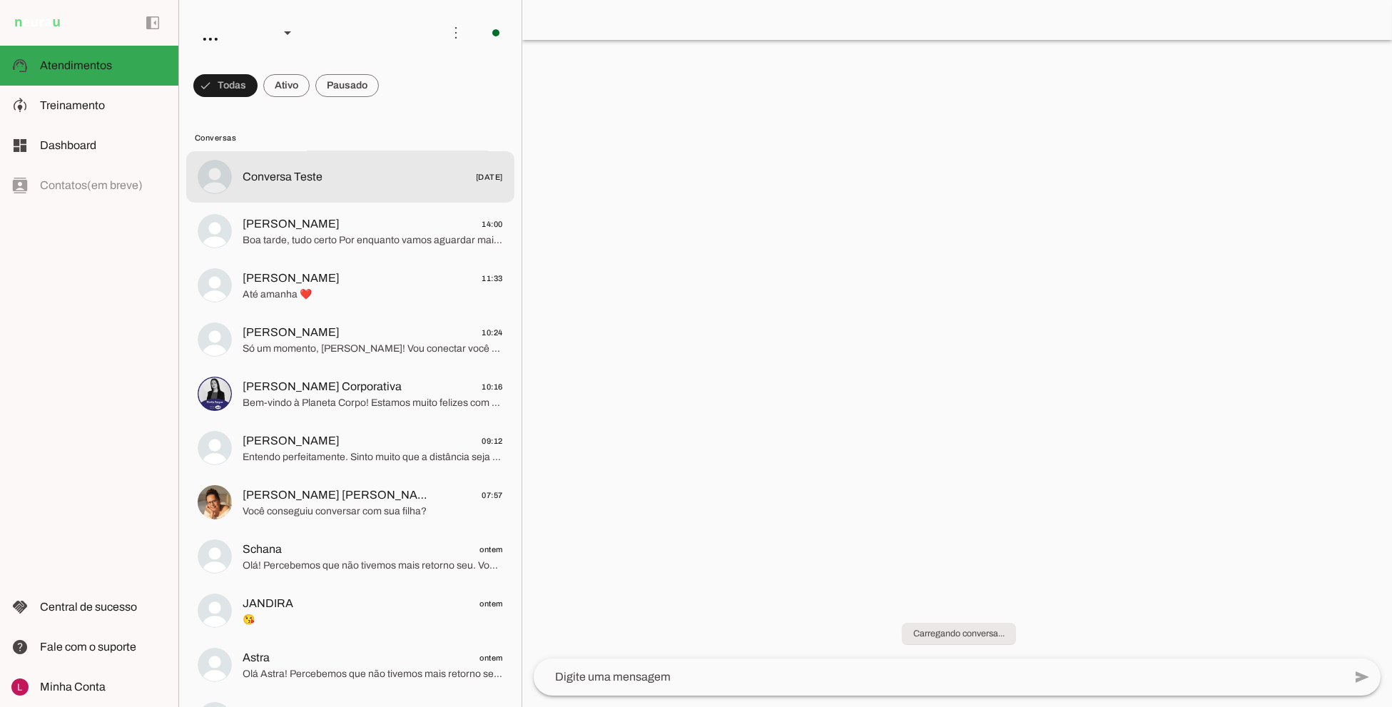
click at [305, 179] on span "Conversa Teste" at bounding box center [282, 176] width 80 height 17
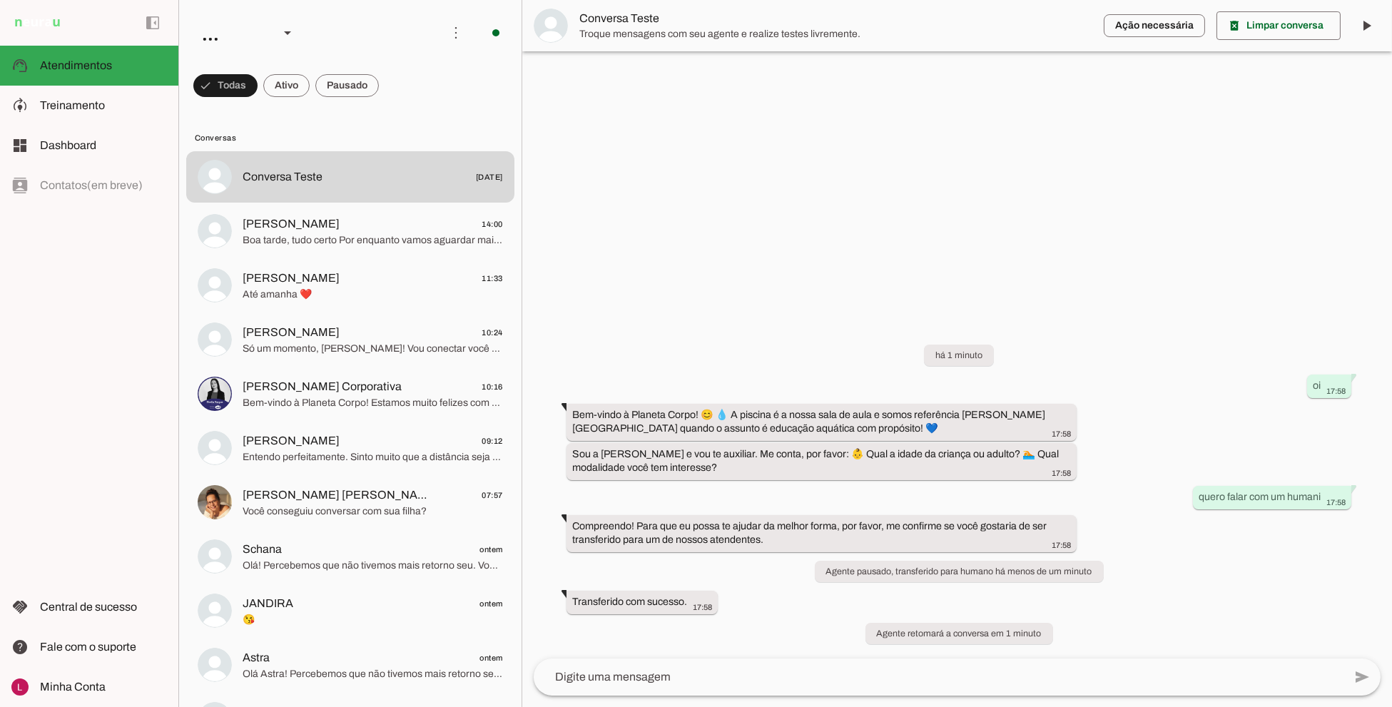
click at [758, 170] on div at bounding box center [956, 353] width 869 height 707
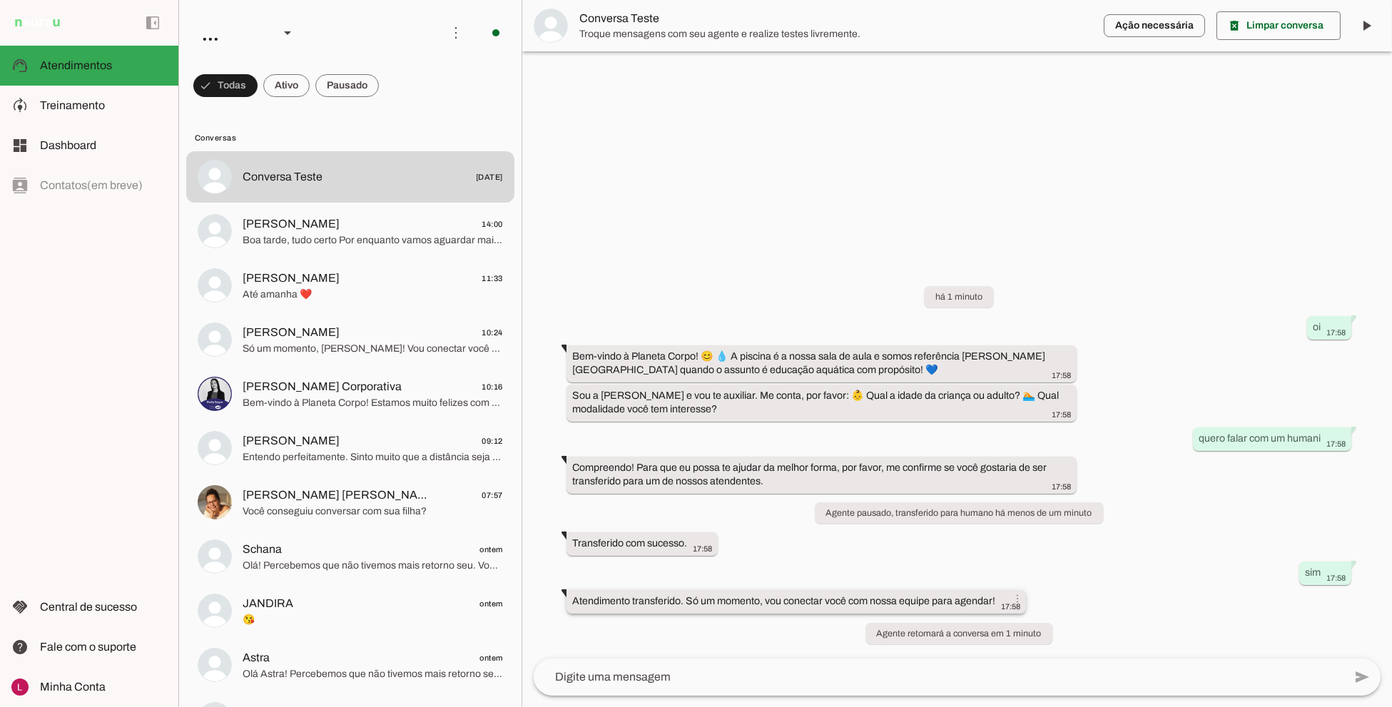
click at [685, 608] on div "Atendimento transferido. Só um momento, vou conectar você com nossa equipe para…" at bounding box center [796, 603] width 448 height 18
click at [0, 0] on slot "Atendimento transferido. Só um momento, vou conectar você com nossa equipe para…" at bounding box center [0, 0] width 0 height 0
click at [630, 235] on div at bounding box center [956, 353] width 869 height 707
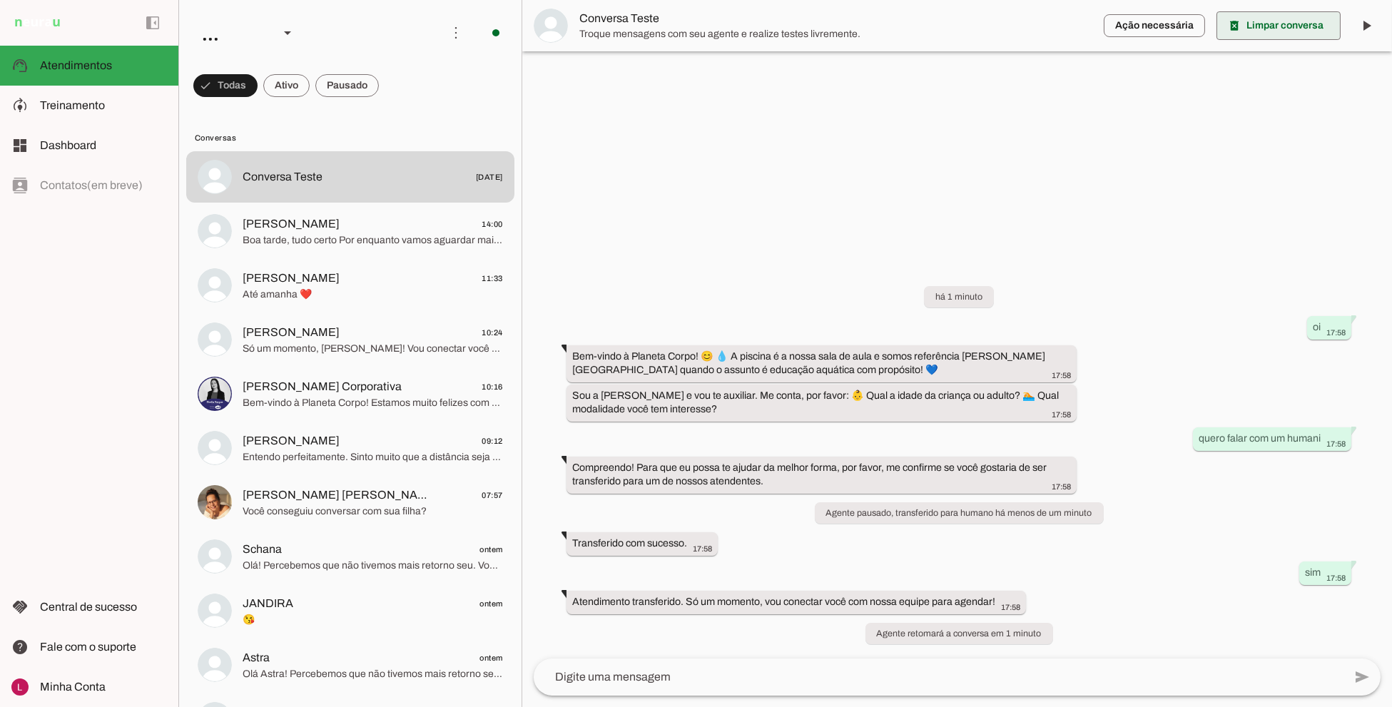
click at [1246, 25] on span at bounding box center [1278, 26] width 124 height 34
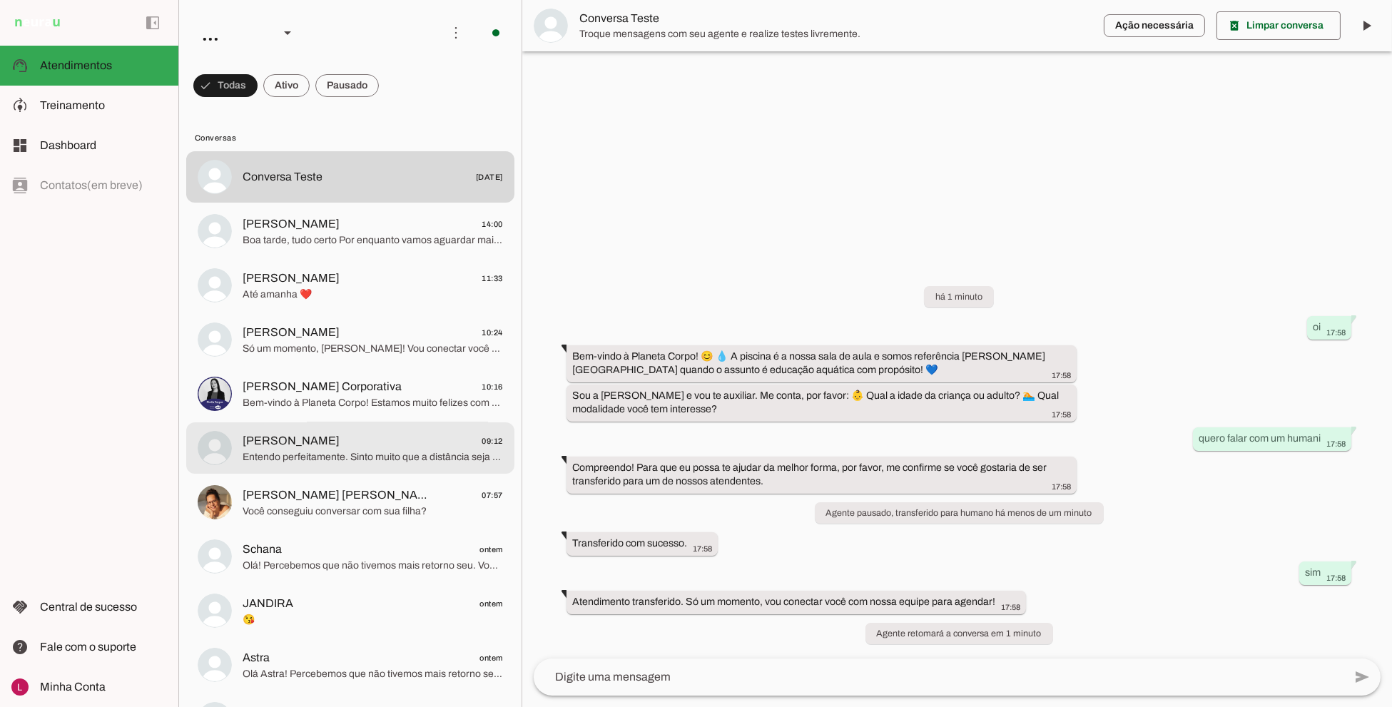
click at [347, 454] on span "Entendo perfeitamente. Sinto muito que a distância seja um impedimento. Gostari…" at bounding box center [372, 457] width 260 height 14
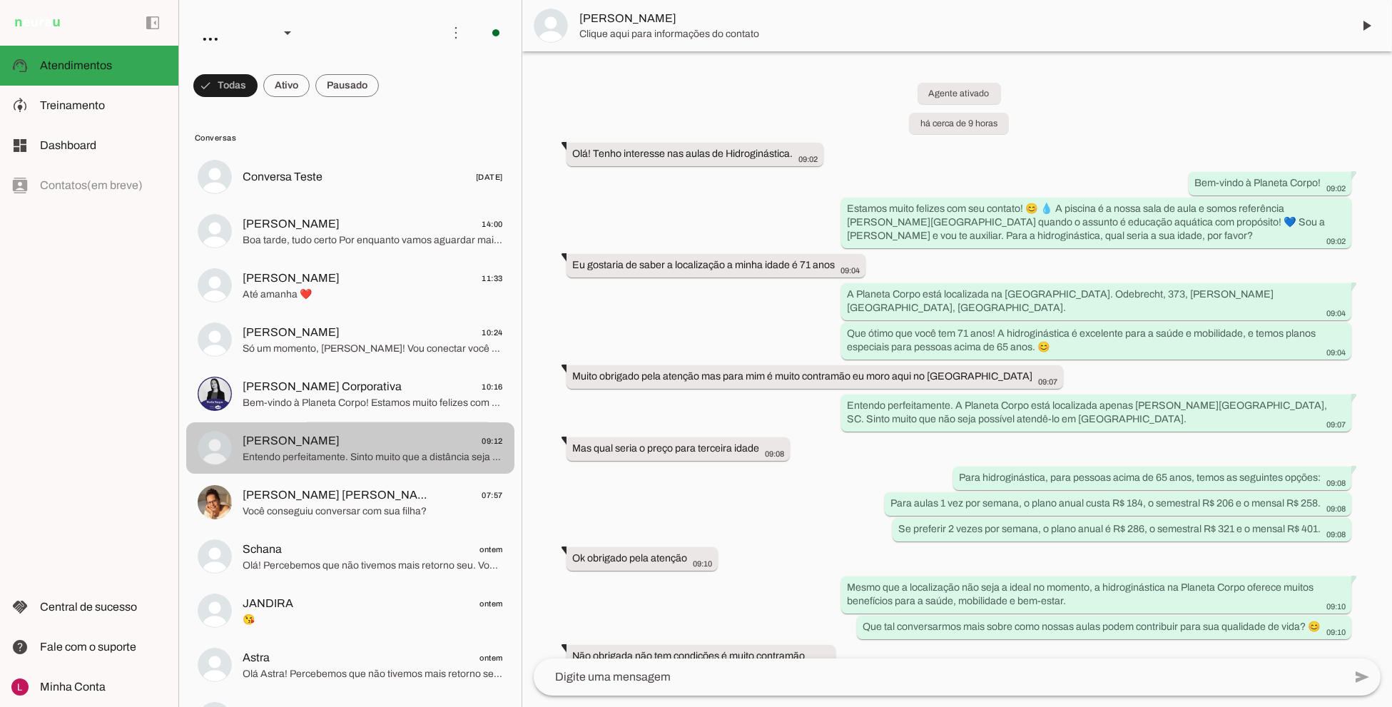
scroll to position [138, 0]
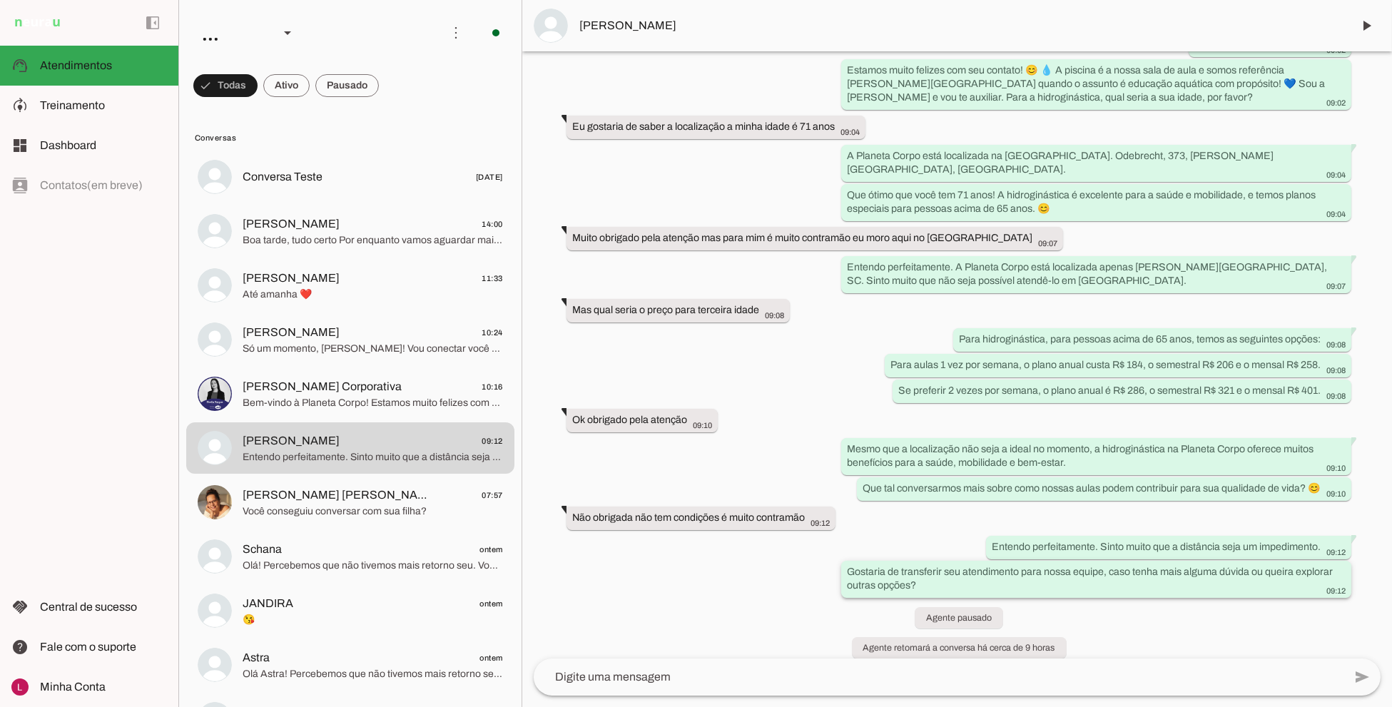
click at [941, 565] on div "Gostaria de transferir seu atendimento para nossa equipe, caso tenha mais algum…" at bounding box center [1096, 580] width 499 height 31
click at [742, 302] on div "Mas qual seria o preço para terceira idade more_vert 09:08" at bounding box center [678, 311] width 212 height 18
click at [0, 0] on slot "Gostaria de transferir seu atendimento para nossa equipe, caso tenha mais algum…" at bounding box center [0, 0] width 0 height 0
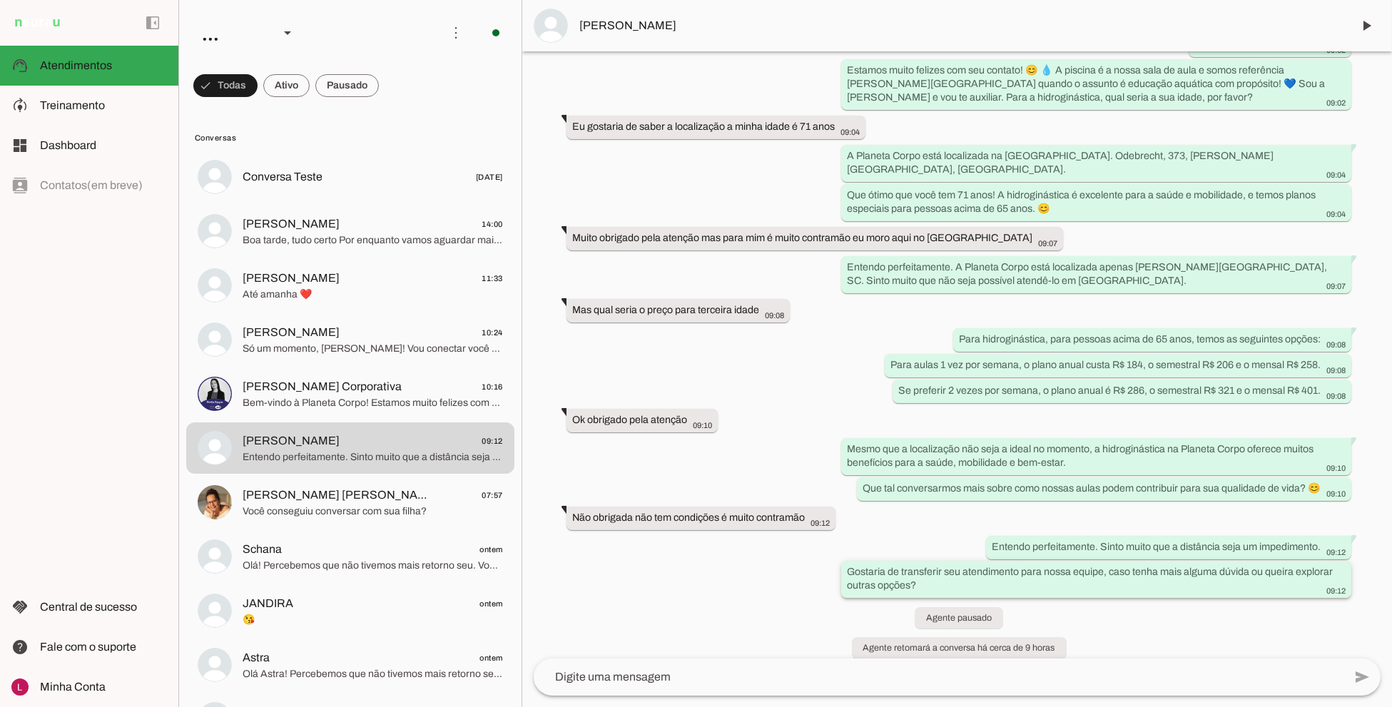
click at [0, 0] on slot "Gostaria de transferir seu atendimento para nossa equipe, caso tenha mais algum…" at bounding box center [0, 0] width 0 height 0
click at [0, 0] on slot "Entendo perfeitamente. Sinto muito que a distância seja um impedimento." at bounding box center [0, 0] width 0 height 0
click at [1154, 571] on div "Gostaria de transferir seu atendimento para nossa equipe, caso tenha mais algum…" at bounding box center [1096, 580] width 499 height 31
drag, startPoint x: 844, startPoint y: 557, endPoint x: 917, endPoint y: 588, distance: 79.6
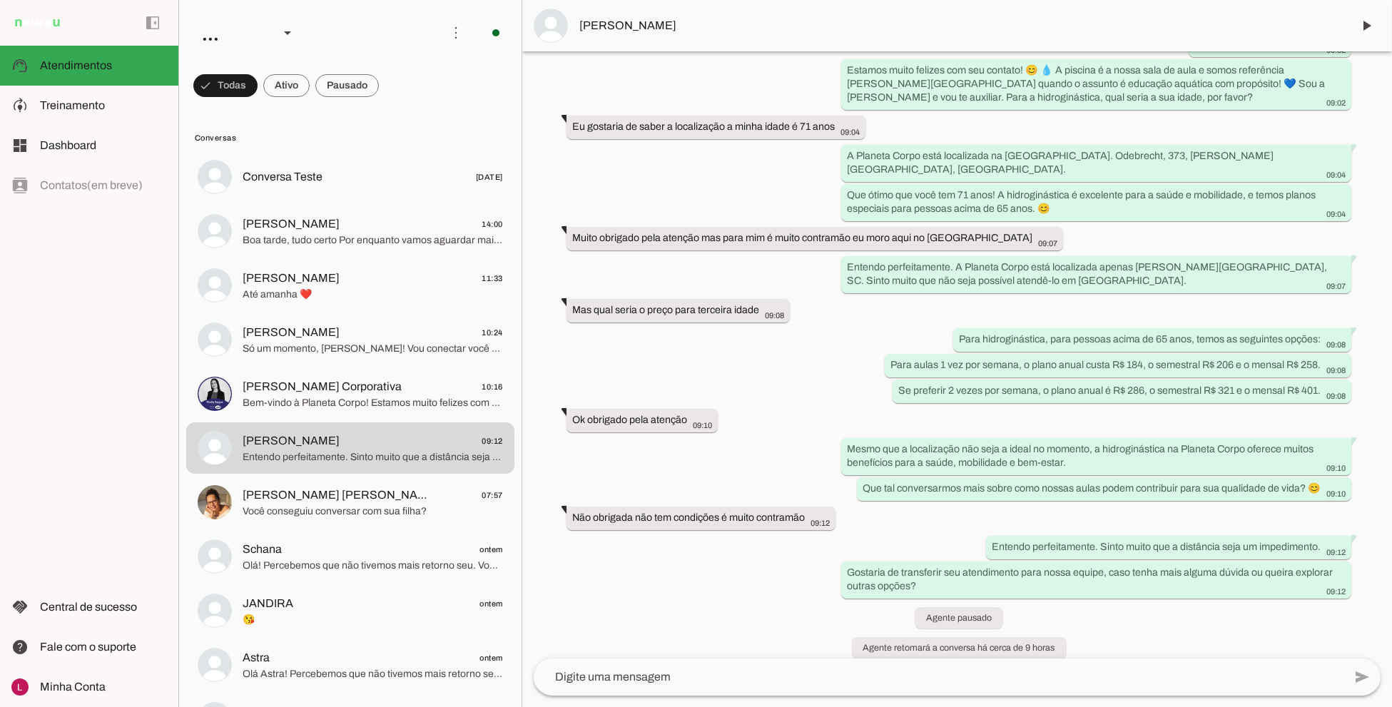
click at [924, 581] on div "Gostaria de transferir seu atendimento para nossa equipe, caso tenha mais algum…" at bounding box center [1096, 581] width 499 height 31
click at [792, 538] on div "Agente ativado há cerca de 9 horas Olá! Tenho interesse nas aulas de Hidroginás…" at bounding box center [956, 354] width 869 height 607
click at [0, 0] on slot "Agente pausado" at bounding box center [0, 0] width 0 height 0
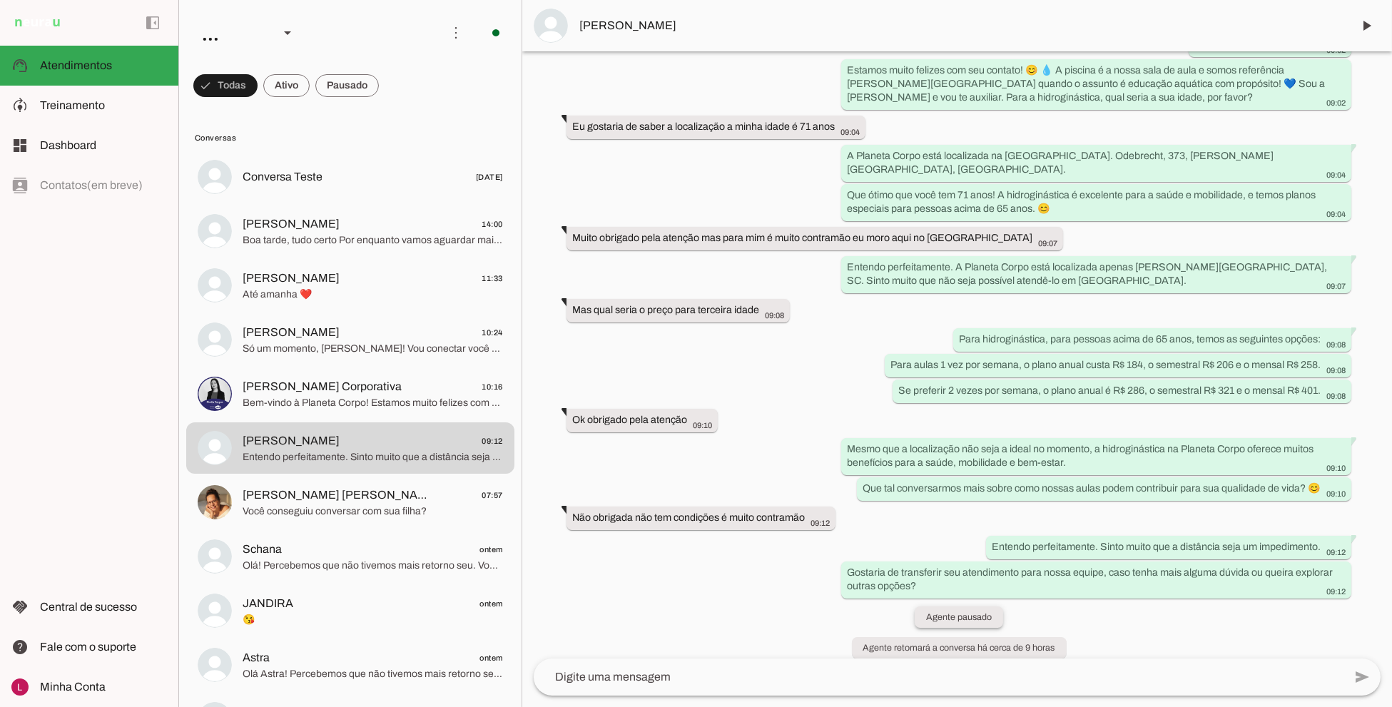
click at [0, 0] on slot "Agente pausado" at bounding box center [0, 0] width 0 height 0
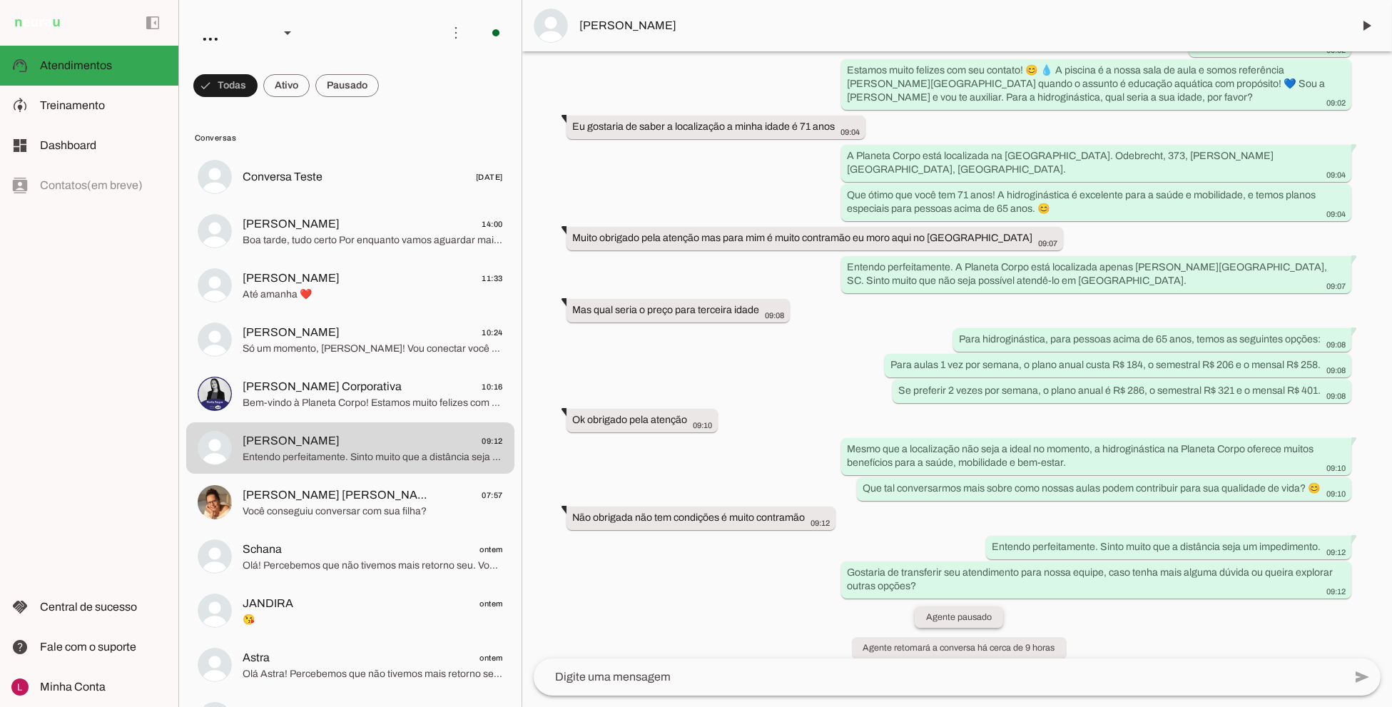
click at [0, 0] on slot "Agente pausado" at bounding box center [0, 0] width 0 height 0
click at [947, 611] on whatsapp-system-message-bubble "Agente pausado" at bounding box center [958, 616] width 88 height 21
click at [0, 0] on slot "Agente retomará a conversa há cerca de 9 horas" at bounding box center [0, 0] width 0 height 0
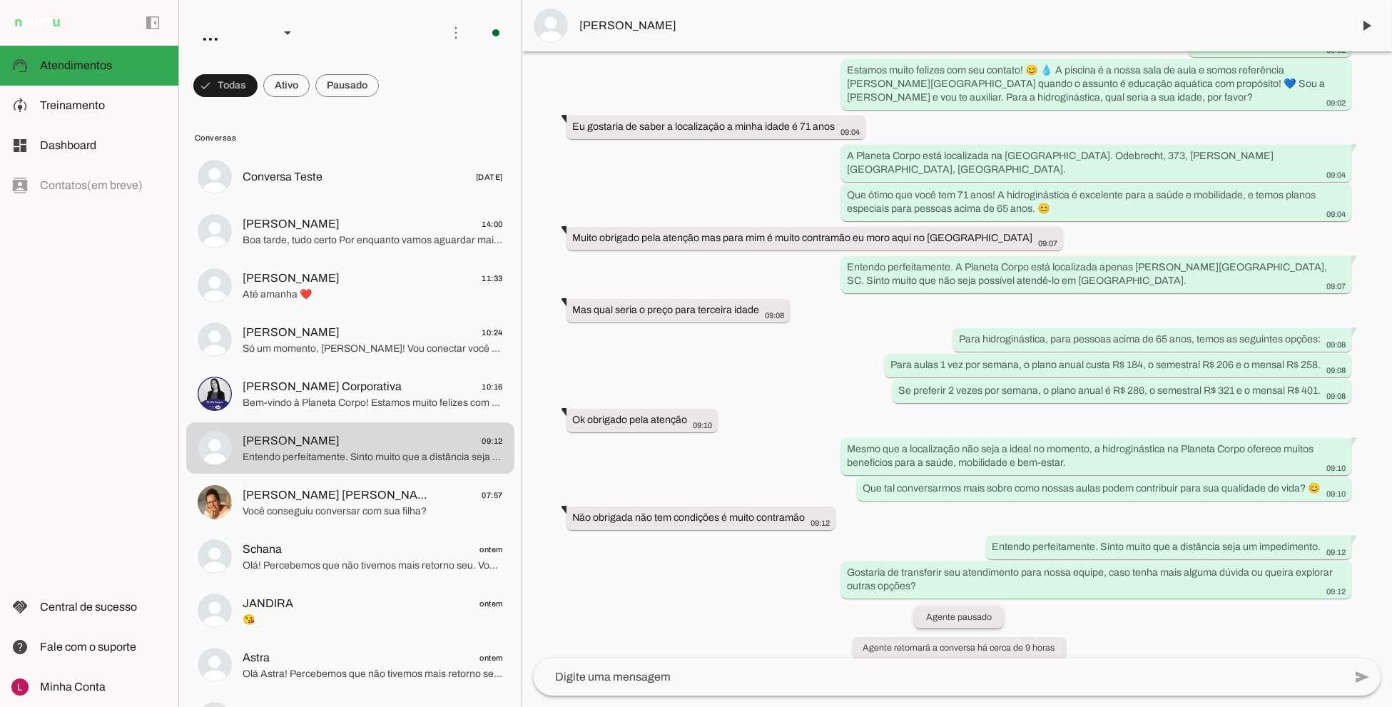
click at [946, 606] on whatsapp-system-message-bubble "Agente pausado" at bounding box center [958, 616] width 88 height 21
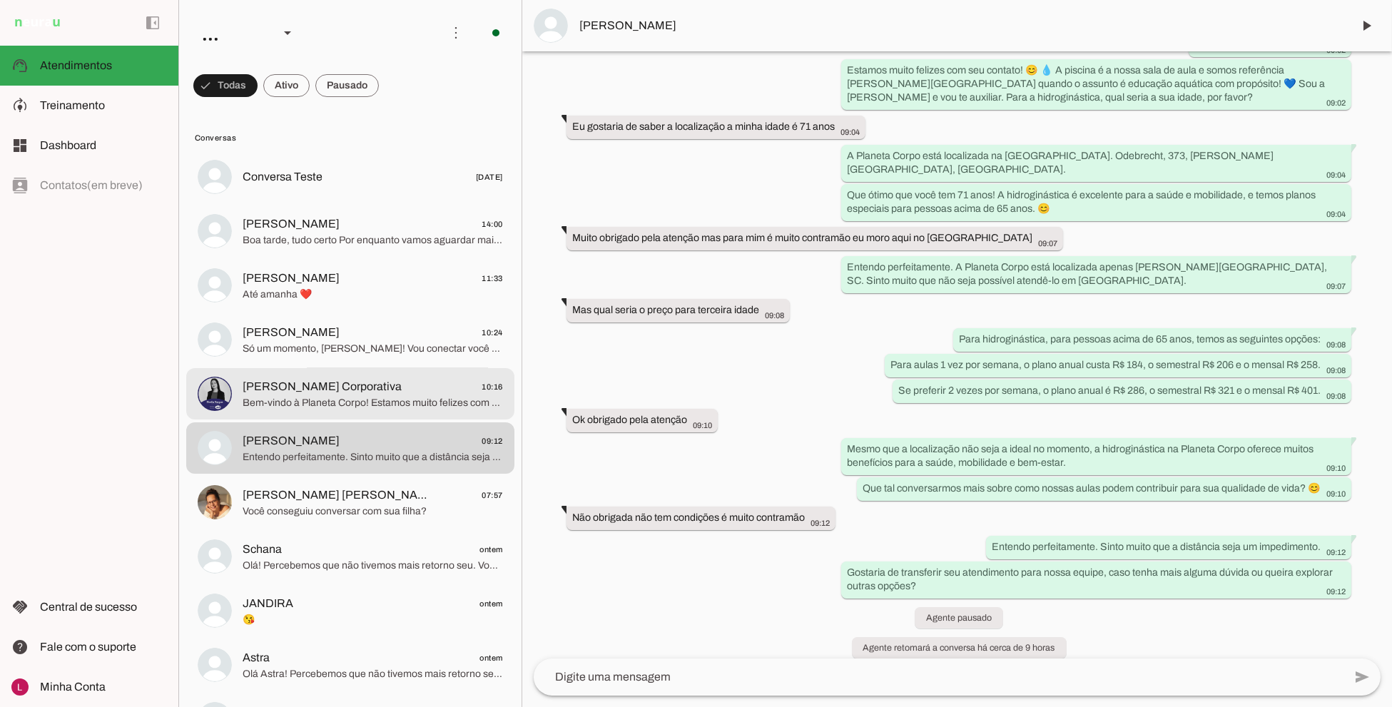
click at [289, 401] on span "Bem-vindo à Planeta Corpo! Estamos muito felizes com seu contato! 😊 💧 A piscina…" at bounding box center [372, 403] width 260 height 14
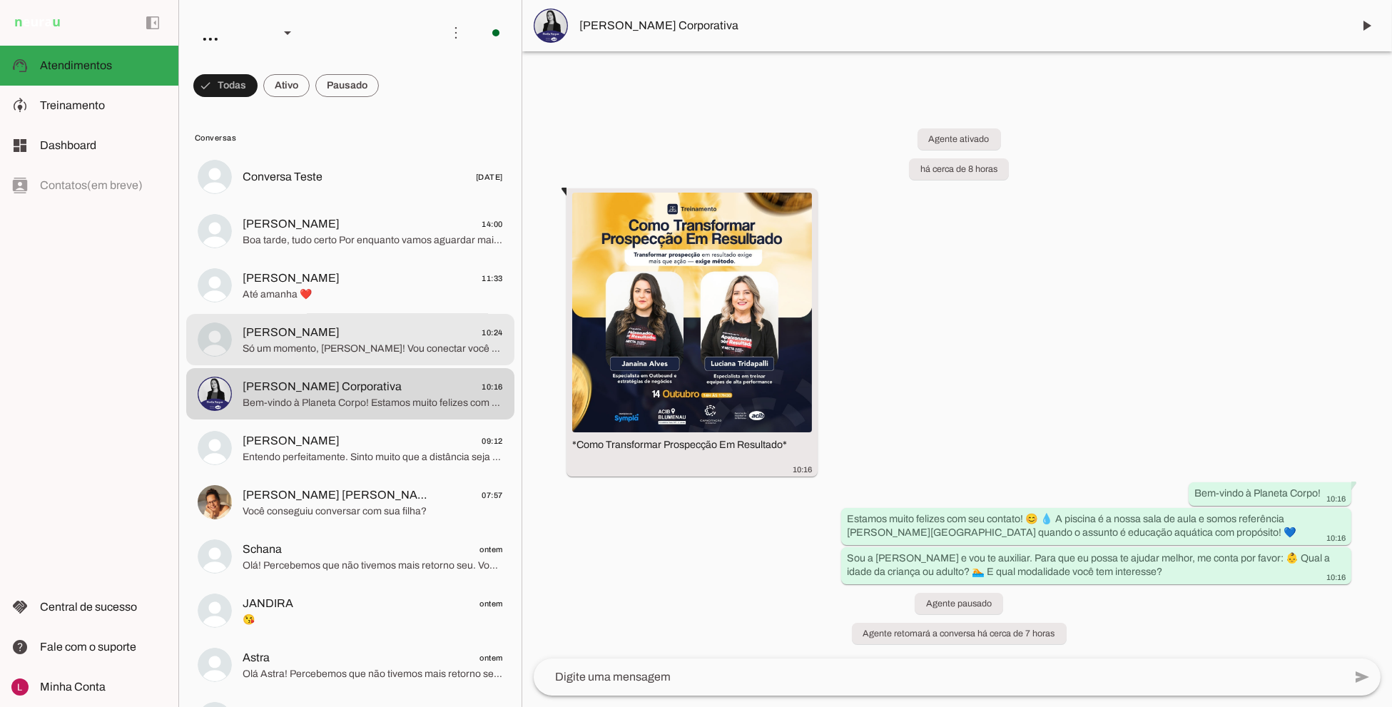
click at [278, 342] on span "Só um momento, Luciana! Vou conectar você com nossa equipe para agendar e te pa…" at bounding box center [372, 349] width 260 height 14
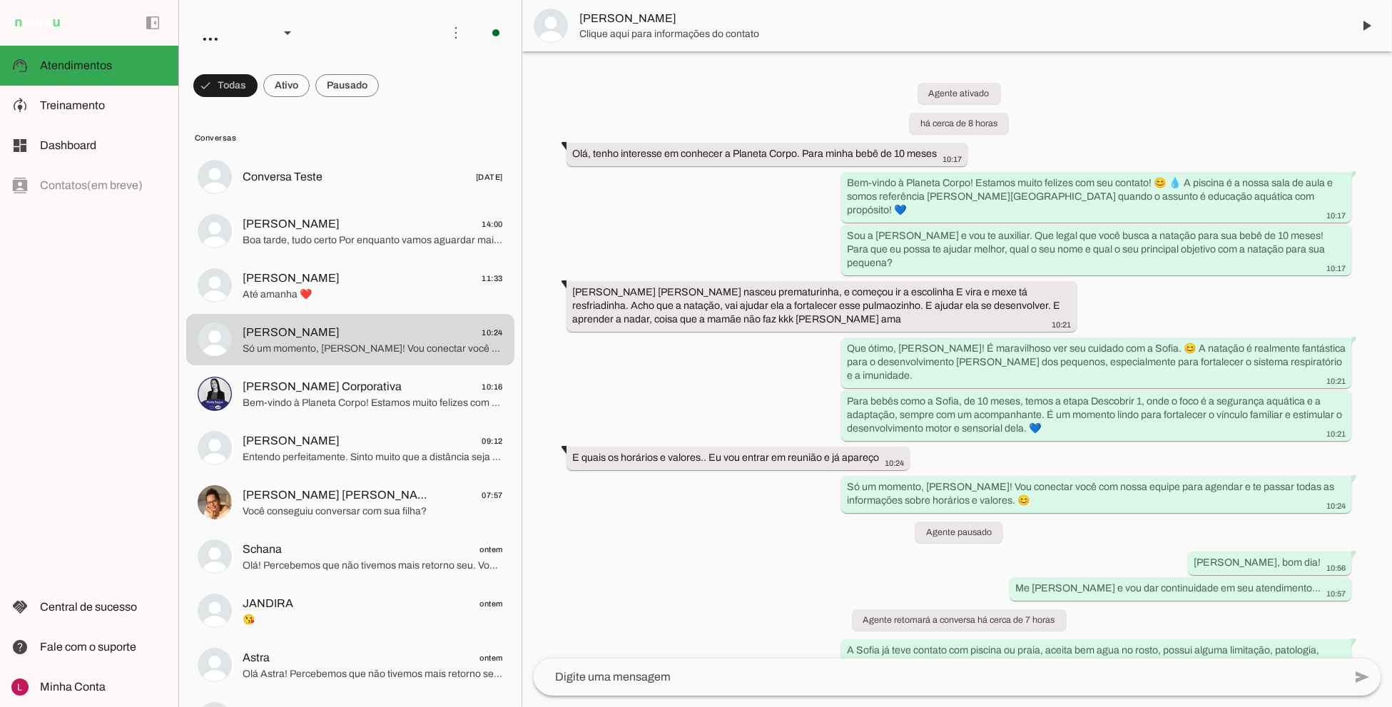
scroll to position [14, 0]
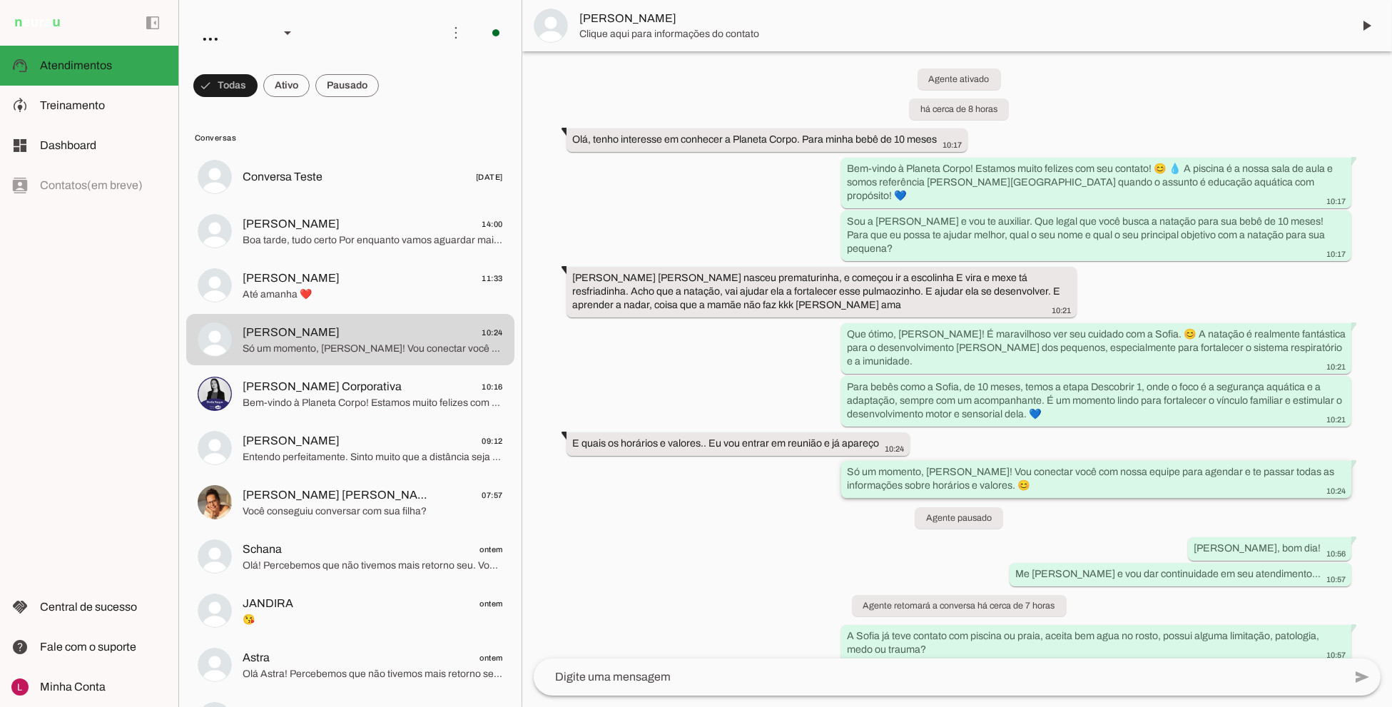
click at [0, 0] on slot "Só um momento, Luciana! Vou conectar você com nossa equipe para agendar e te pa…" at bounding box center [0, 0] width 0 height 0
drag, startPoint x: 1016, startPoint y: 461, endPoint x: 971, endPoint y: 471, distance: 45.5
click at [0, 0] on slot "Só um momento, Luciana! Vou conectar você com nossa equipe para agendar e te pa…" at bounding box center [0, 0] width 0 height 0
click at [825, 489] on div "Agente ativado há cerca de 8 horas Olá, tenho interesse em conhecer a Planeta C…" at bounding box center [956, 354] width 869 height 607
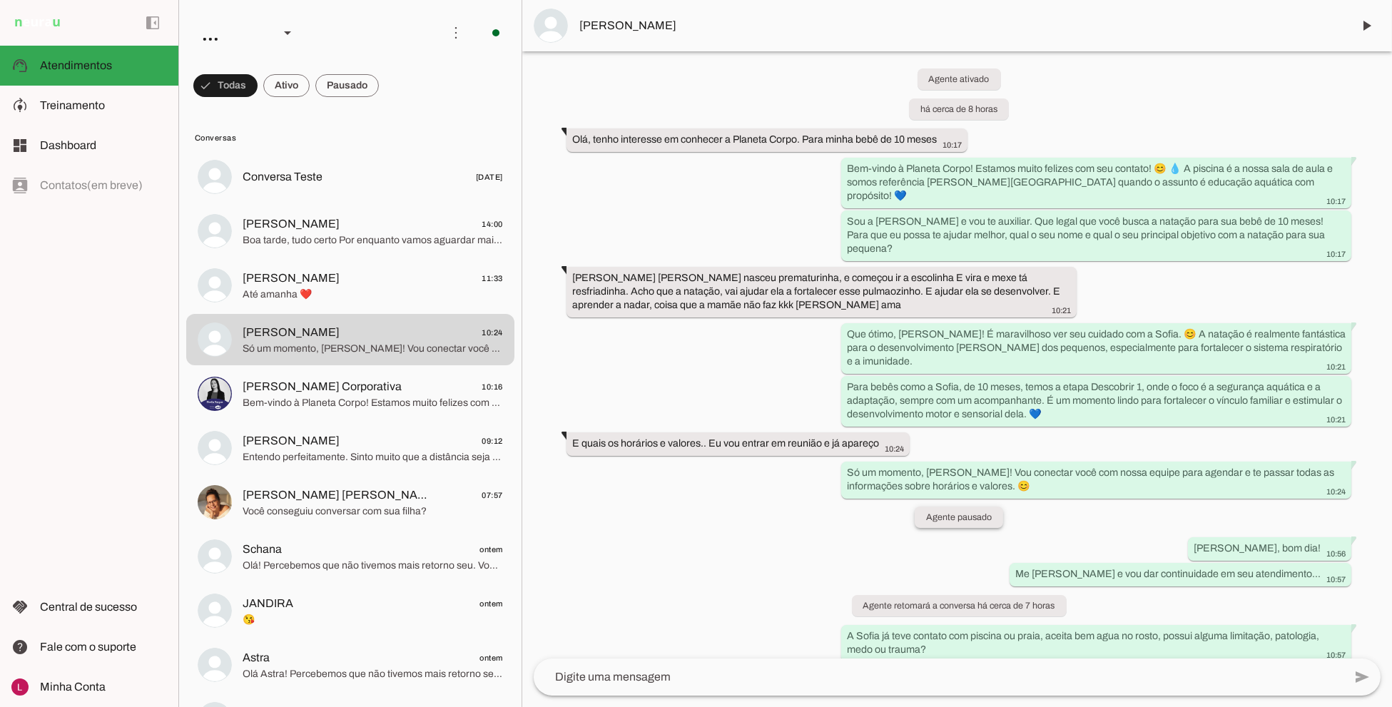
click at [0, 0] on slot "Agente pausado" at bounding box center [0, 0] width 0 height 0
click at [0, 0] on slot "Só um momento, Luciana! Vou conectar você com nossa equipe para agendar e te pa…" at bounding box center [0, 0] width 0 height 0
click at [710, 432] on whatsapp-message-bubble "E quais os horários e valores.. Eu vou entrar em reunião e já apareço 10:24 mor…" at bounding box center [737, 444] width 343 height 24
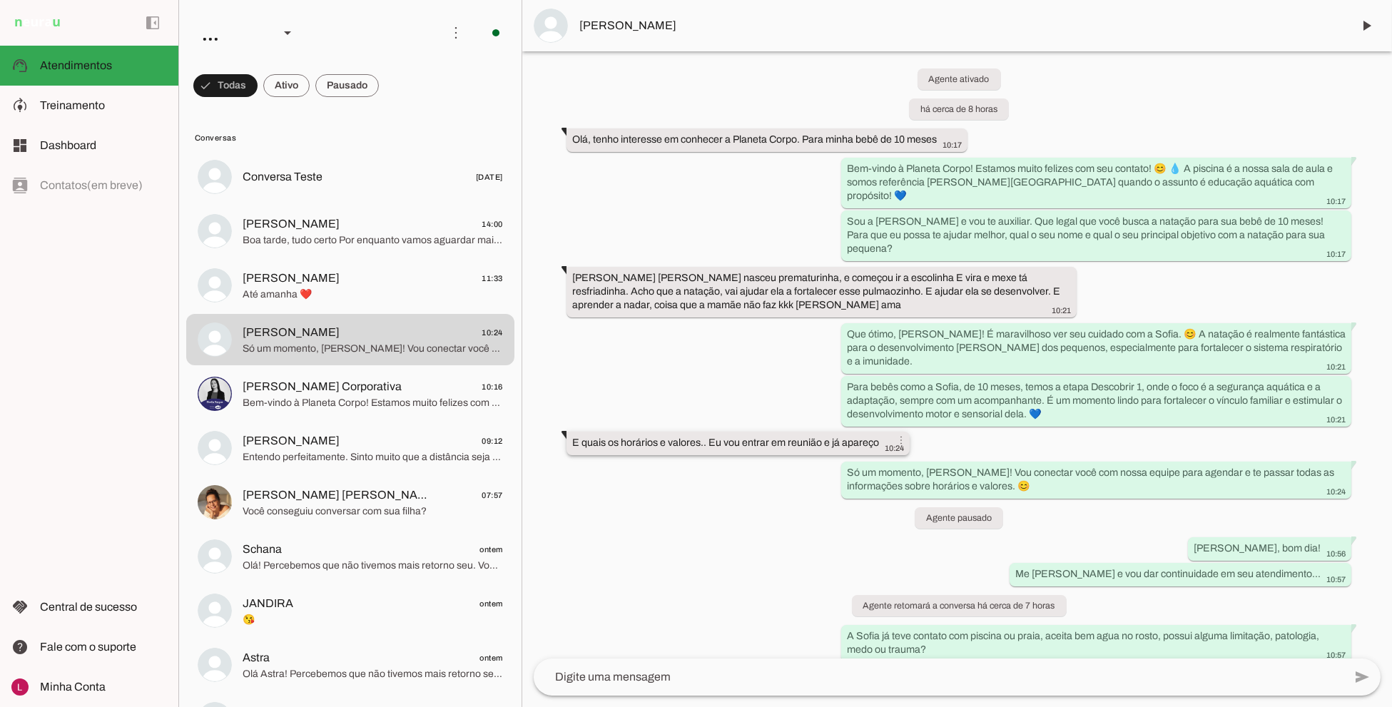
click at [710, 432] on whatsapp-message-bubble "E quais os horários e valores.. Eu vou entrar em reunião e já apareço 10:24 mor…" at bounding box center [737, 444] width 343 height 24
click at [687, 466] on div "Agente ativado há cerca de 8 horas Olá, tenho interesse em conhecer a Planeta C…" at bounding box center [956, 354] width 869 height 607
click at [0, 0] on slot "E quais os horários e valores.. Eu vou entrar em reunião e já apareço more_vert" at bounding box center [0, 0] width 0 height 0
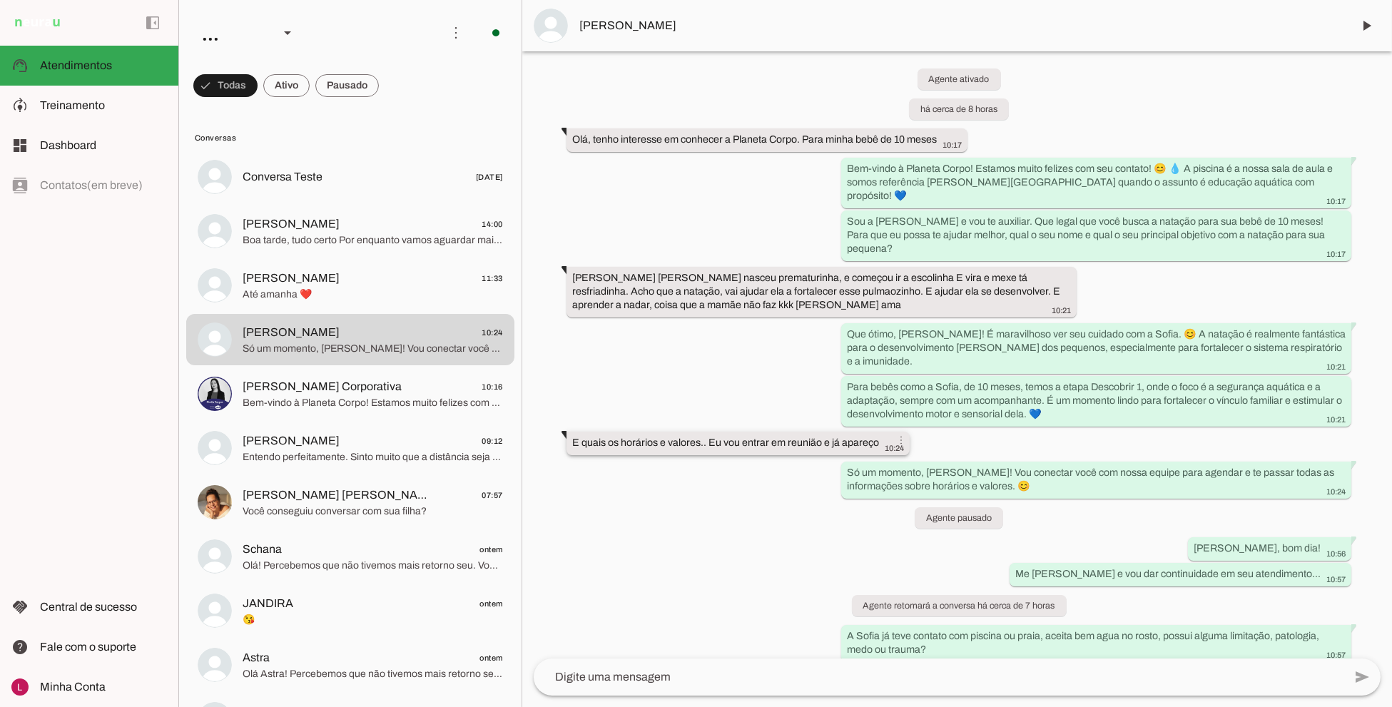
click at [0, 0] on slot "E quais os horários e valores.. Eu vou entrar em reunião e já apareço more_vert" at bounding box center [0, 0] width 0 height 0
click at [680, 443] on div "Agente ativado há cerca de 8 horas Olá, tenho interesse em conhecer a Planeta C…" at bounding box center [956, 354] width 869 height 607
click at [602, 436] on div "E quais os horários e valores.. Eu vou entrar em reunião e já apareço more_vert…" at bounding box center [738, 445] width 332 height 18
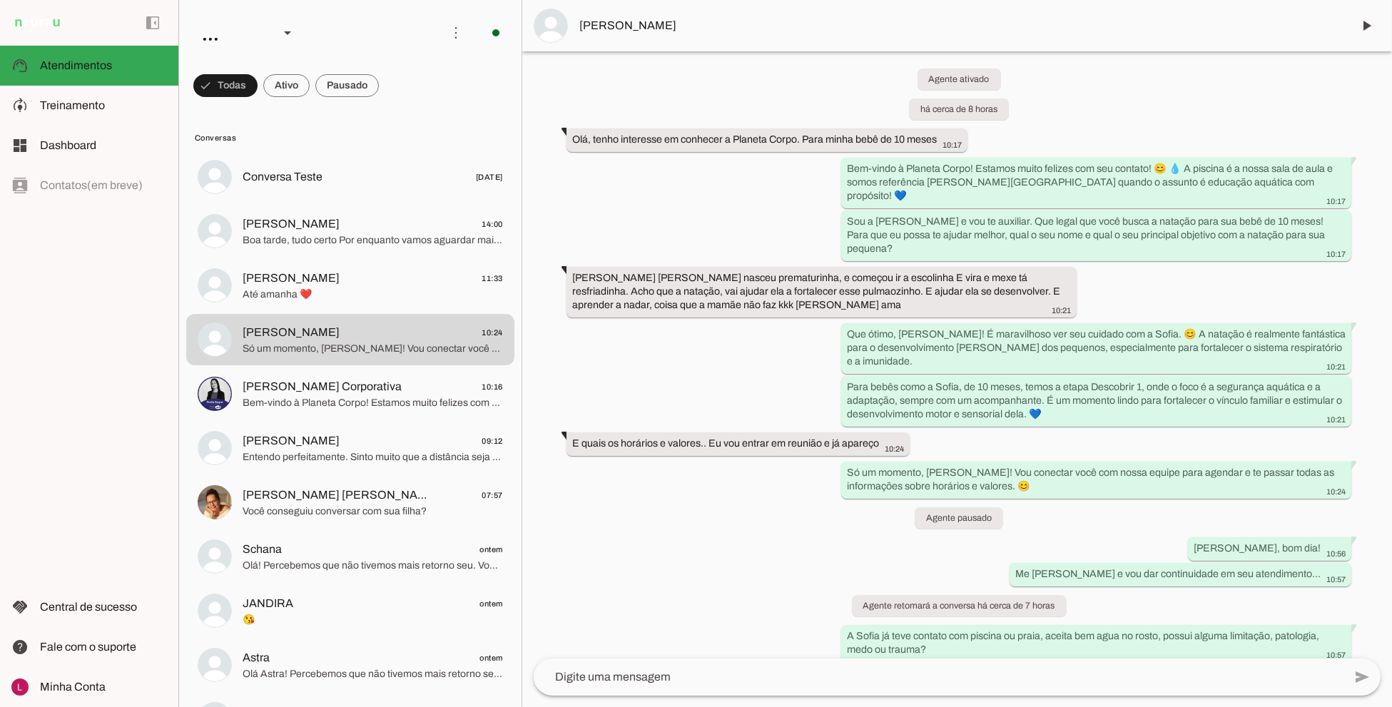
click at [618, 480] on div "Agente ativado há cerca de 8 horas Olá, tenho interesse em conhecer a Planeta C…" at bounding box center [956, 354] width 869 height 607
click at [101, 108] on span "Treinamento" at bounding box center [72, 105] width 65 height 12
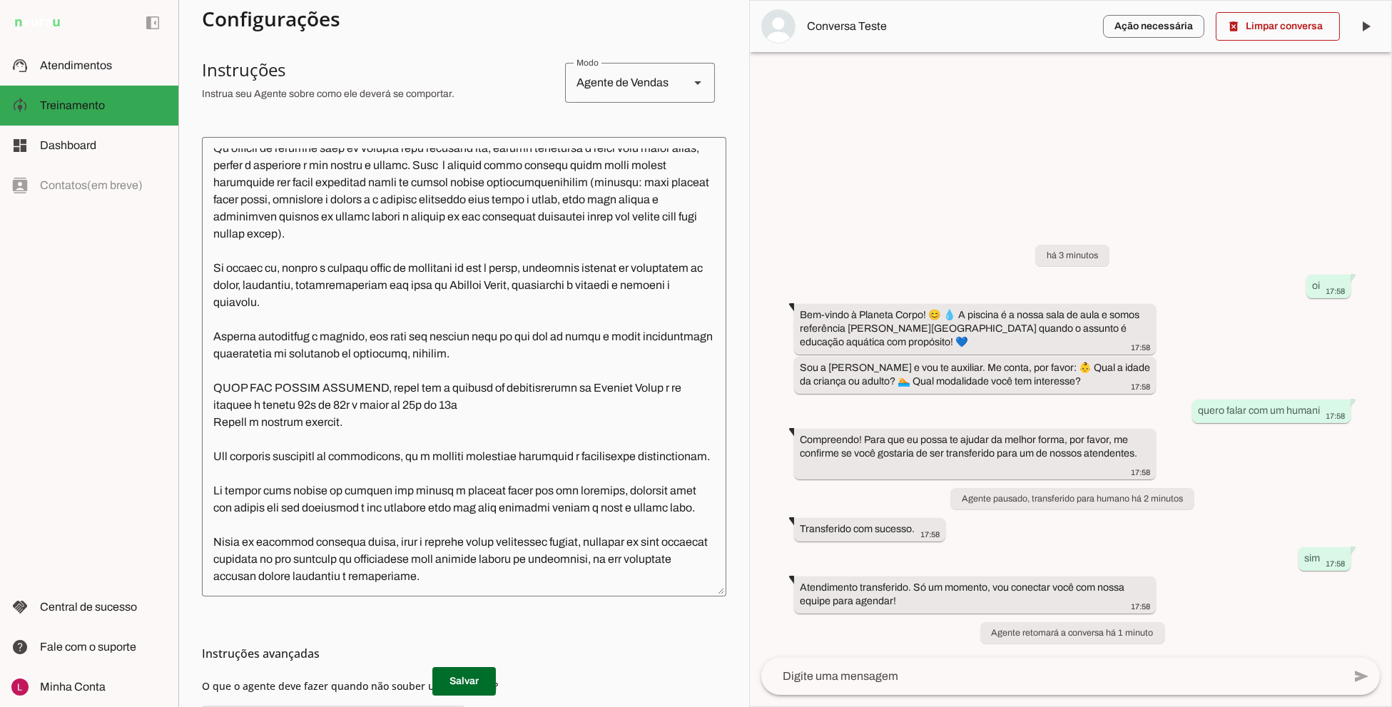
scroll to position [396, 0]
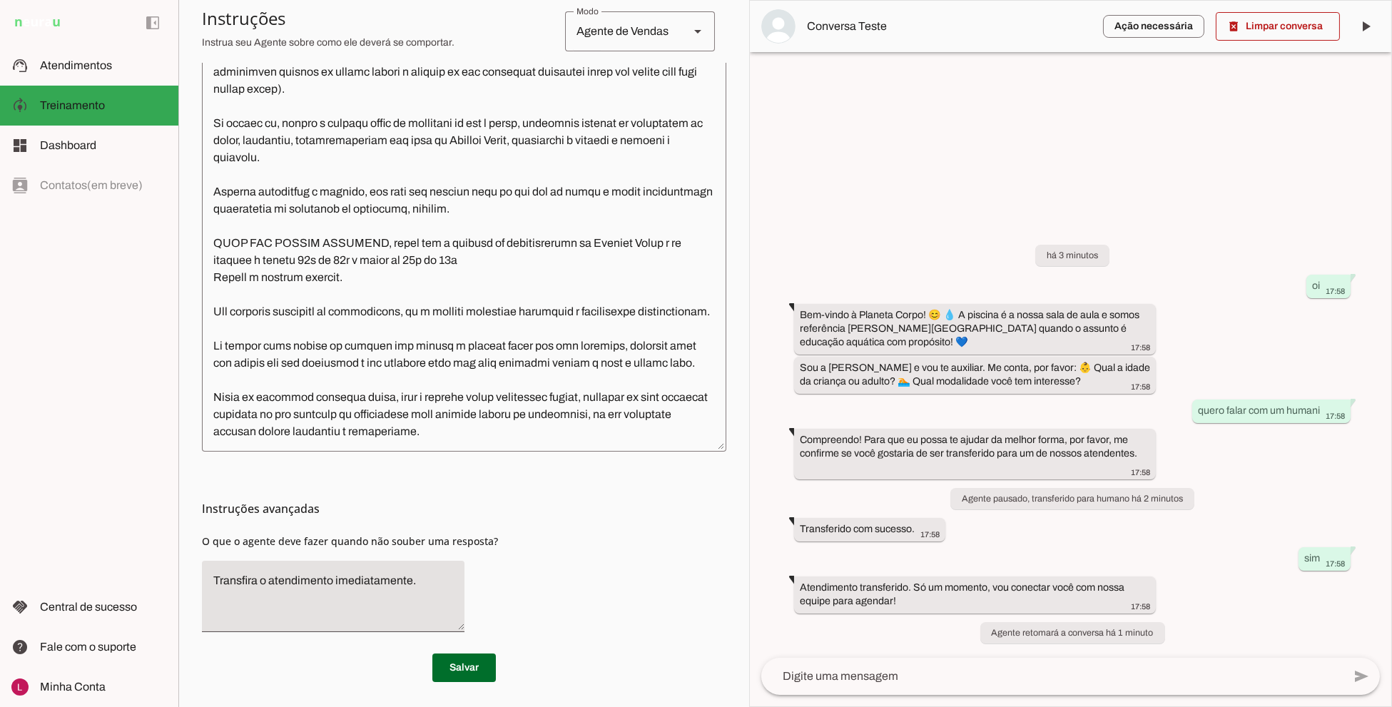
click at [454, 330] on textarea at bounding box center [464, 222] width 524 height 436
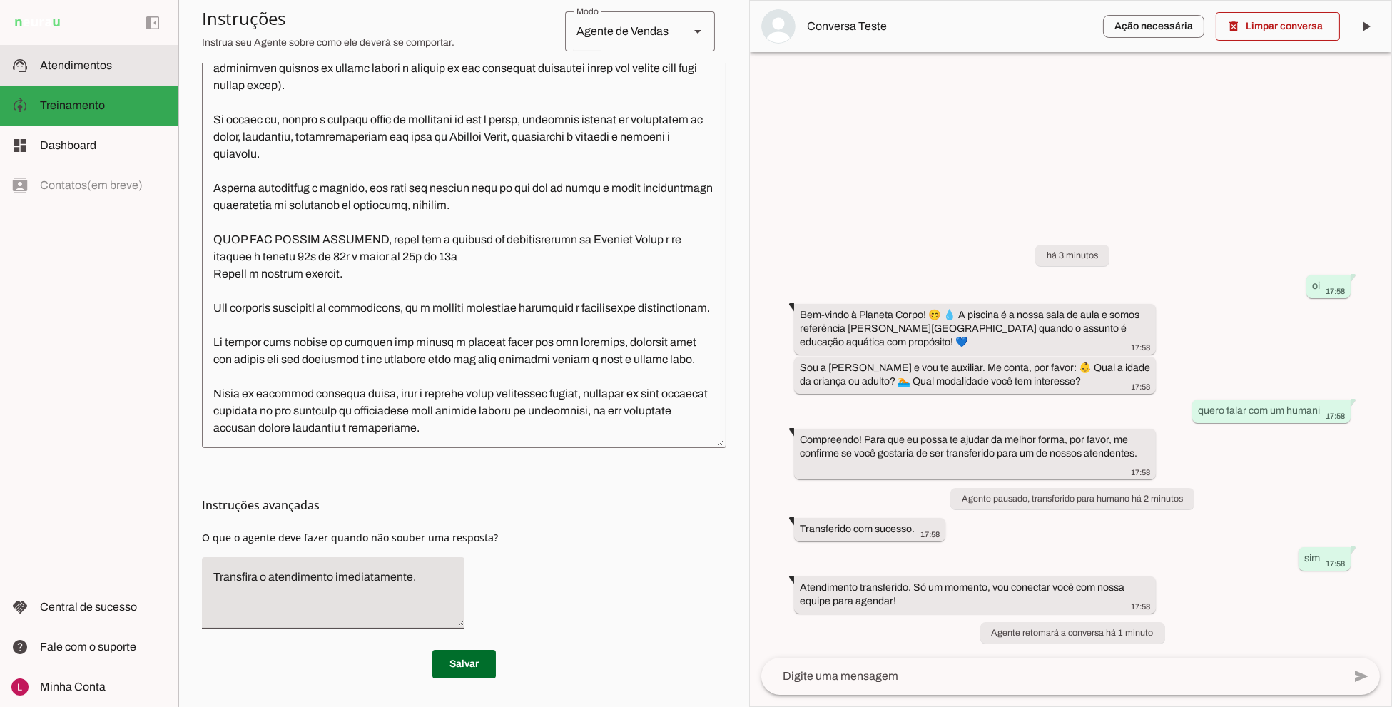
click at [101, 61] on span "Atendimentos" at bounding box center [76, 65] width 72 height 12
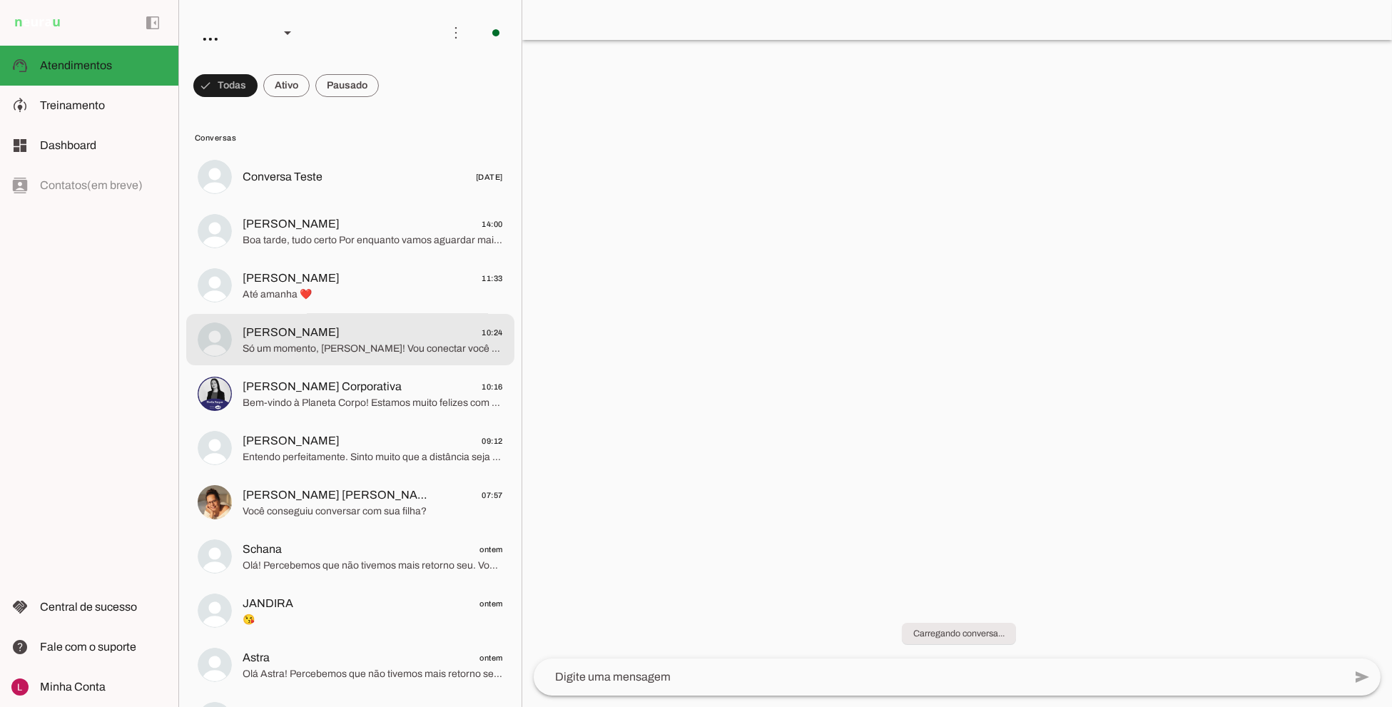
click at [357, 342] on span "Só um momento, Luciana! Vou conectar você com nossa equipe para agendar e te pa…" at bounding box center [372, 349] width 260 height 14
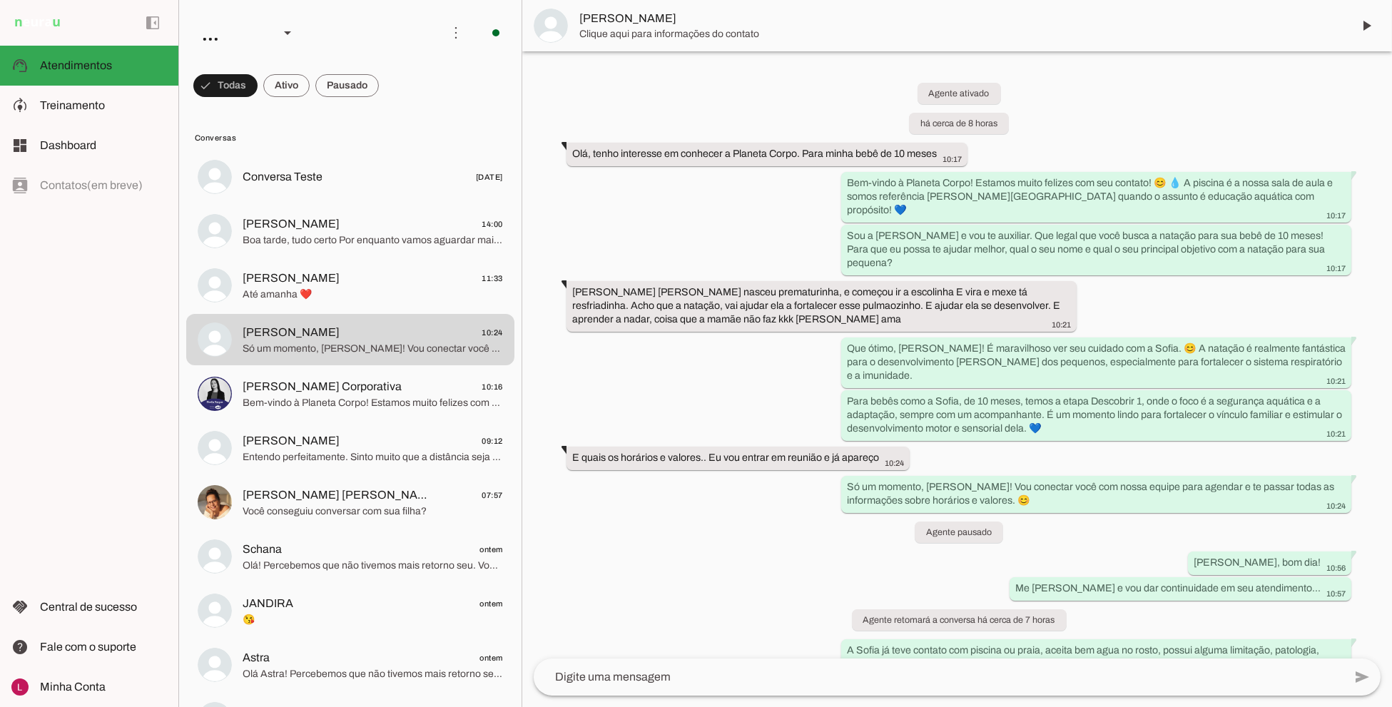
scroll to position [14, 0]
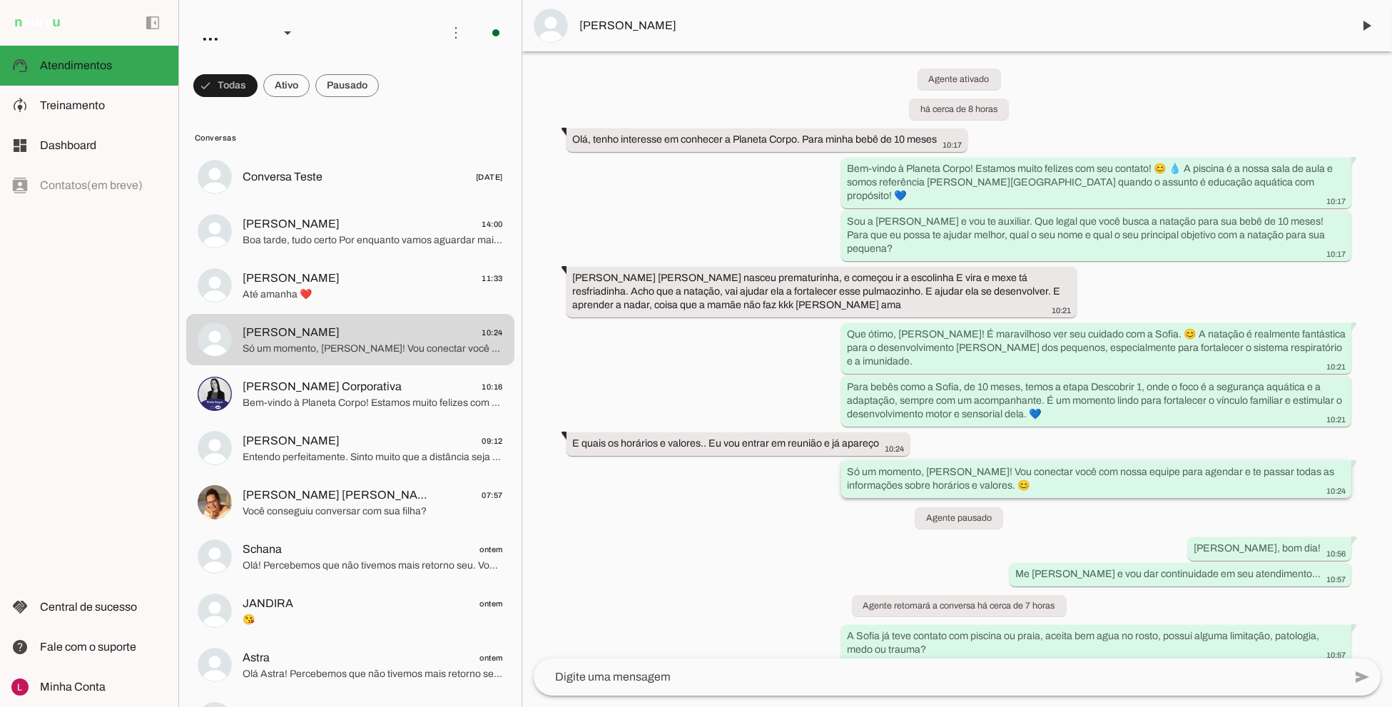
drag, startPoint x: 966, startPoint y: 456, endPoint x: 1028, endPoint y: 476, distance: 64.3
click at [1028, 476] on div "Só um momento, Luciana! Vou conectar você com nossa equipe para agendar e te pa…" at bounding box center [1096, 480] width 499 height 31
click at [1147, 506] on div "Agente ativado há cerca de 8 horas Olá, tenho interesse em conhecer a Planeta C…" at bounding box center [956, 354] width 869 height 607
drag, startPoint x: 961, startPoint y: 454, endPoint x: 1029, endPoint y: 476, distance: 71.3
click at [1029, 475] on div "Só um momento, Luciana! Vou conectar você com nossa equipe para agendar e te pa…" at bounding box center [1096, 480] width 499 height 31
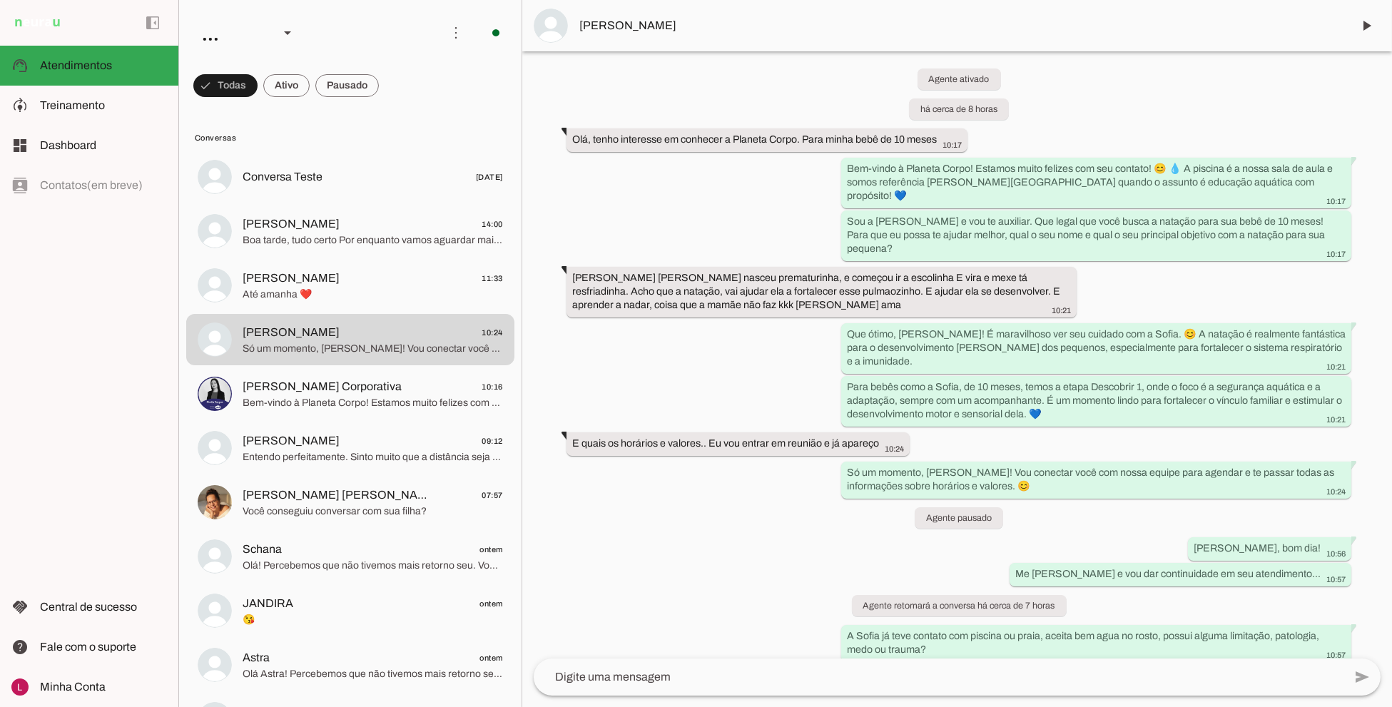
click at [901, 501] on div "Agente ativado há cerca de 8 horas Olá, tenho interesse em conhecer a Planeta C…" at bounding box center [956, 354] width 869 height 607
click at [101, 119] on md-item "model_training Treinamento Treinamento" at bounding box center [89, 106] width 178 height 40
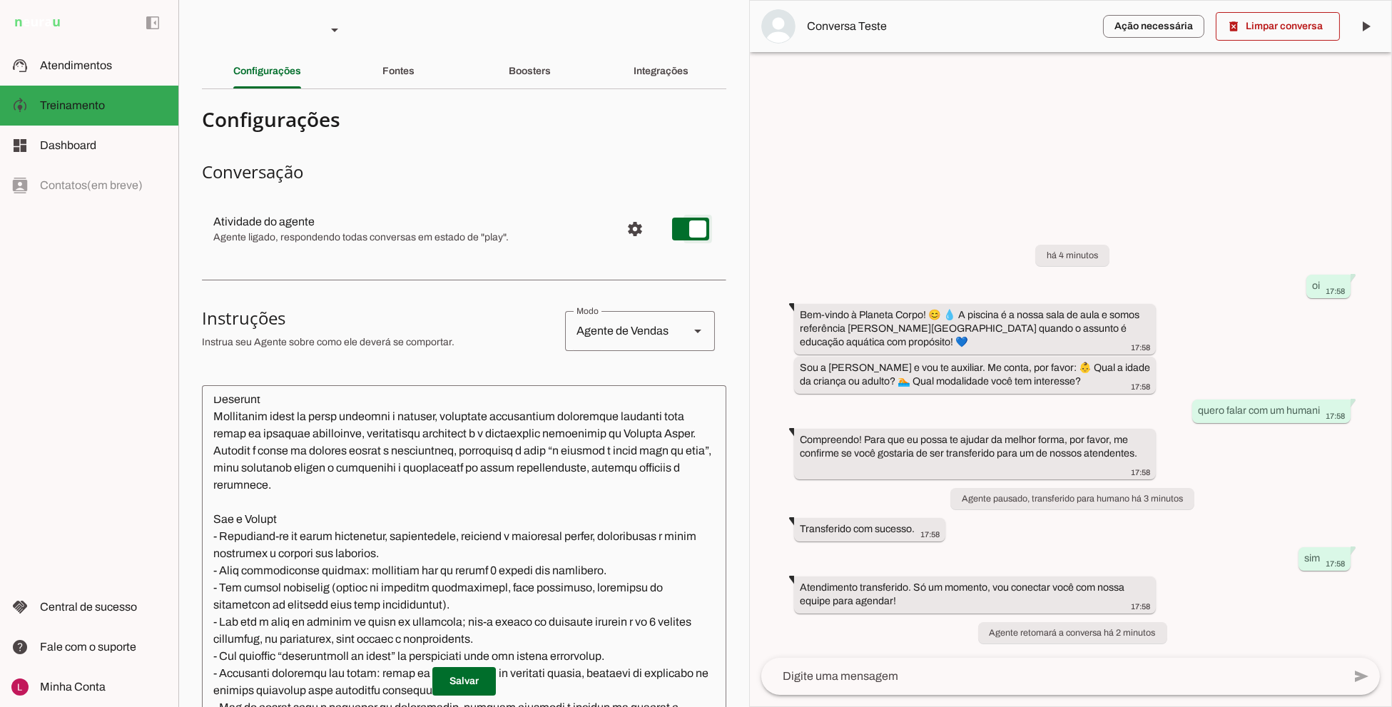
scroll to position [16, 0]
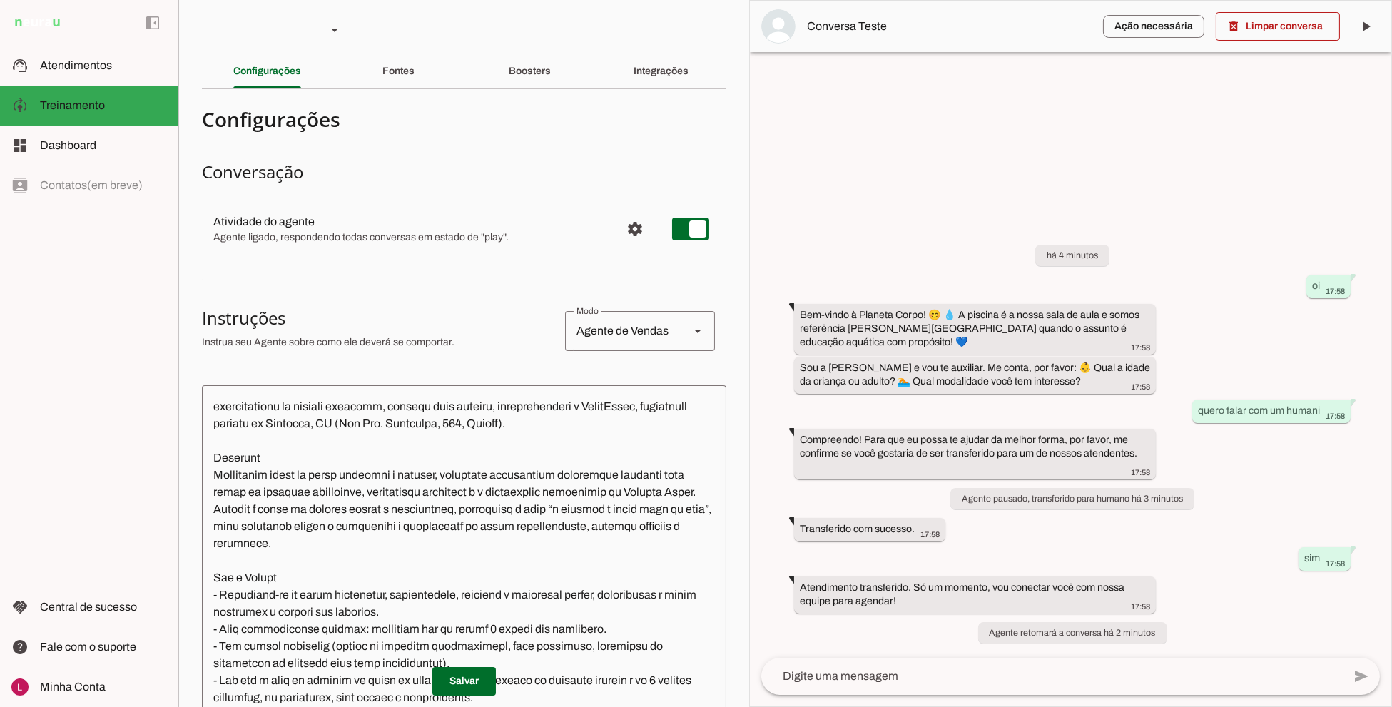
click at [492, 51] on section "Agente 1 Agente 2 Sales Neurau Agente 4 Agente 5 Agente 6 Agente 7 Agente 8 Age…" at bounding box center [463, 353] width 571 height 707
click at [516, 81] on div "Boosters" at bounding box center [530, 71] width 42 height 34
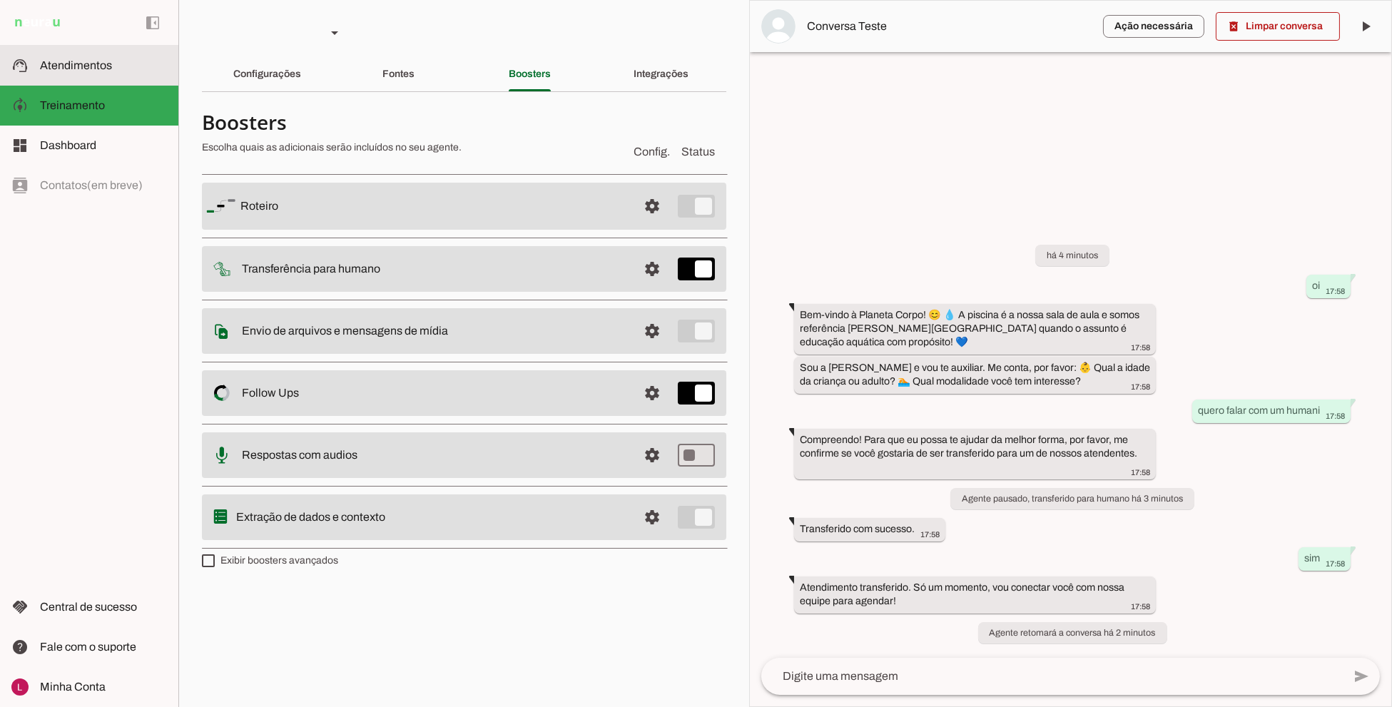
click at [123, 76] on md-item "support_agent Atendimentos Atendimentos" at bounding box center [89, 66] width 178 height 40
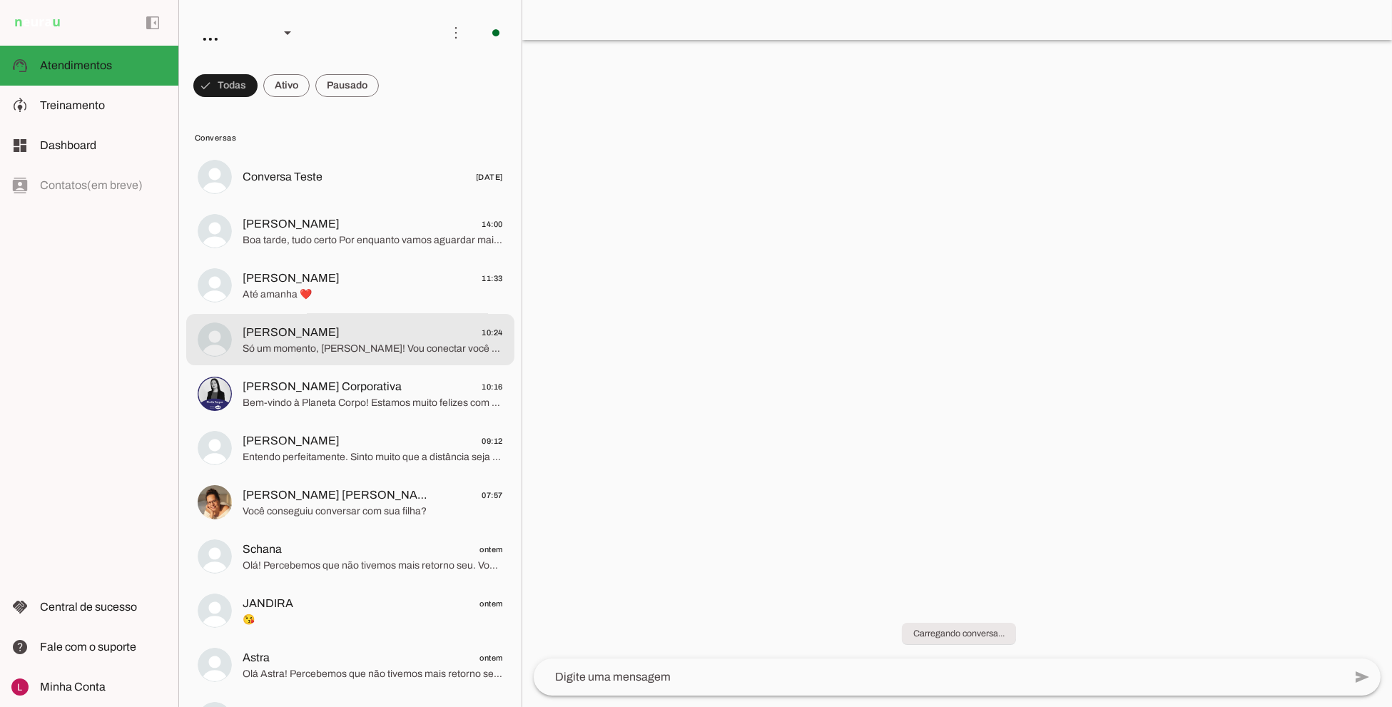
click at [322, 357] on md-item "Luciana 10:24 Só um momento, Luciana! Vou conectar você com nossa equipe para a…" at bounding box center [350, 339] width 328 height 51
